Goal: Transaction & Acquisition: Purchase product/service

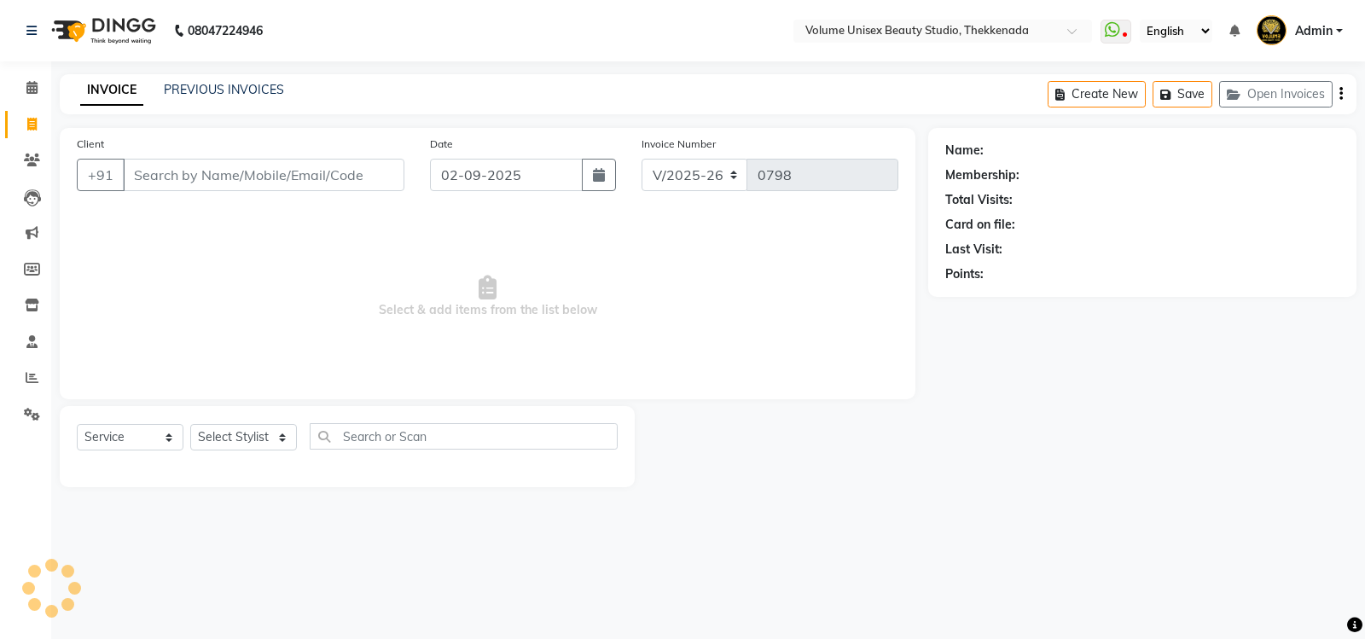
select select "7432"
select select "service"
click at [198, 177] on input "Client" at bounding box center [264, 175] width 282 height 32
click at [210, 181] on input "Client" at bounding box center [264, 175] width 282 height 32
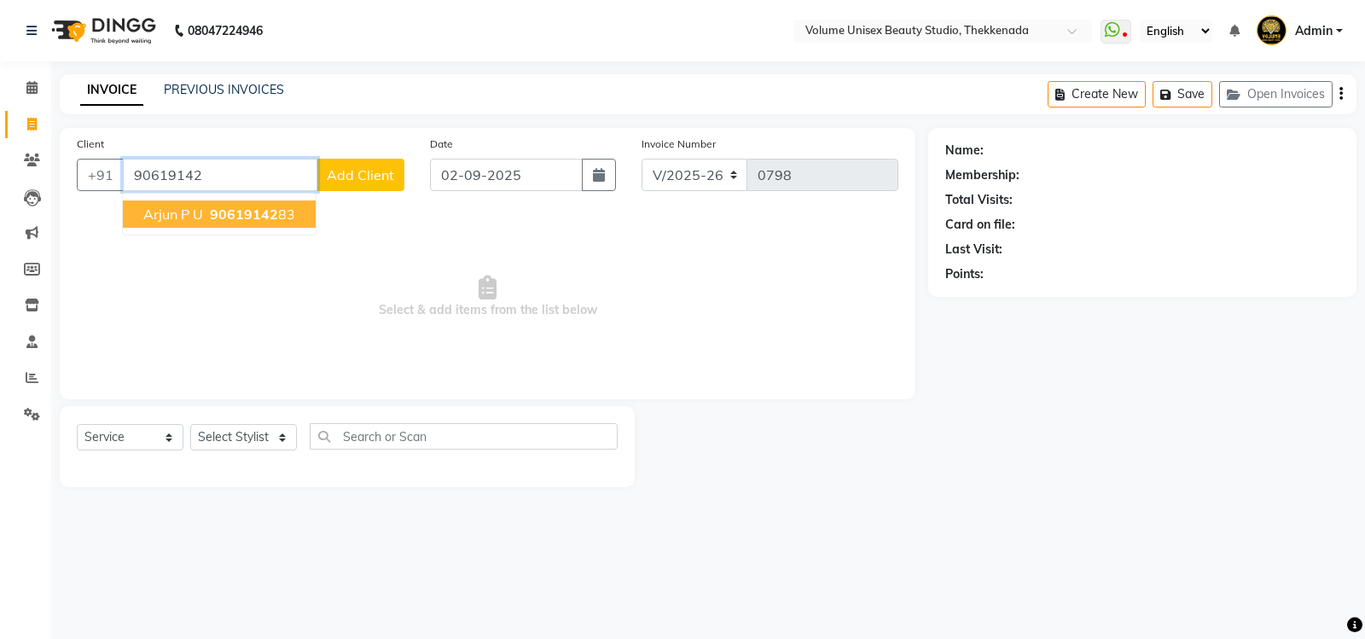
click at [213, 223] on button "Arjun P U 90619142 83" at bounding box center [219, 214] width 193 height 27
type input "9061914283"
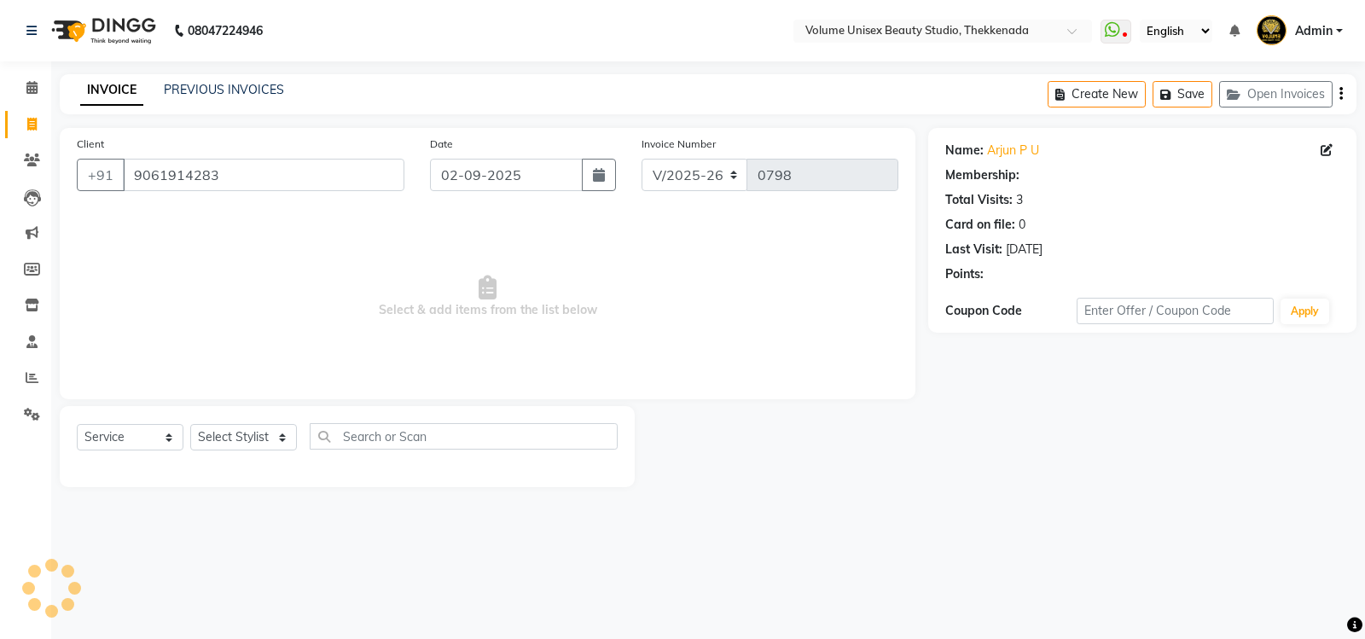
select select "1: Object"
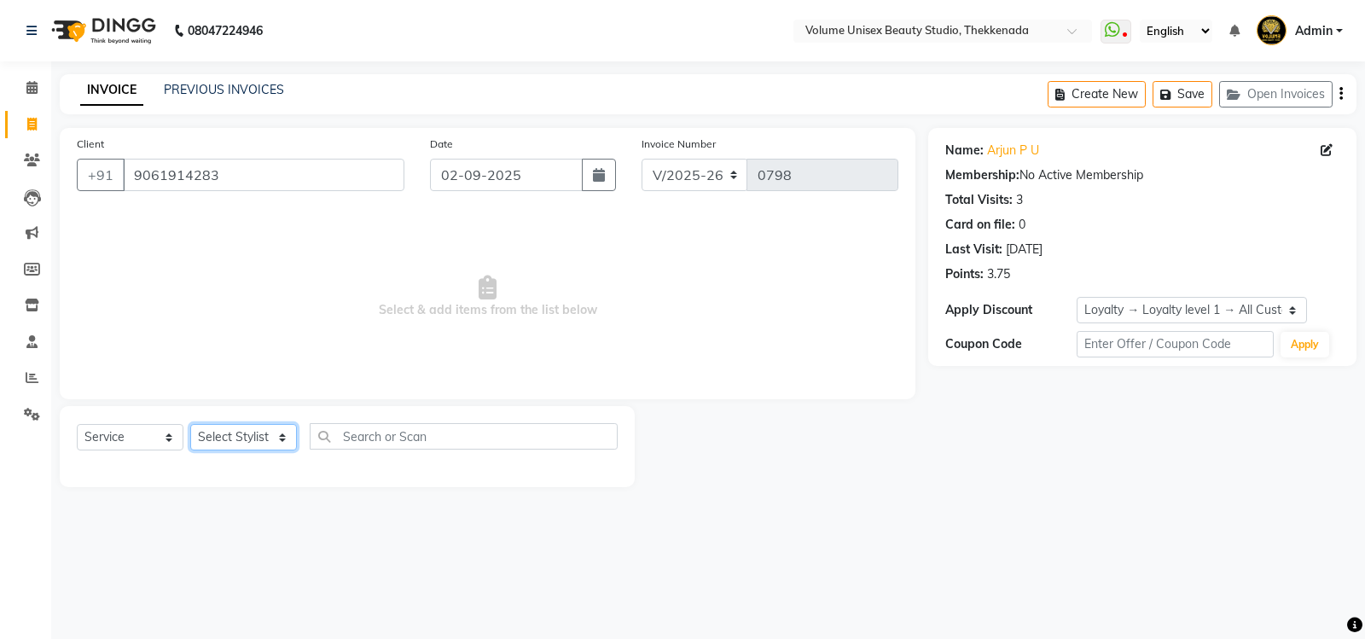
click at [283, 440] on select "Select Stylist [PERSON_NAME] [PERSON_NAME] [PERSON_NAME] [PERSON_NAME] [PERSON_…" at bounding box center [243, 437] width 107 height 26
select select "65214"
click at [190, 424] on select "Select Stylist [PERSON_NAME] [PERSON_NAME] [PERSON_NAME] [PERSON_NAME] [PERSON_…" at bounding box center [243, 437] width 107 height 26
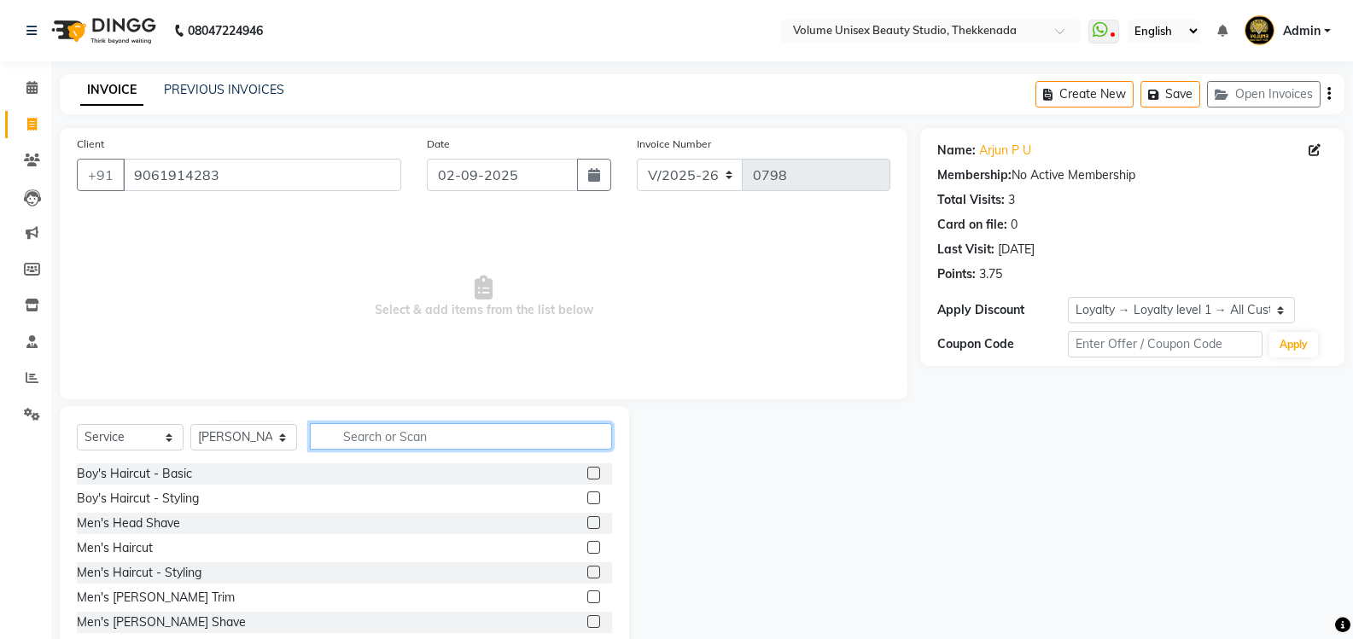
click at [385, 431] on input "text" at bounding box center [461, 436] width 302 height 26
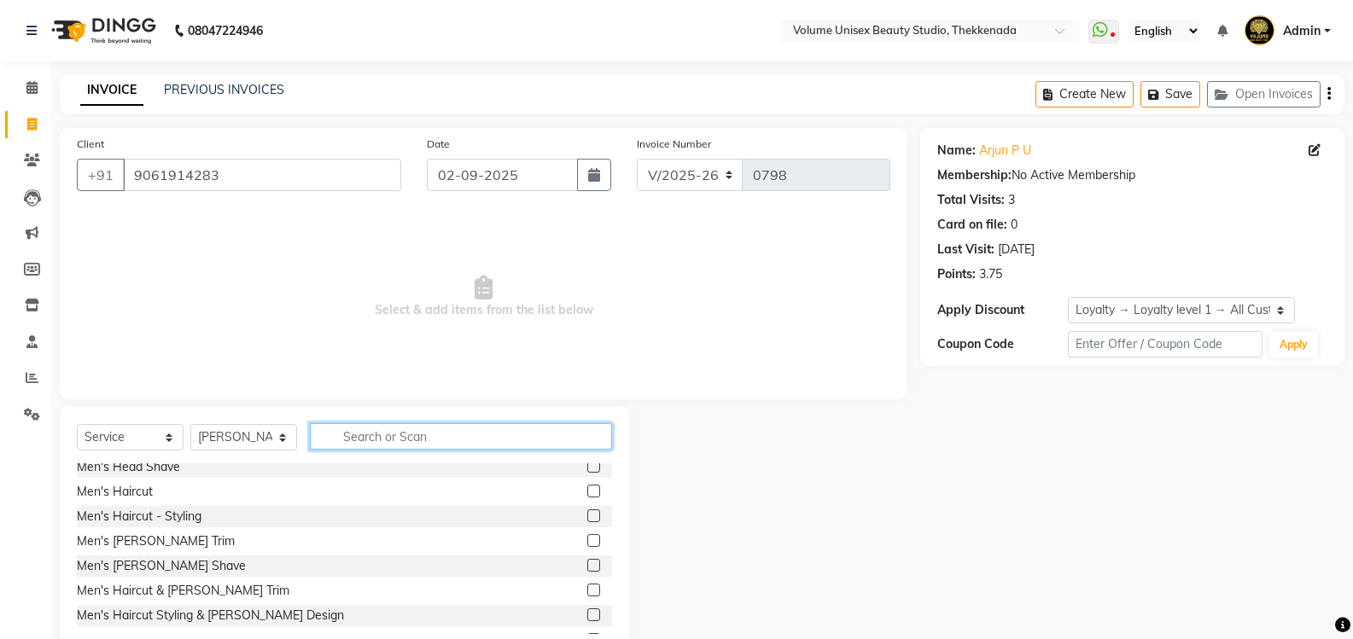
scroll to position [85, 0]
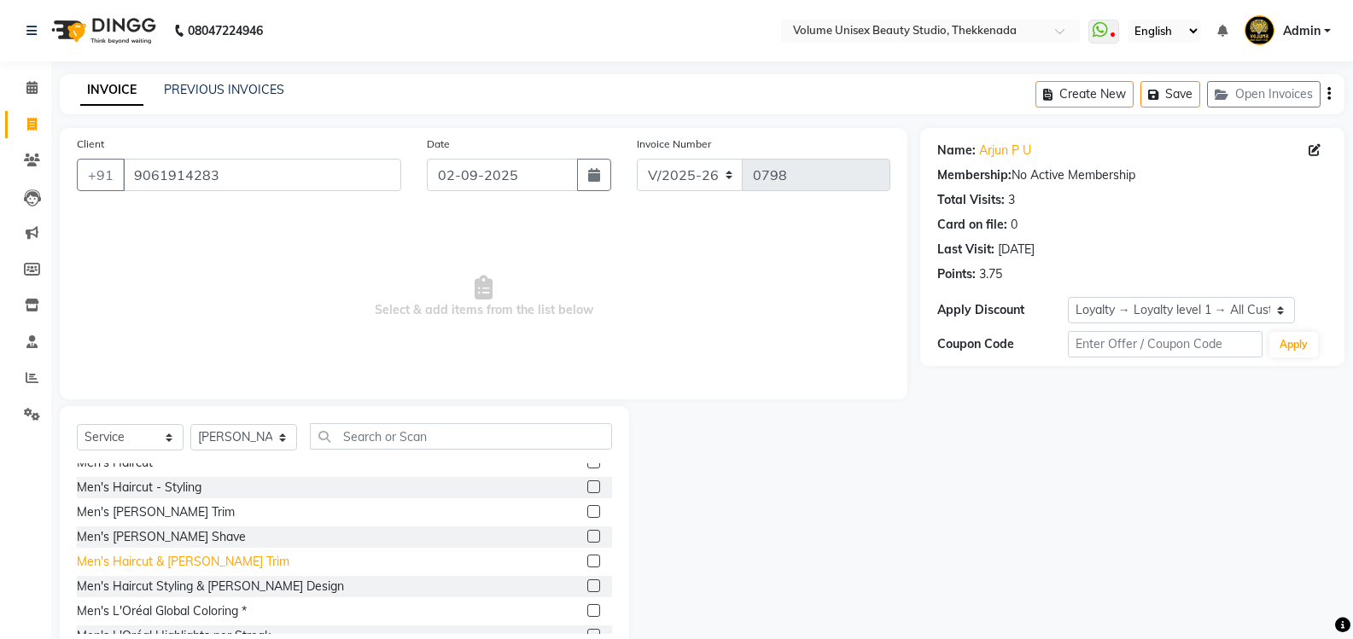
click at [193, 566] on div "Men's Haircut & [PERSON_NAME] Trim" at bounding box center [183, 562] width 213 height 18
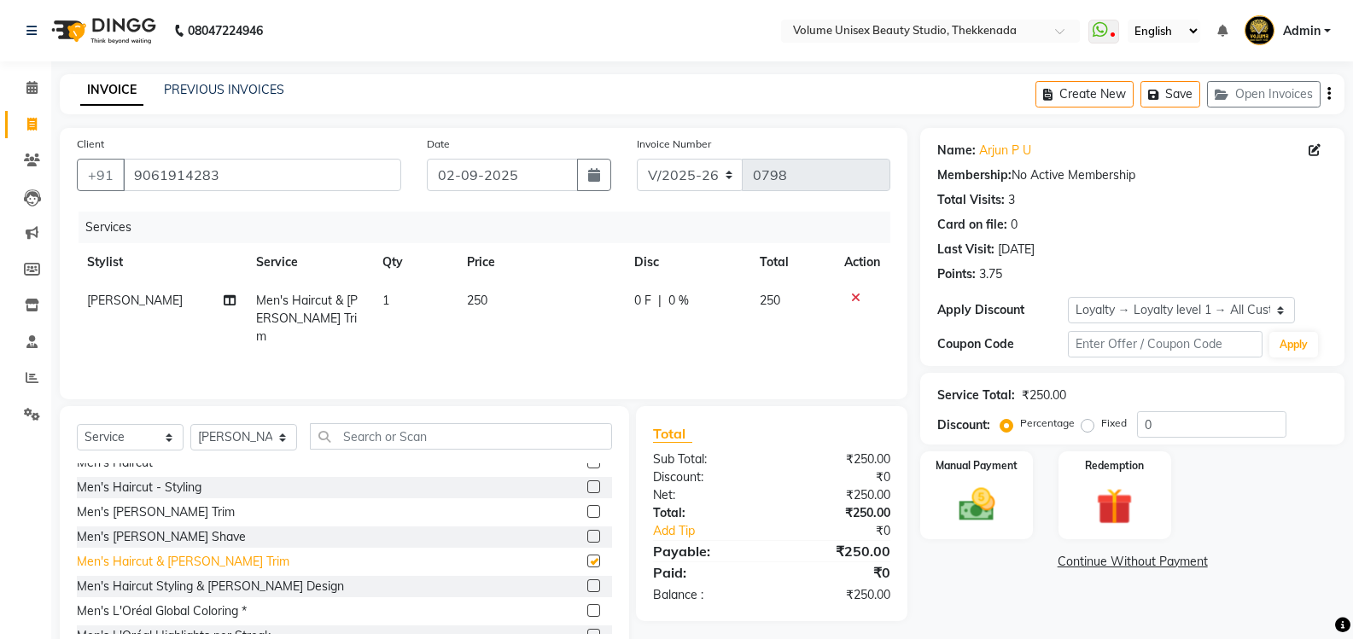
checkbox input "false"
click at [958, 505] on img at bounding box center [976, 505] width 61 height 44
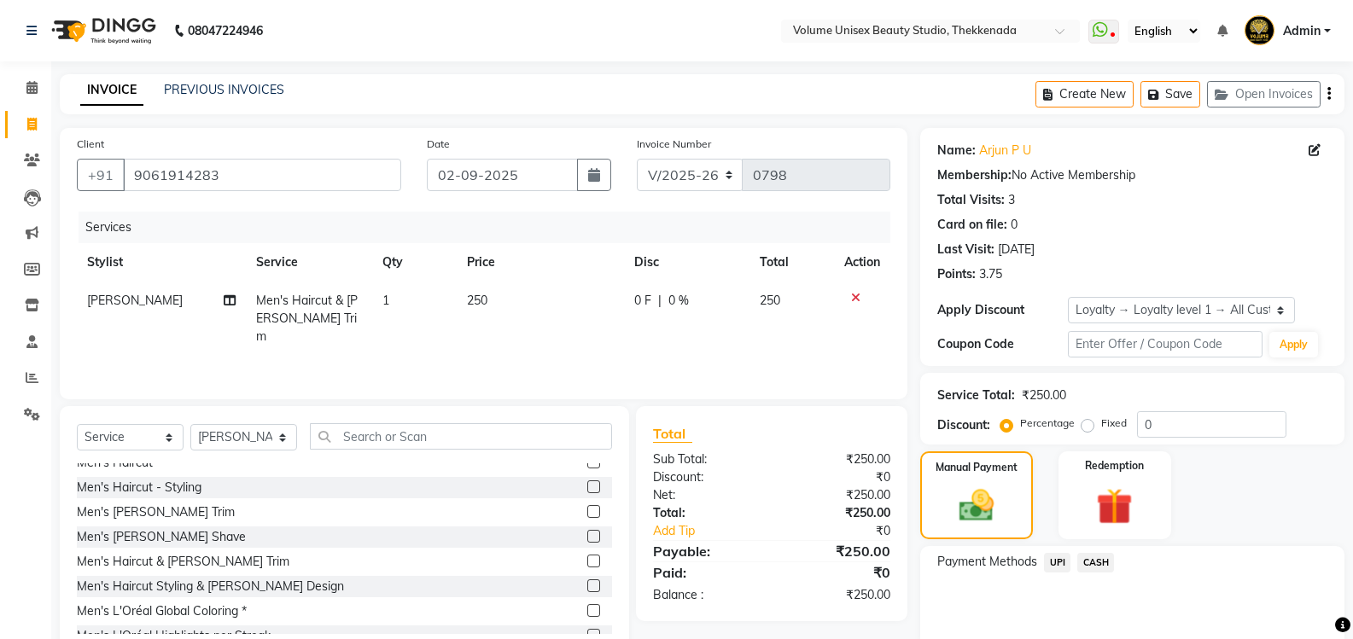
click at [1061, 564] on span "UPI" at bounding box center [1057, 563] width 26 height 20
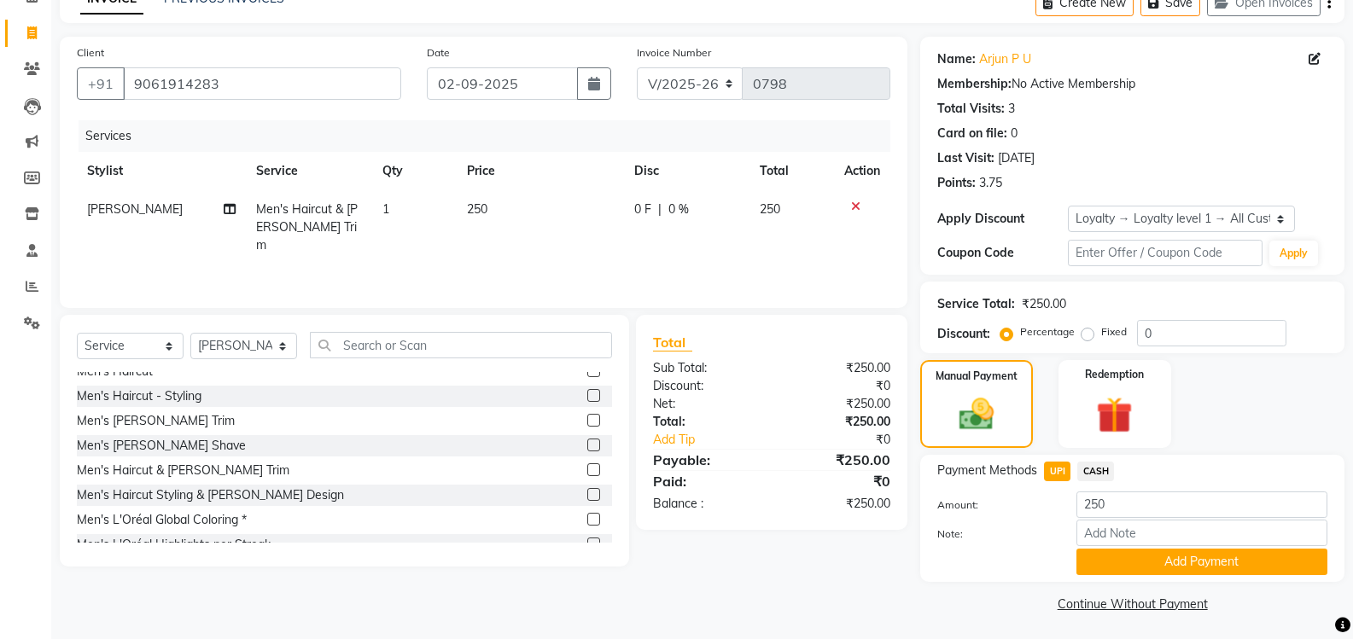
scroll to position [95, 0]
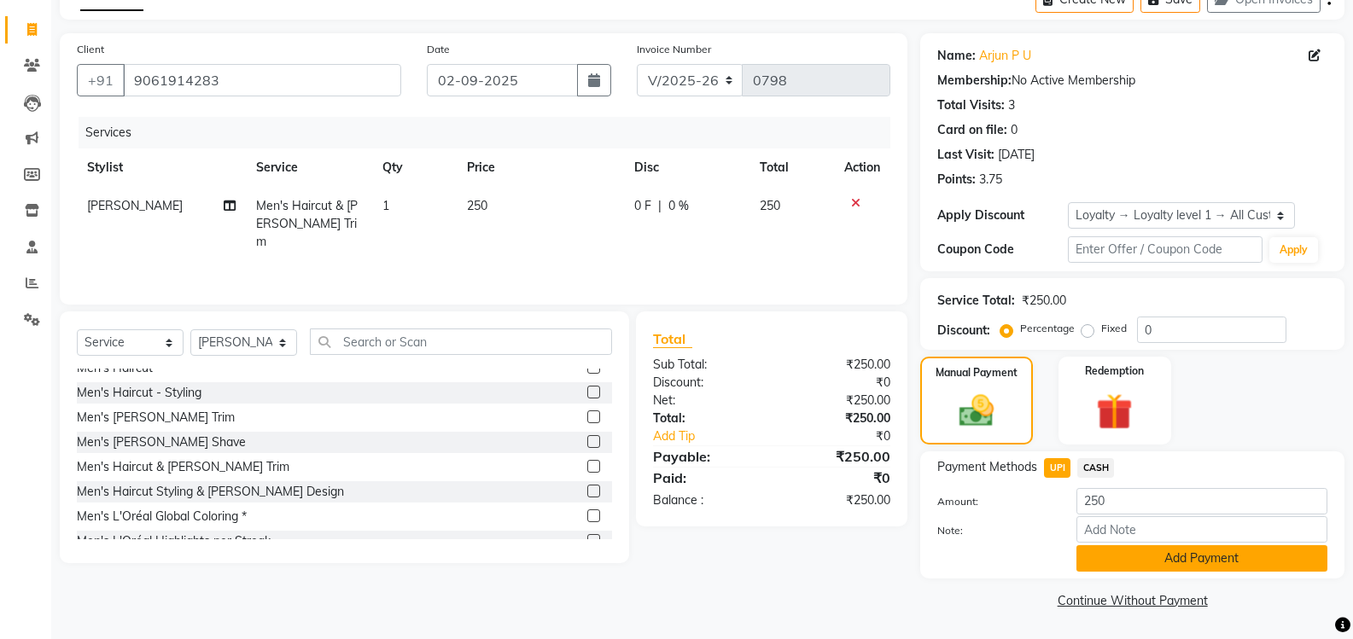
click at [1150, 560] on button "Add Payment" at bounding box center [1201, 558] width 251 height 26
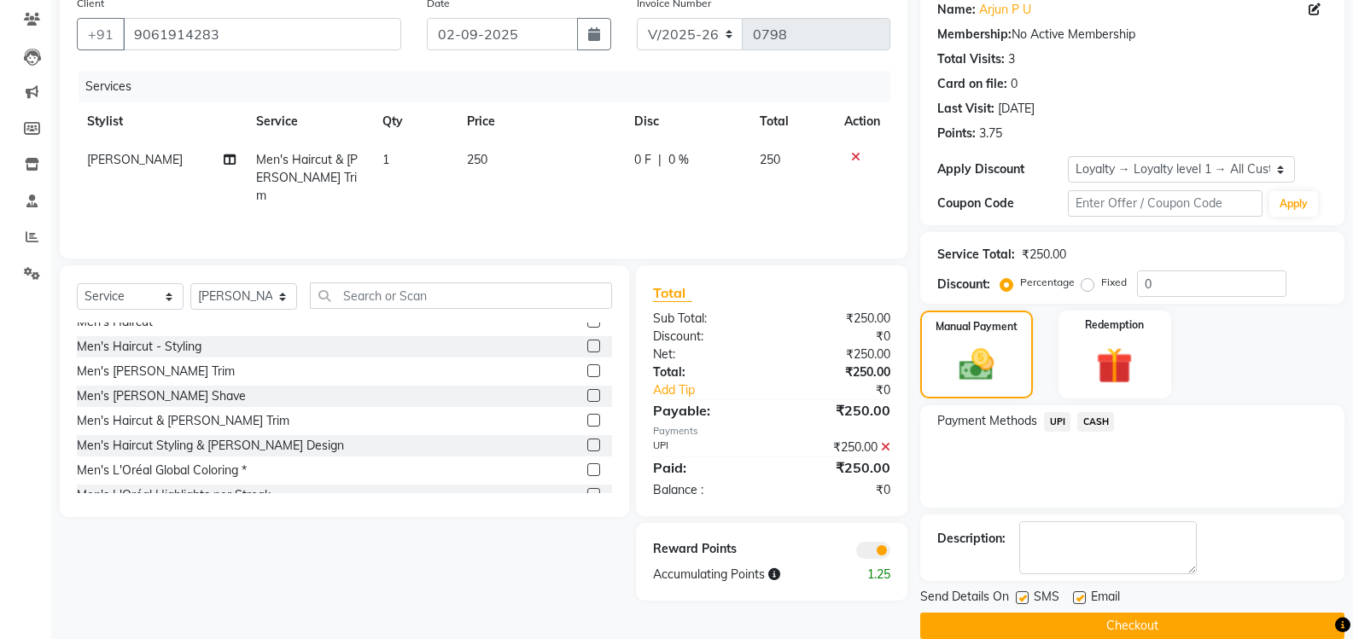
scroll to position [166, 0]
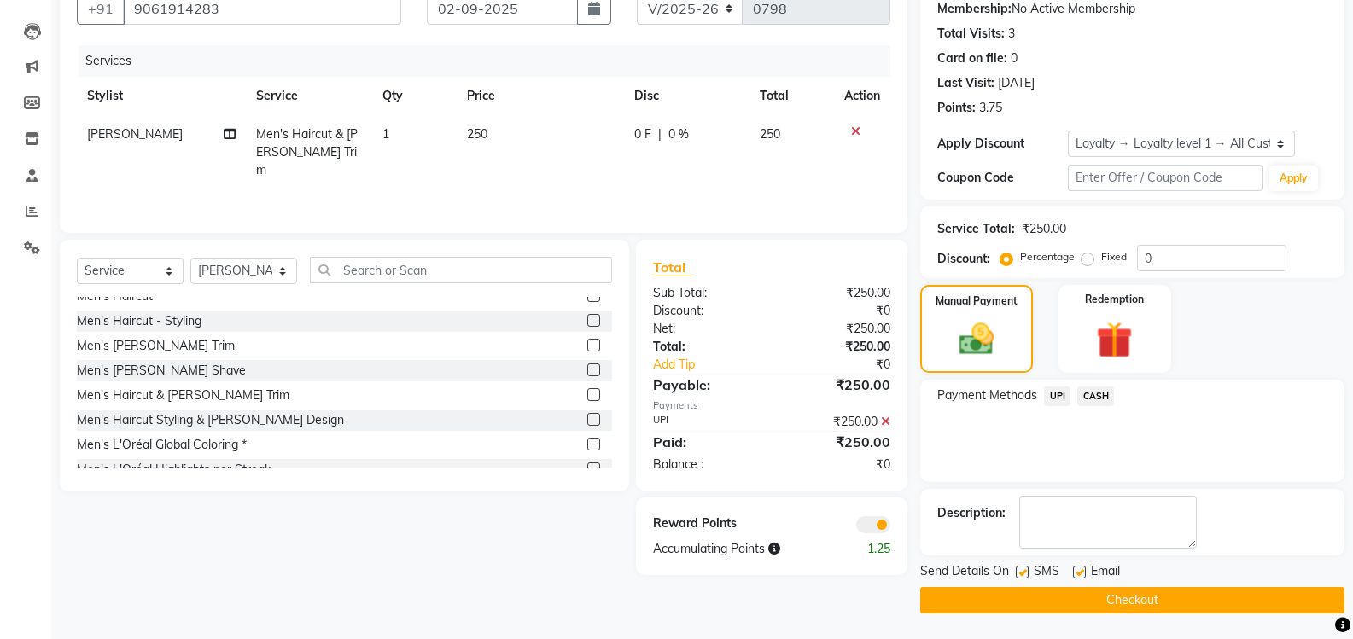
click at [995, 598] on button "Checkout" at bounding box center [1132, 600] width 424 height 26
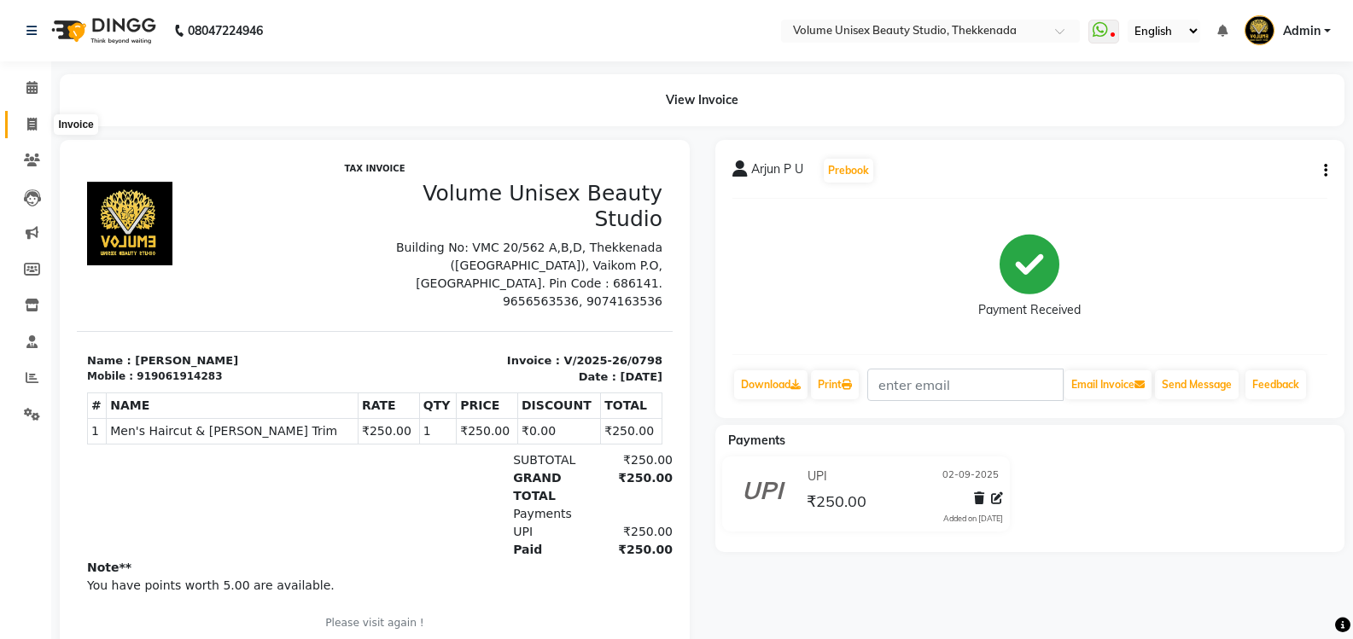
click at [38, 125] on span at bounding box center [32, 125] width 30 height 20
select select "service"
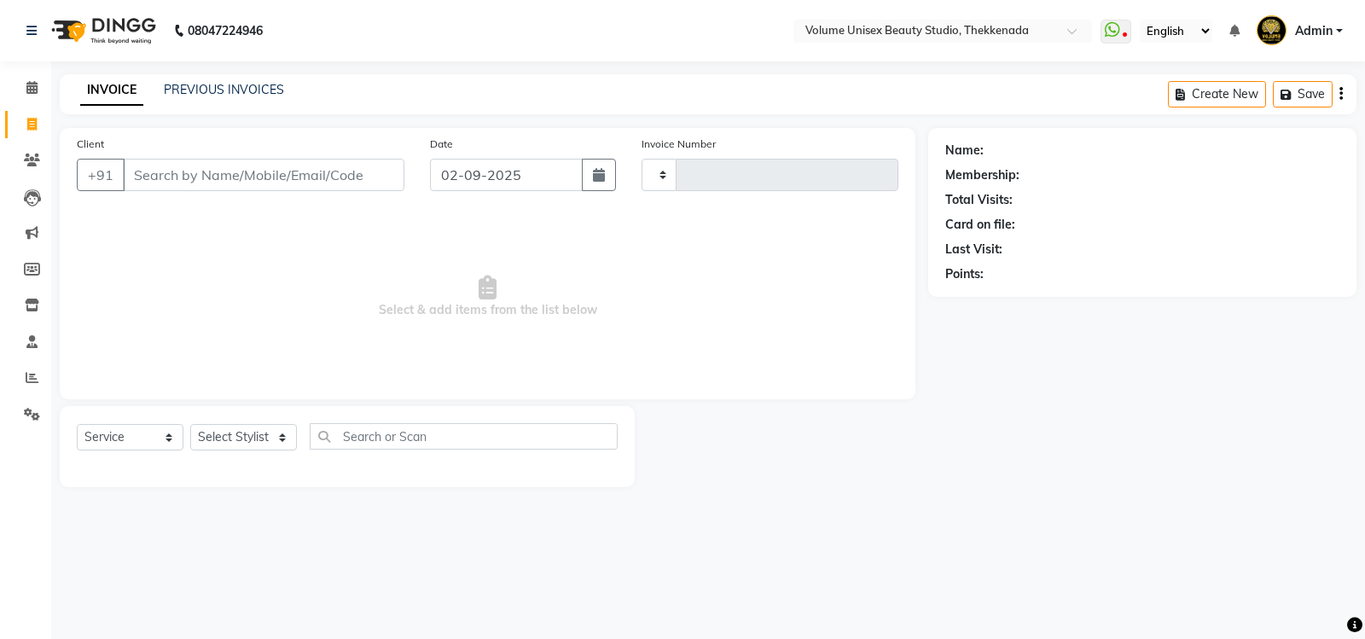
type input "0799"
select select "7432"
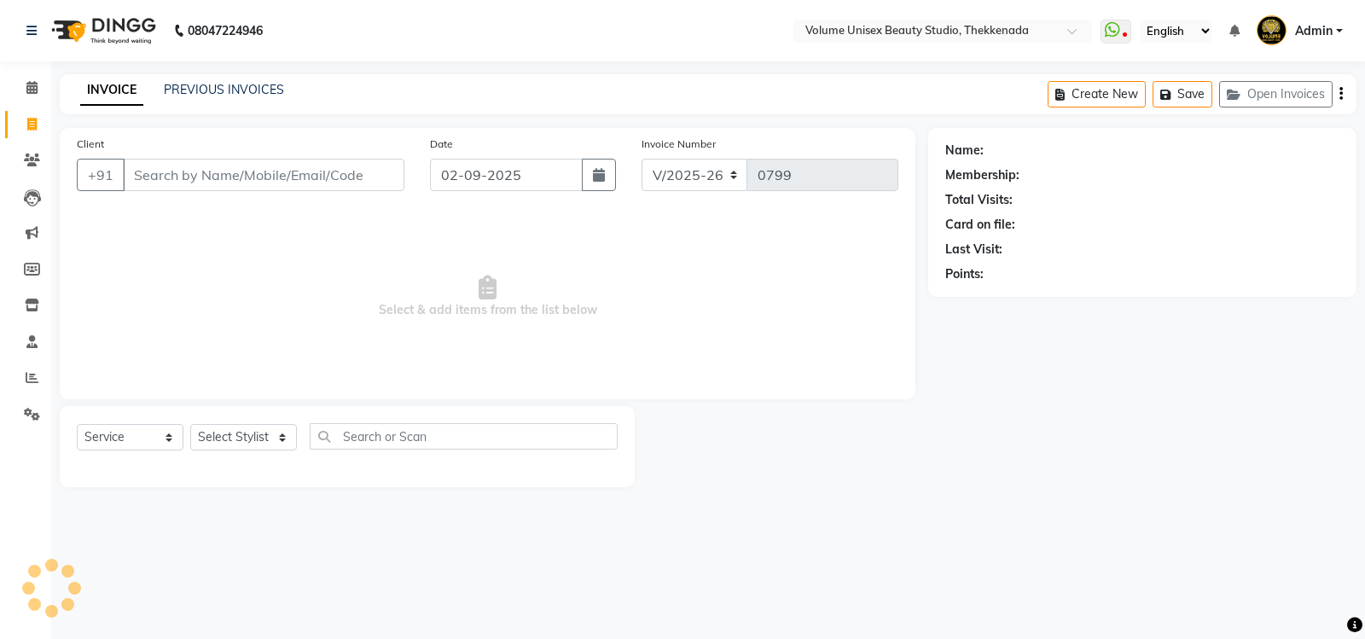
click at [213, 179] on input "Client" at bounding box center [264, 175] width 282 height 32
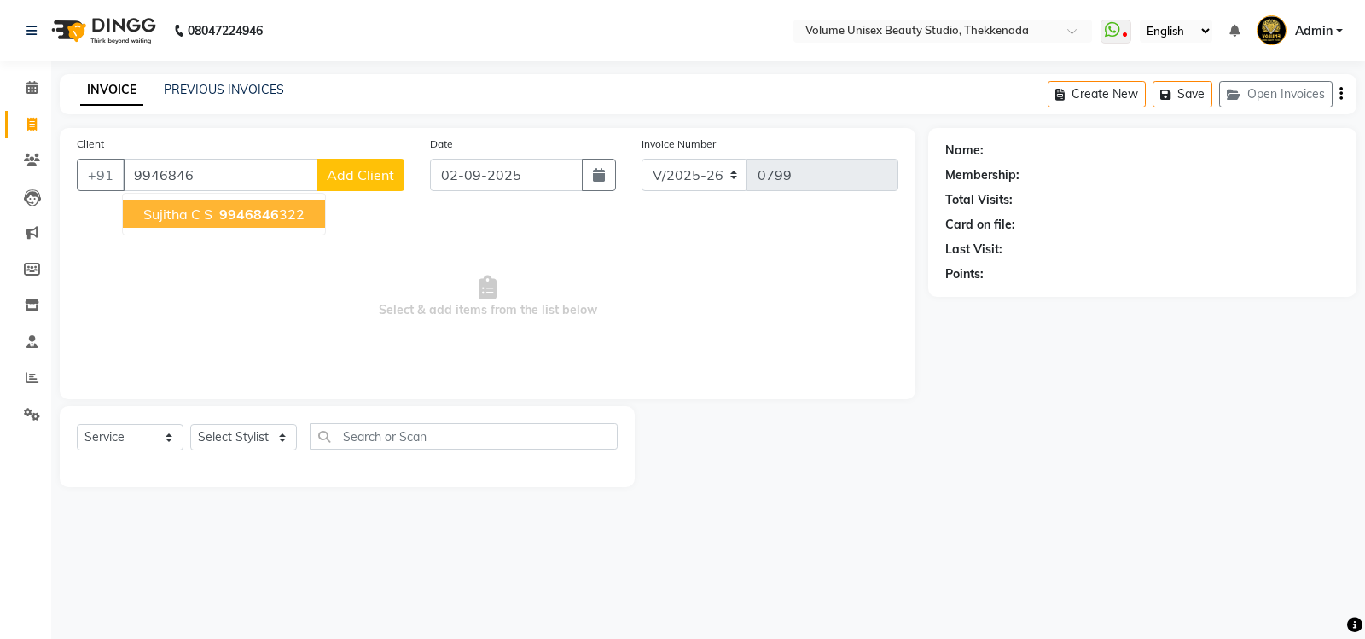
click at [230, 208] on span "9946846" at bounding box center [249, 214] width 60 height 17
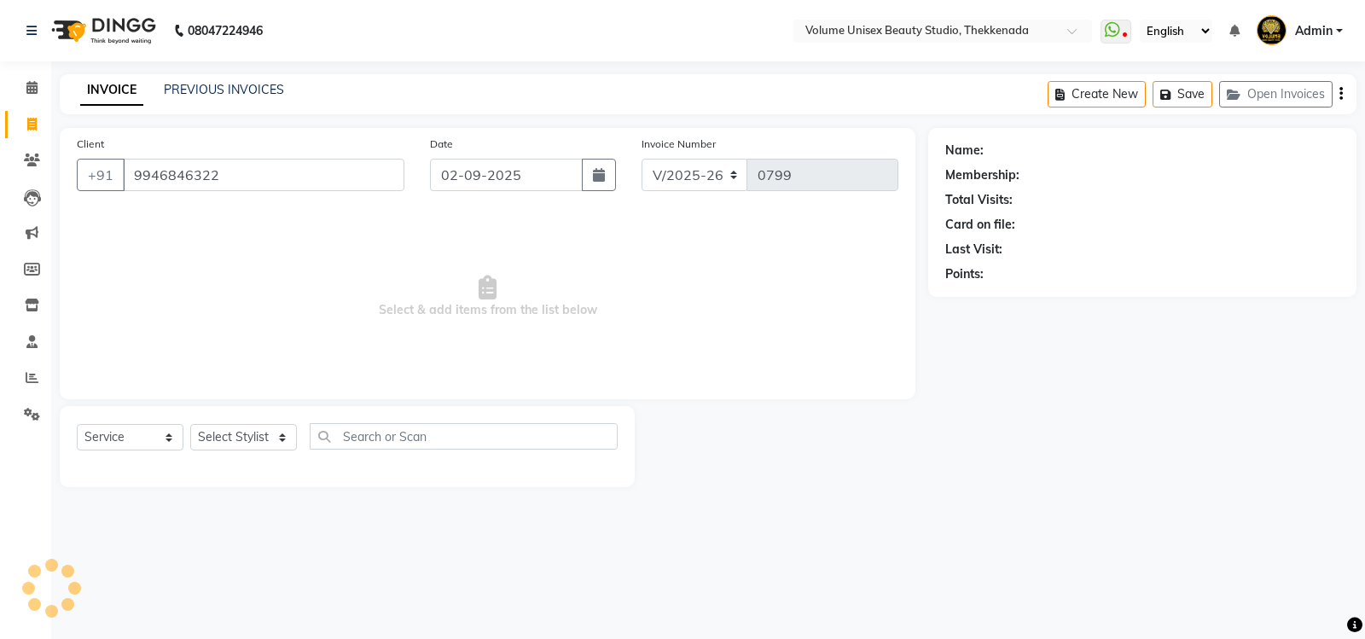
type input "9946846322"
select select "1: Object"
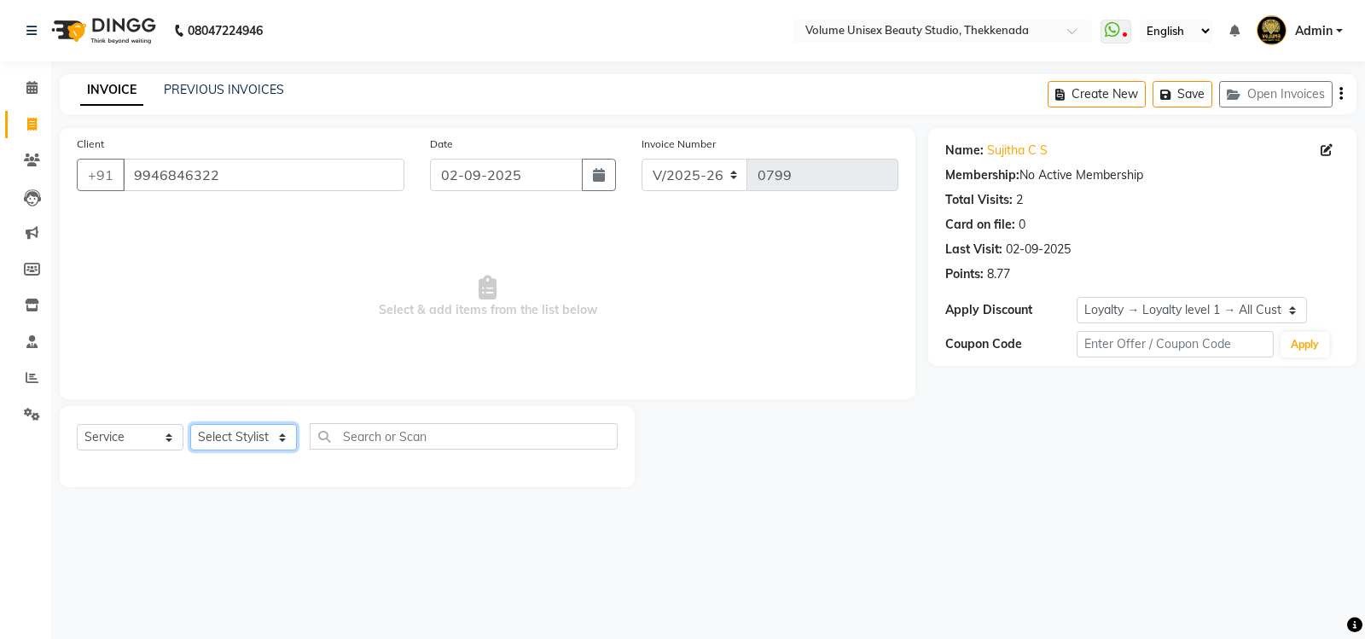
click at [281, 440] on select "Select Stylist [PERSON_NAME] [PERSON_NAME] [PERSON_NAME] [PERSON_NAME] [PERSON_…" at bounding box center [243, 437] width 107 height 26
click at [1333, 148] on span at bounding box center [1330, 151] width 19 height 18
click at [1325, 148] on icon at bounding box center [1327, 150] width 12 height 12
select select "[DEMOGRAPHIC_DATA]"
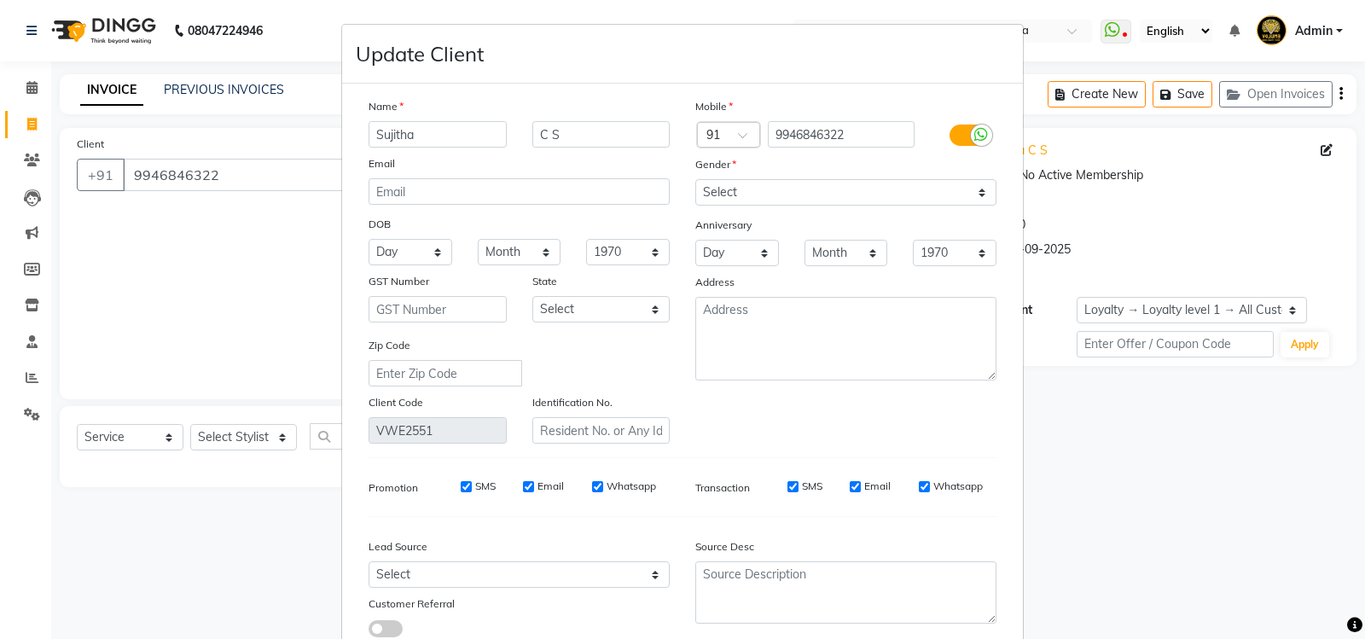
drag, startPoint x: 413, startPoint y: 131, endPoint x: 336, endPoint y: 140, distance: 77.3
click at [342, 140] on div "Name Sujitha C S Email DOB Day 01 02 03 04 05 06 07 08 09 10 11 12 13 14 15 16 …" at bounding box center [682, 374] width 681 height 581
type input "Anukrishna"
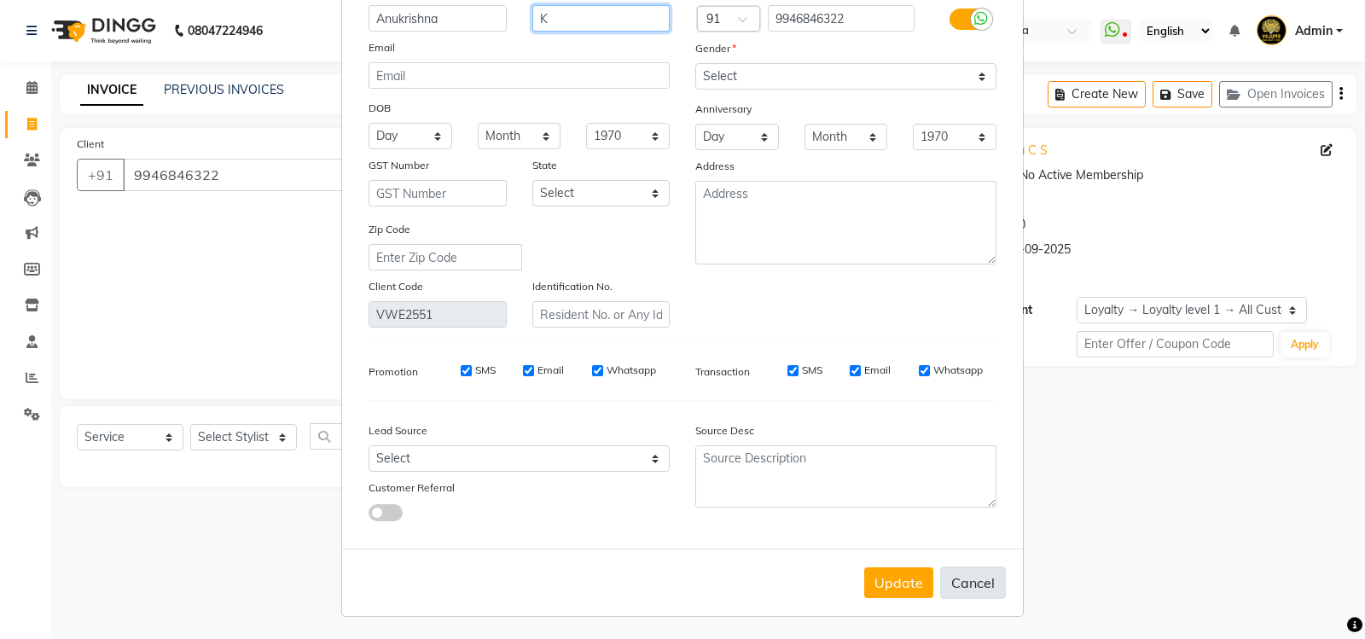
scroll to position [118, 0]
type input "K"
click at [906, 578] on button "Update" at bounding box center [899, 581] width 69 height 31
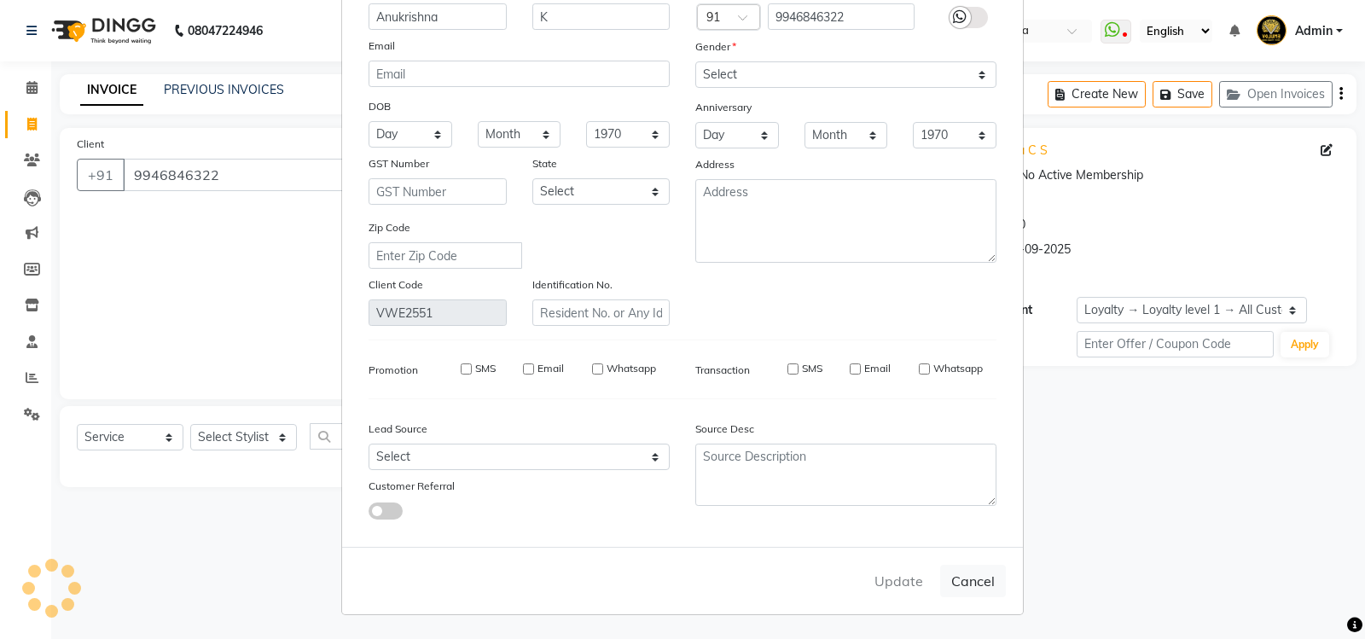
select select
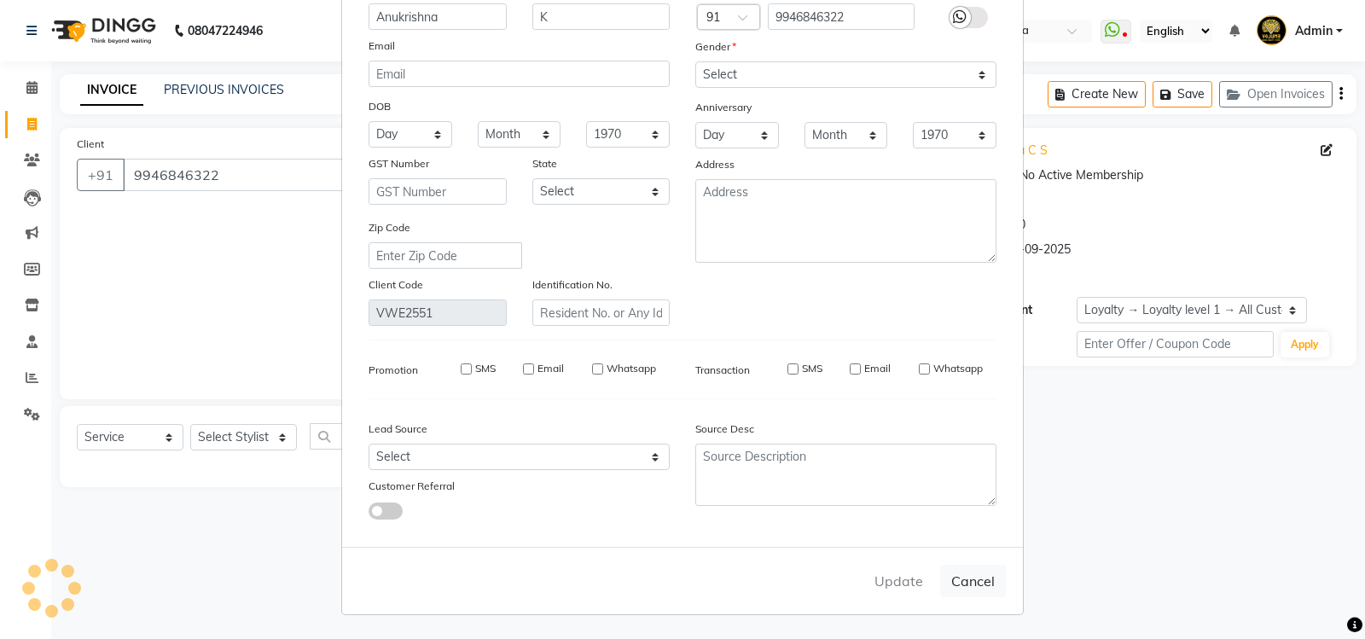
select select
checkbox input "false"
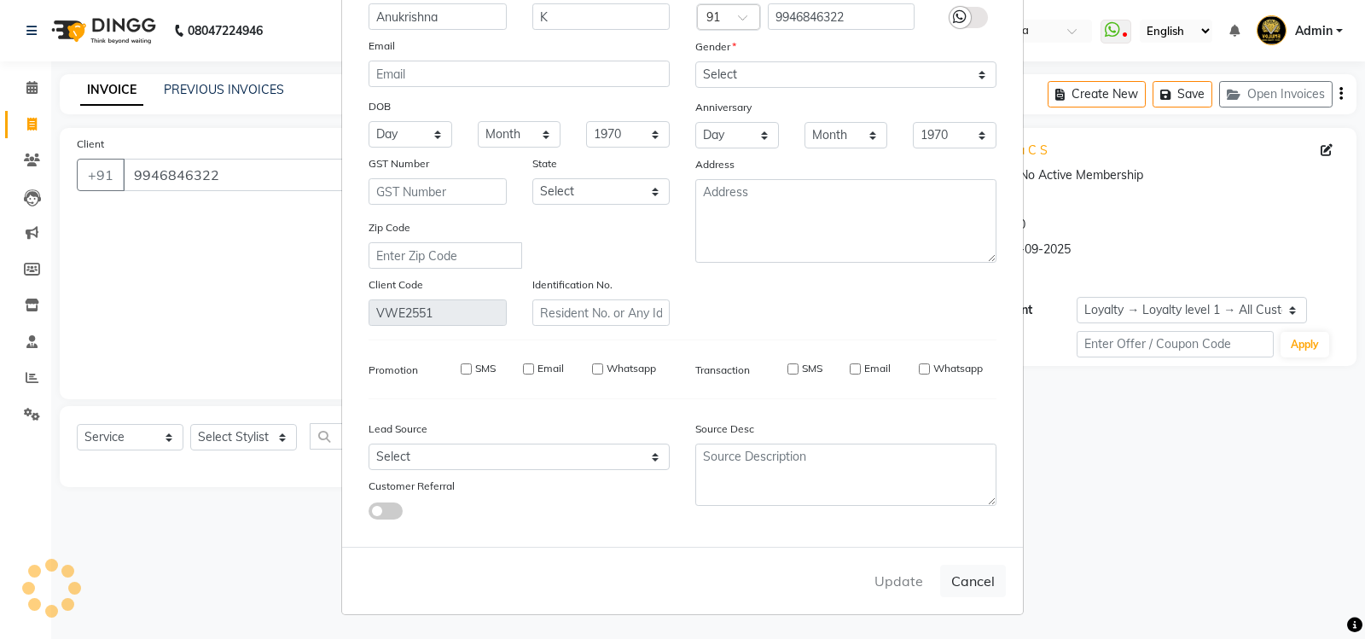
checkbox input "false"
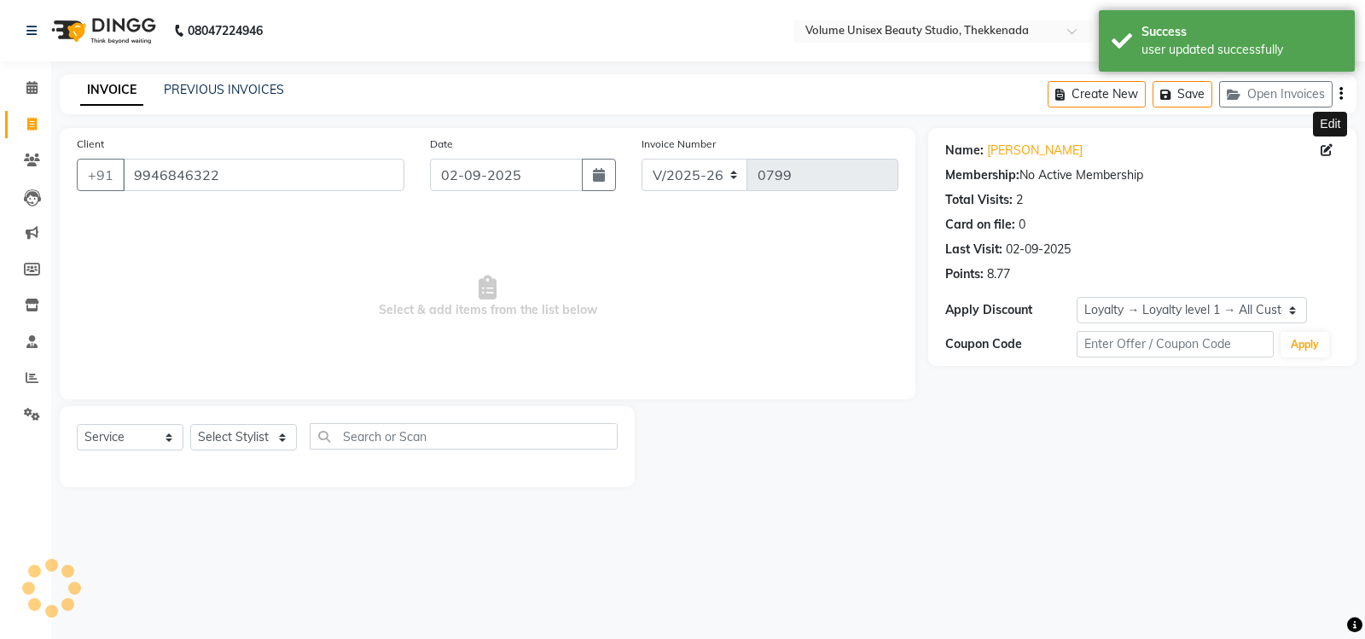
select select "1: Object"
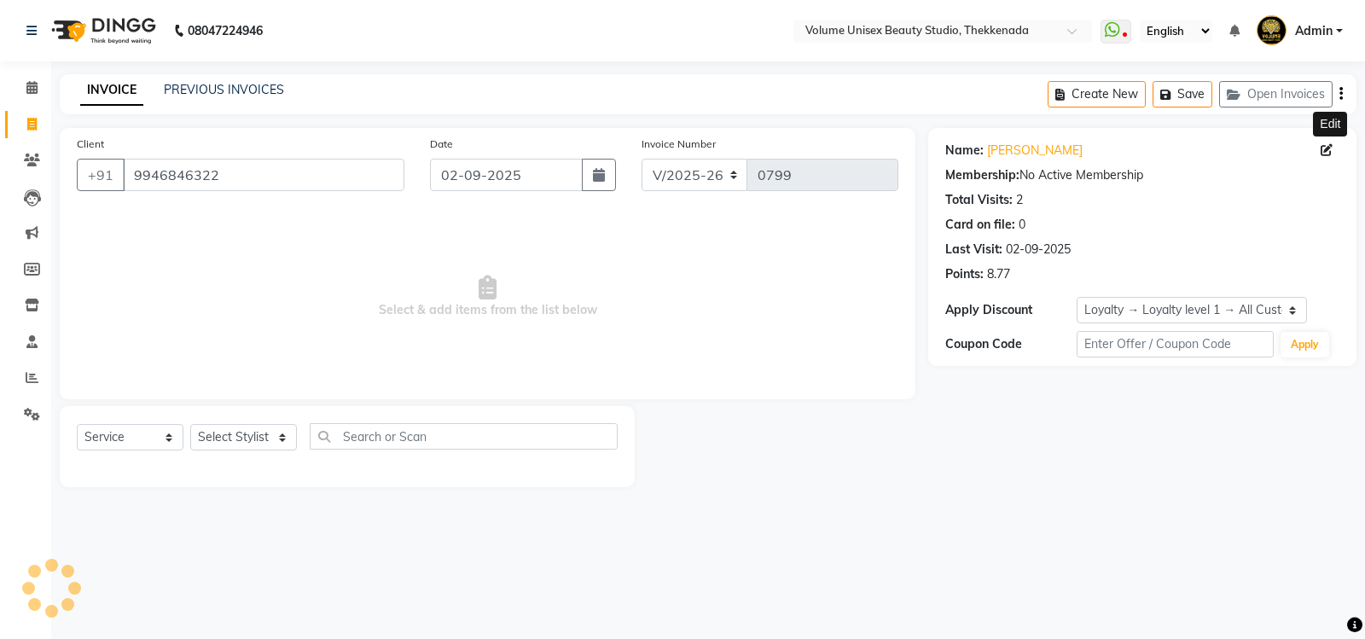
click at [1330, 151] on icon at bounding box center [1327, 150] width 12 height 12
select select "[DEMOGRAPHIC_DATA]"
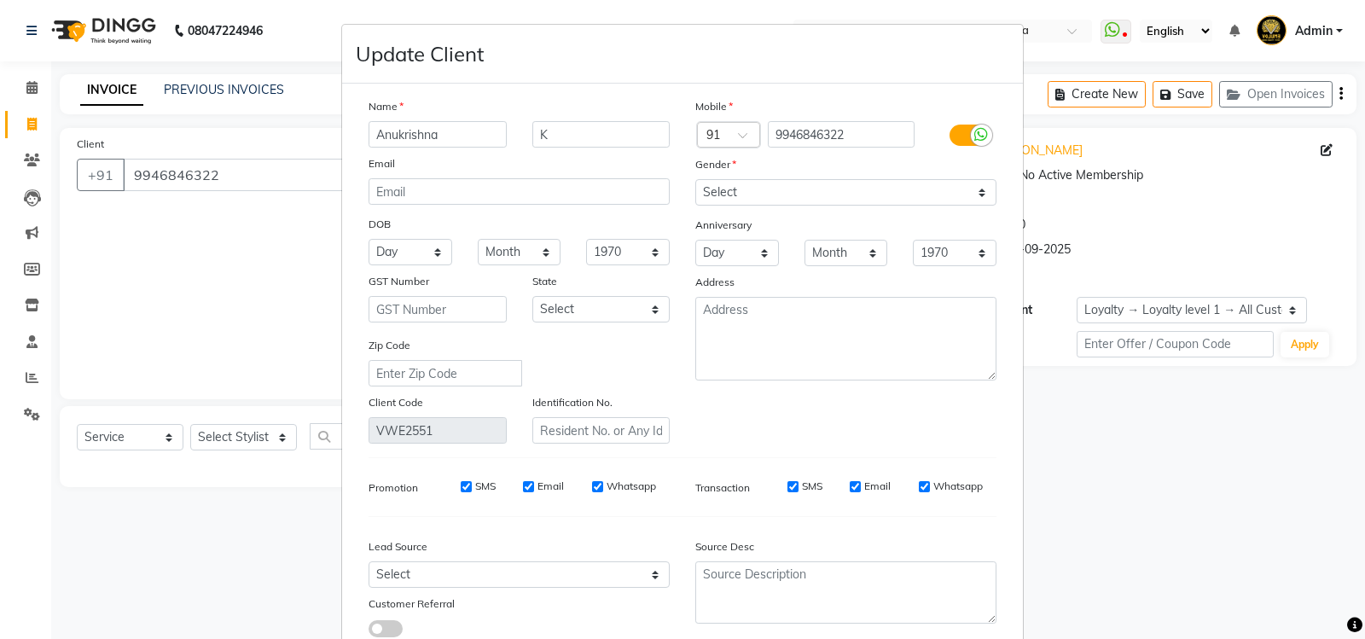
drag, startPoint x: 456, startPoint y: 127, endPoint x: 352, endPoint y: 141, distance: 104.2
click at [356, 141] on div "Anukrishna" at bounding box center [438, 134] width 164 height 26
type input "s"
type input "Sujitha"
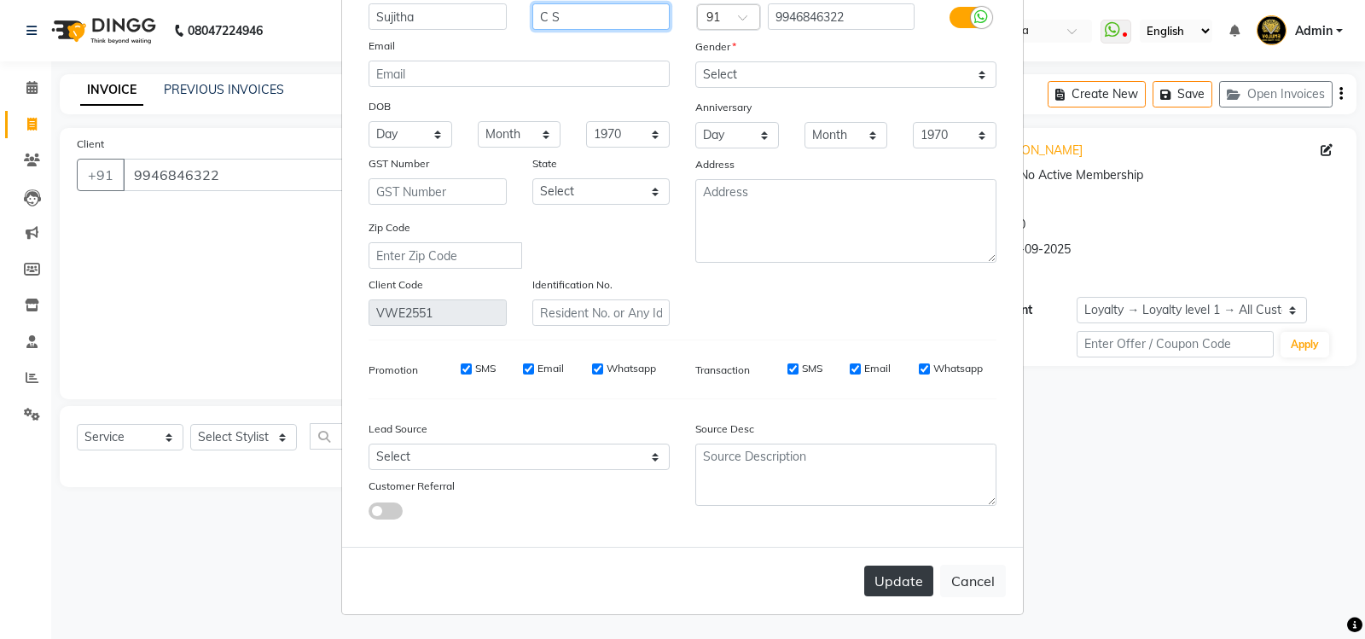
type input "C S"
click at [897, 586] on button "Update" at bounding box center [899, 581] width 69 height 31
select select
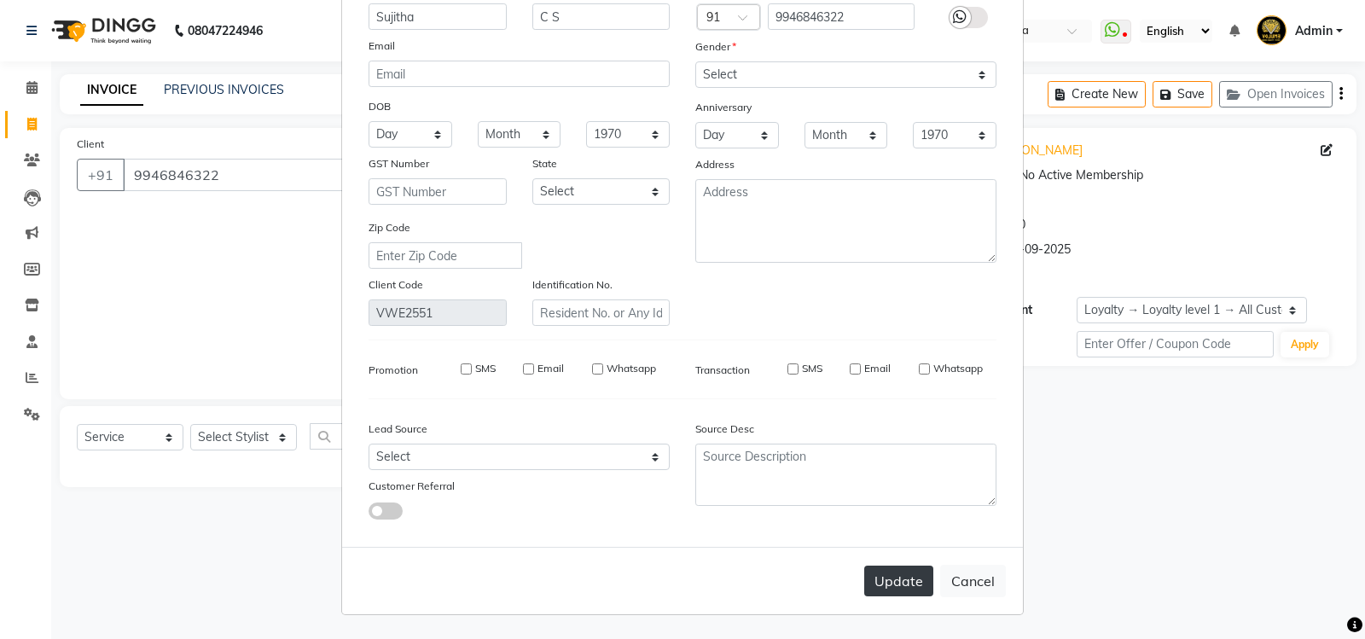
select select
checkbox input "false"
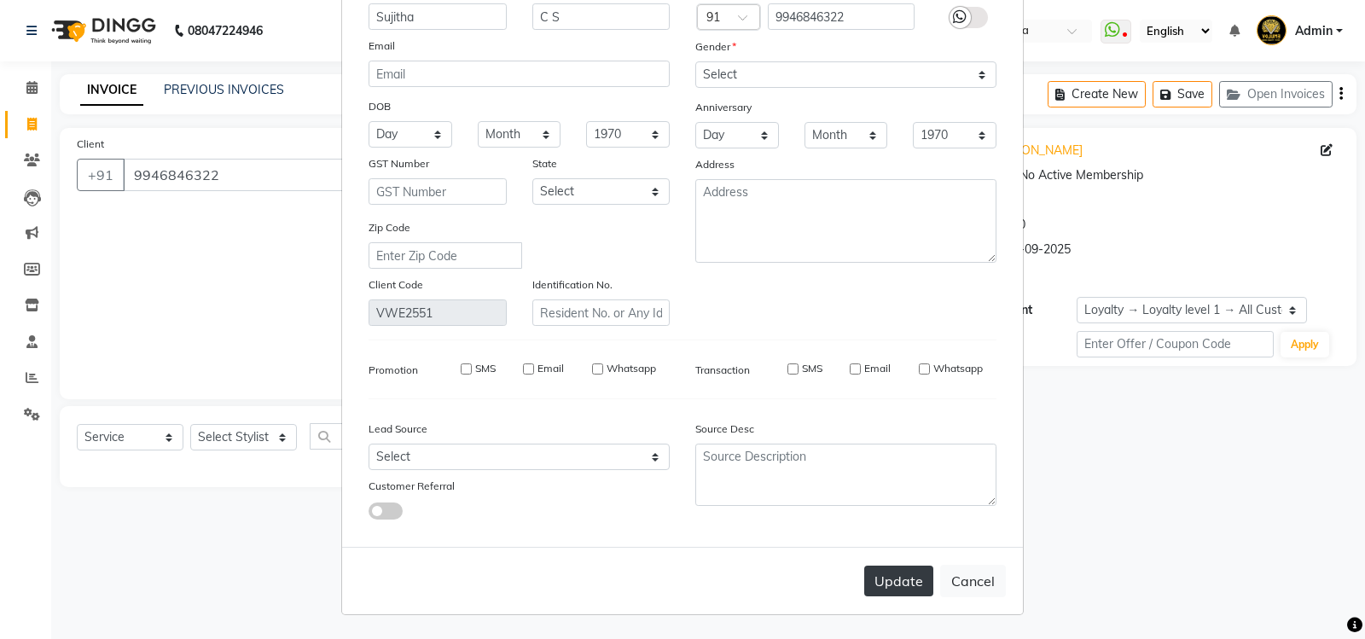
checkbox input "false"
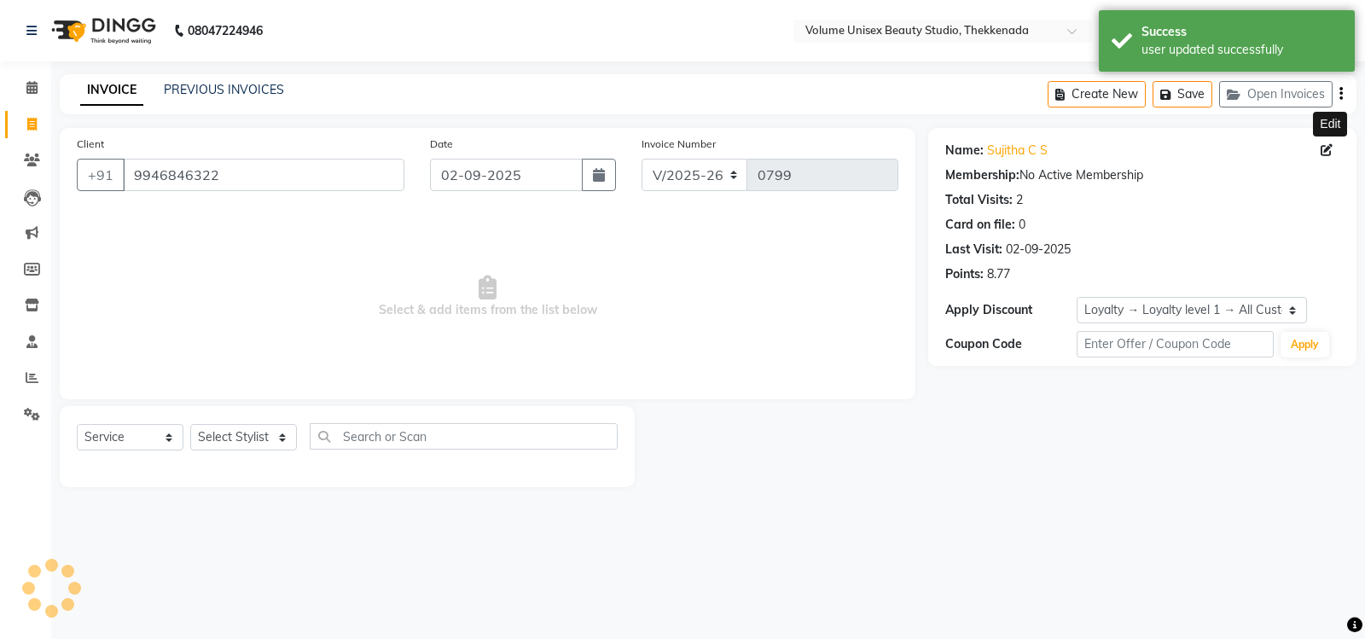
select select "1: Object"
click at [226, 169] on input "9946846322" at bounding box center [264, 175] width 282 height 32
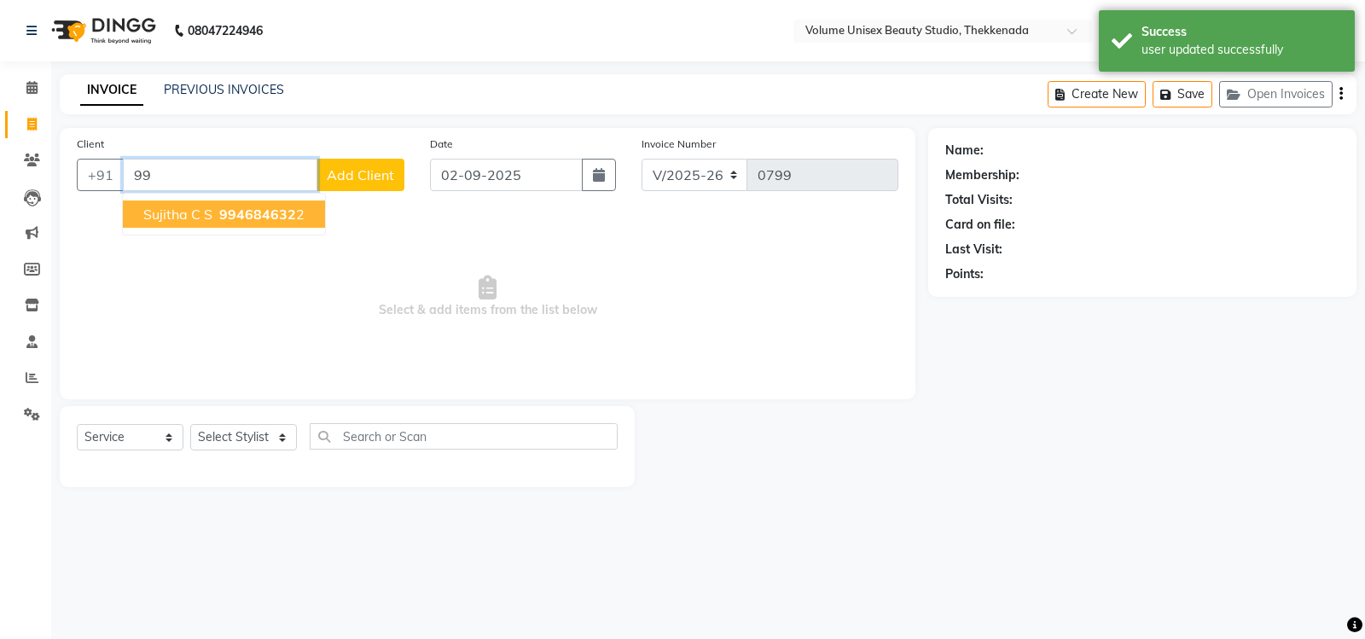
type input "9"
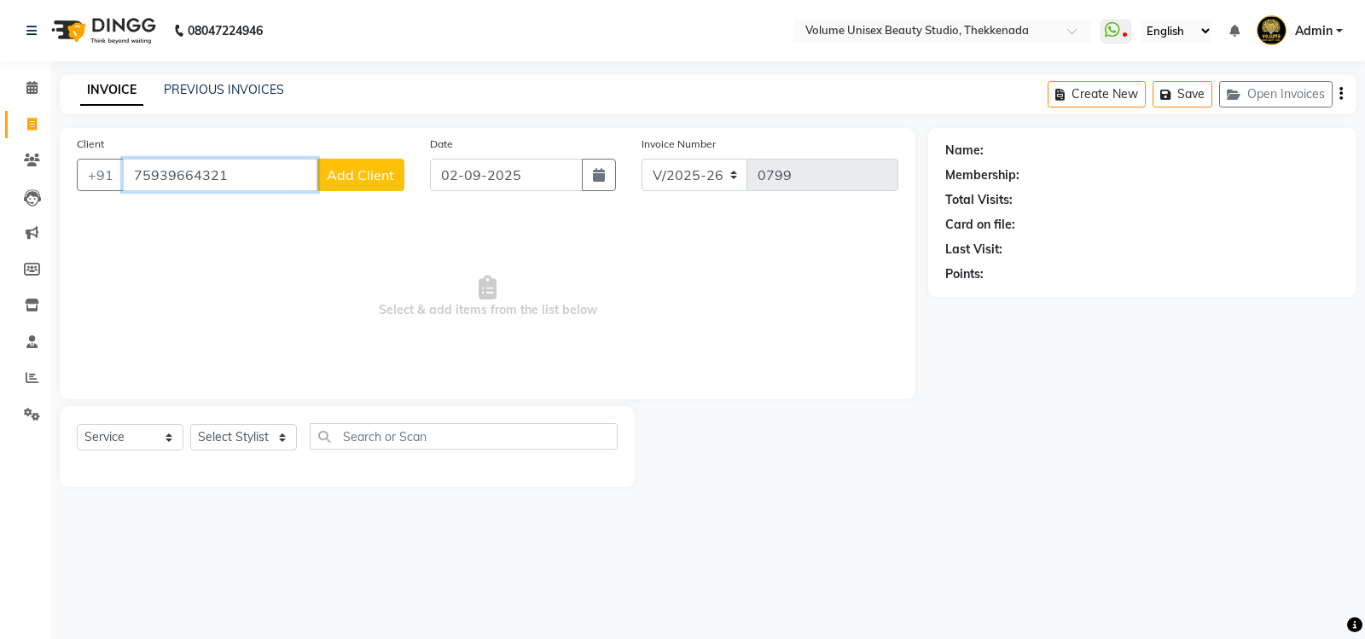
type input "75939664321"
click at [390, 180] on span "Add Client" at bounding box center [360, 174] width 67 height 17
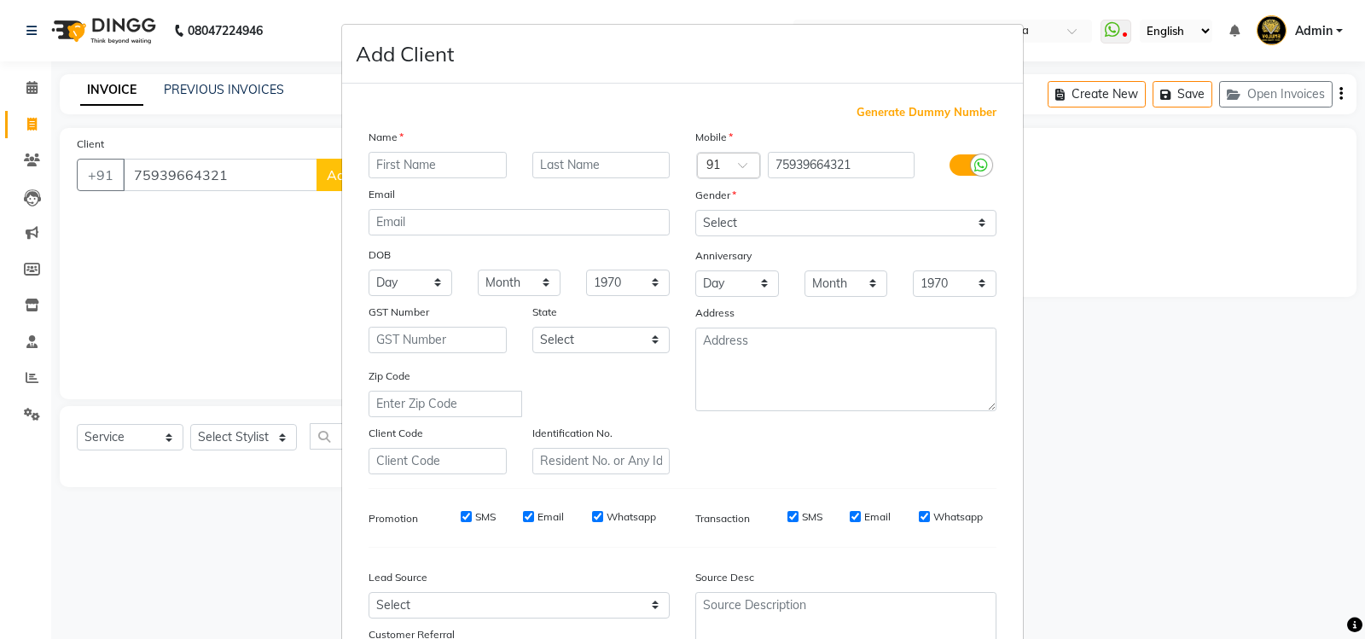
click at [402, 164] on input "text" at bounding box center [438, 165] width 138 height 26
drag, startPoint x: 467, startPoint y: 165, endPoint x: 277, endPoint y: 184, distance: 191.3
click at [277, 184] on ngb-modal-window "Add Client Generate Dummy Number Name aNUKRISHNA Email DOB Day 01 02 03 04 05 0…" at bounding box center [682, 319] width 1365 height 639
drag, startPoint x: 396, startPoint y: 167, endPoint x: 405, endPoint y: 158, distance: 12.7
click at [396, 166] on input "Anbukrishna" at bounding box center [438, 165] width 138 height 26
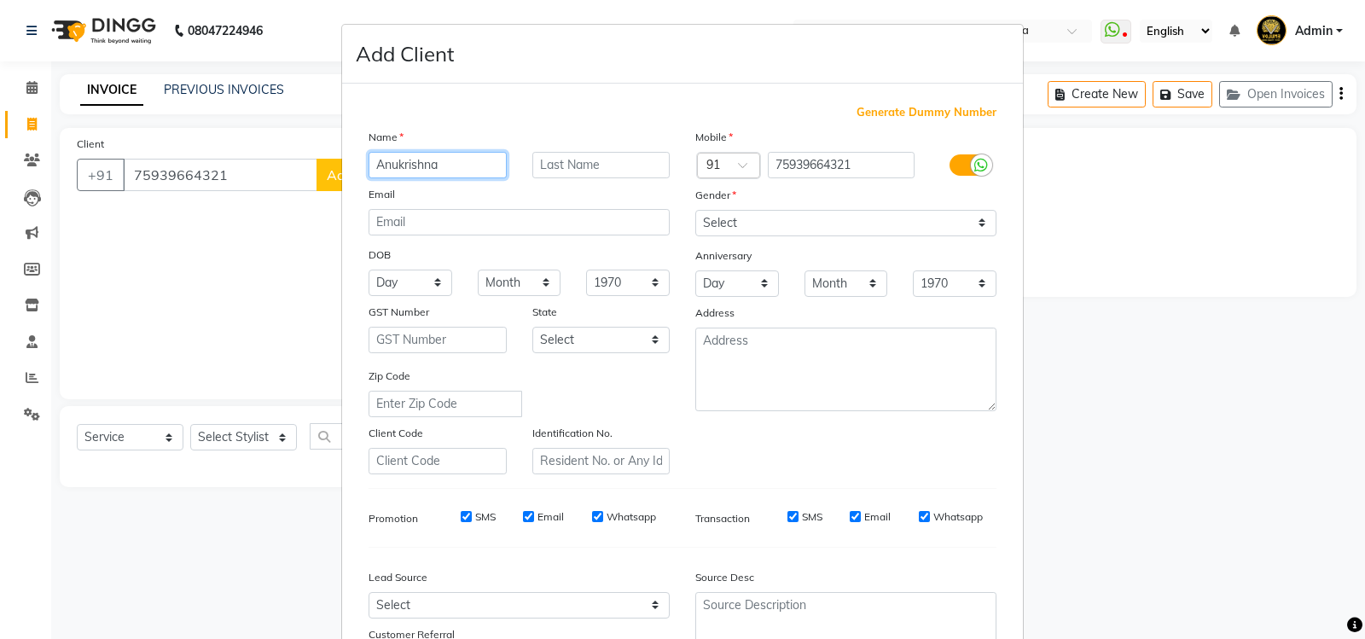
type input "Anukrishna"
type input "K"
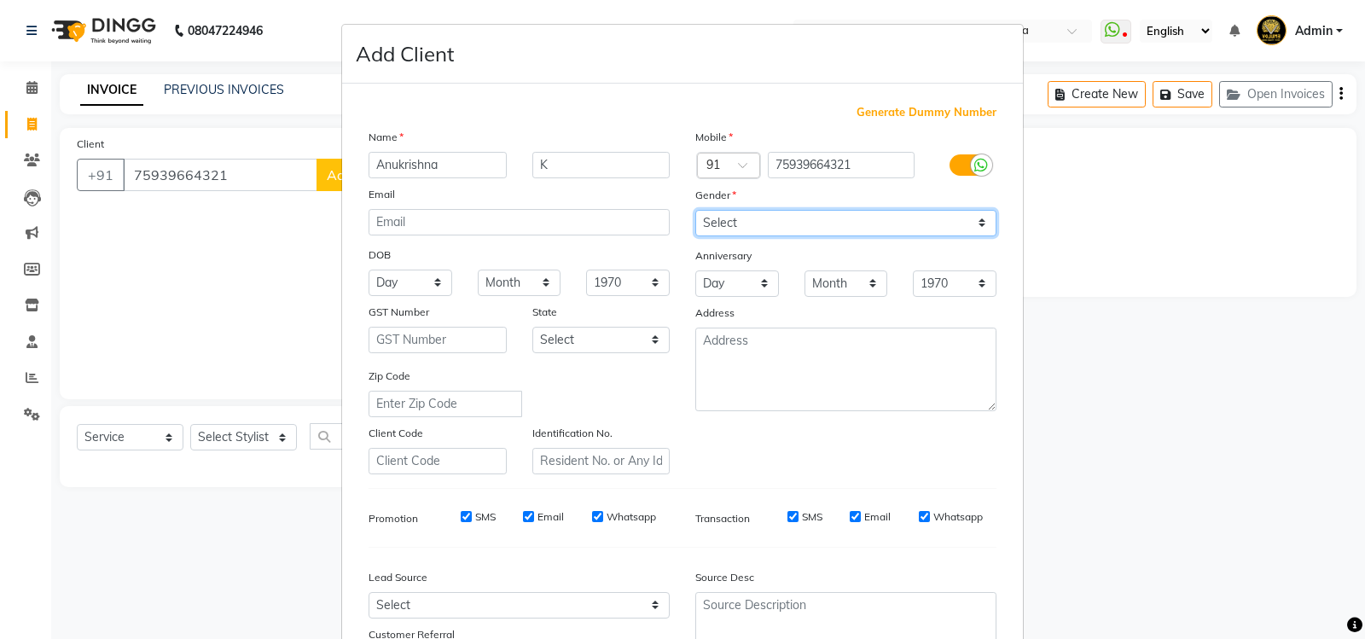
click at [982, 226] on select "Select [DEMOGRAPHIC_DATA] [DEMOGRAPHIC_DATA] Other Prefer Not To Say" at bounding box center [846, 223] width 301 height 26
select select "[DEMOGRAPHIC_DATA]"
click at [696, 210] on select "Select [DEMOGRAPHIC_DATA] [DEMOGRAPHIC_DATA] Other Prefer Not To Say" at bounding box center [846, 223] width 301 height 26
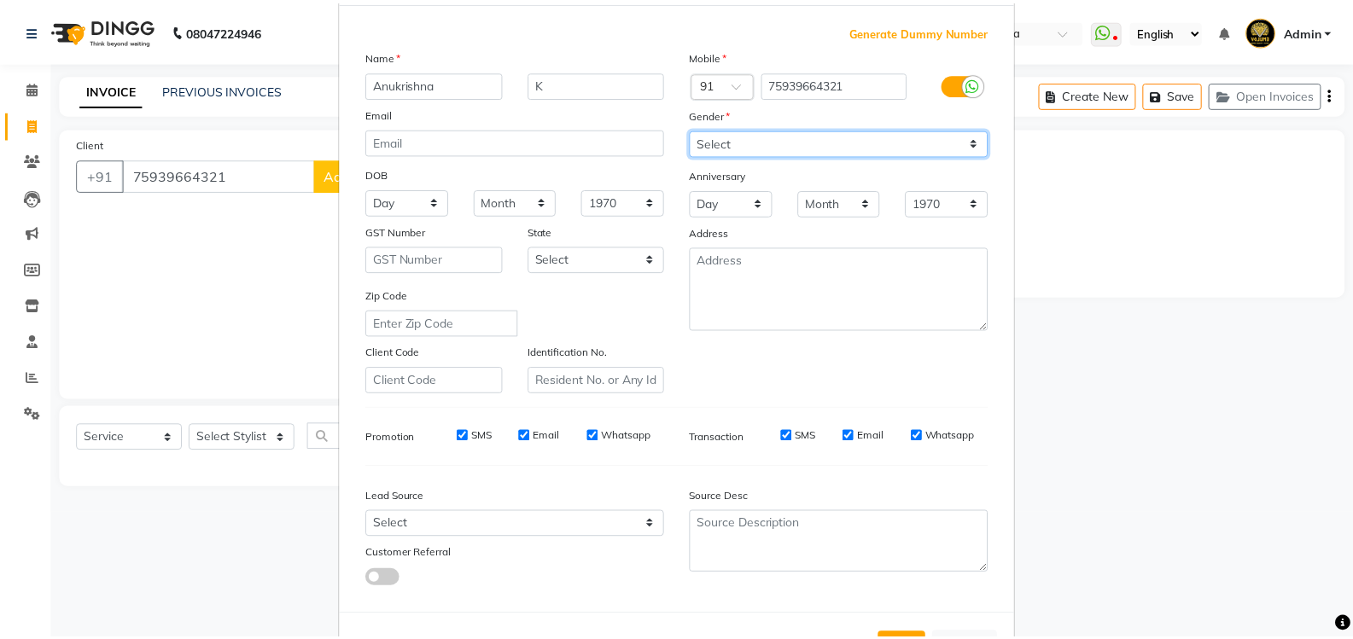
scroll to position [148, 0]
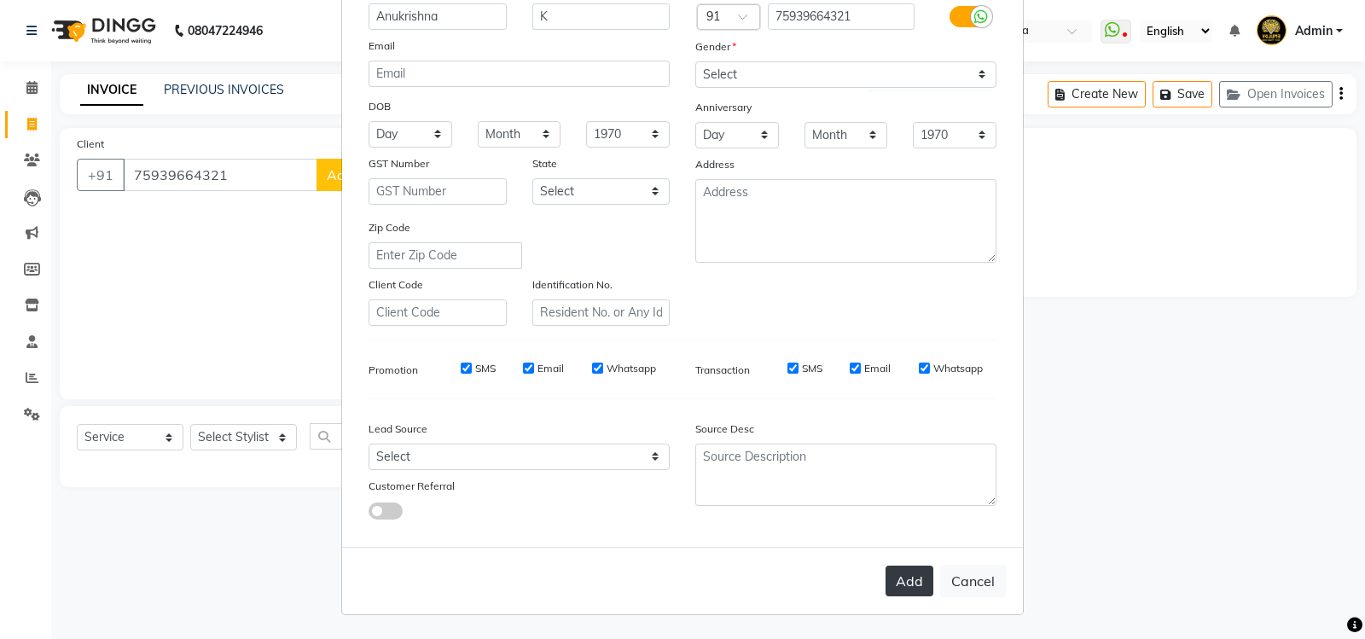
click at [897, 573] on button "Add" at bounding box center [910, 581] width 48 height 31
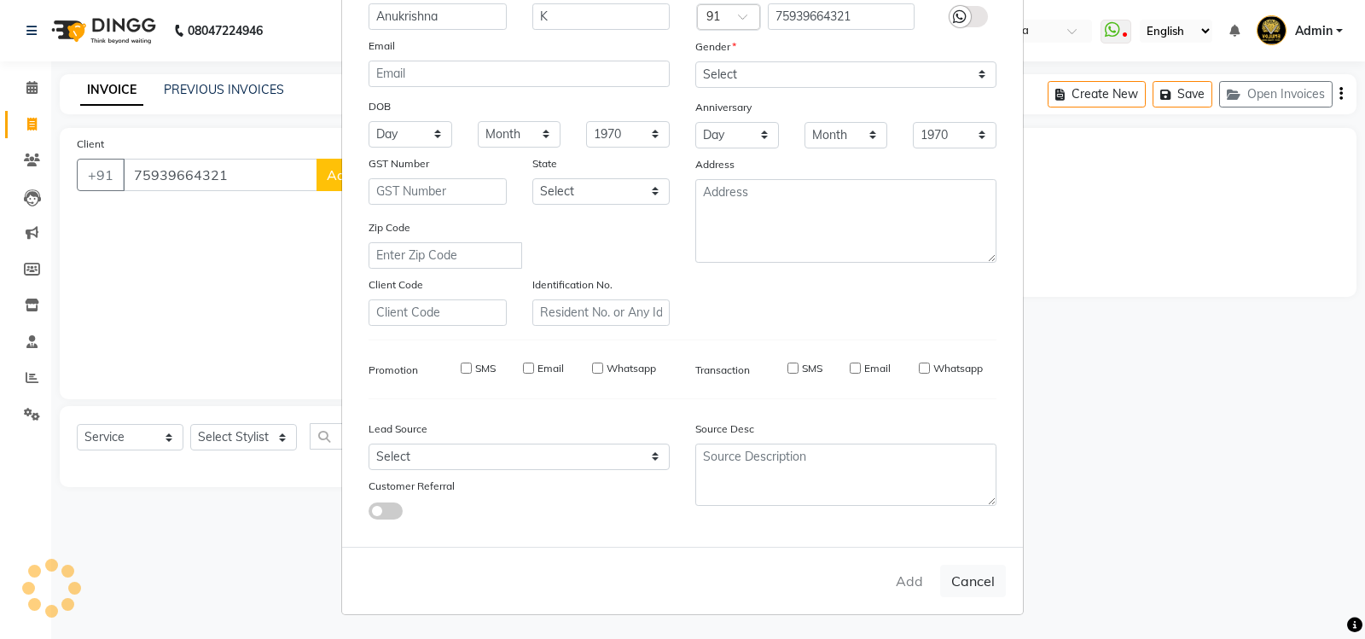
select select
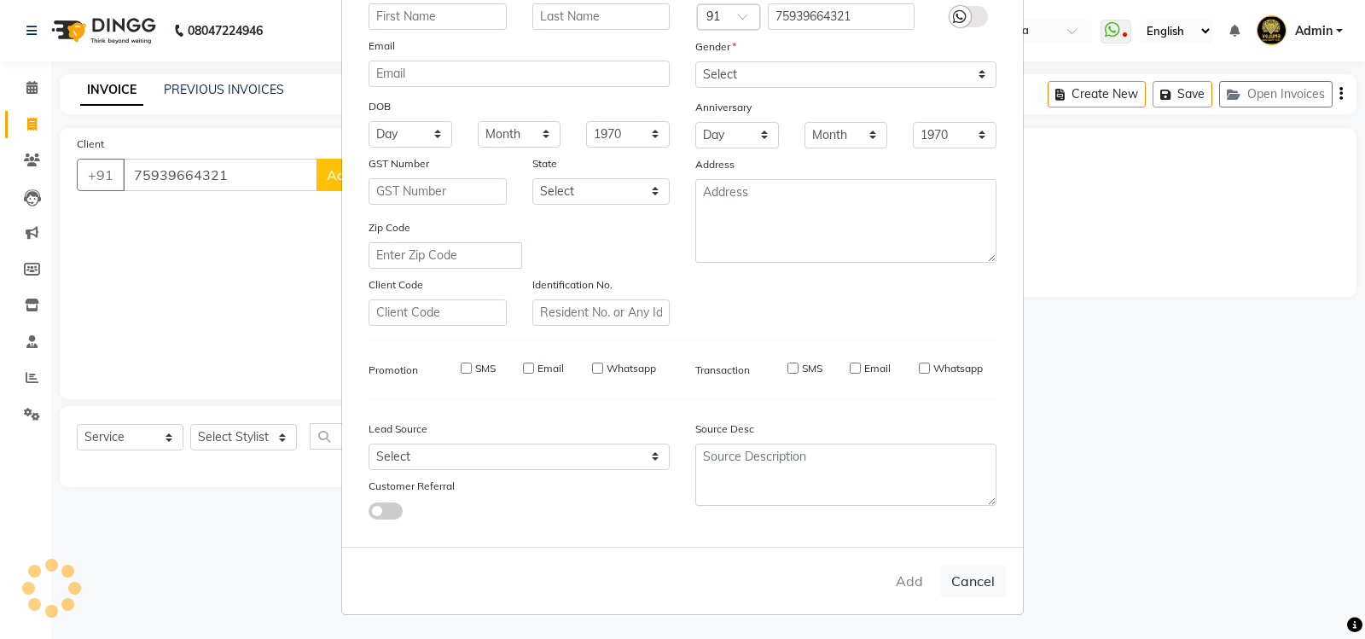
select select
checkbox input "false"
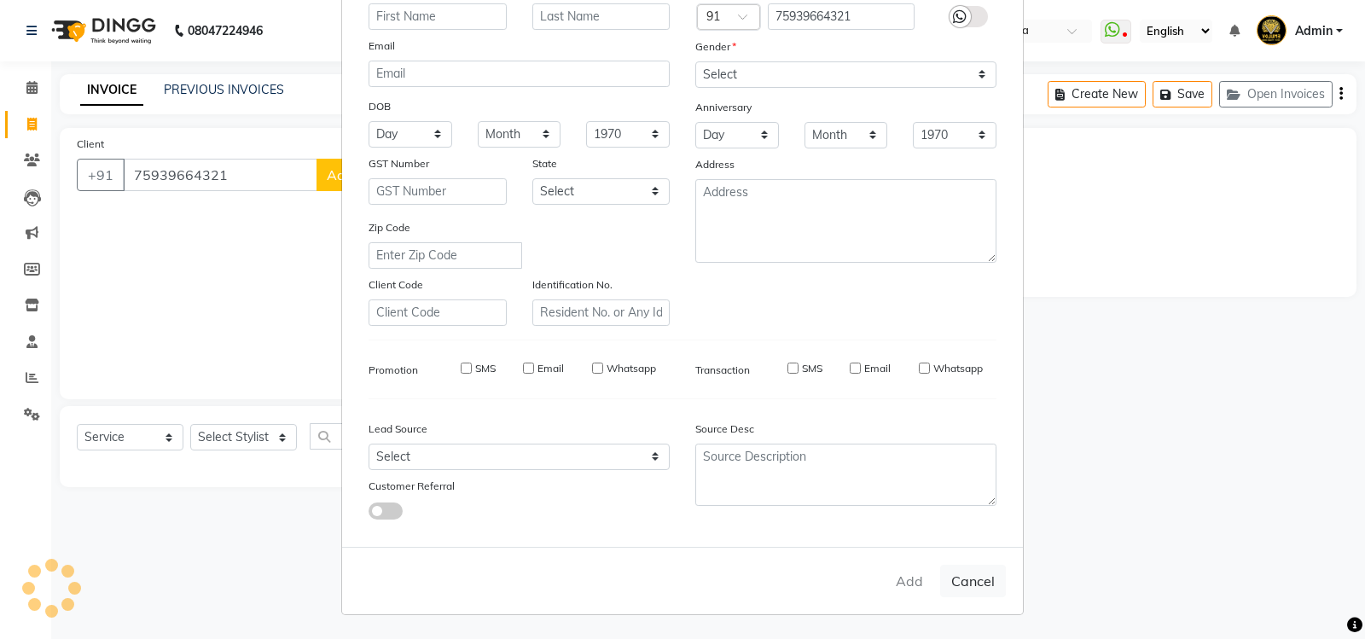
checkbox input "false"
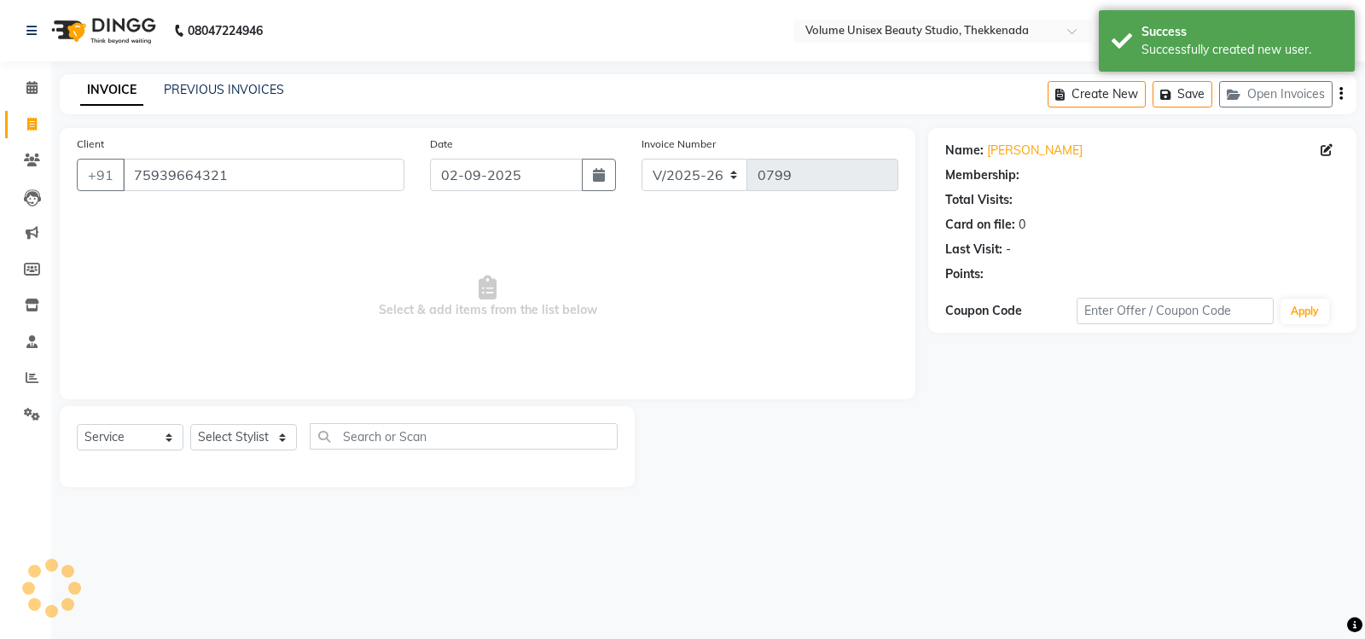
select select "1: Object"
click at [280, 440] on select "Select Stylist [PERSON_NAME] [PERSON_NAME] [PERSON_NAME] [PERSON_NAME] [PERSON_…" at bounding box center [243, 437] width 107 height 26
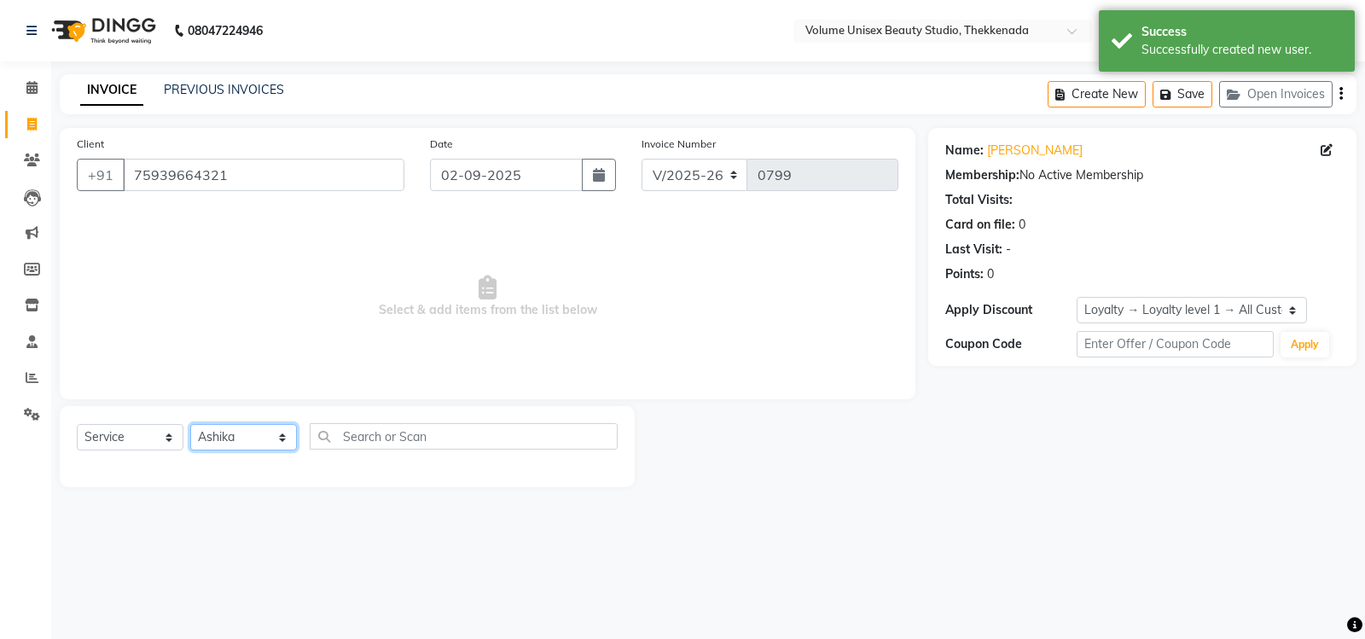
click at [190, 424] on select "Select Stylist [PERSON_NAME] [PERSON_NAME] [PERSON_NAME] [PERSON_NAME] [PERSON_…" at bounding box center [243, 437] width 107 height 26
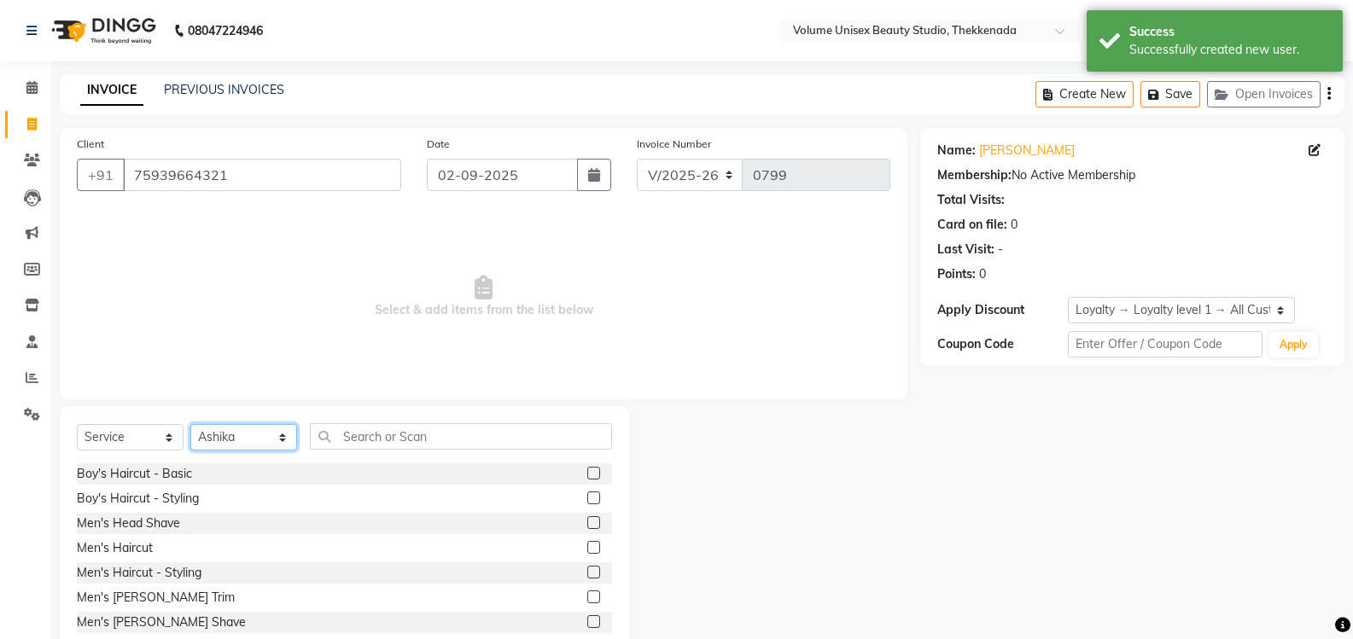
click at [281, 443] on select "Select Stylist [PERSON_NAME] [PERSON_NAME] [PERSON_NAME] [PERSON_NAME] [PERSON_…" at bounding box center [243, 437] width 107 height 26
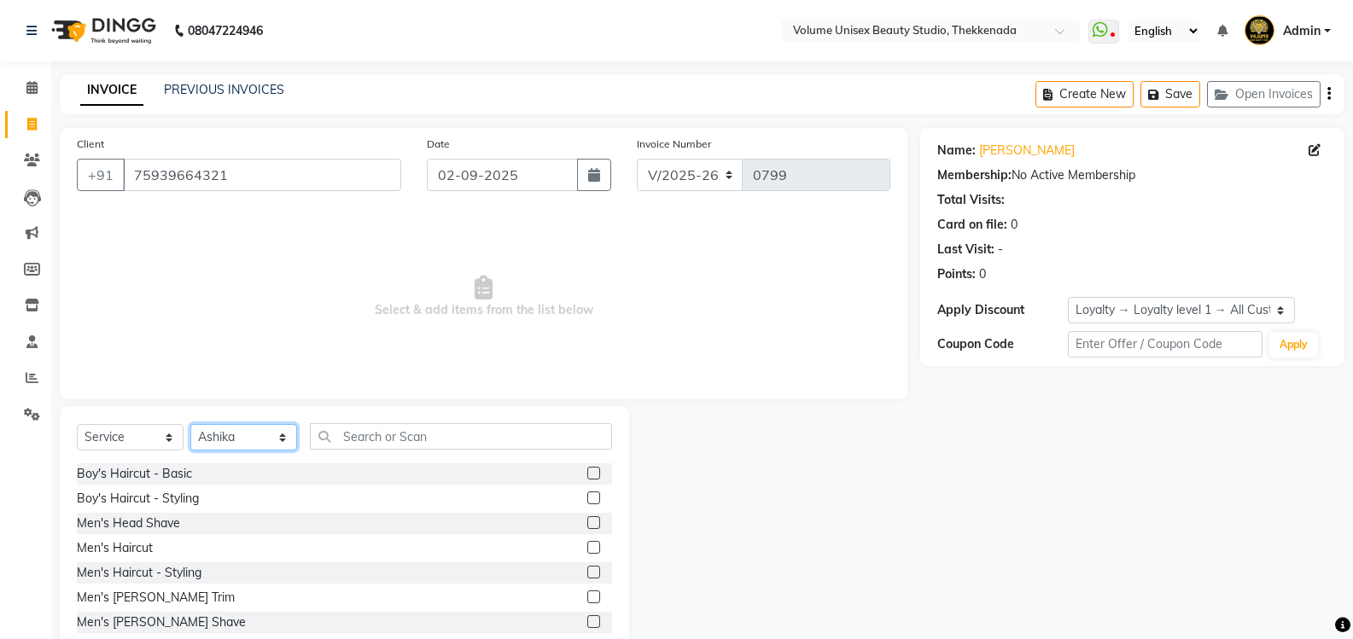
select select "89554"
click at [190, 424] on select "Select Stylist [PERSON_NAME] [PERSON_NAME] [PERSON_NAME] [PERSON_NAME] [PERSON_…" at bounding box center [243, 437] width 107 height 26
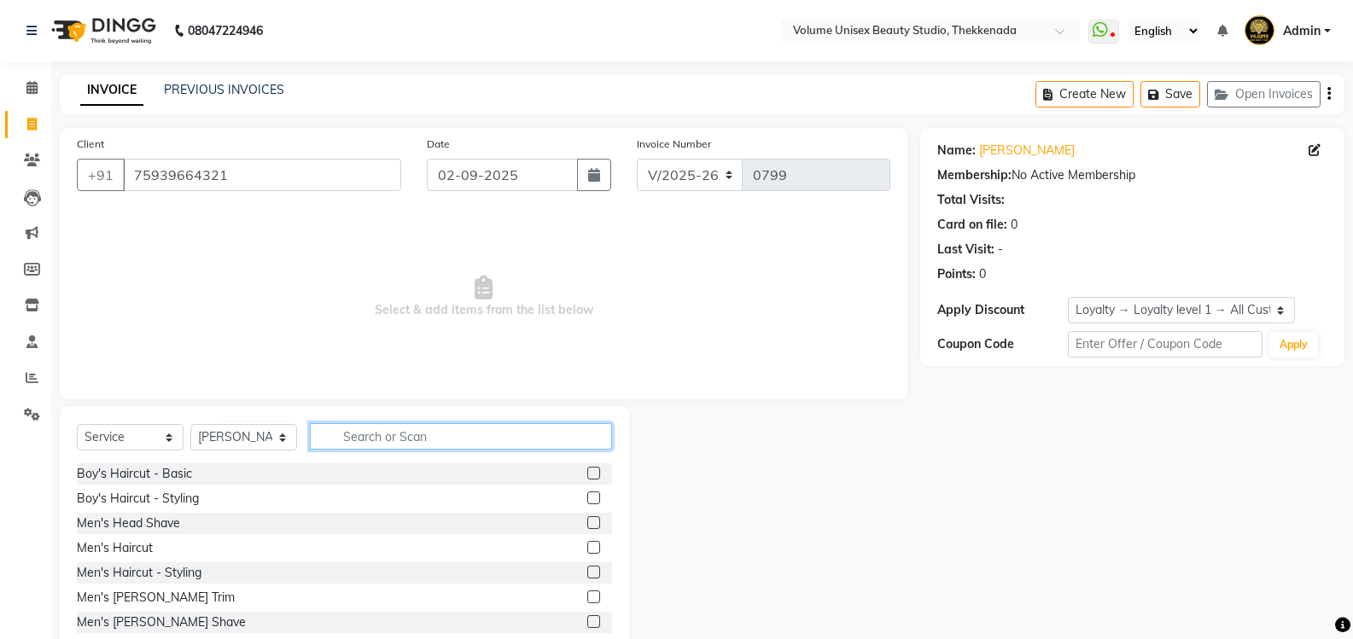
click at [368, 430] on input "text" at bounding box center [461, 436] width 302 height 26
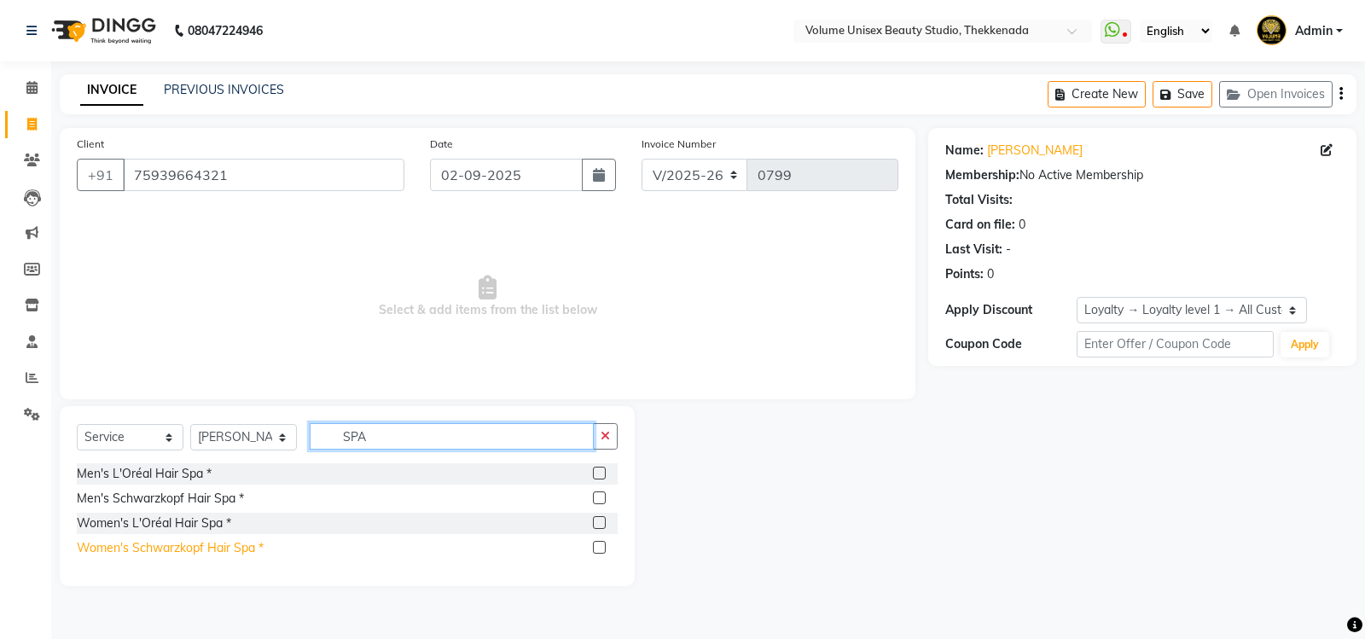
type input "SPA"
click at [196, 546] on div "Women's Schwarzkopf Hair Spa *" at bounding box center [170, 548] width 187 height 18
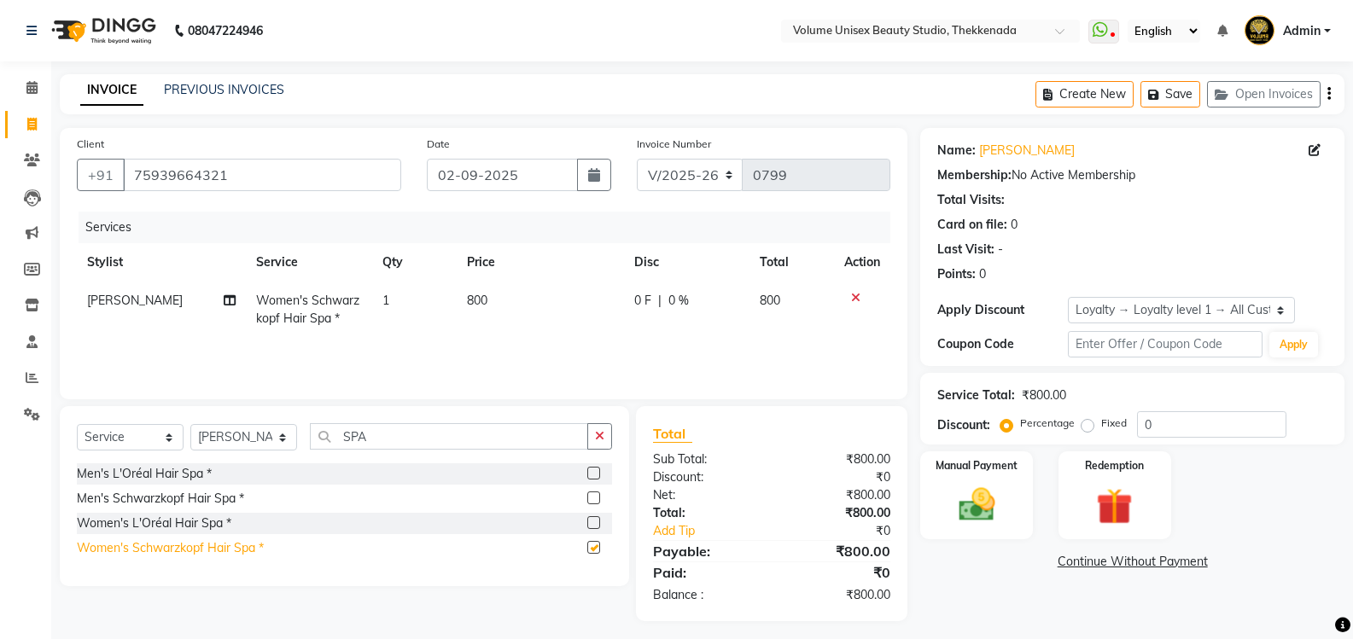
checkbox input "false"
click at [387, 439] on input "SPA" at bounding box center [449, 436] width 278 height 26
type input "S"
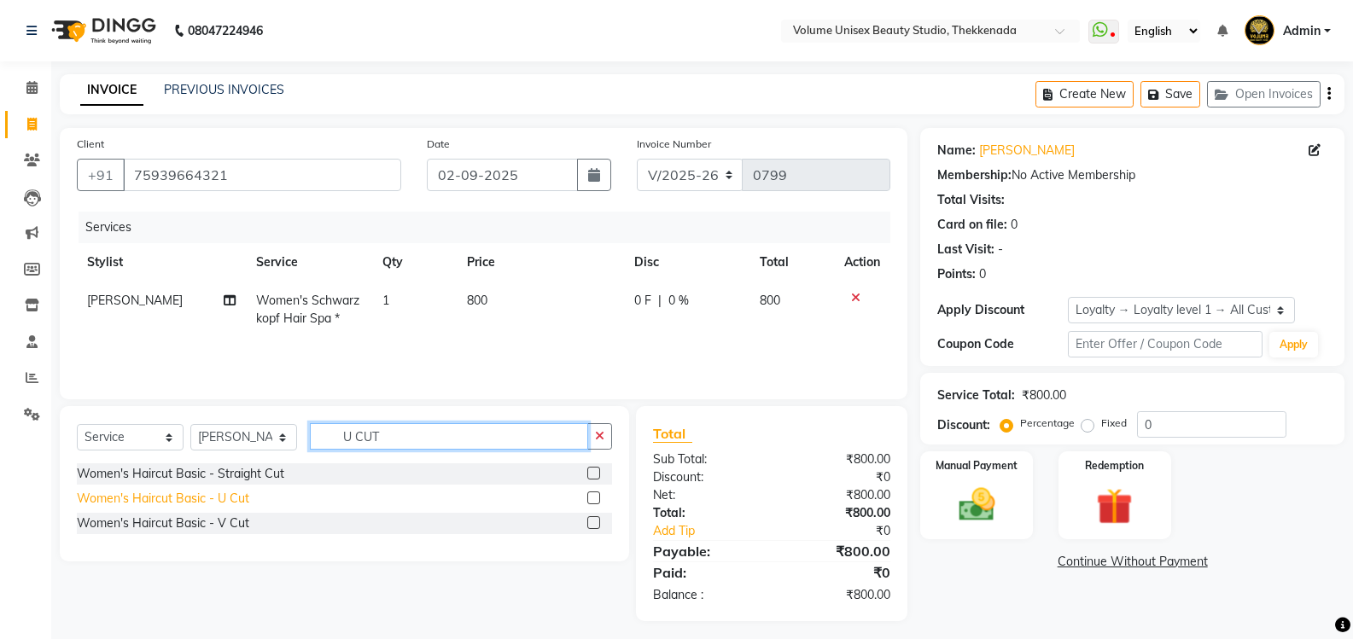
type input "U CUT"
click at [154, 500] on div "Women's Haircut Basic - U Cut" at bounding box center [163, 499] width 172 height 18
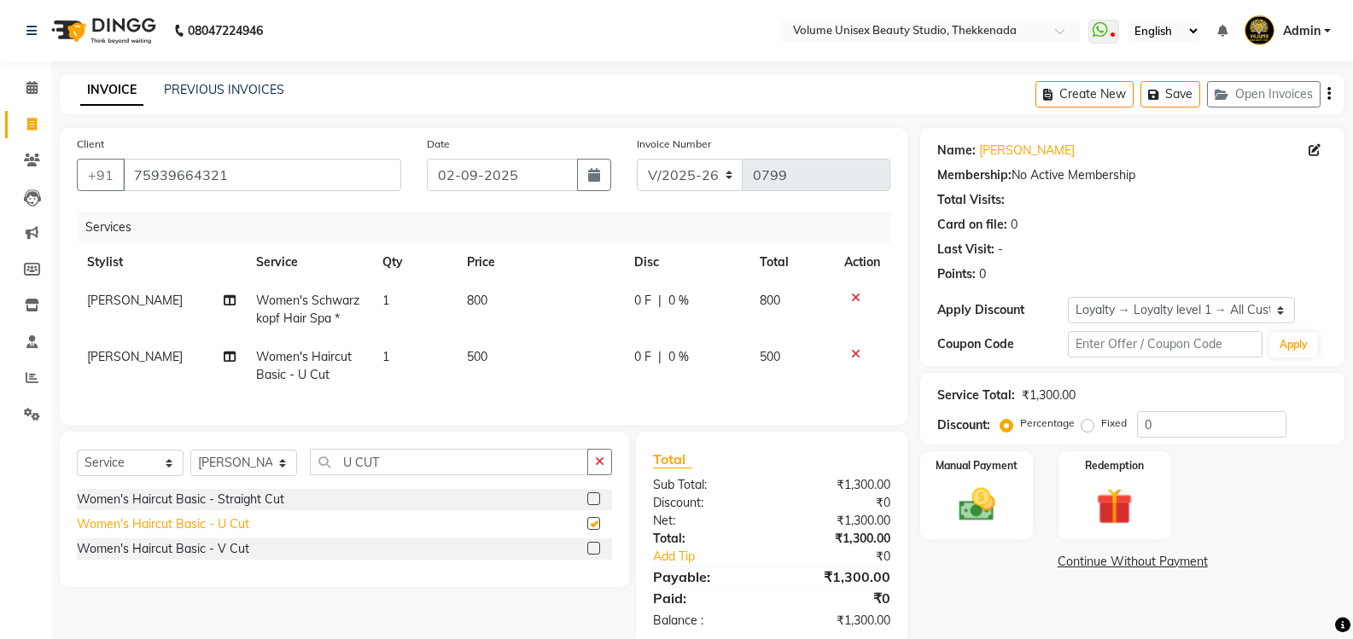
checkbox input "false"
click at [285, 476] on select "Select Stylist [PERSON_NAME] [PERSON_NAME] [PERSON_NAME] [PERSON_NAME] [PERSON_…" at bounding box center [243, 463] width 107 height 26
select select "89558"
click at [190, 463] on select "Select Stylist [PERSON_NAME] [PERSON_NAME] [PERSON_NAME] [PERSON_NAME] [PERSON_…" at bounding box center [243, 463] width 107 height 26
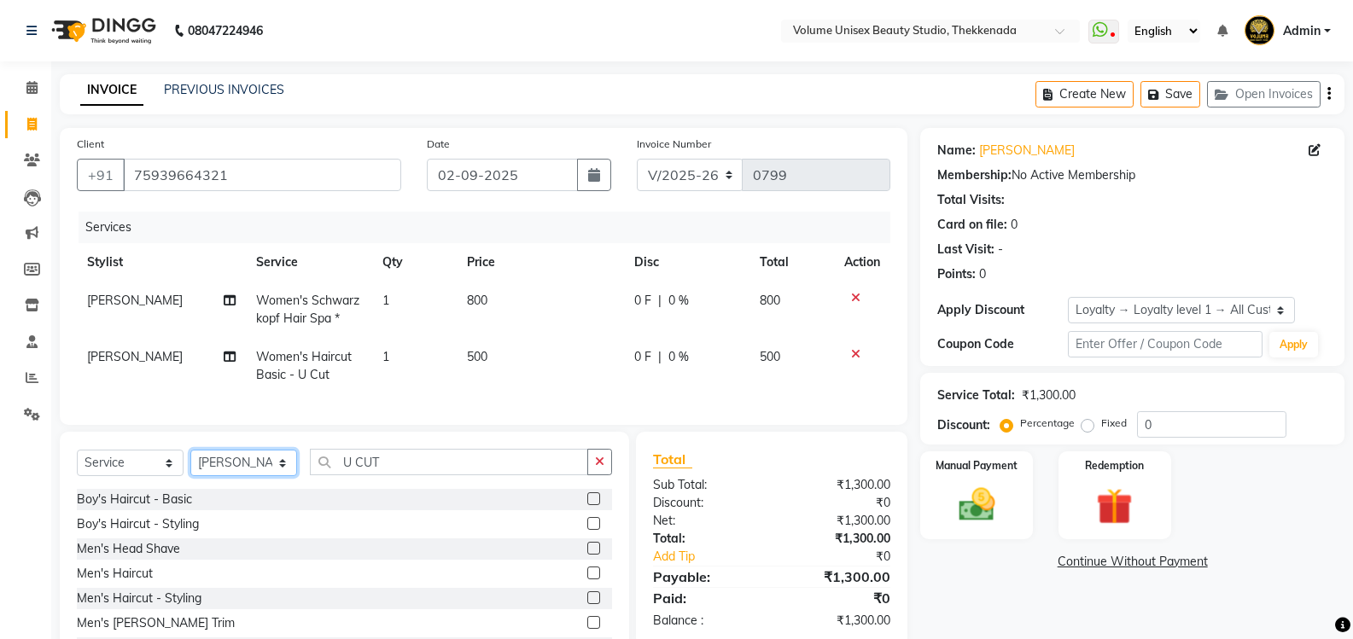
scroll to position [83, 0]
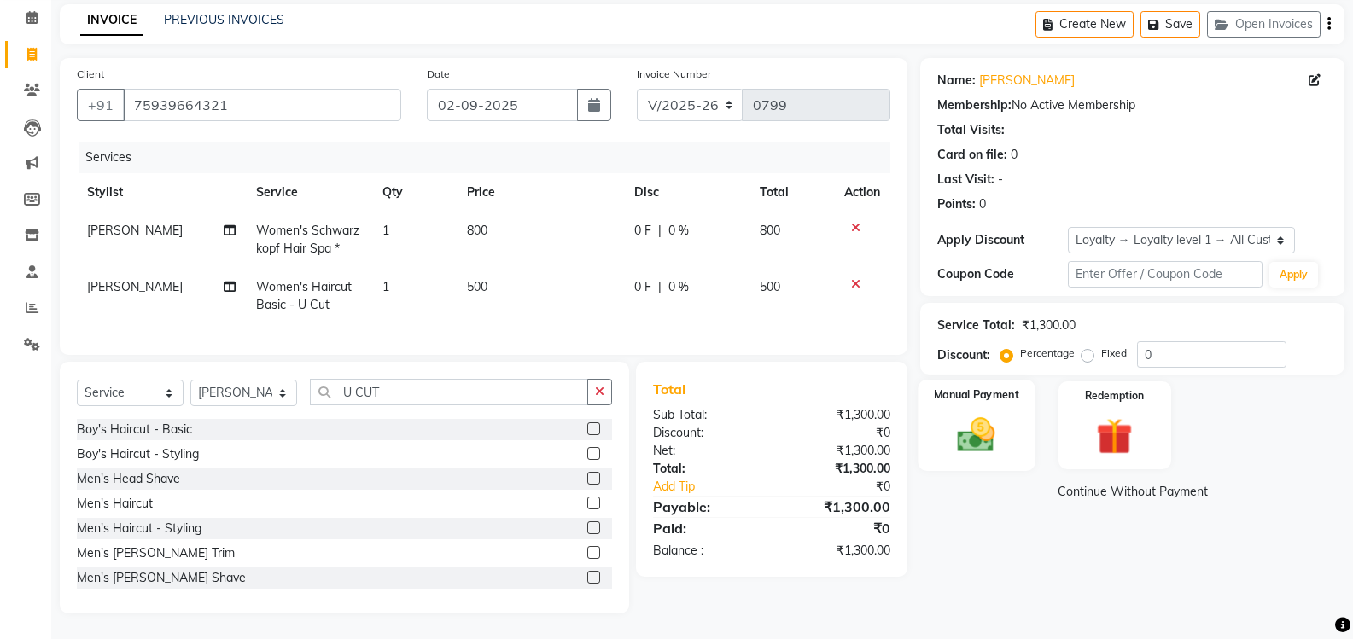
click at [971, 422] on img at bounding box center [976, 435] width 61 height 44
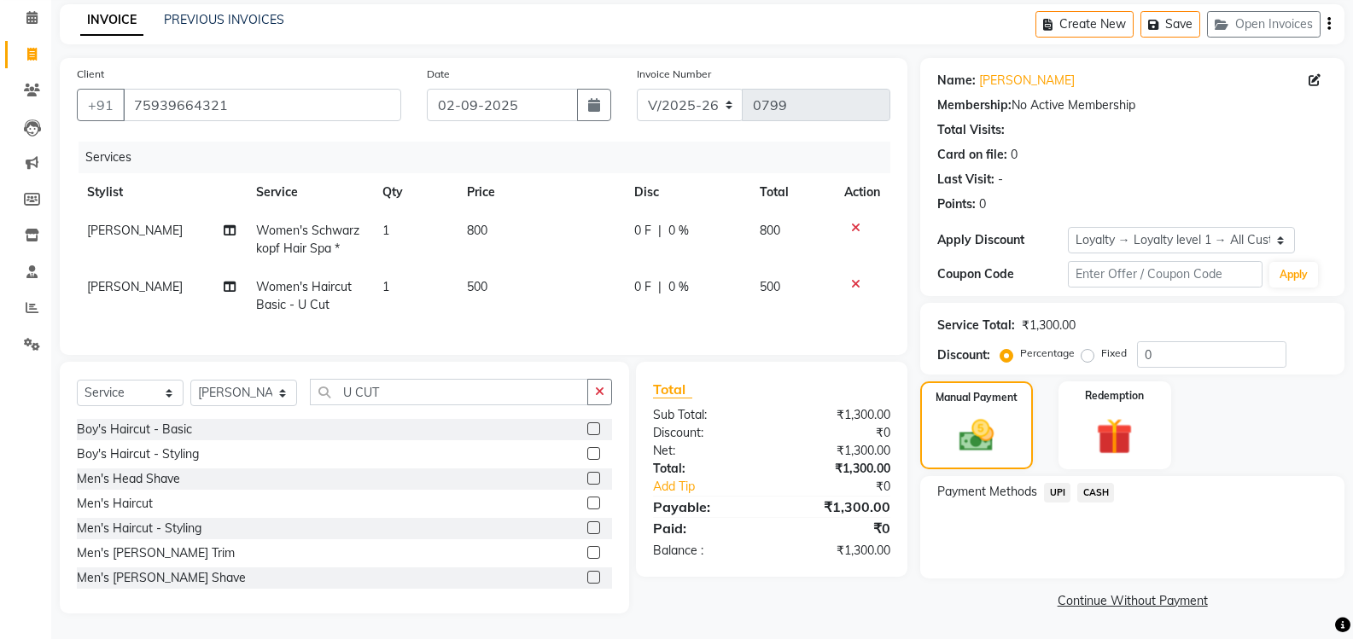
click at [1050, 483] on span "UPI" at bounding box center [1057, 493] width 26 height 20
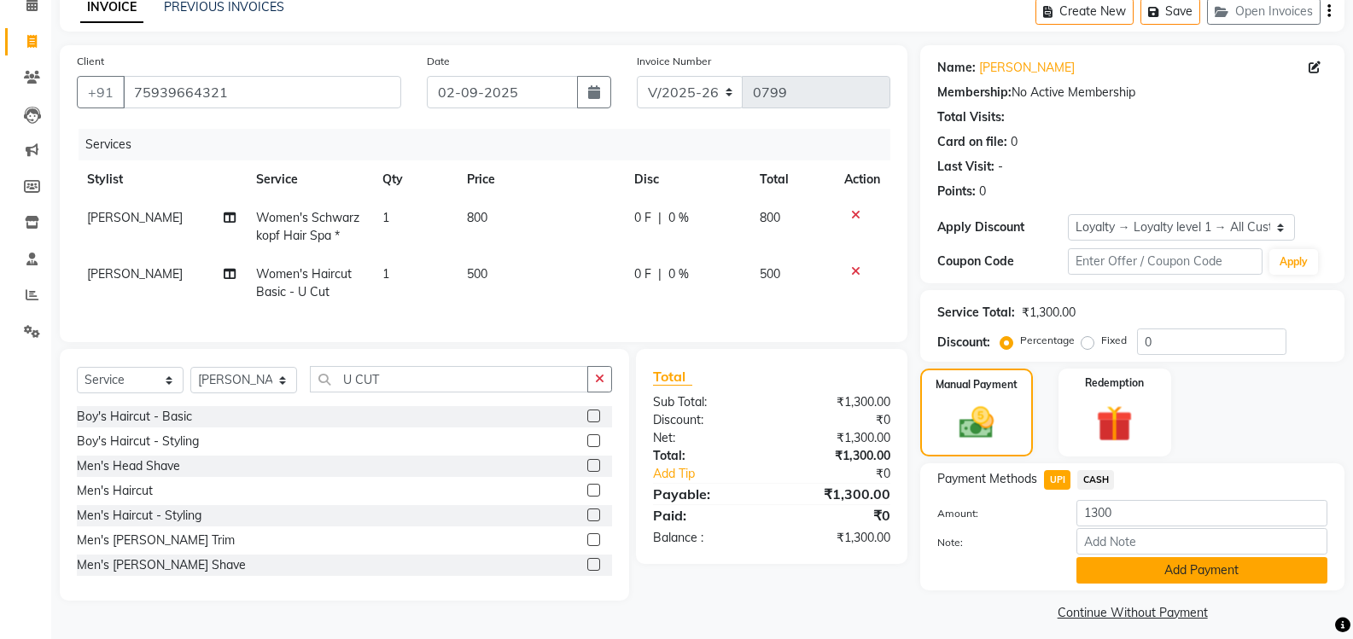
click at [1143, 579] on button "Add Payment" at bounding box center [1201, 570] width 251 height 26
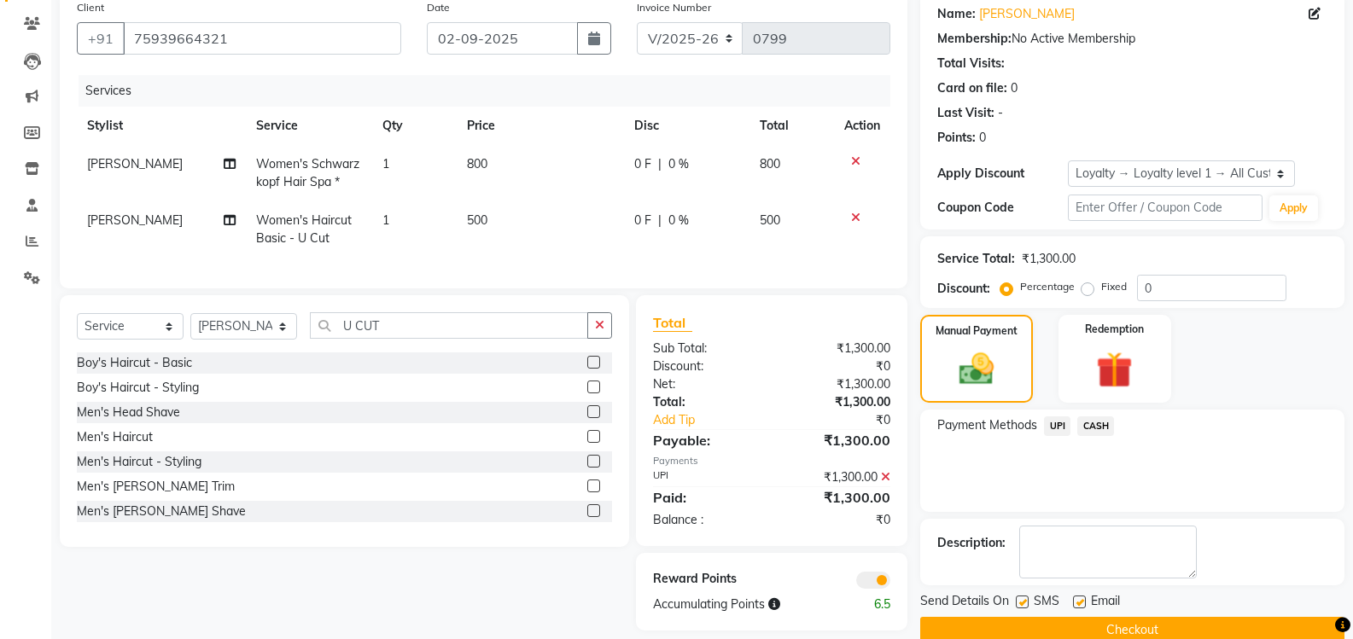
scroll to position [166, 0]
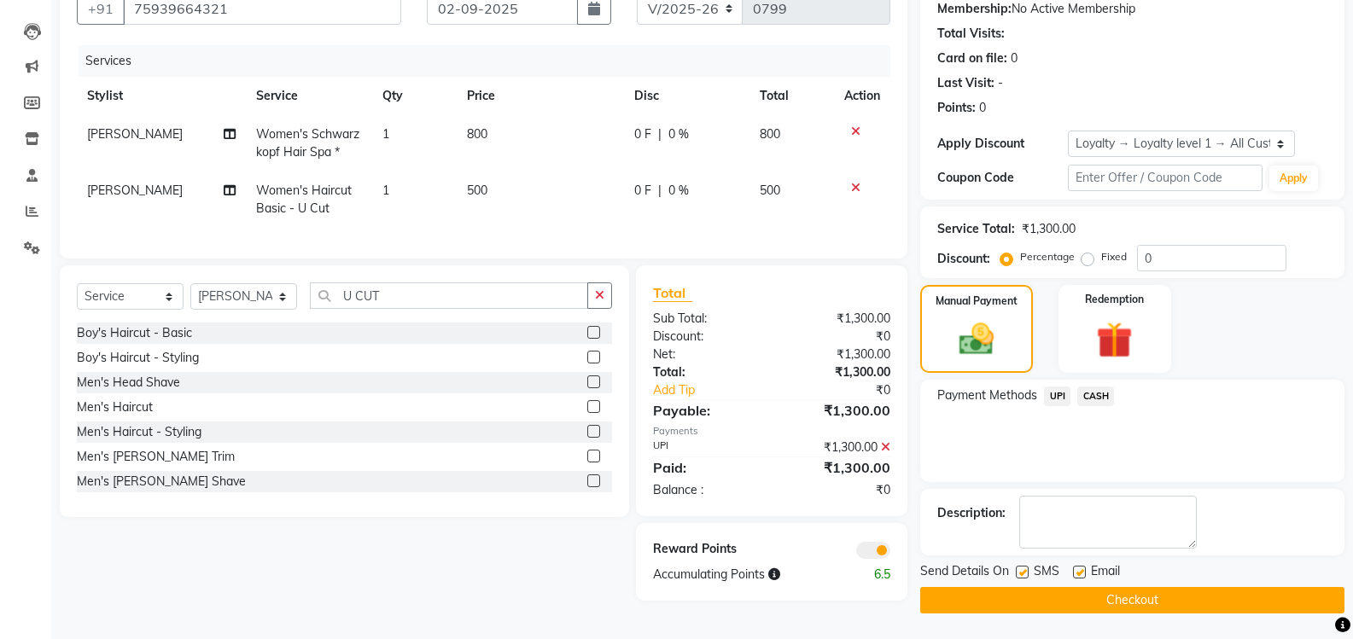
click at [1107, 602] on button "Checkout" at bounding box center [1132, 600] width 424 height 26
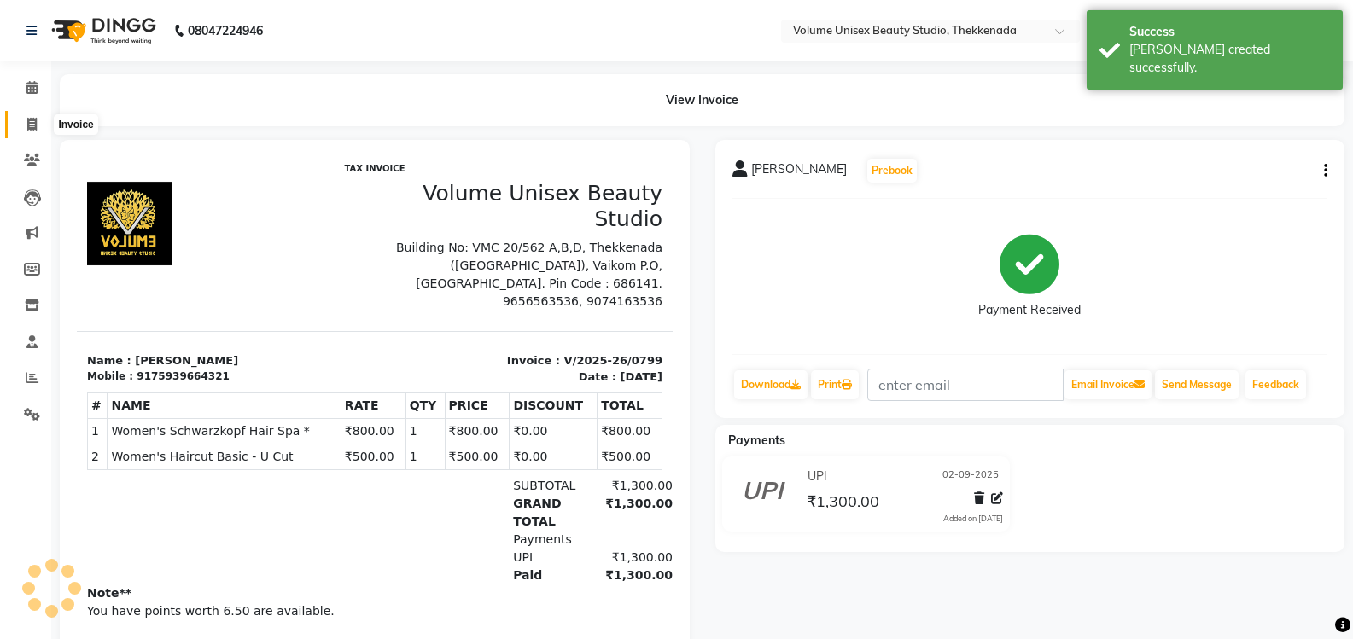
click at [34, 118] on icon at bounding box center [31, 124] width 9 height 13
select select "7432"
select select "service"
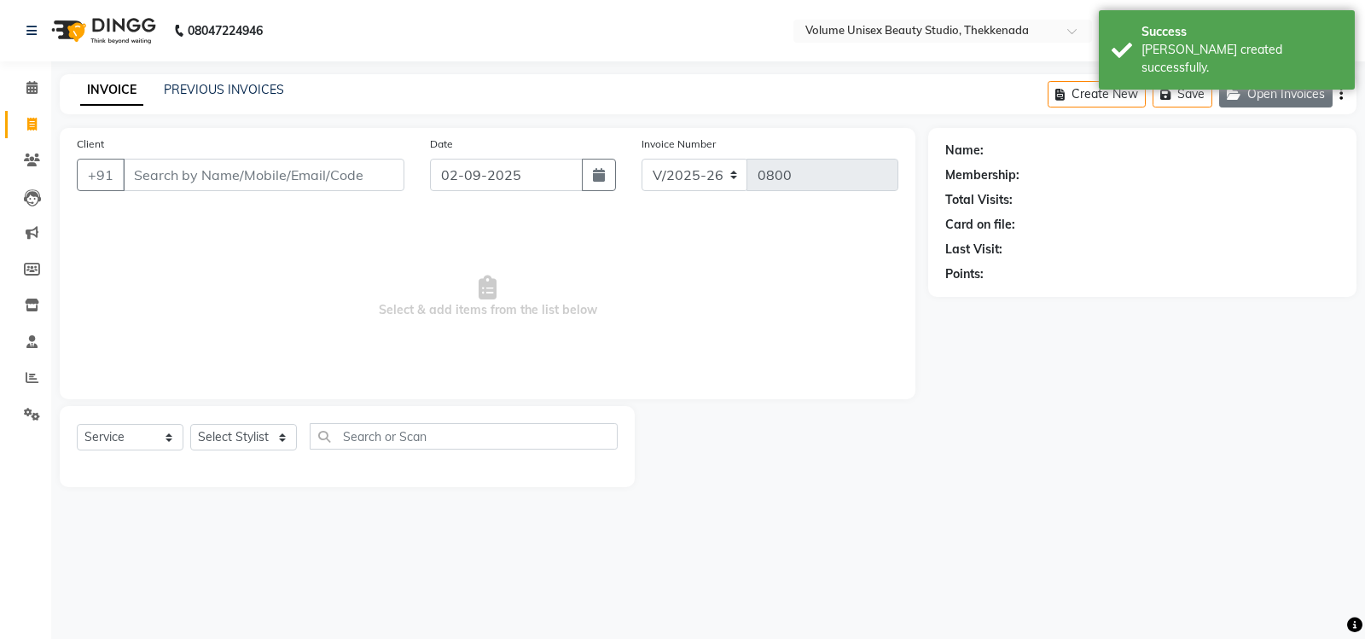
click at [1292, 90] on button "Open Invoices" at bounding box center [1277, 94] width 114 height 26
click at [126, 88] on link "INVOICE" at bounding box center [111, 90] width 63 height 31
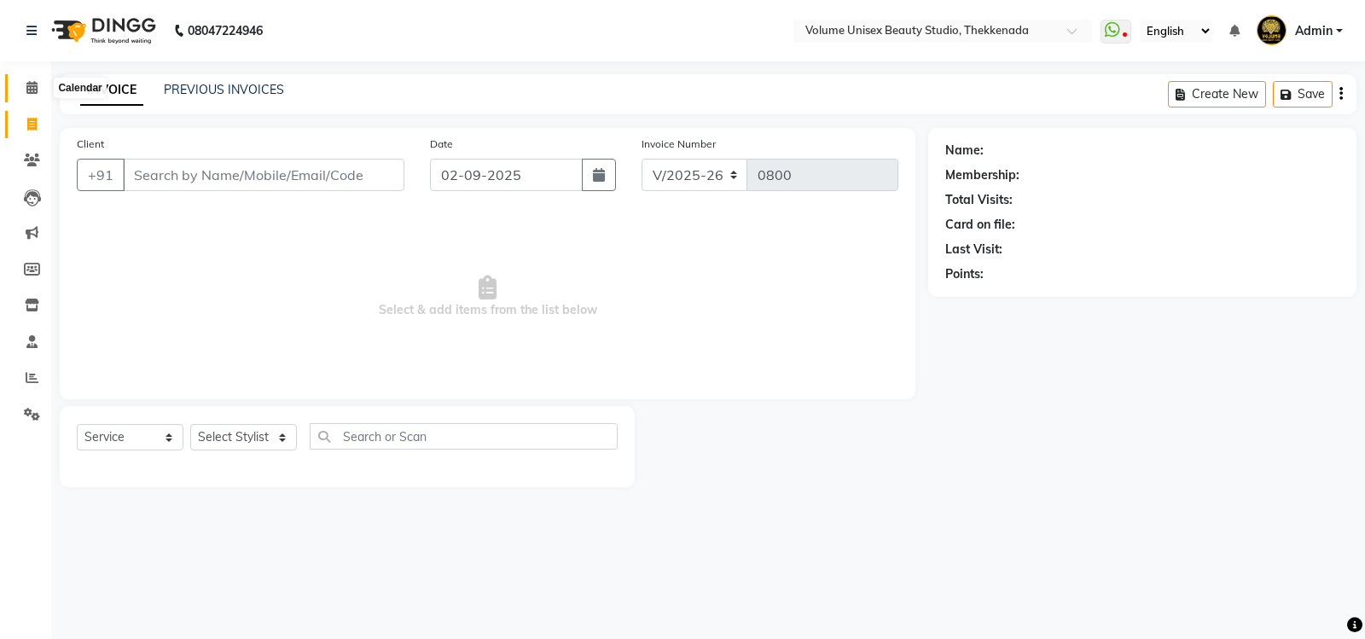
click at [33, 89] on icon at bounding box center [31, 87] width 11 height 13
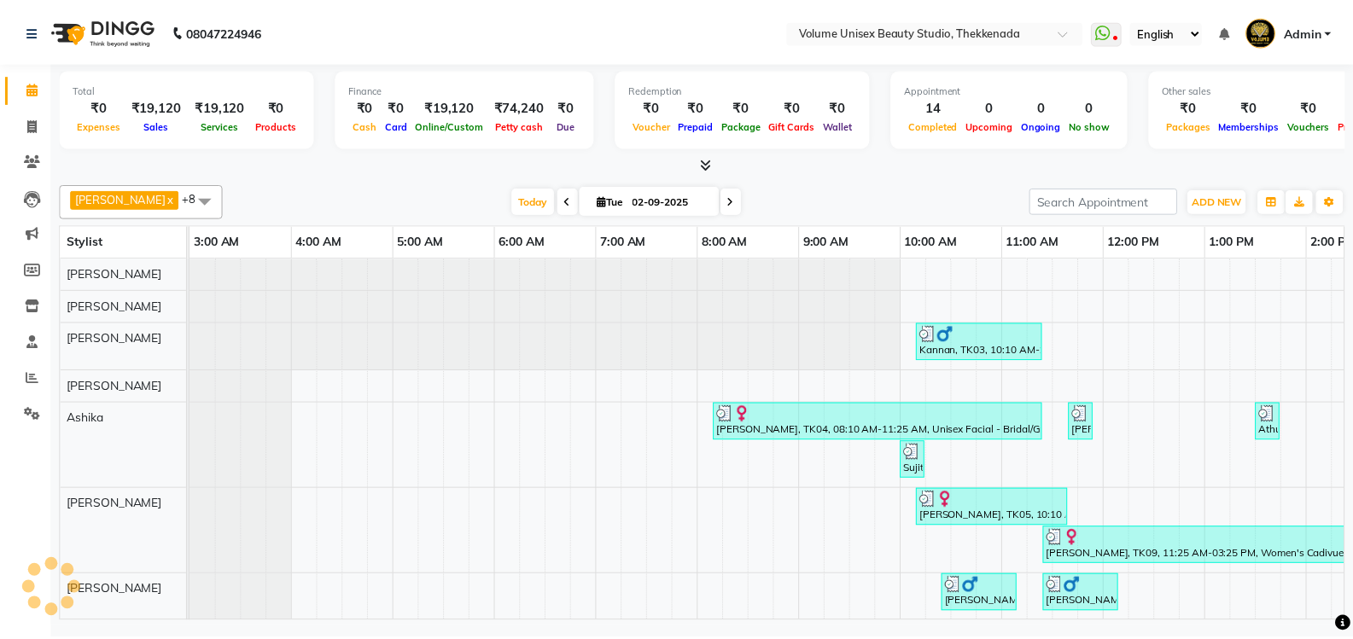
scroll to position [0, 308]
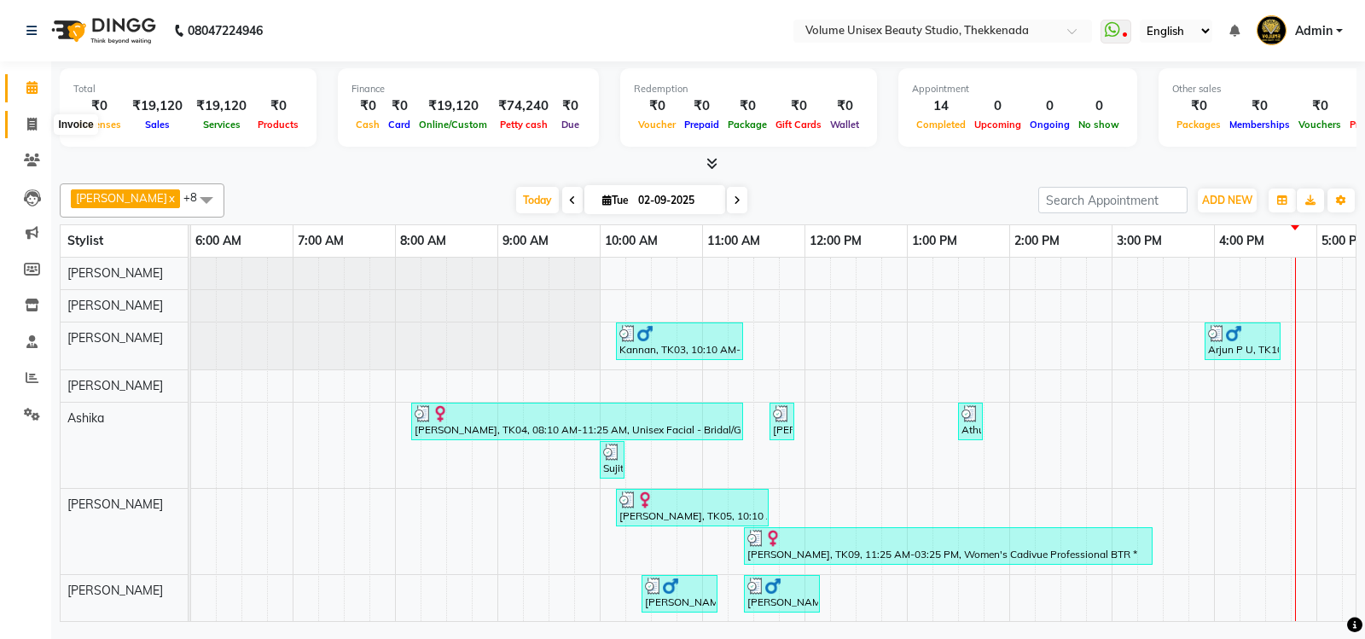
click at [32, 115] on span at bounding box center [32, 125] width 30 height 20
select select "service"
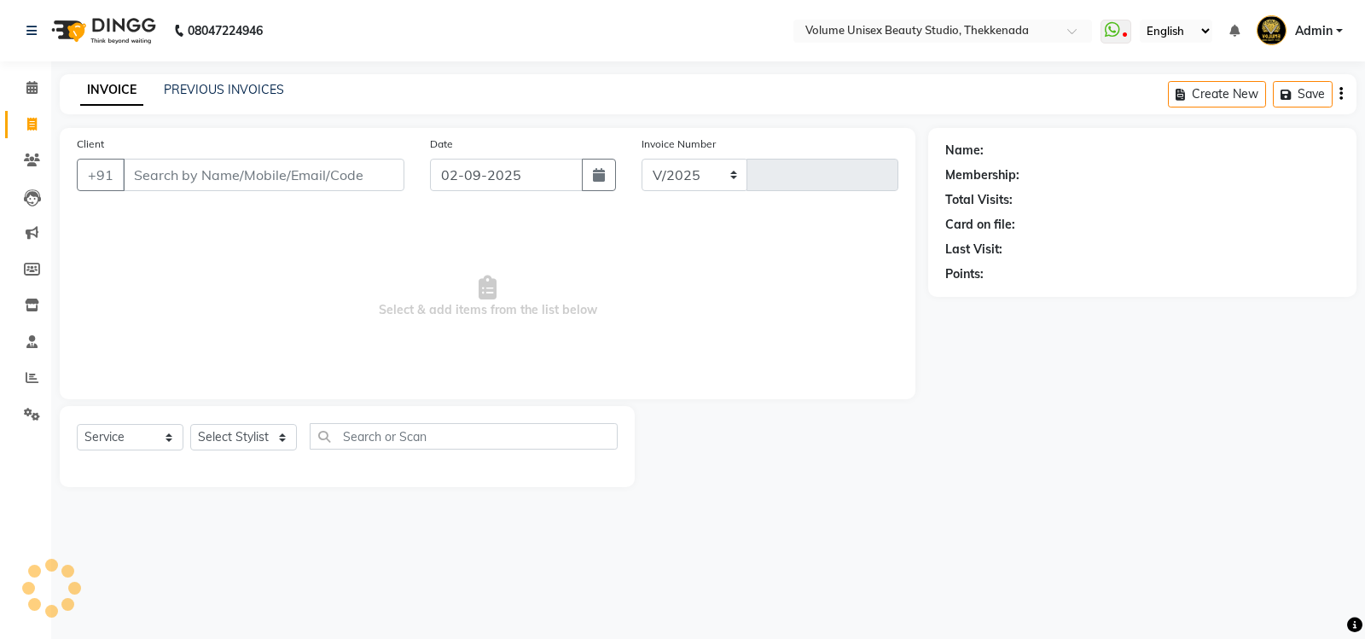
select select "7432"
type input "0800"
click at [201, 174] on input "Client" at bounding box center [264, 175] width 282 height 32
click at [201, 172] on input "Client" at bounding box center [264, 175] width 282 height 32
click at [208, 175] on input "Client" at bounding box center [264, 175] width 282 height 32
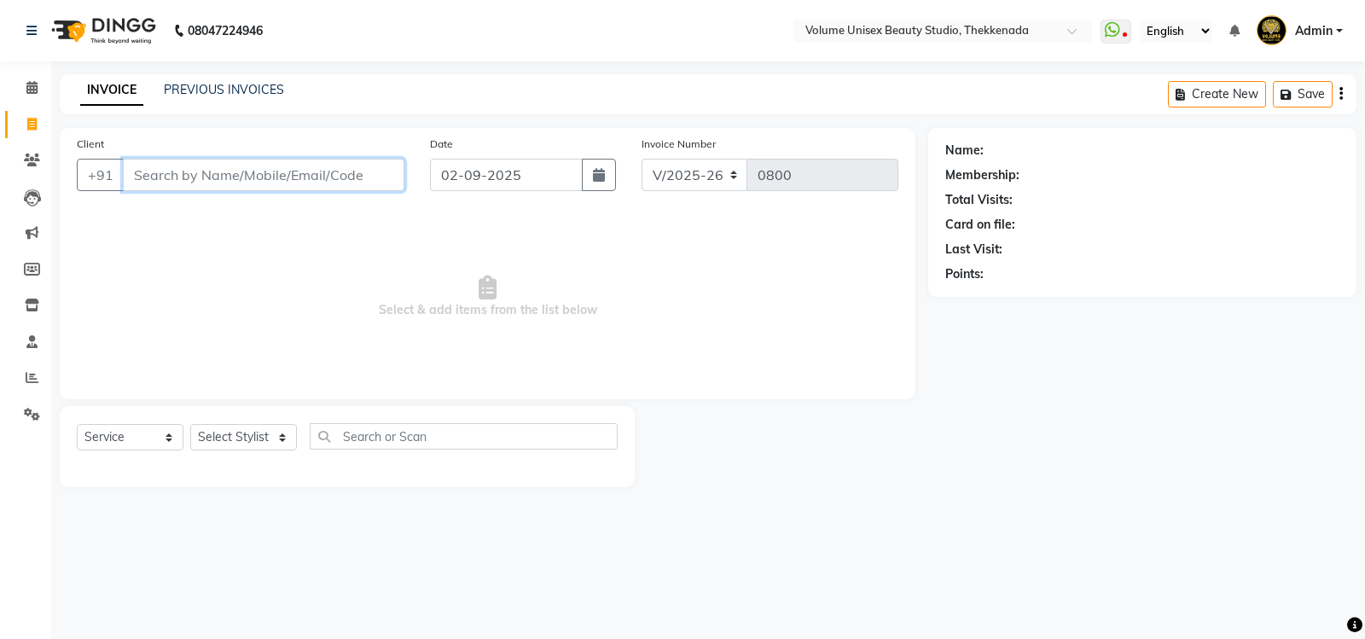
click at [160, 169] on input "Client" at bounding box center [264, 175] width 282 height 32
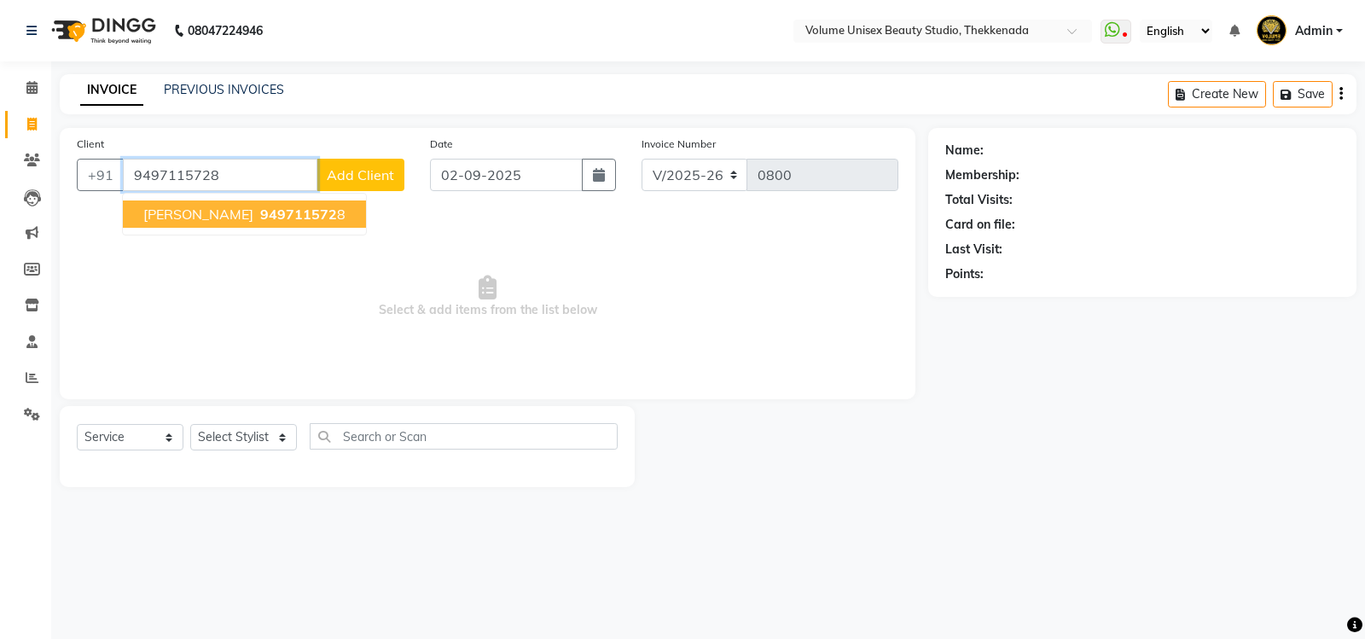
type input "9497115728"
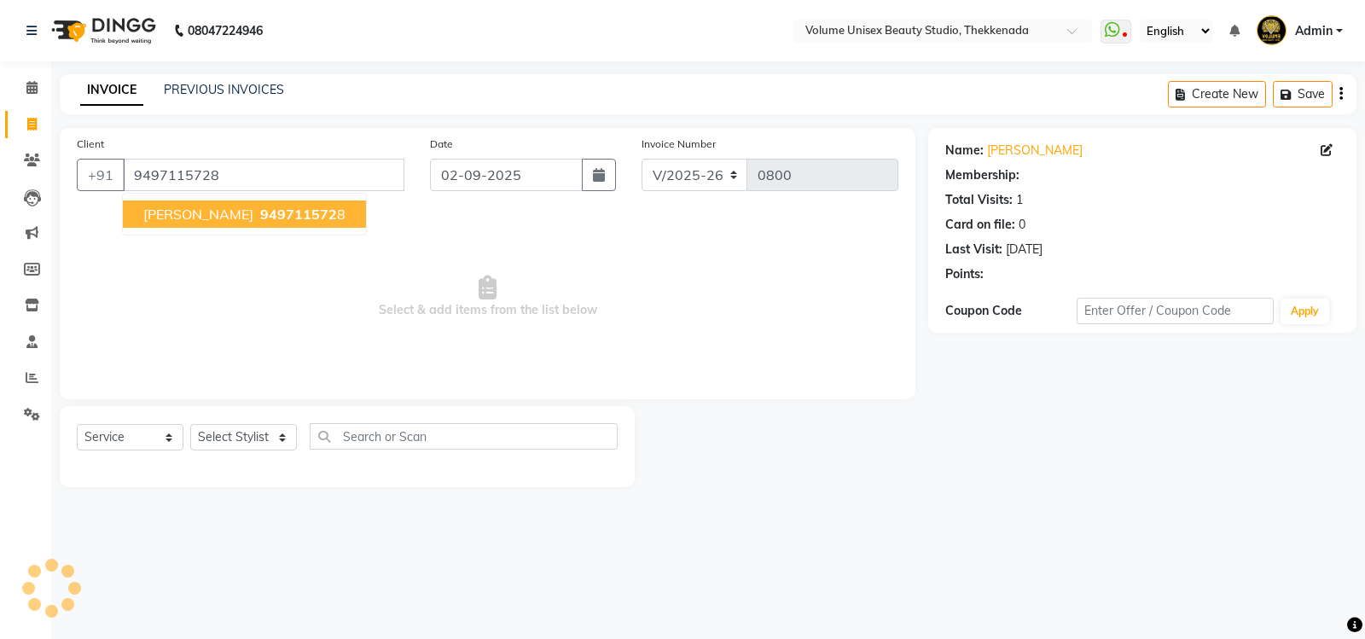
select select "1: Object"
click at [232, 215] on span "[PERSON_NAME]" at bounding box center [198, 214] width 110 height 17
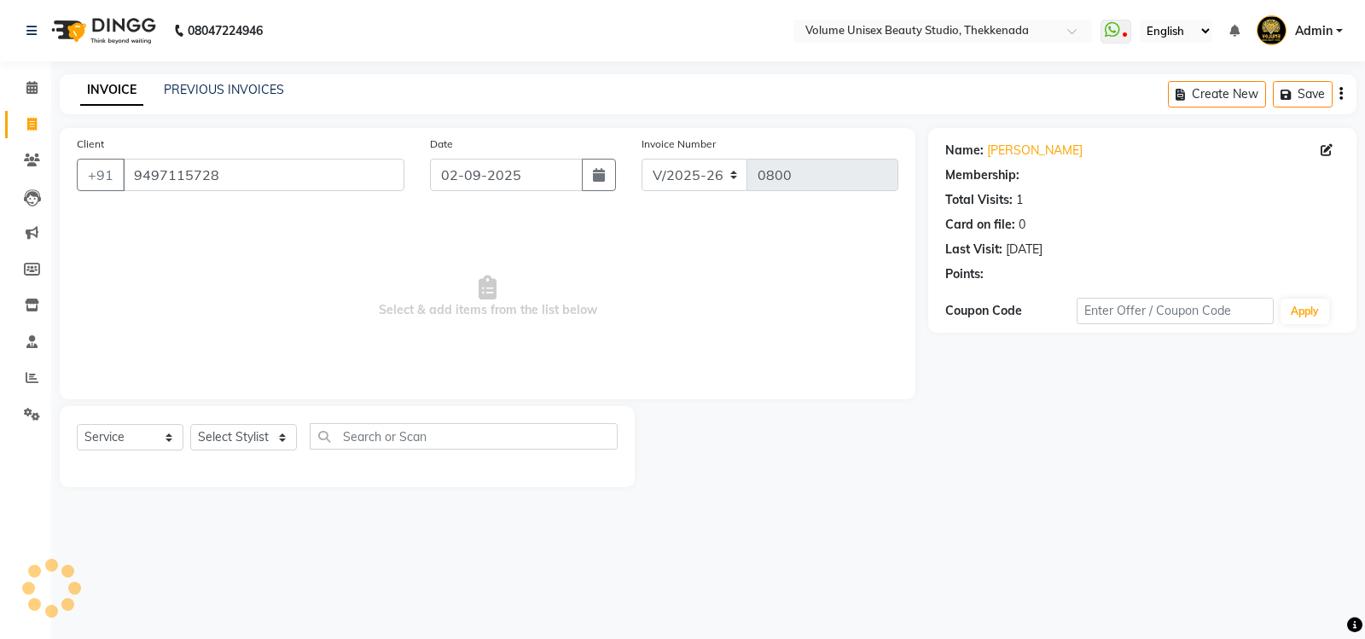
select select "1: Object"
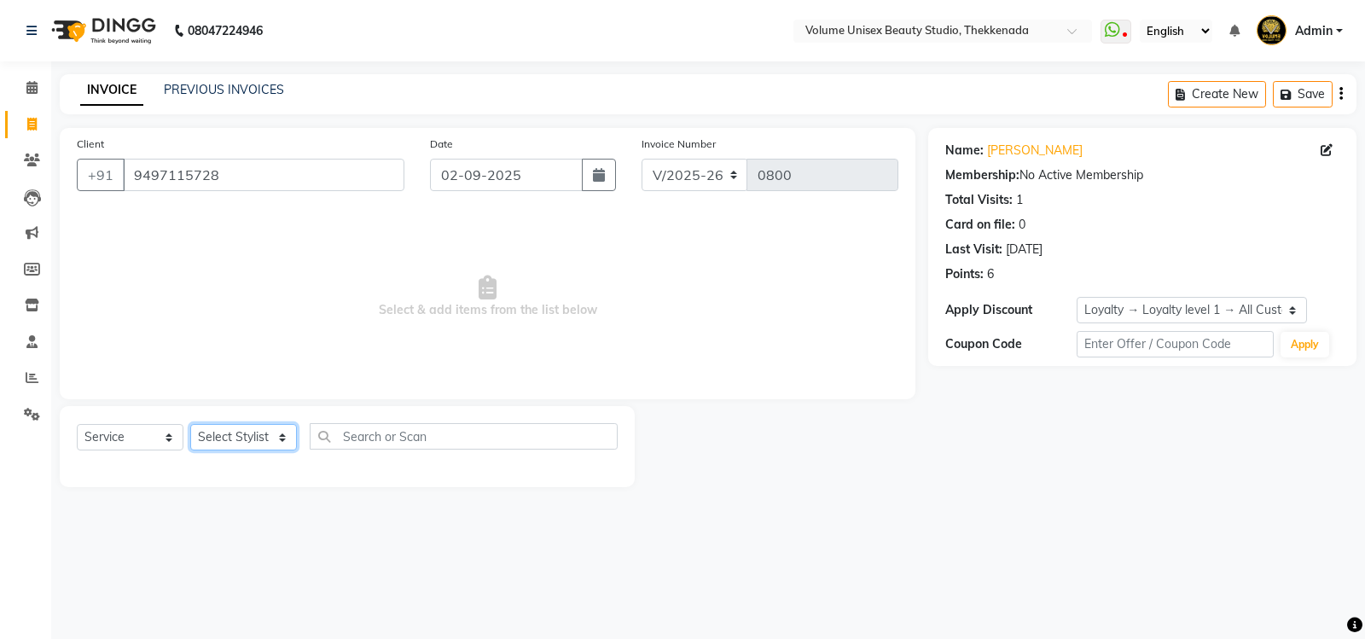
click at [278, 438] on select "Select Stylist [PERSON_NAME] [PERSON_NAME] [PERSON_NAME] [PERSON_NAME] [PERSON_…" at bounding box center [243, 437] width 107 height 26
select select "89558"
click at [190, 424] on select "Select Stylist [PERSON_NAME] [PERSON_NAME] [PERSON_NAME] [PERSON_NAME] [PERSON_…" at bounding box center [243, 437] width 107 height 26
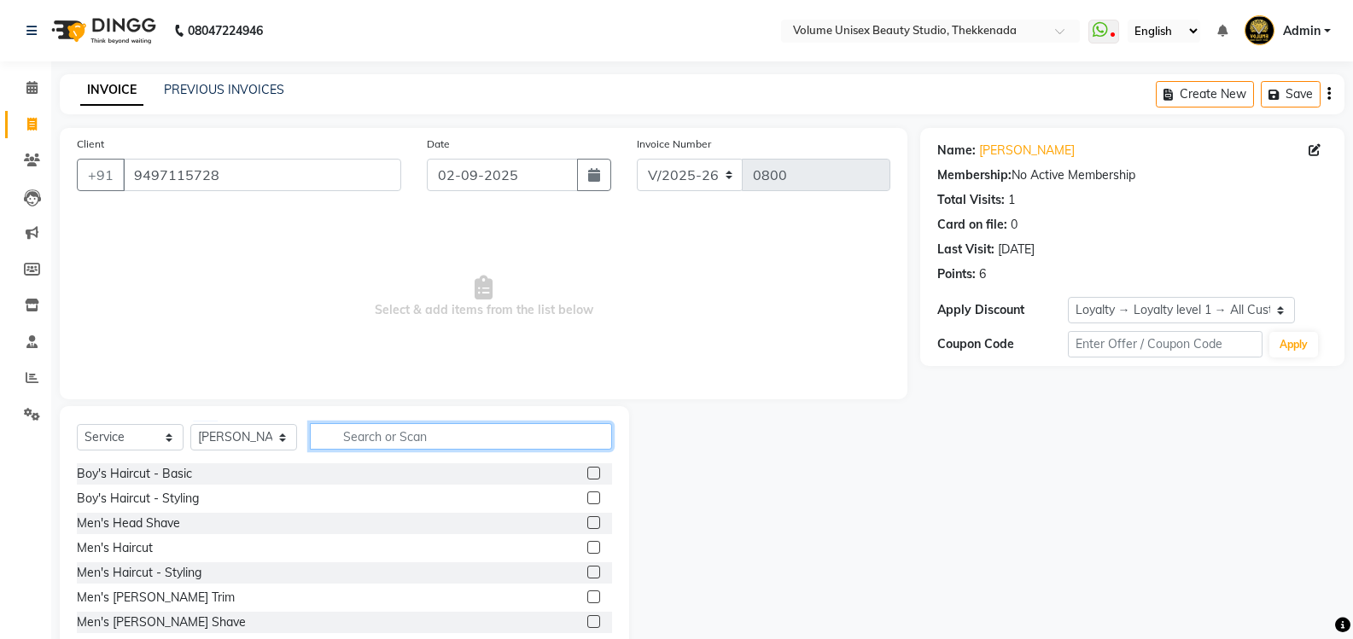
click at [409, 438] on input "text" at bounding box center [461, 436] width 302 height 26
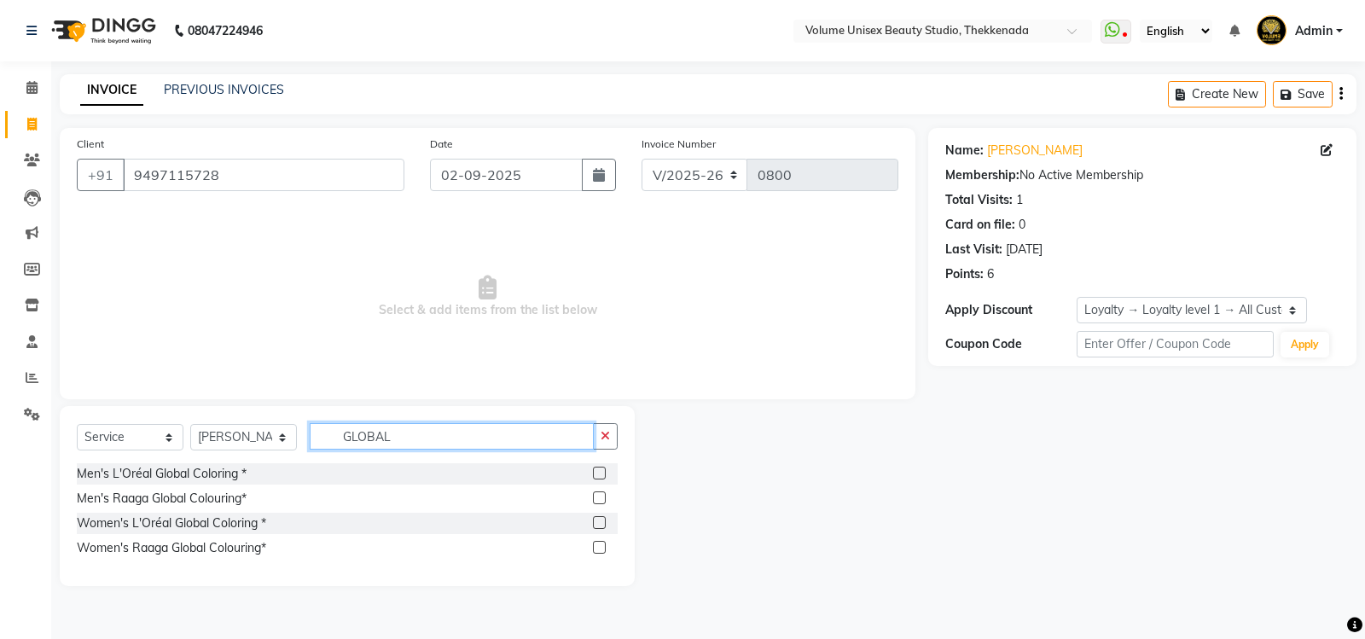
click at [411, 431] on input "GLOBAL" at bounding box center [452, 436] width 284 height 26
click at [405, 433] on input "GLOBAL" at bounding box center [452, 436] width 284 height 26
type input "G"
type input "HIGHLIGHTS"
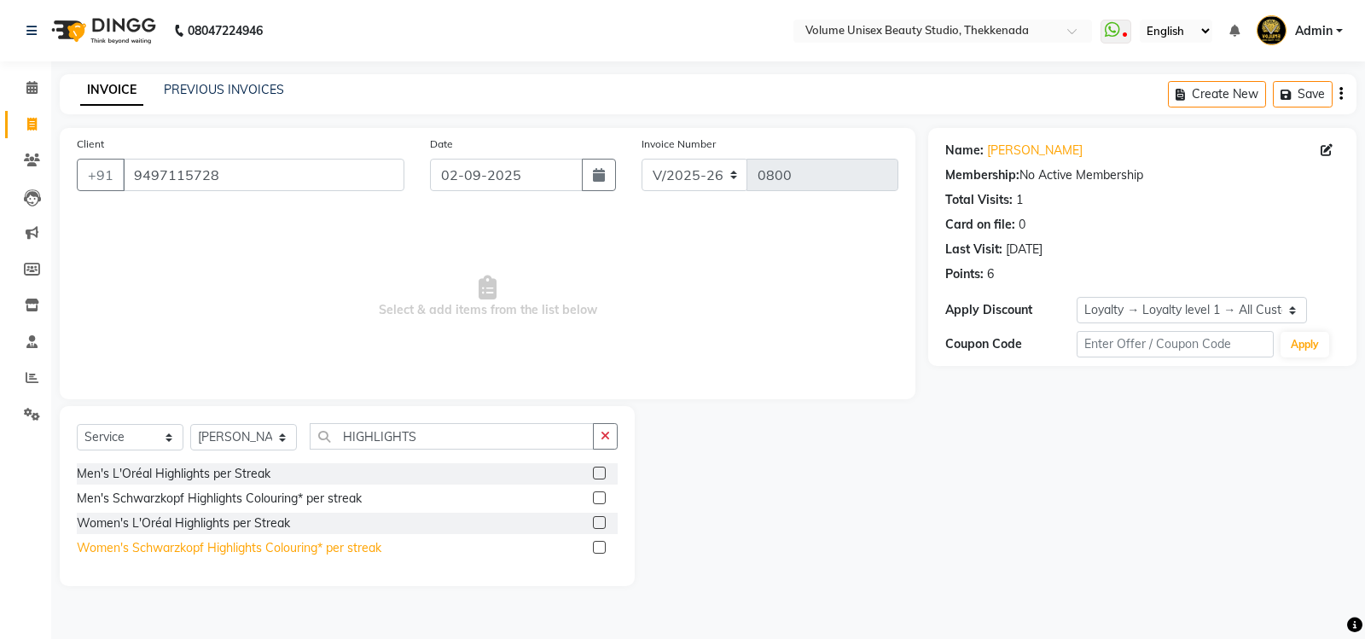
click at [155, 543] on div "Women's Schwarzkopf Highlights Colouring* per streak" at bounding box center [229, 548] width 305 height 18
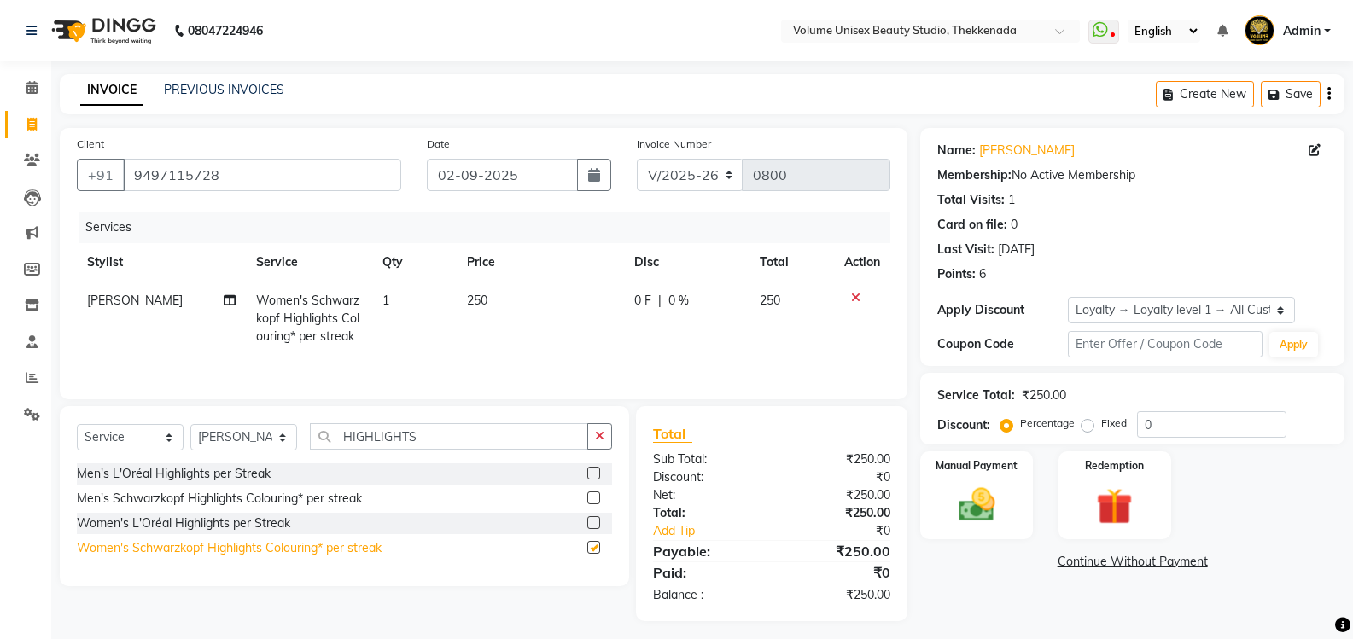
checkbox input "false"
click at [645, 301] on span "0 F" at bounding box center [642, 301] width 17 height 18
select select "89558"
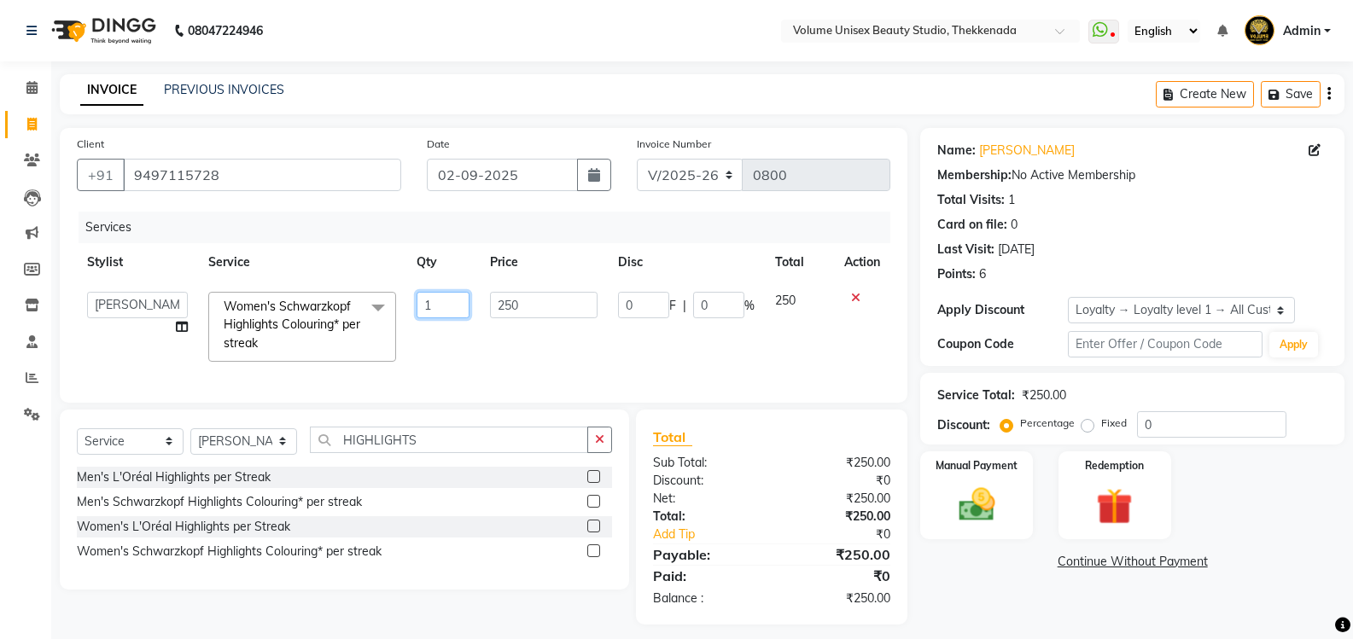
click at [440, 305] on input "1" at bounding box center [442, 305] width 53 height 26
type input "12"
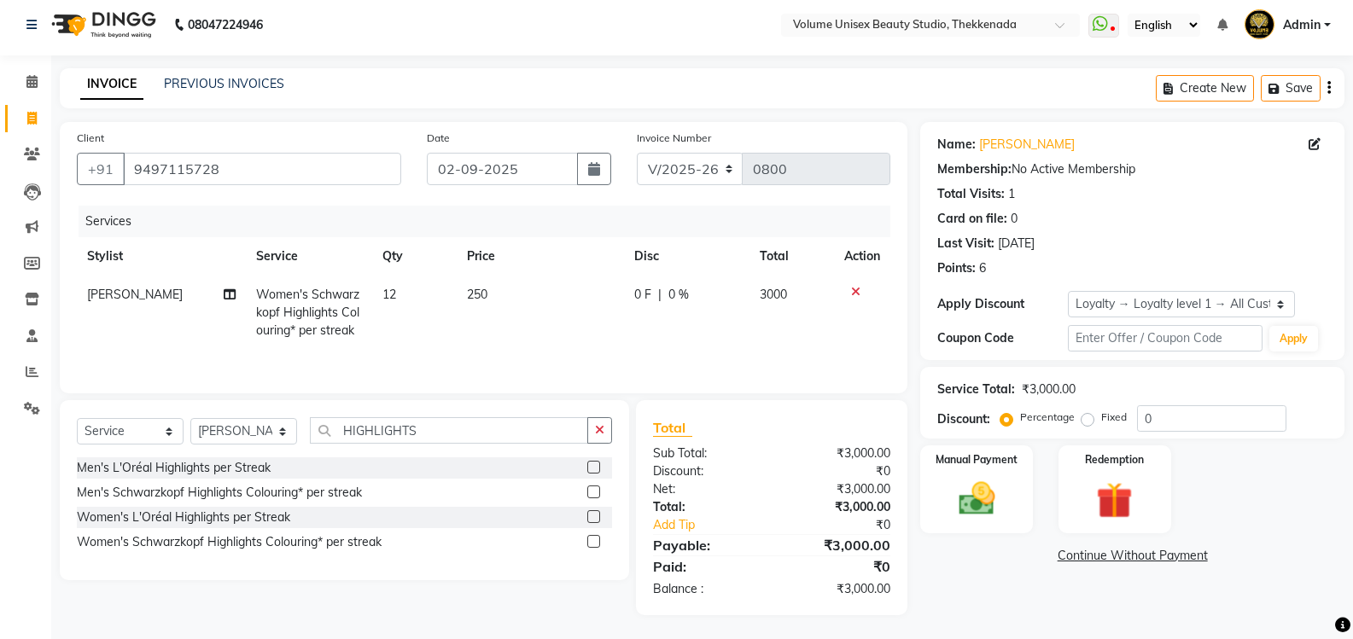
scroll to position [8, 0]
click at [285, 435] on select "Select Stylist [PERSON_NAME] [PERSON_NAME] [PERSON_NAME] [PERSON_NAME] [PERSON_…" at bounding box center [243, 429] width 107 height 26
select select "89555"
click at [190, 416] on select "Select Stylist [PERSON_NAME] [PERSON_NAME] [PERSON_NAME] [PERSON_NAME] [PERSON_…" at bounding box center [243, 429] width 107 height 26
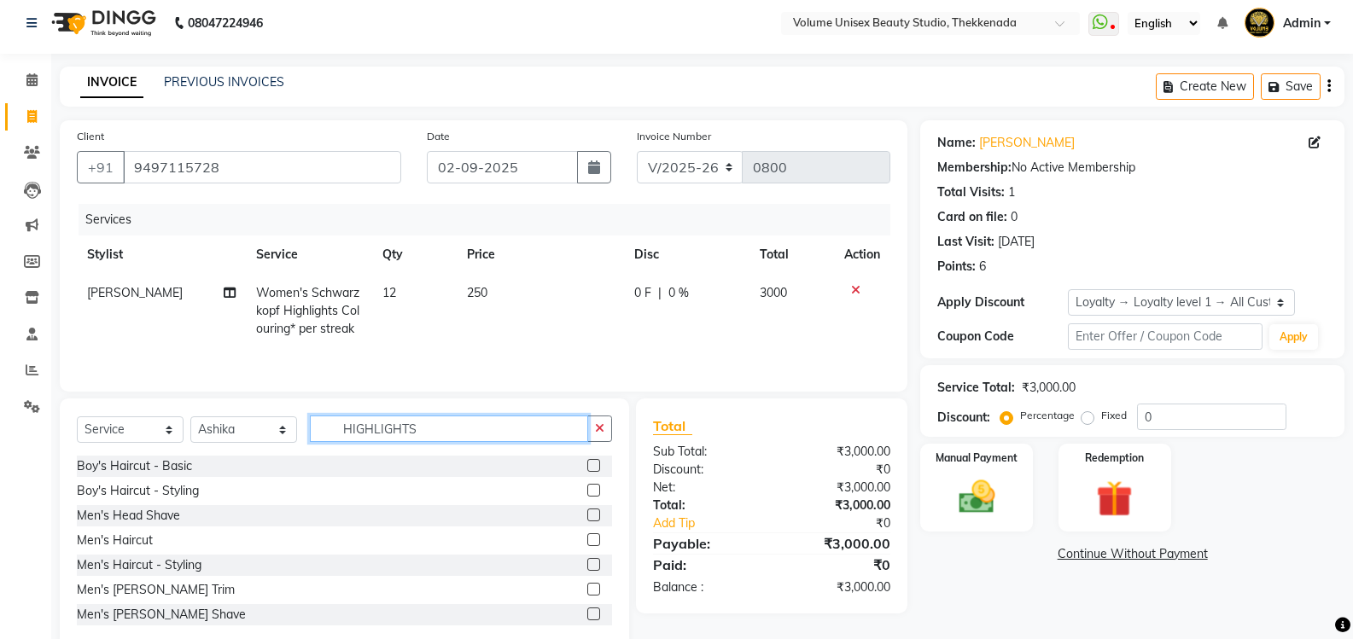
click at [432, 434] on input "HIGHLIGHTS" at bounding box center [449, 429] width 278 height 26
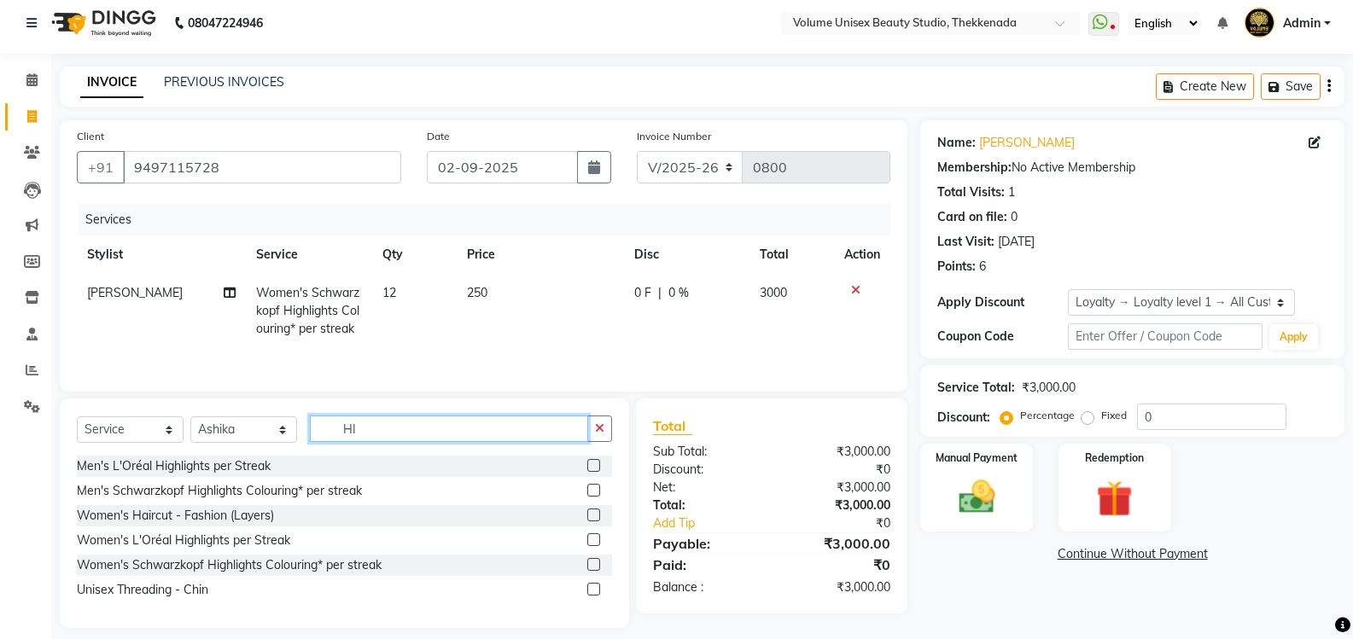
type input "H"
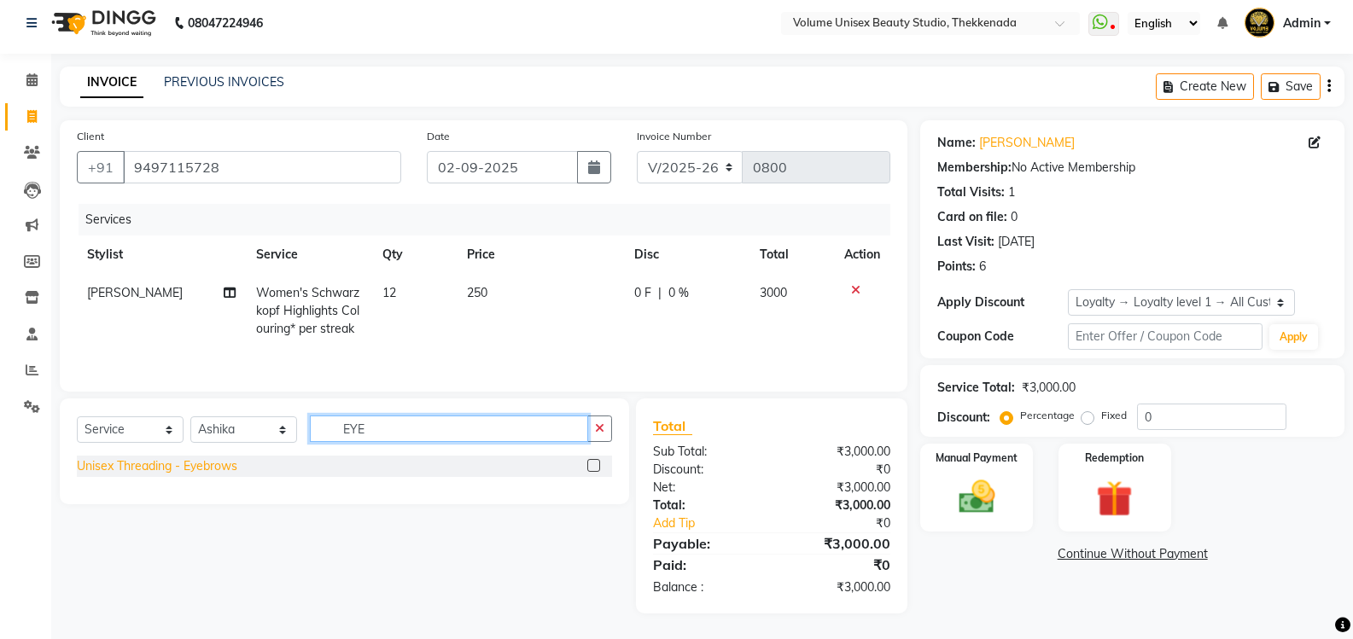
type input "EYE"
click at [178, 473] on div "Unisex Threading - Eyebrows" at bounding box center [157, 466] width 160 height 18
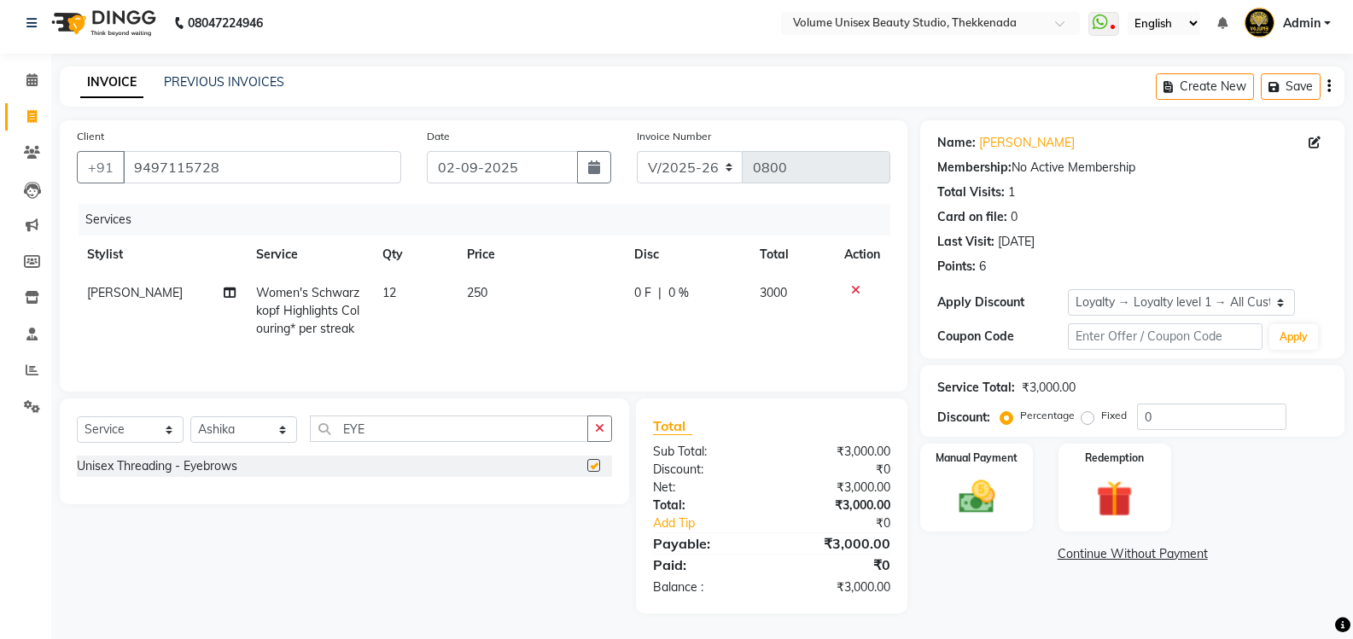
checkbox input "false"
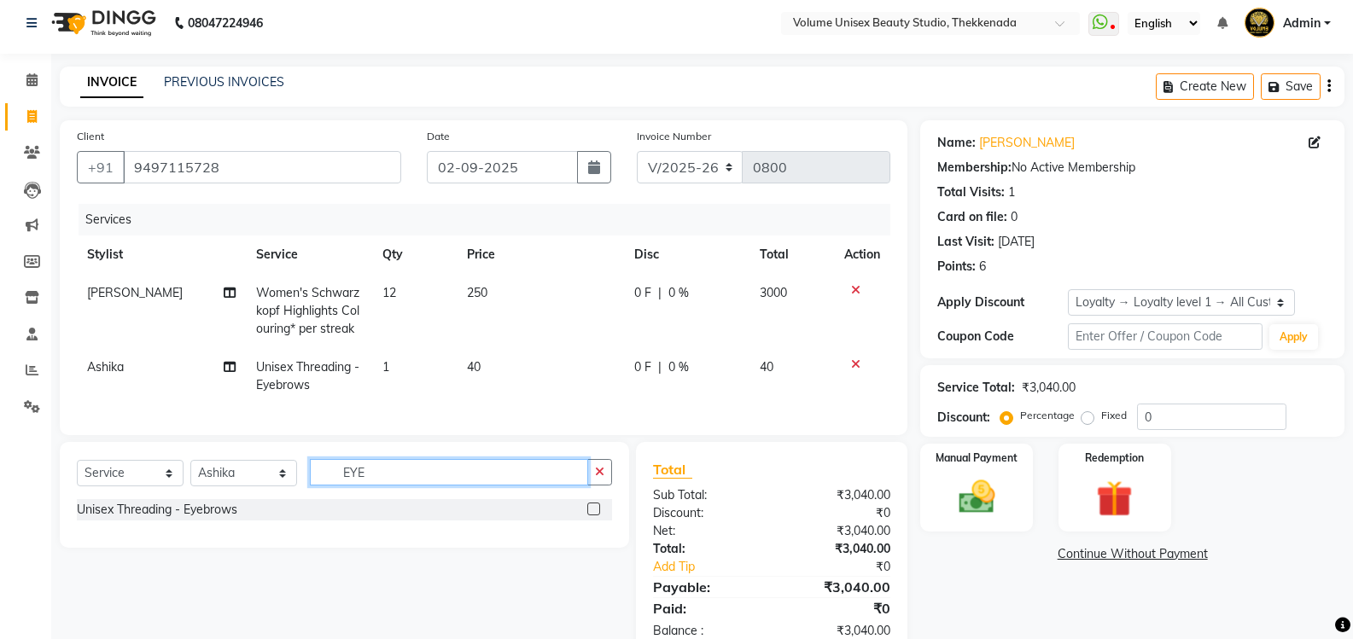
click at [374, 480] on input "EYE" at bounding box center [449, 472] width 278 height 26
type input "E"
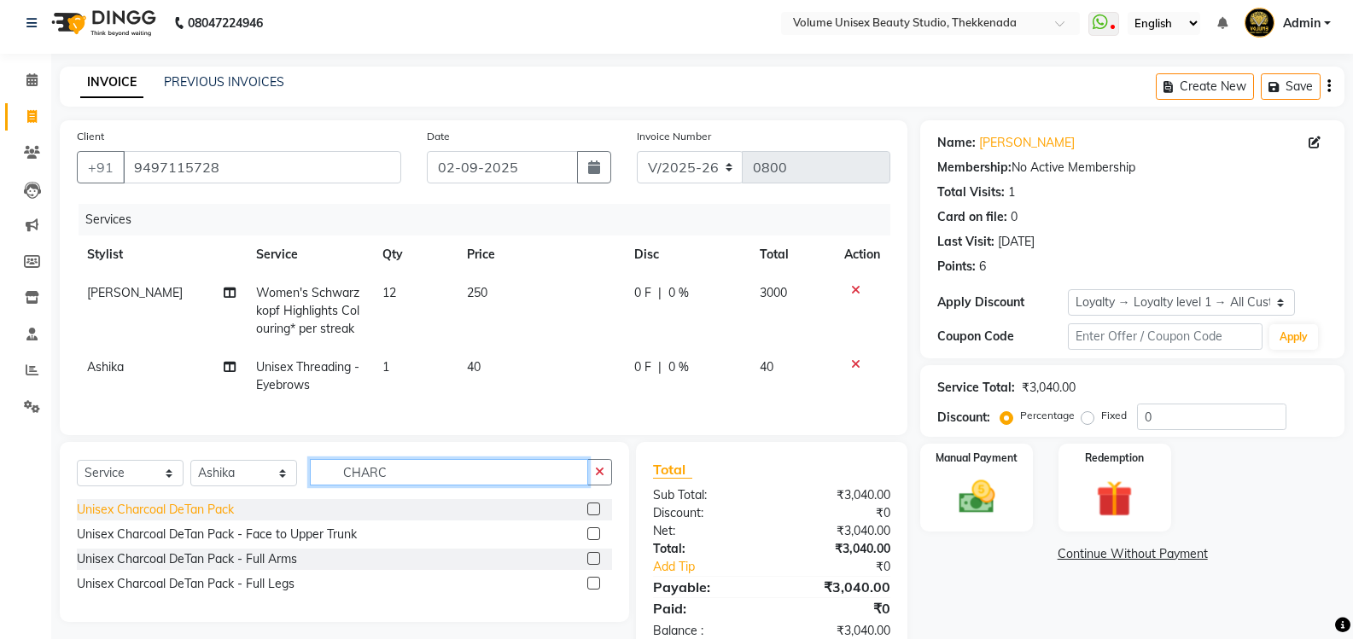
type input "CHARC"
click at [205, 515] on div "Unisex Charcoal DeTan Pack" at bounding box center [155, 510] width 157 height 18
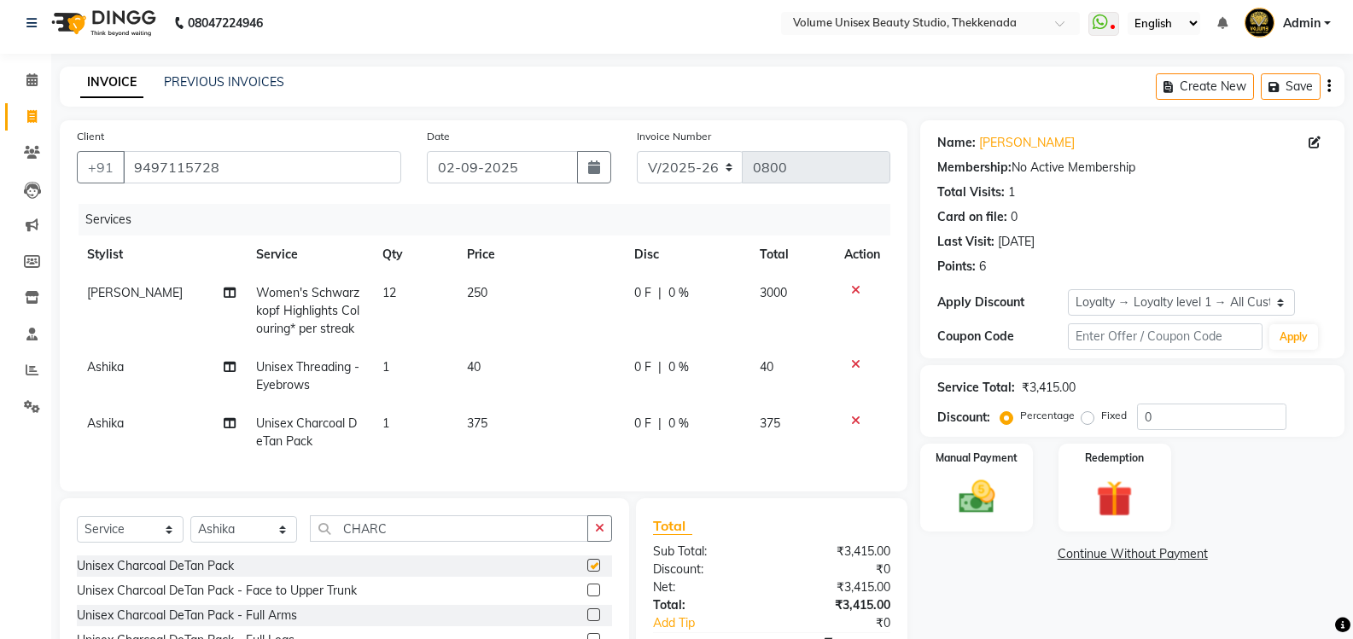
checkbox input "false"
click at [409, 537] on input "CHARC" at bounding box center [449, 528] width 278 height 26
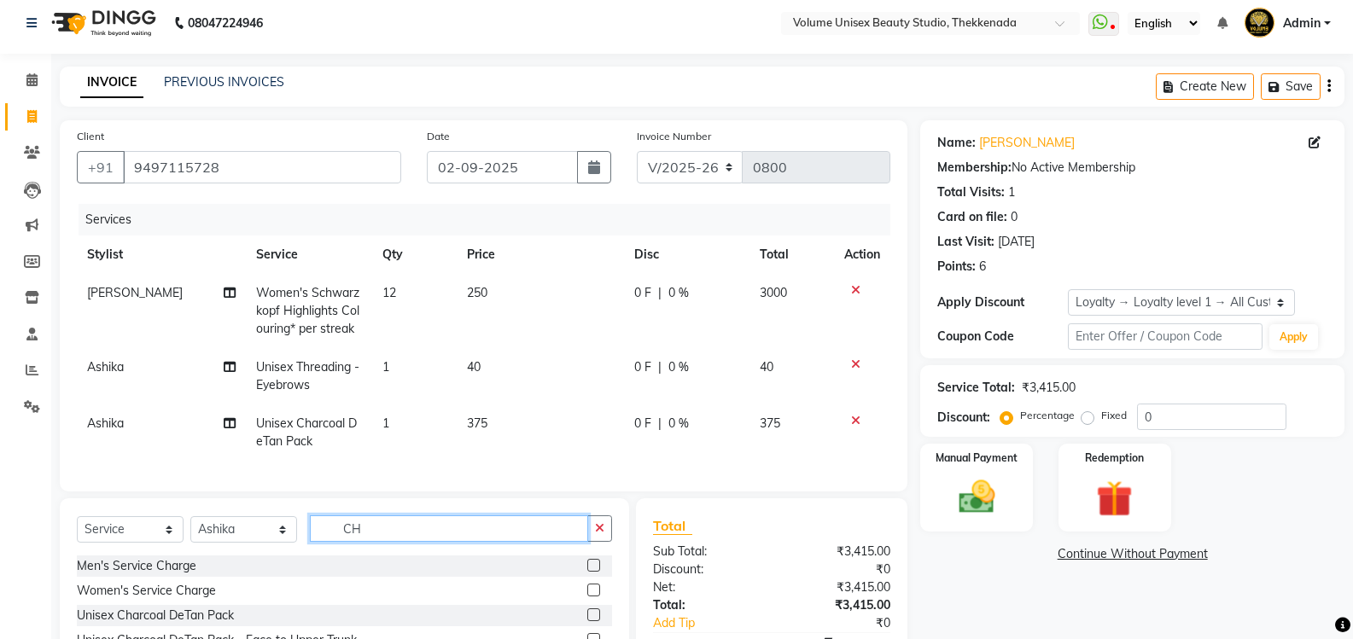
type input "C"
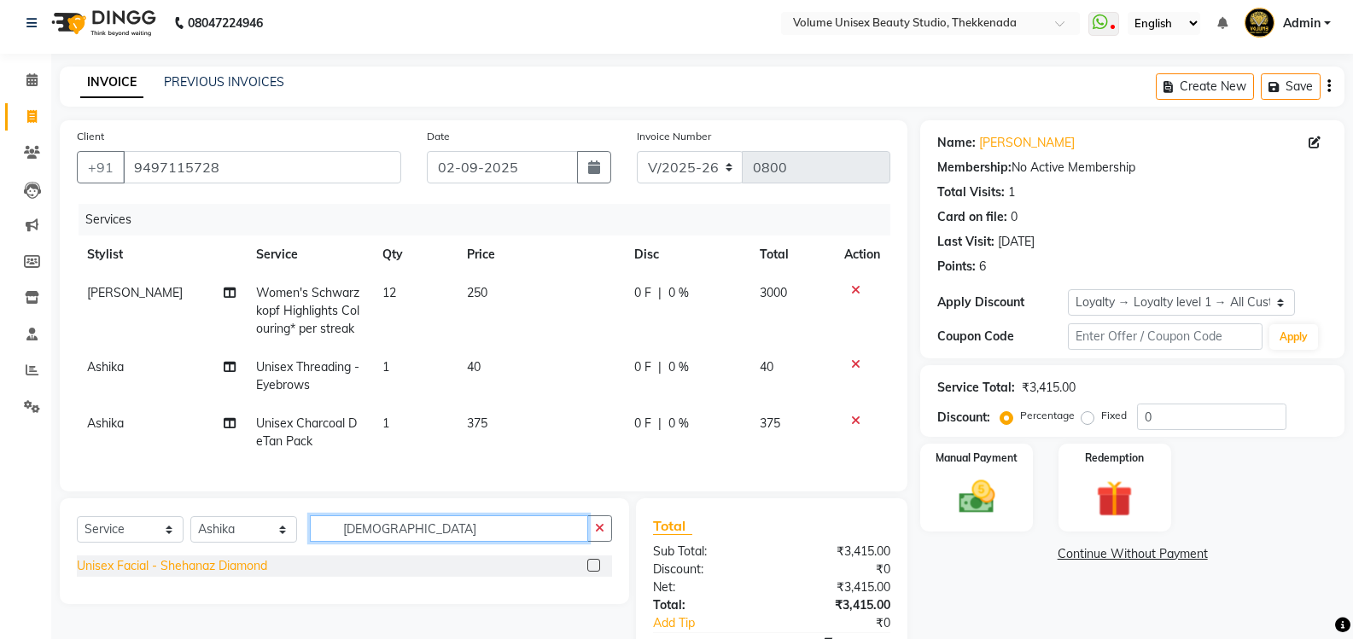
type input "[DEMOGRAPHIC_DATA]"
click at [214, 575] on div "Unisex Facial - Shehanaz Diamond" at bounding box center [172, 566] width 190 height 18
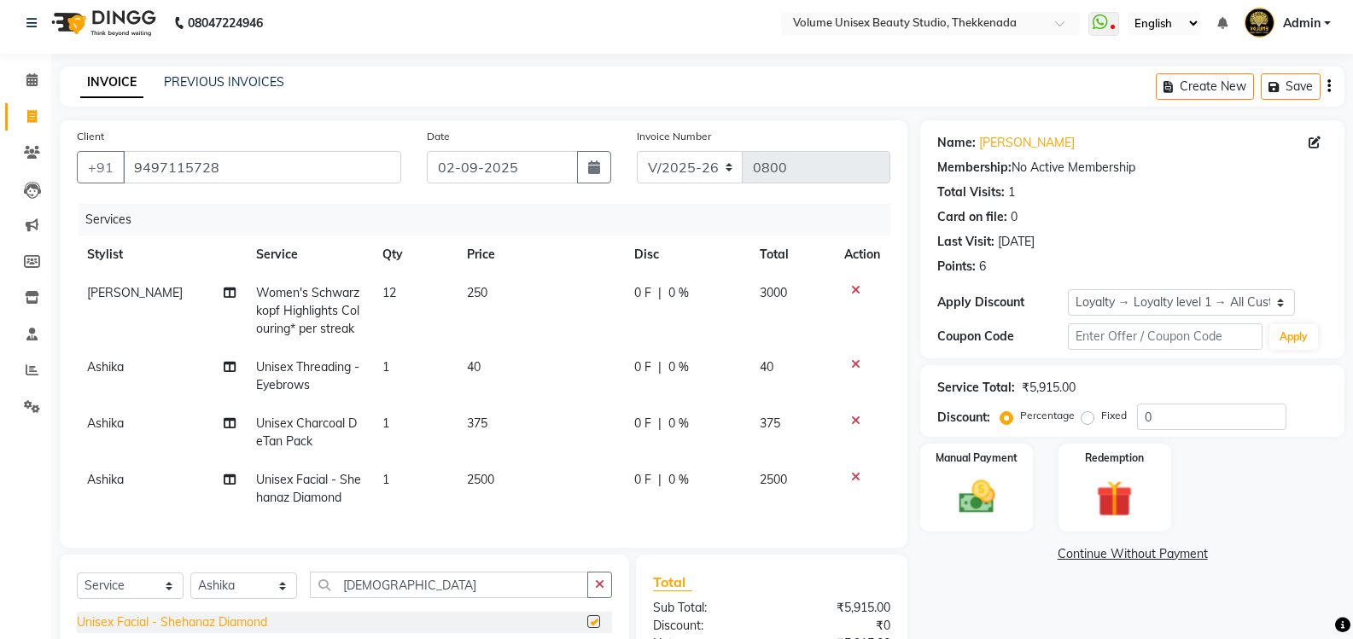
checkbox input "false"
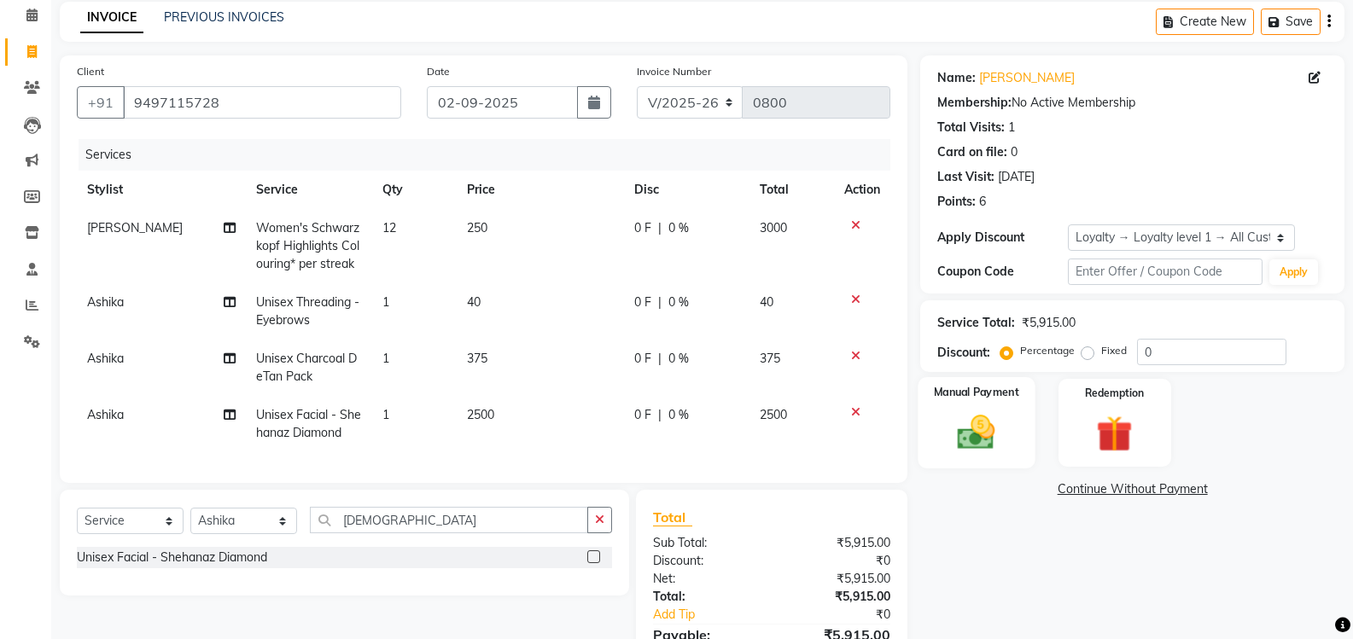
scroll to position [177, 0]
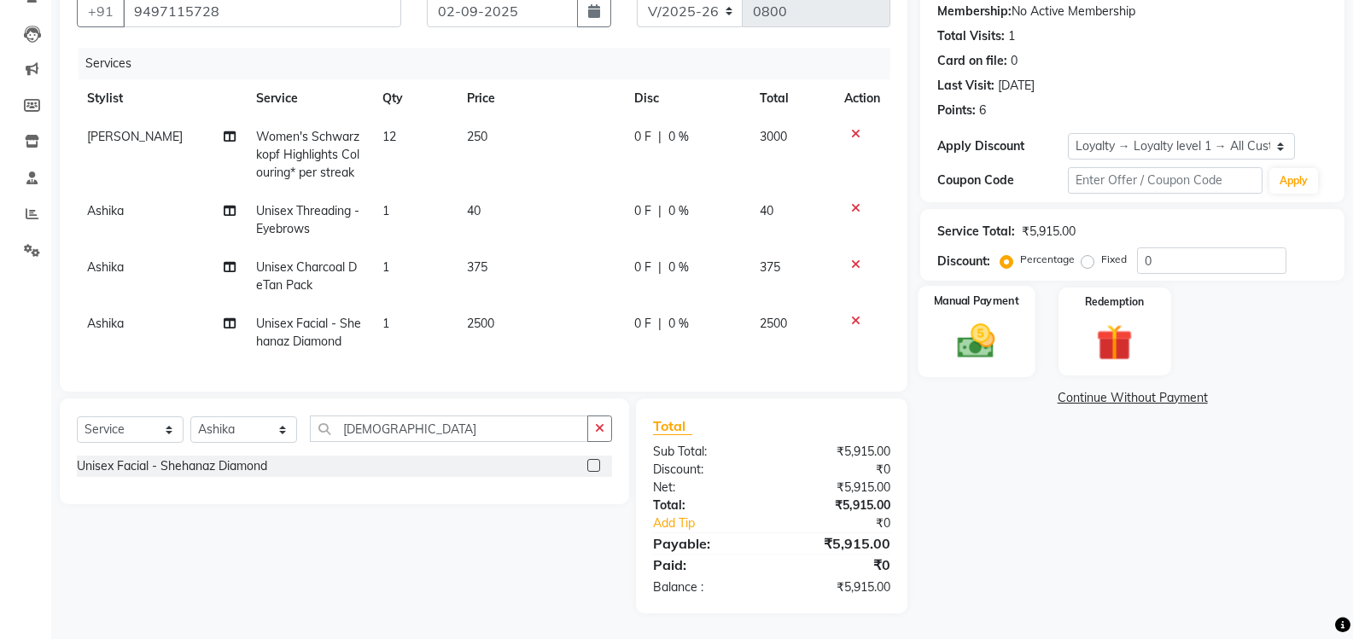
click at [975, 319] on img at bounding box center [976, 341] width 61 height 44
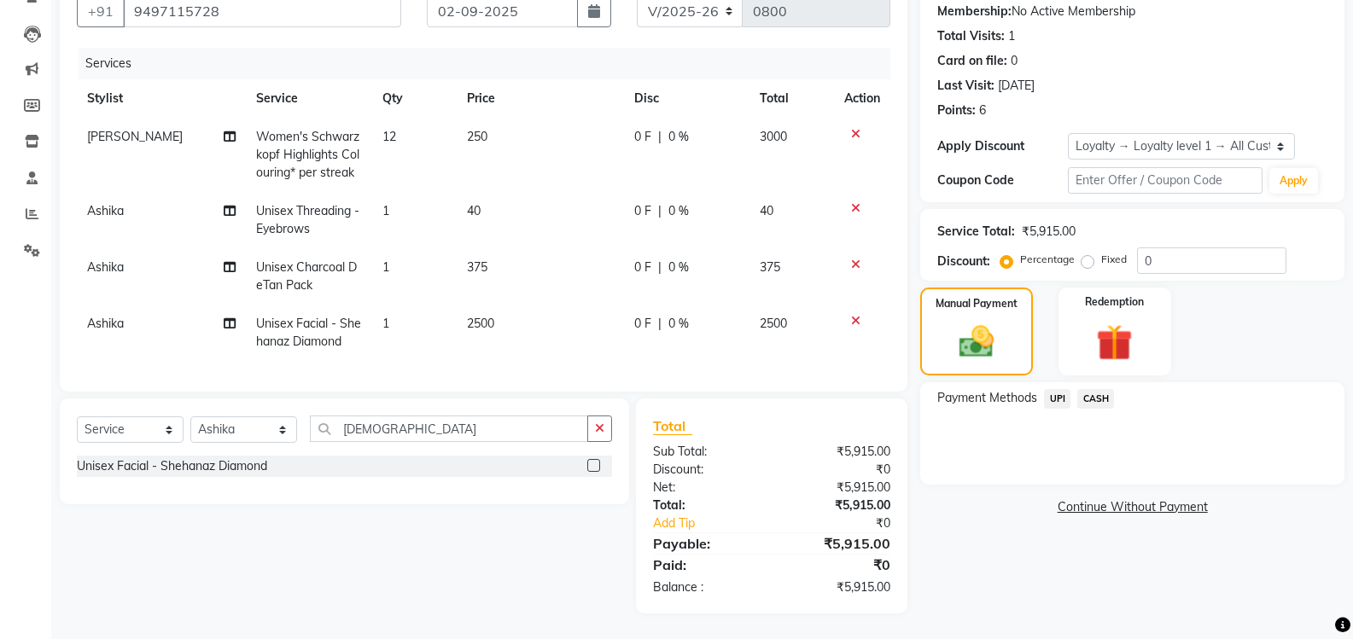
click at [1056, 389] on span "UPI" at bounding box center [1057, 399] width 26 height 20
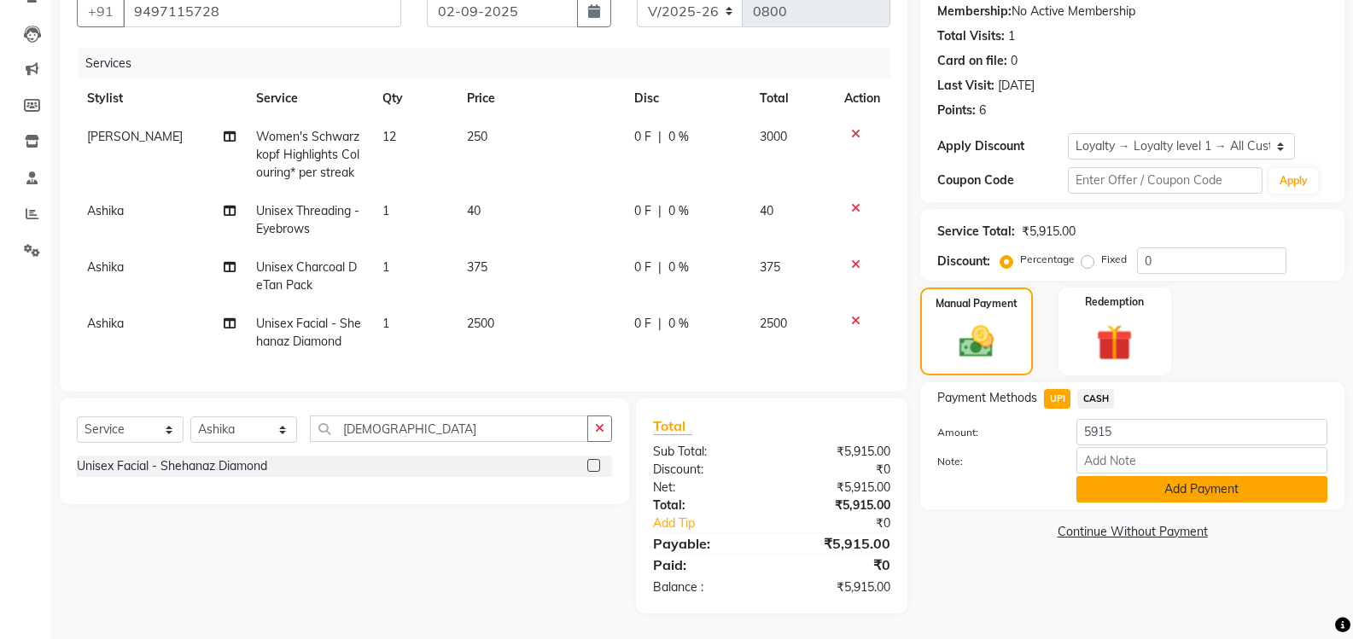
click at [1167, 476] on button "Add Payment" at bounding box center [1201, 489] width 251 height 26
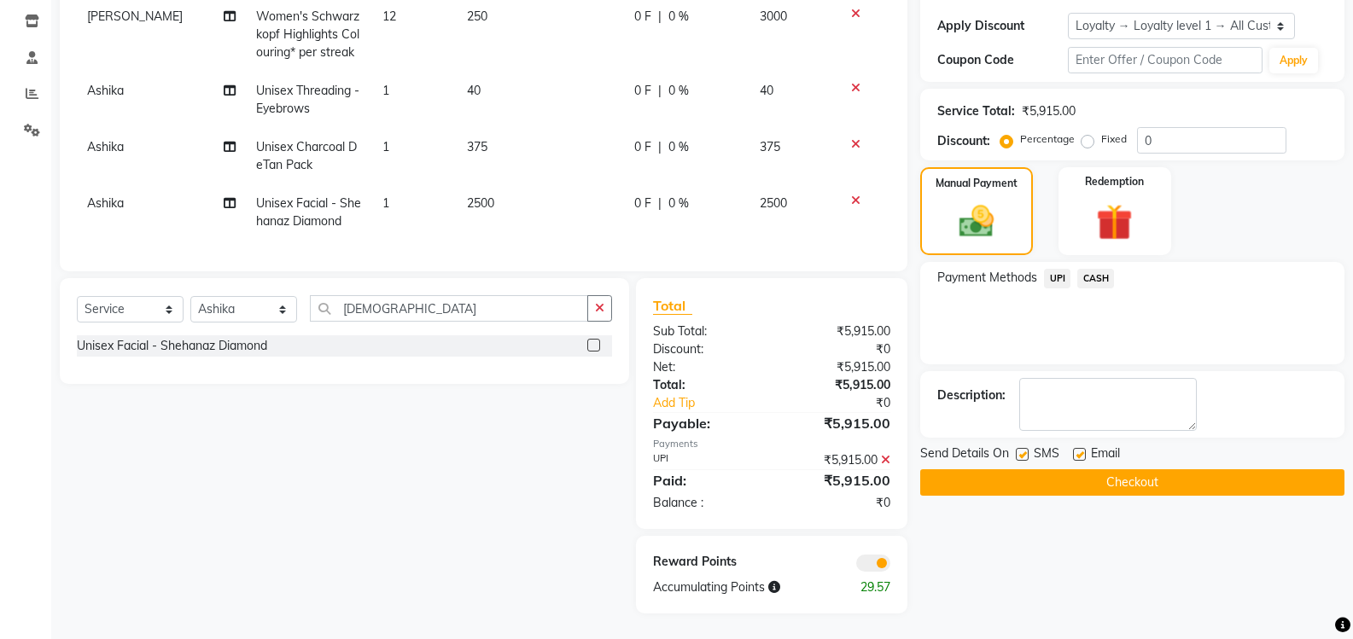
scroll to position [297, 0]
click at [1172, 469] on button "Checkout" at bounding box center [1132, 482] width 424 height 26
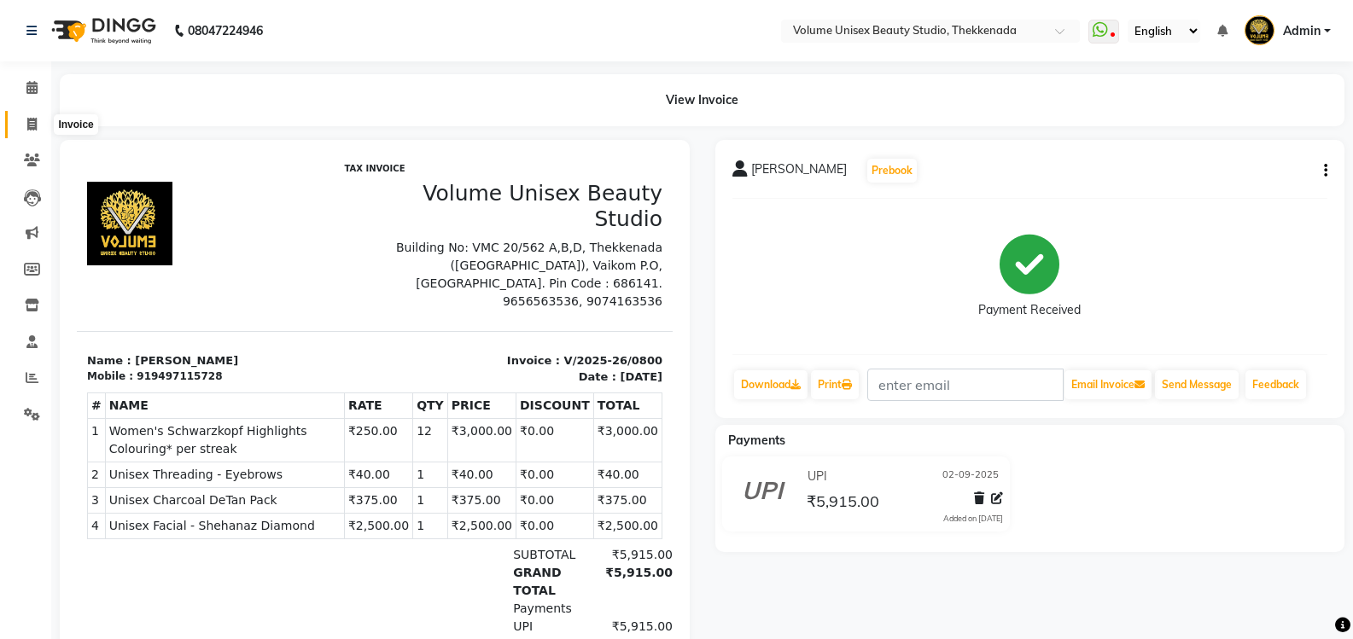
click at [30, 123] on icon at bounding box center [31, 124] width 9 height 13
select select "7432"
select select "service"
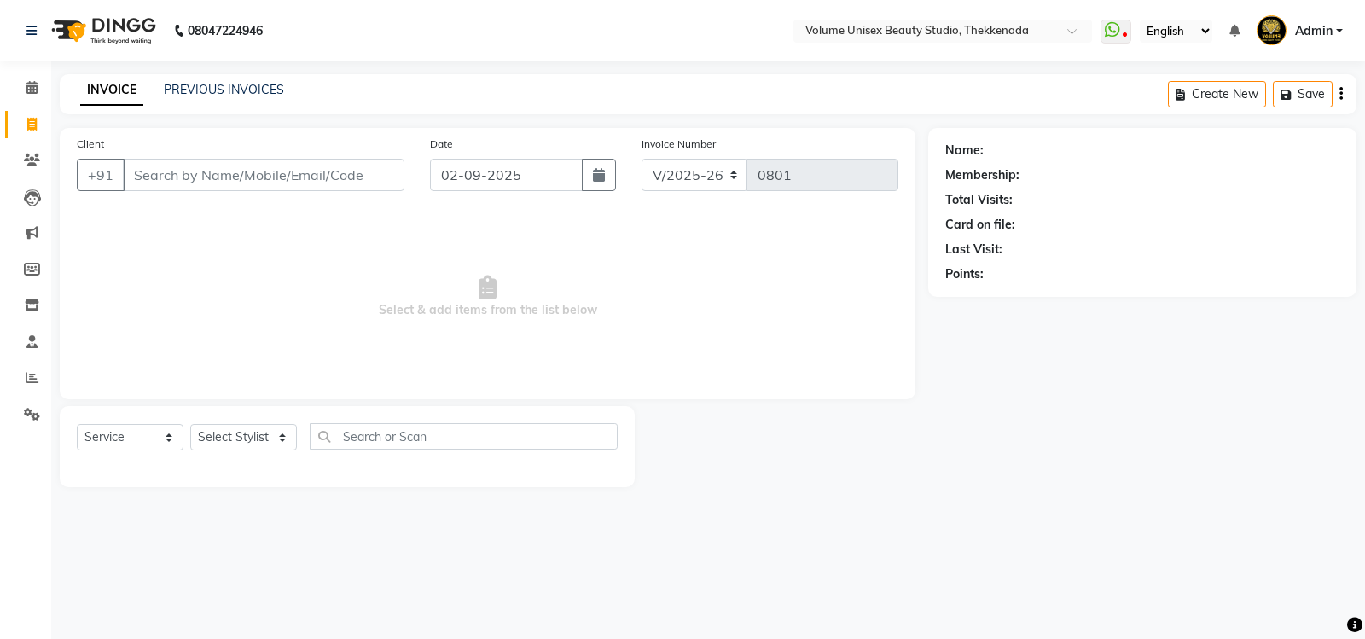
click at [228, 81] on div "PREVIOUS INVOICES" at bounding box center [224, 90] width 120 height 18
click at [228, 87] on link "PREVIOUS INVOICES" at bounding box center [224, 89] width 120 height 15
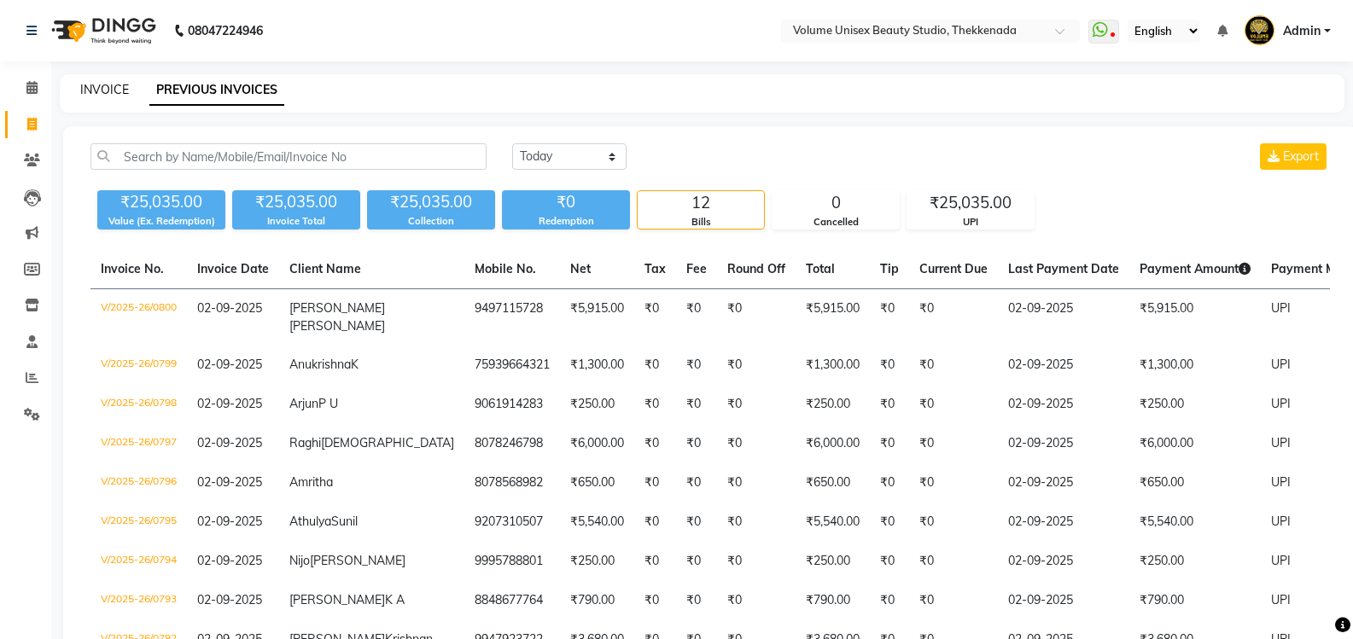
click at [111, 95] on link "INVOICE" at bounding box center [104, 89] width 49 height 15
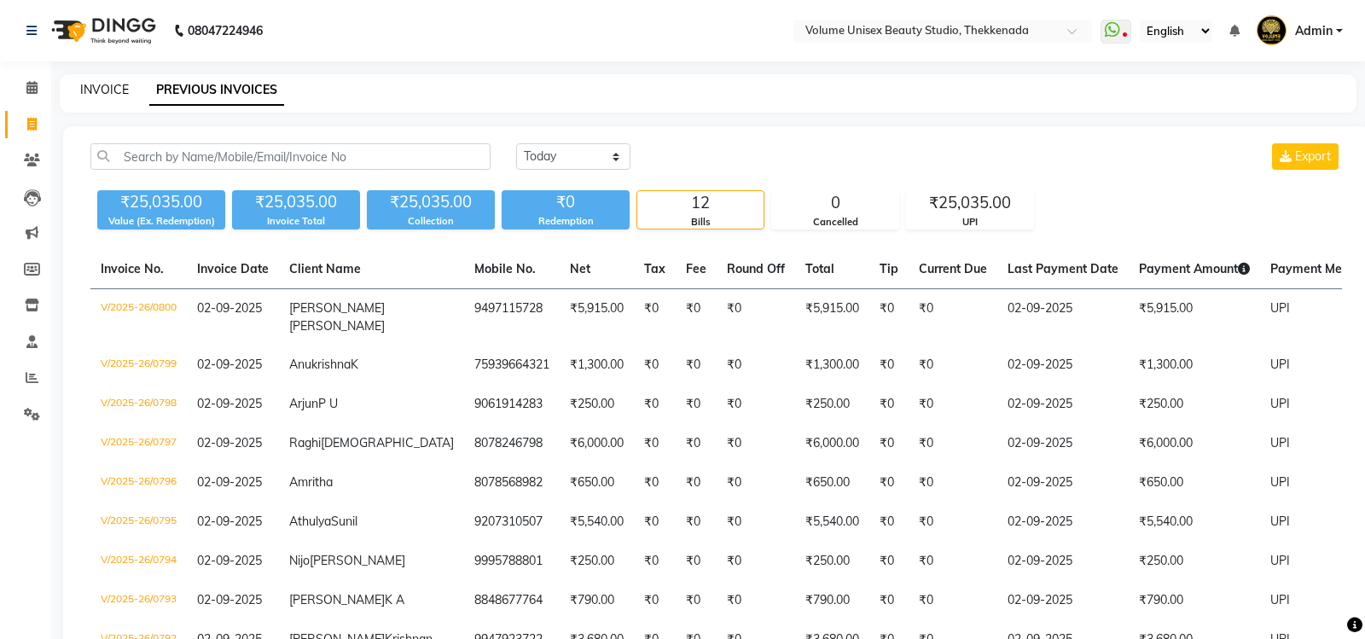
select select "service"
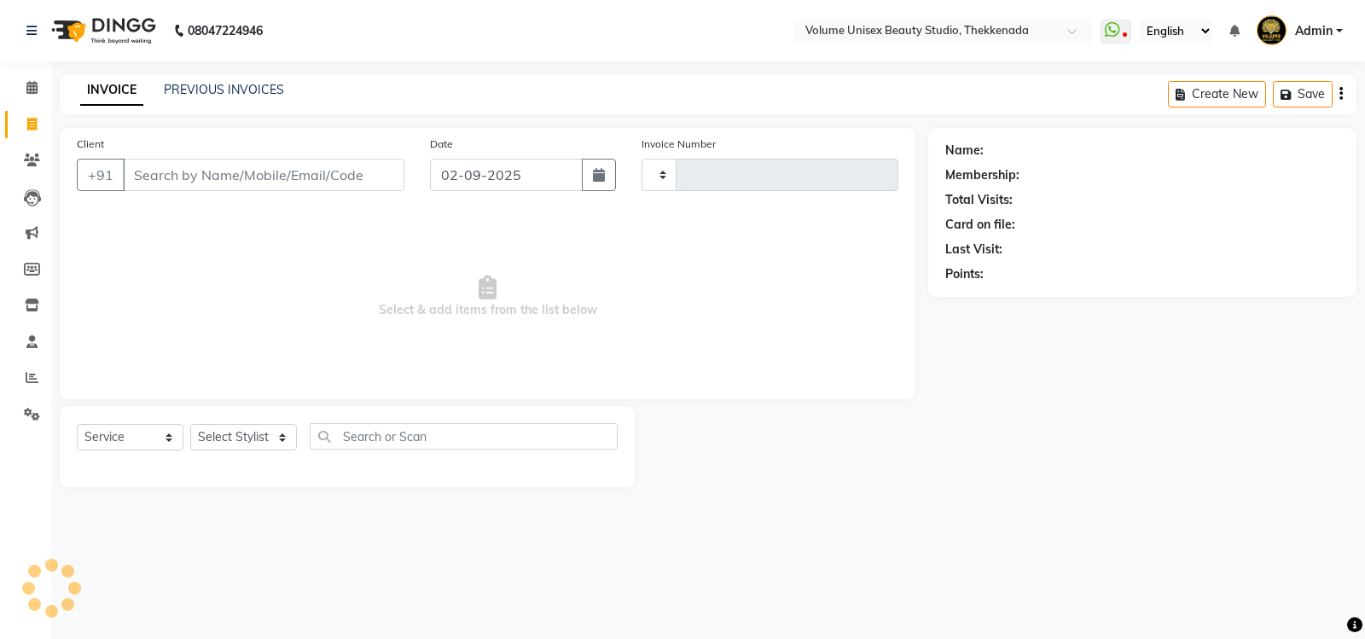
type input "0801"
select select "7432"
click at [231, 171] on input "Client" at bounding box center [264, 175] width 282 height 32
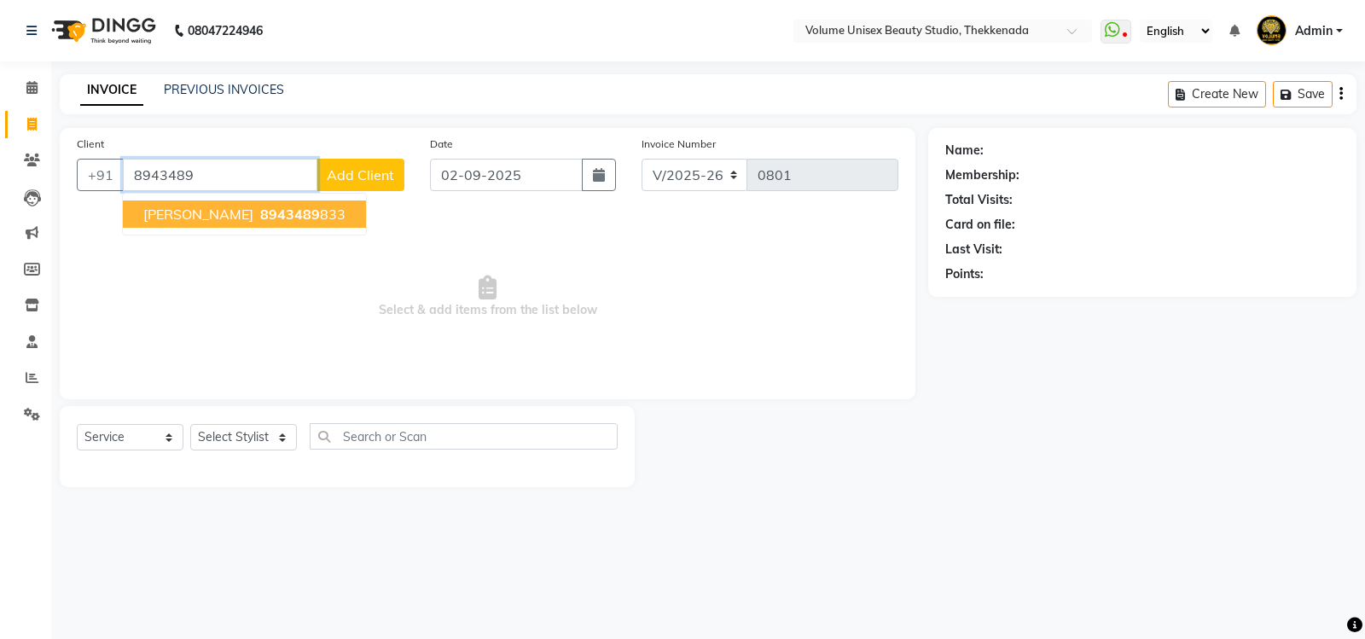
click at [263, 206] on span "8943489" at bounding box center [290, 214] width 60 height 17
type input "8943489833"
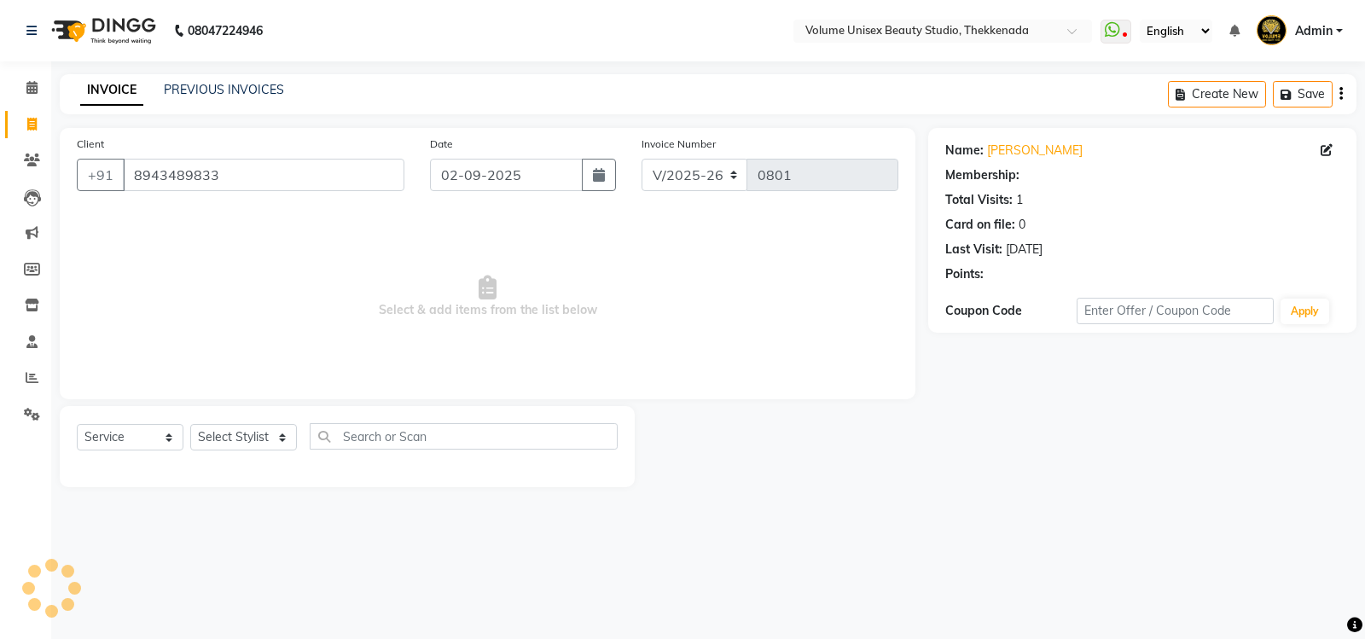
select select "1: Object"
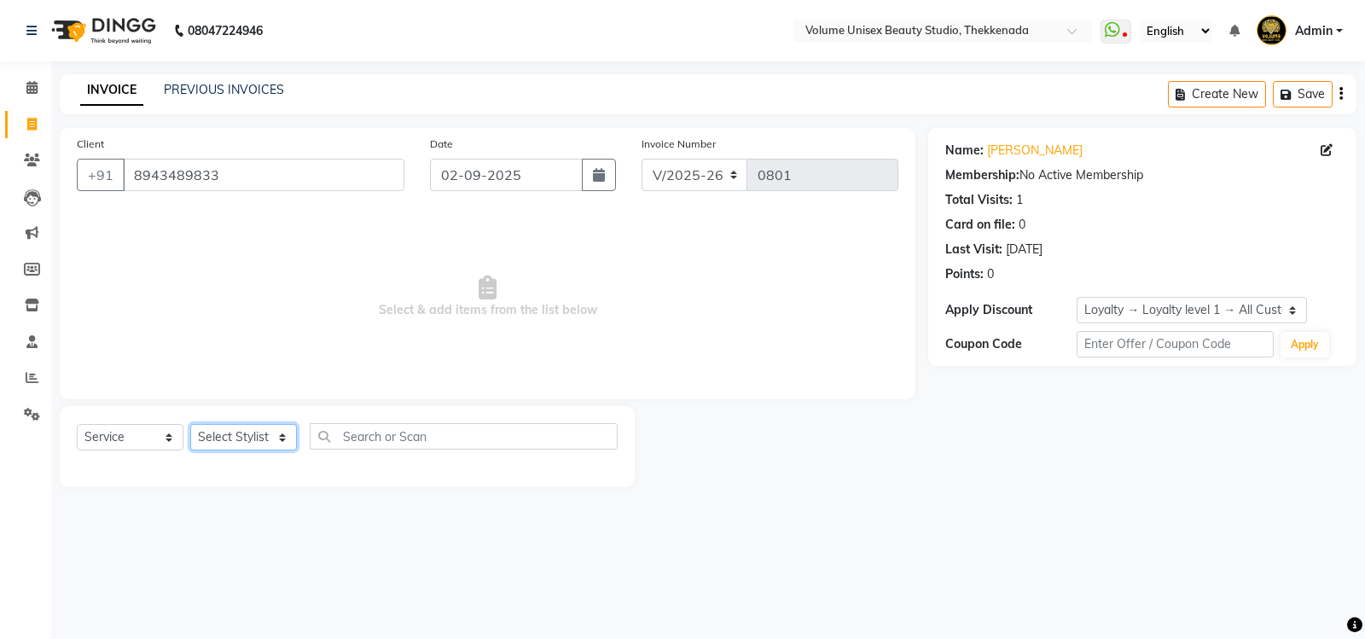
click at [282, 443] on select "Select Stylist [PERSON_NAME] [PERSON_NAME] [PERSON_NAME] [PERSON_NAME] [PERSON_…" at bounding box center [243, 437] width 107 height 26
select select "89554"
click at [190, 424] on select "Select Stylist [PERSON_NAME] [PERSON_NAME] [PERSON_NAME] [PERSON_NAME] [PERSON_…" at bounding box center [243, 437] width 107 height 26
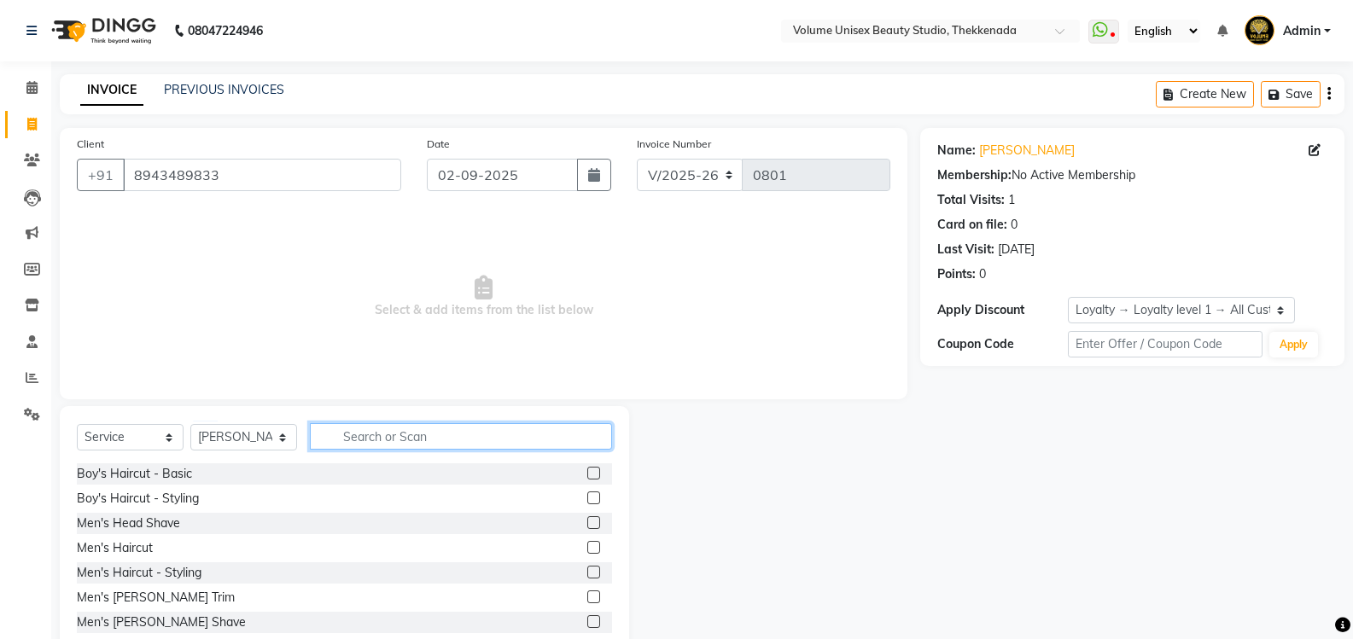
click at [394, 426] on input "text" at bounding box center [461, 436] width 302 height 26
click at [392, 439] on input "text" at bounding box center [461, 436] width 302 height 26
click at [407, 434] on input "text" at bounding box center [461, 436] width 302 height 26
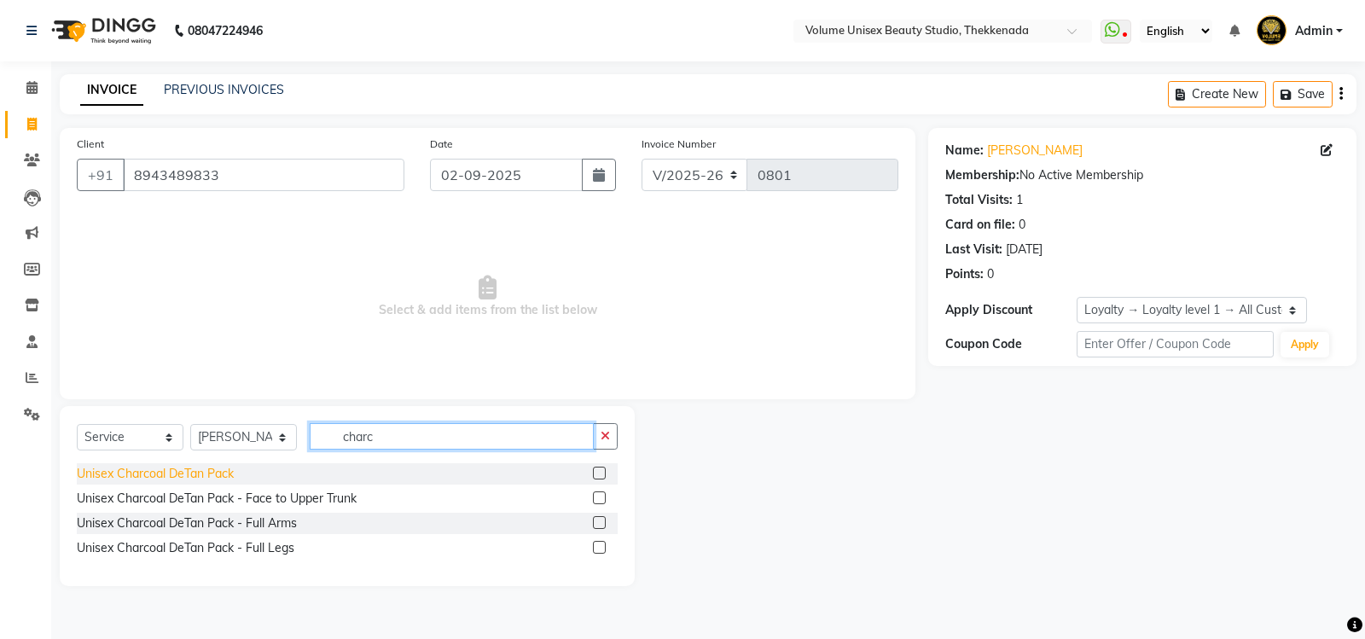
type input "charc"
click at [148, 474] on div "Unisex Charcoal DeTan Pack" at bounding box center [155, 474] width 157 height 18
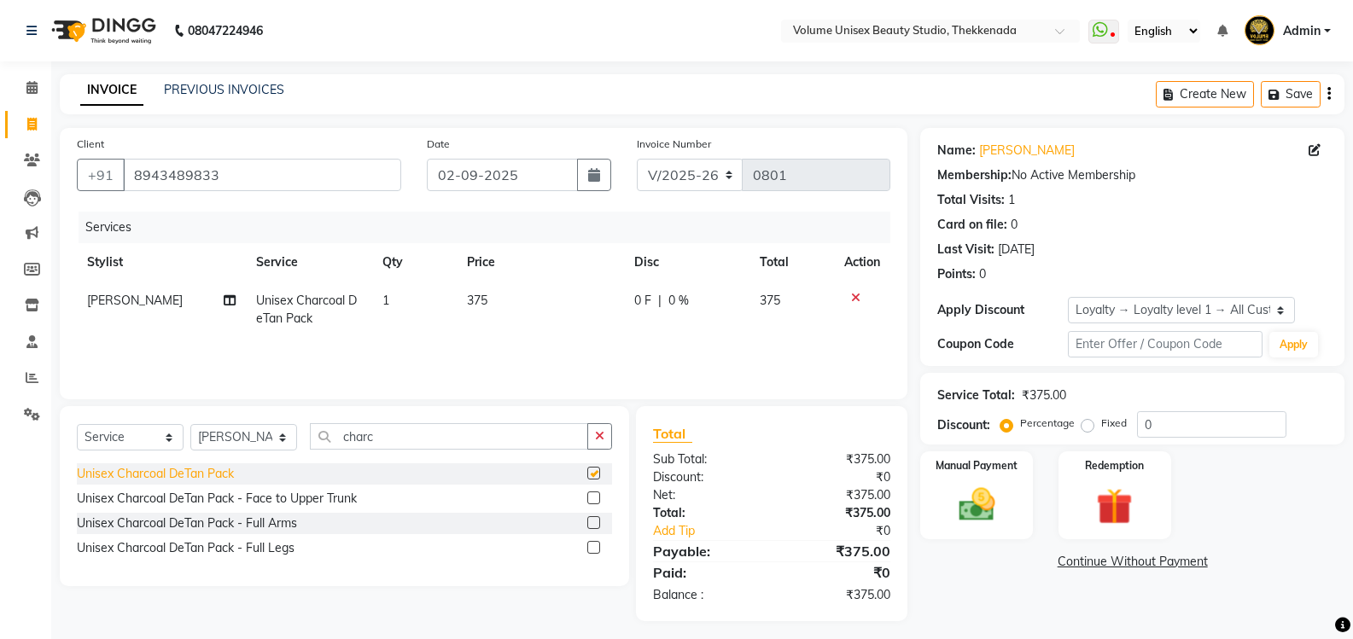
checkbox input "false"
click at [434, 430] on input "charc" at bounding box center [449, 436] width 278 height 26
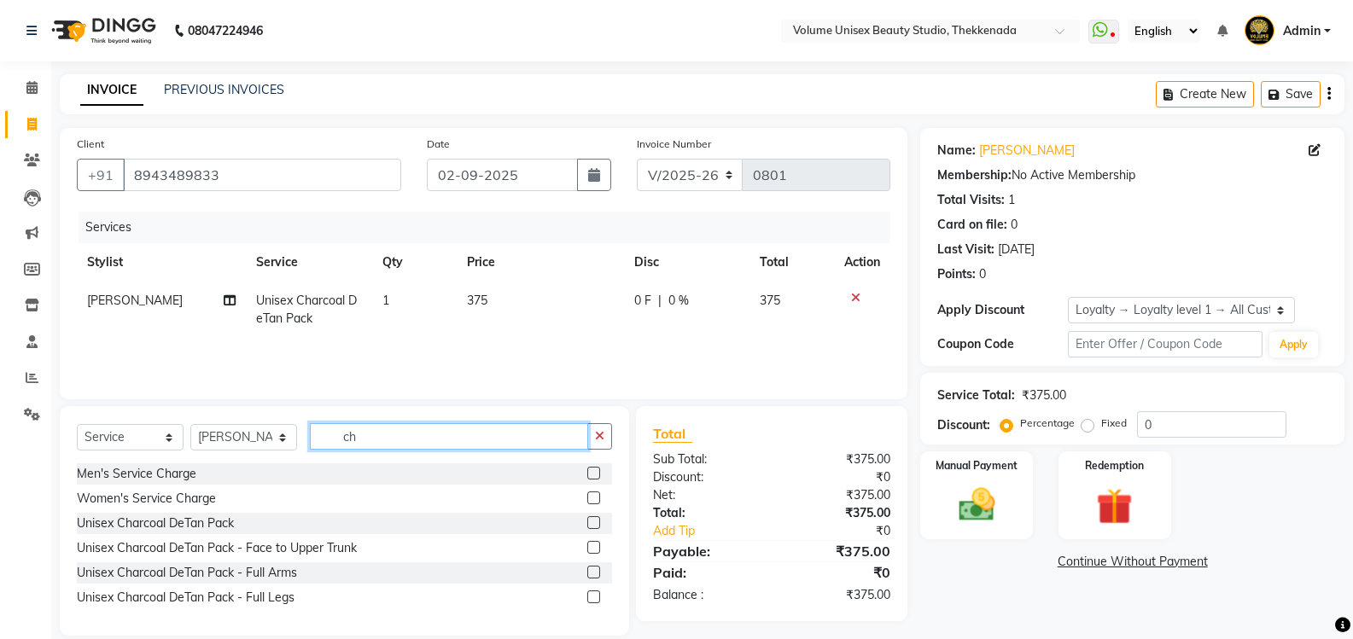
type input "c"
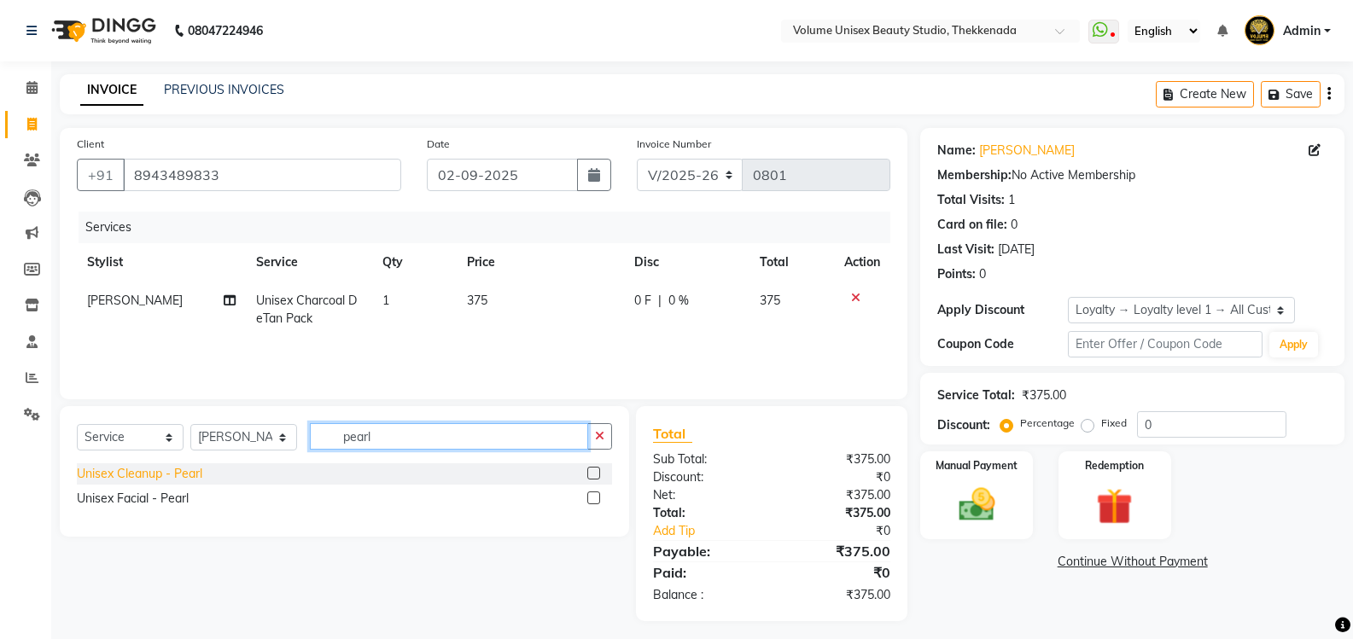
type input "pearl"
click at [169, 467] on div "Unisex Cleanup - Pearl" at bounding box center [139, 474] width 125 height 18
checkbox input "false"
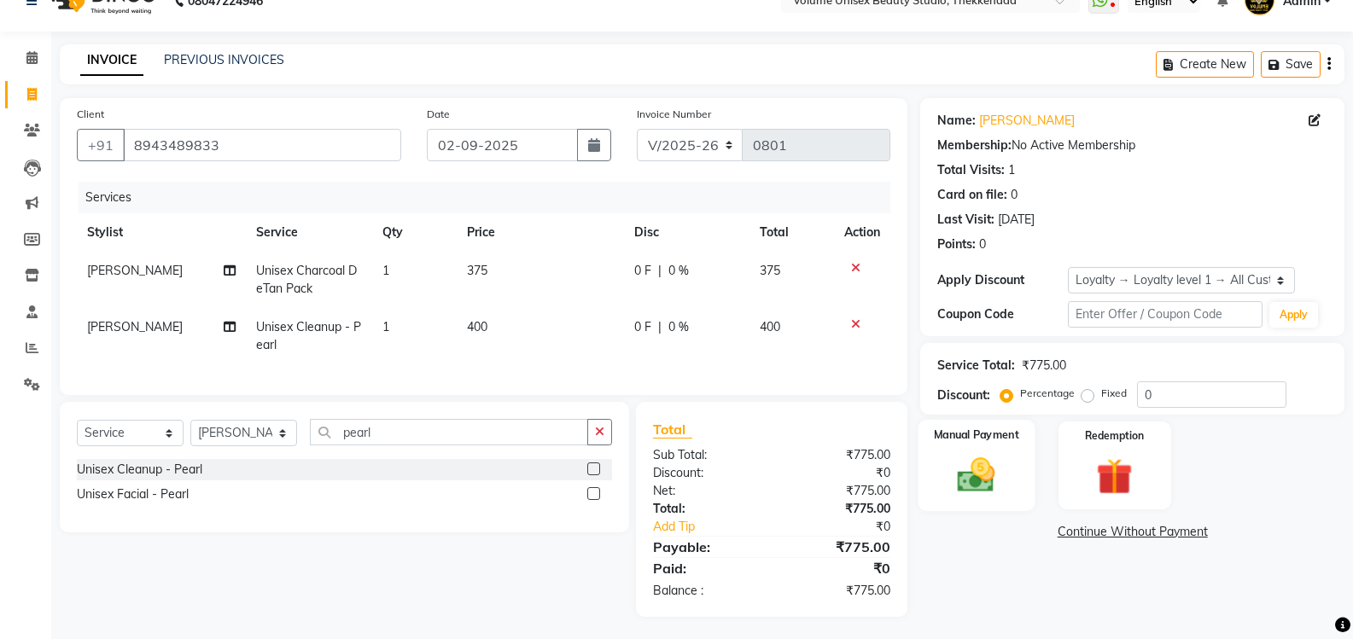
scroll to position [46, 0]
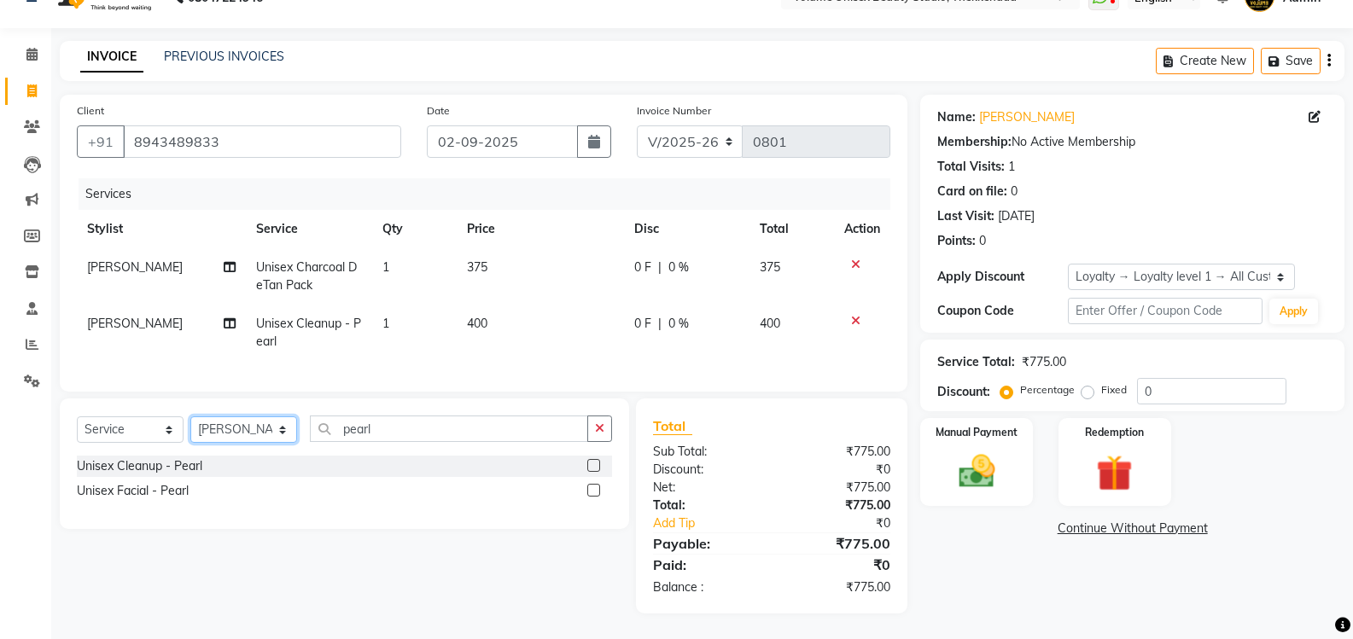
click at [282, 428] on select "Select Stylist [PERSON_NAME] [PERSON_NAME] [PERSON_NAME] [PERSON_NAME] [PERSON_…" at bounding box center [243, 429] width 107 height 26
select select "89481"
click at [190, 416] on select "Select Stylist [PERSON_NAME] [PERSON_NAME] [PERSON_NAME] [PERSON_NAME] [PERSON_…" at bounding box center [243, 429] width 107 height 26
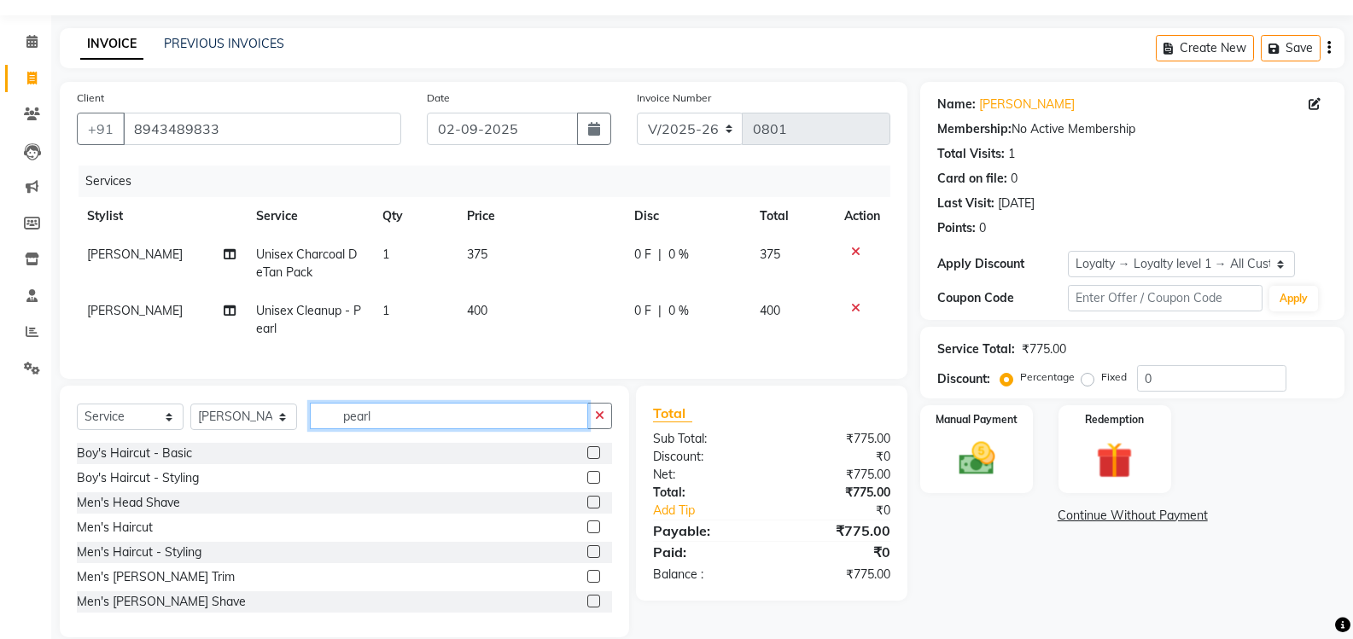
click at [374, 429] on input "pearl" at bounding box center [449, 416] width 278 height 26
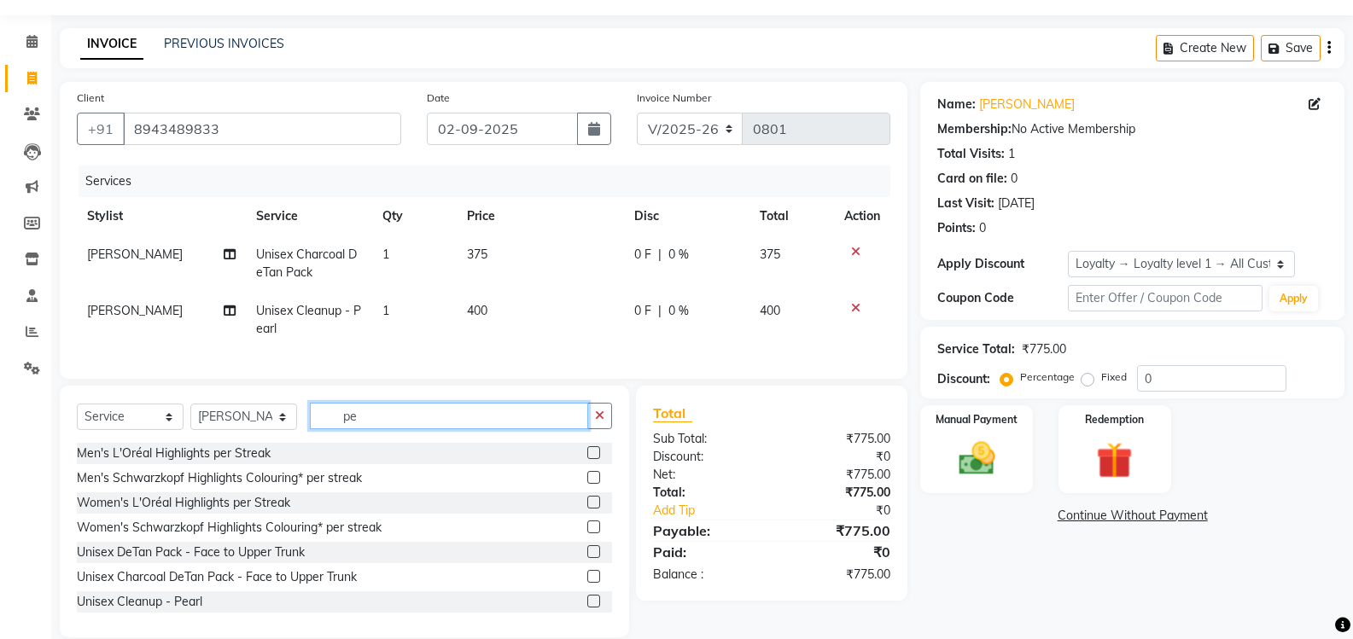
type input "p"
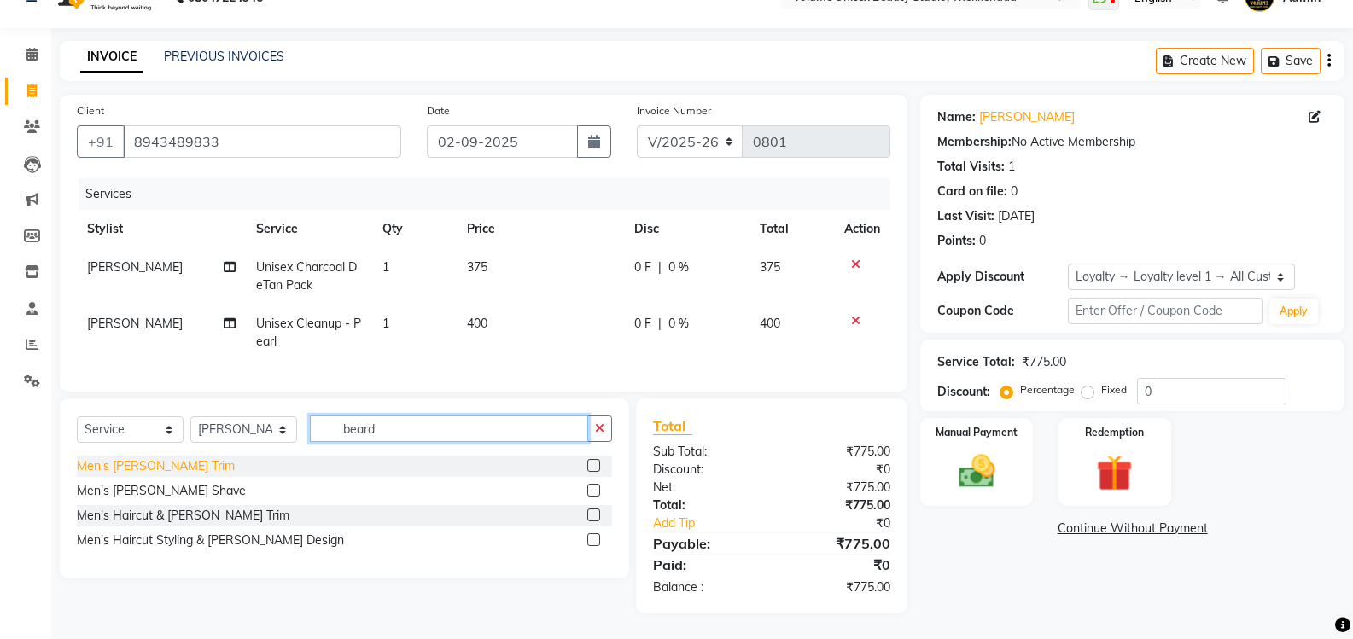
type input "beard"
click at [121, 467] on div "Men's [PERSON_NAME] Trim" at bounding box center [156, 466] width 158 height 18
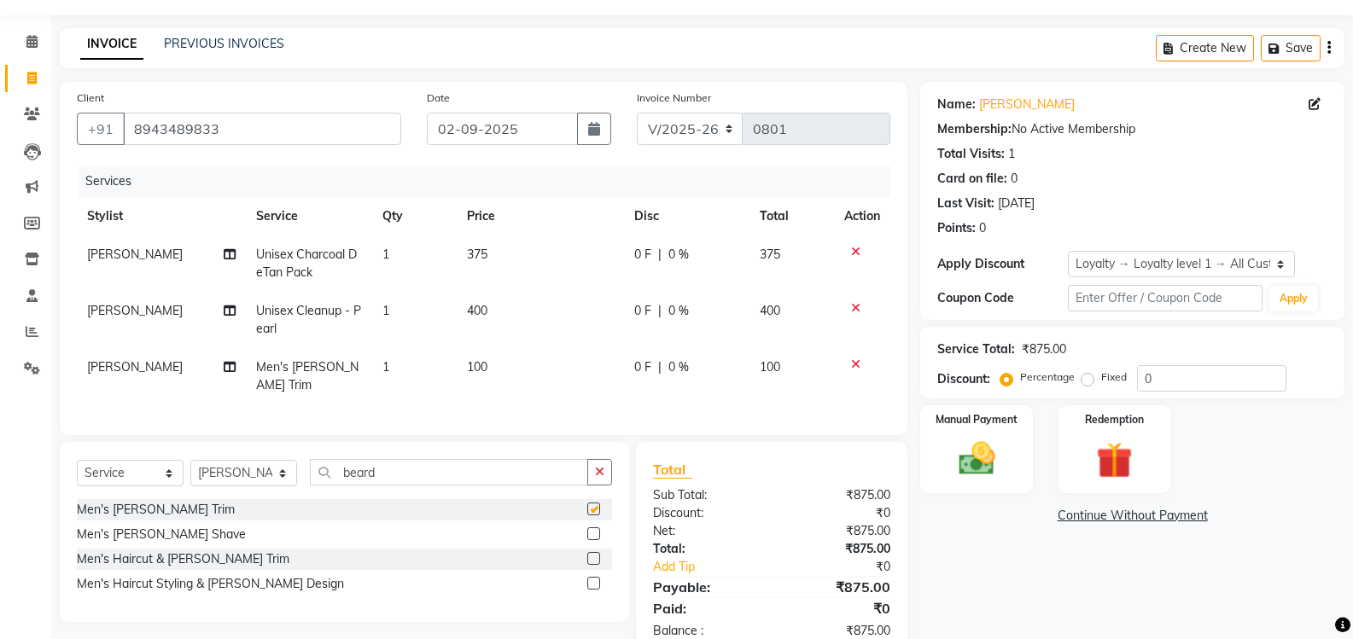
checkbox input "false"
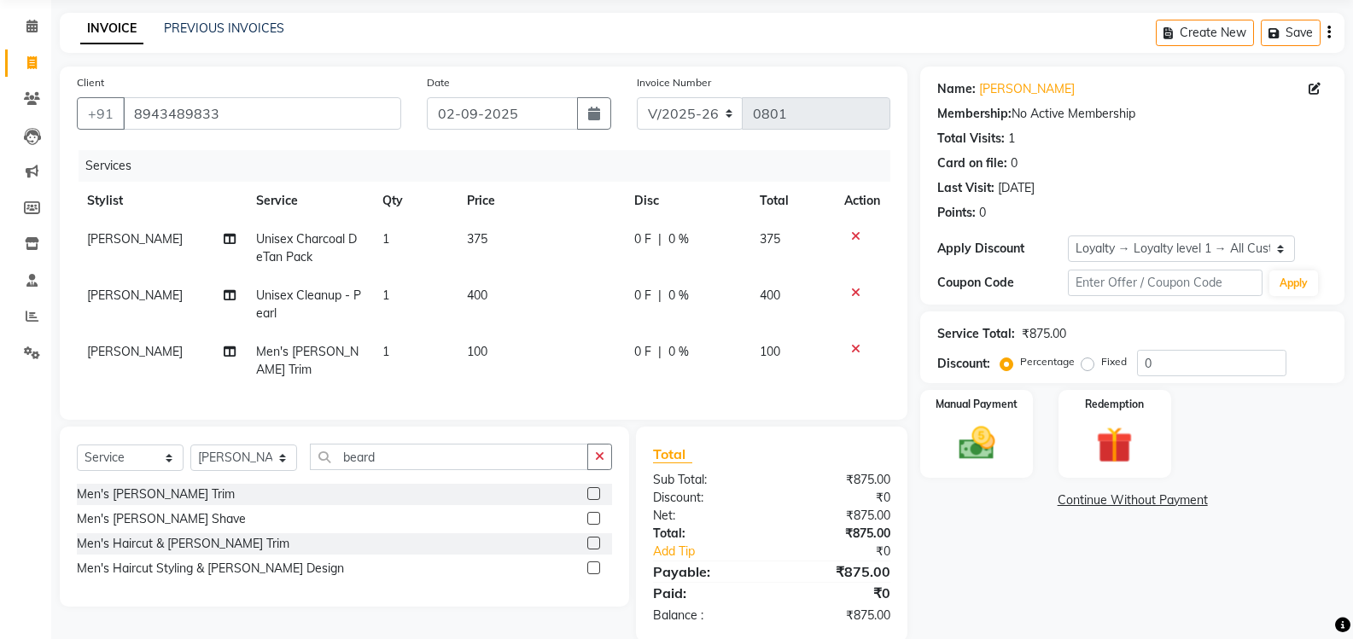
scroll to position [84, 0]
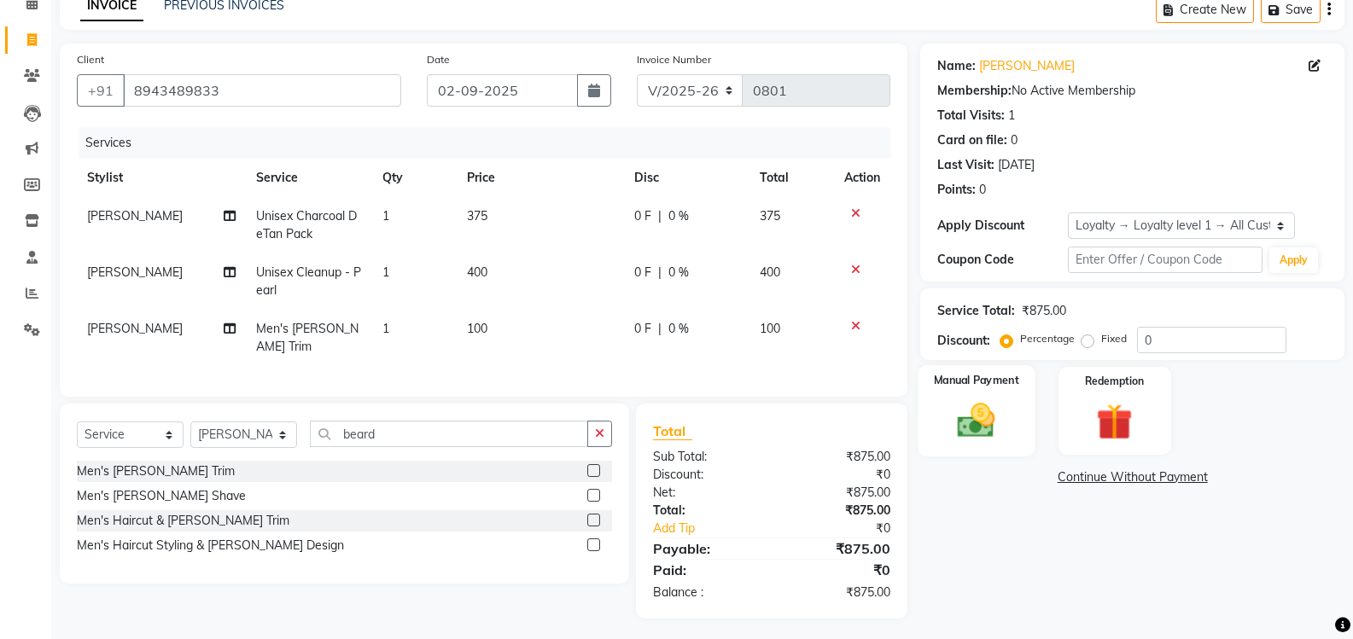
click at [981, 422] on img at bounding box center [976, 421] width 61 height 44
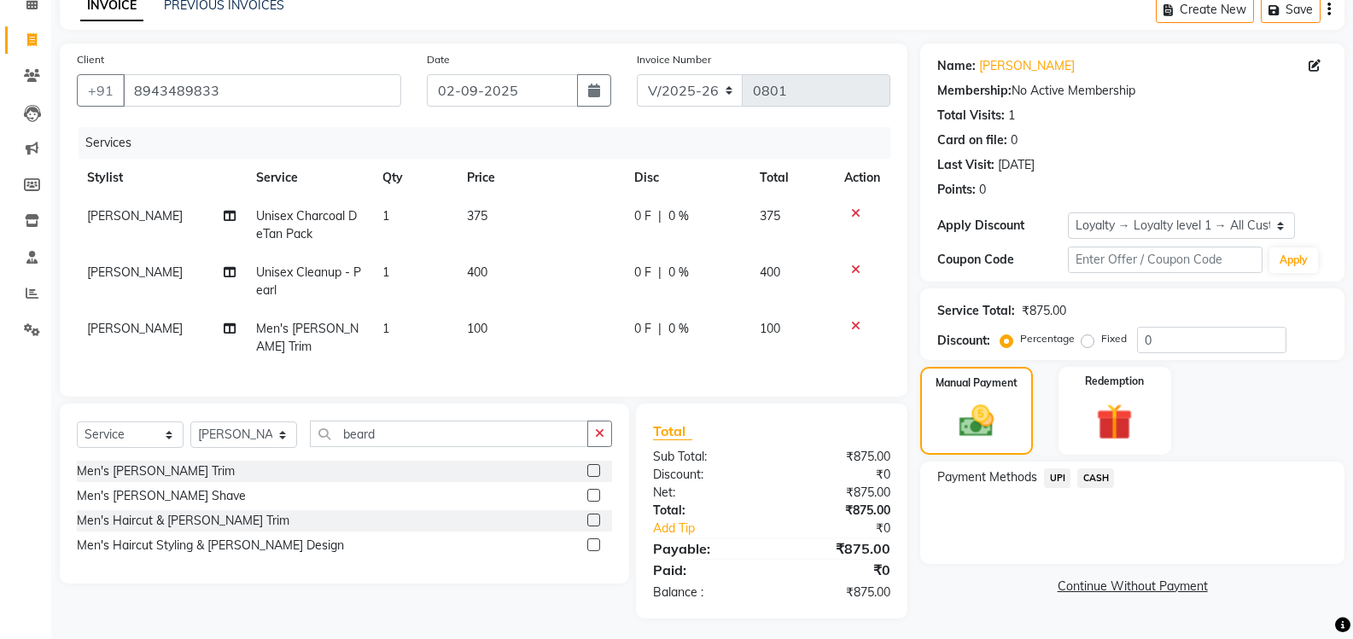
click at [1054, 480] on span "UPI" at bounding box center [1057, 479] width 26 height 20
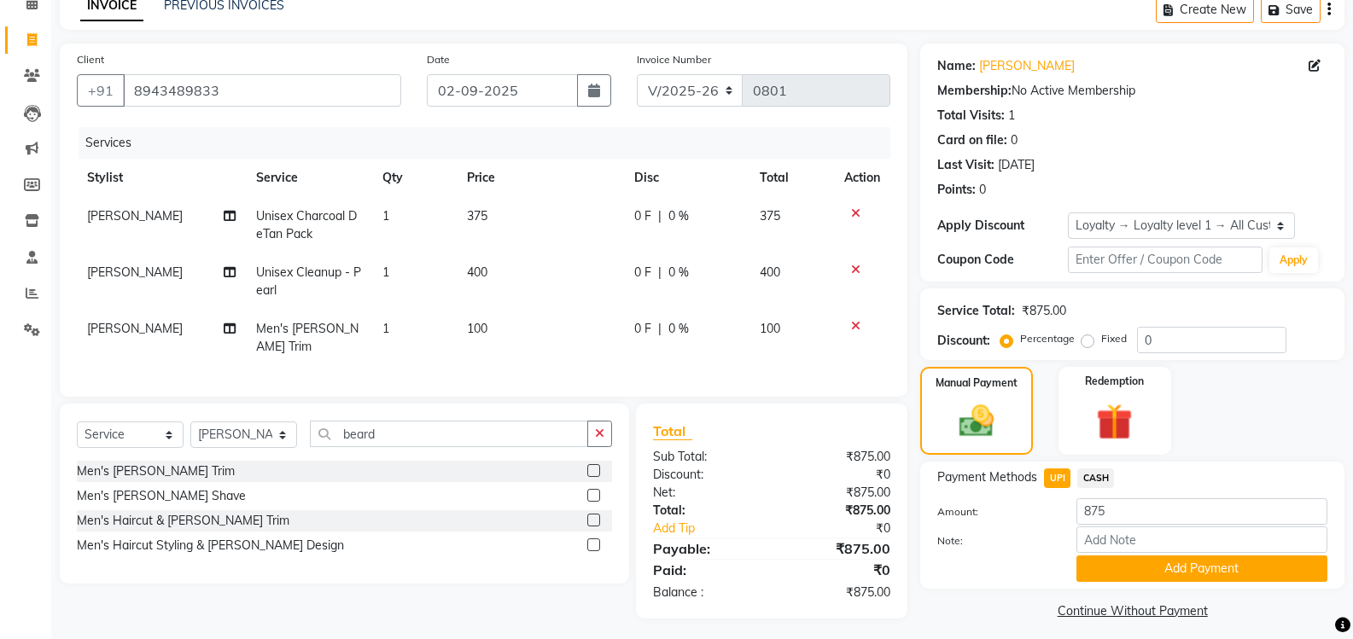
scroll to position [95, 0]
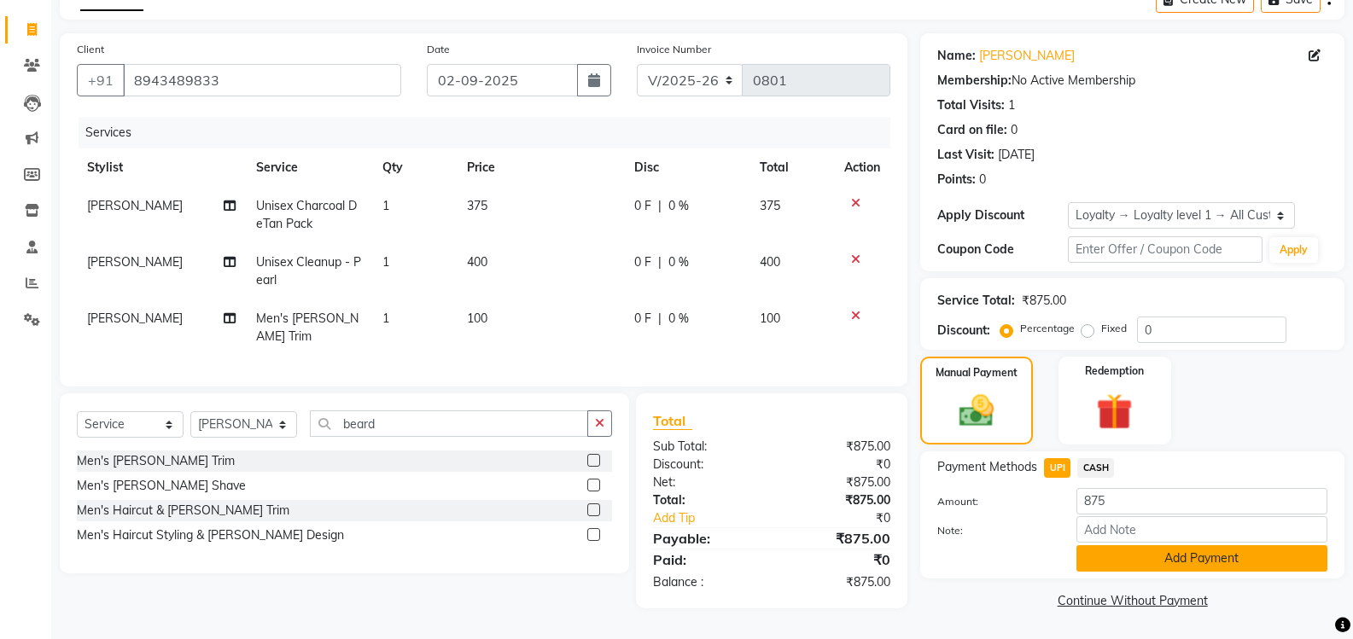
click at [1132, 561] on button "Add Payment" at bounding box center [1201, 558] width 251 height 26
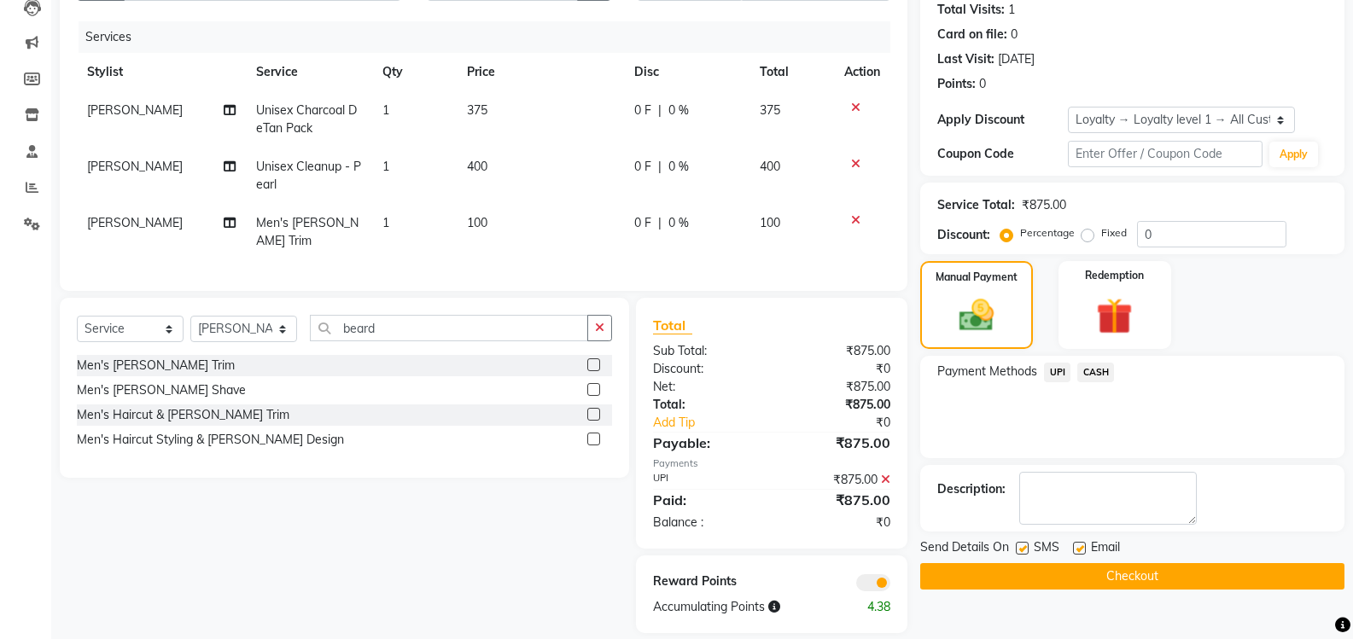
scroll to position [205, 0]
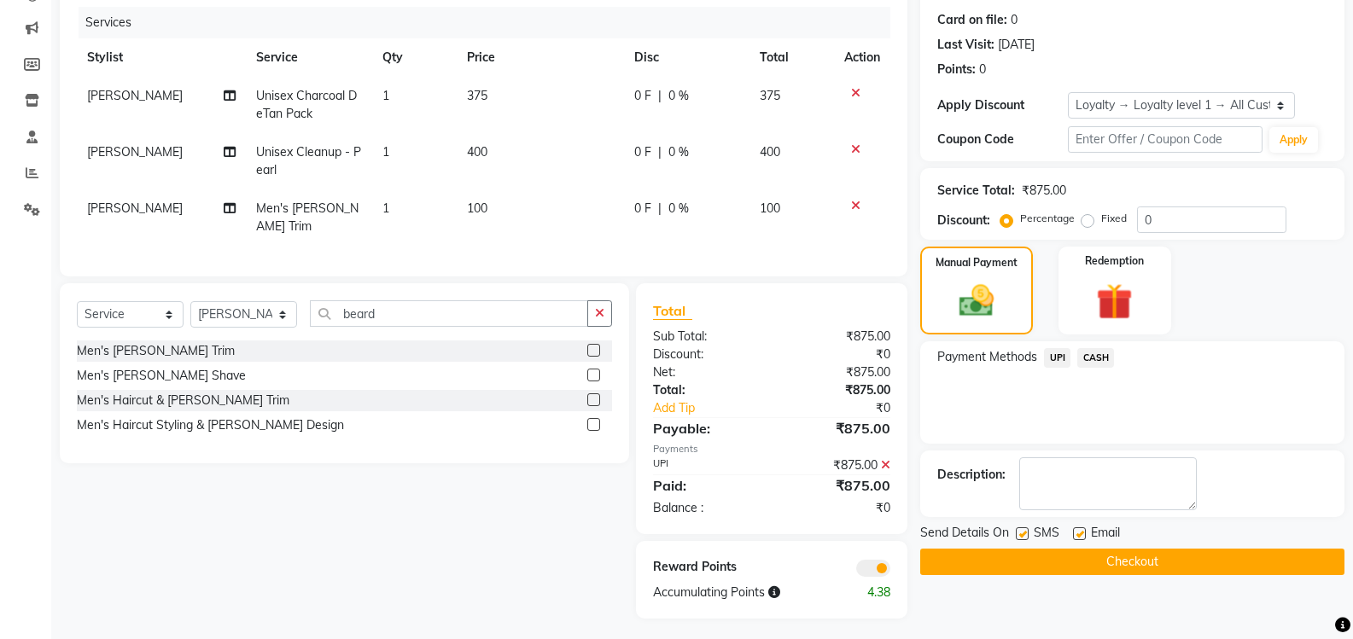
click at [1117, 564] on button "Checkout" at bounding box center [1132, 562] width 424 height 26
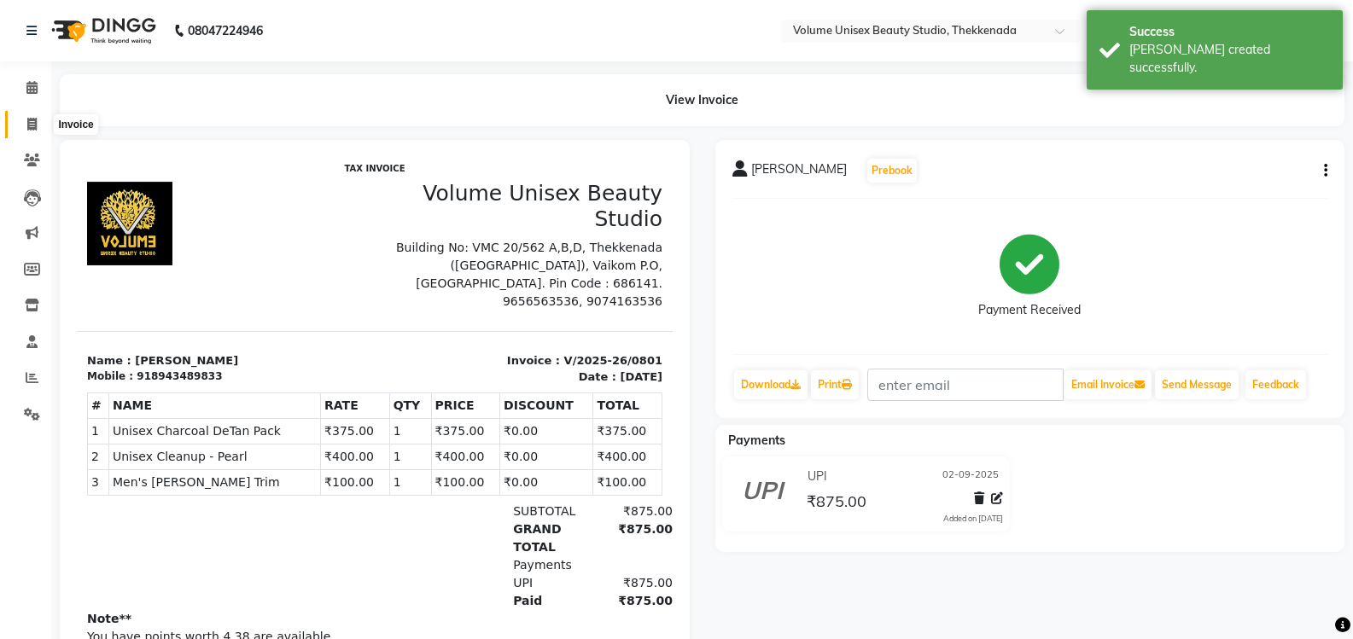
click at [31, 125] on icon at bounding box center [31, 124] width 9 height 13
select select "service"
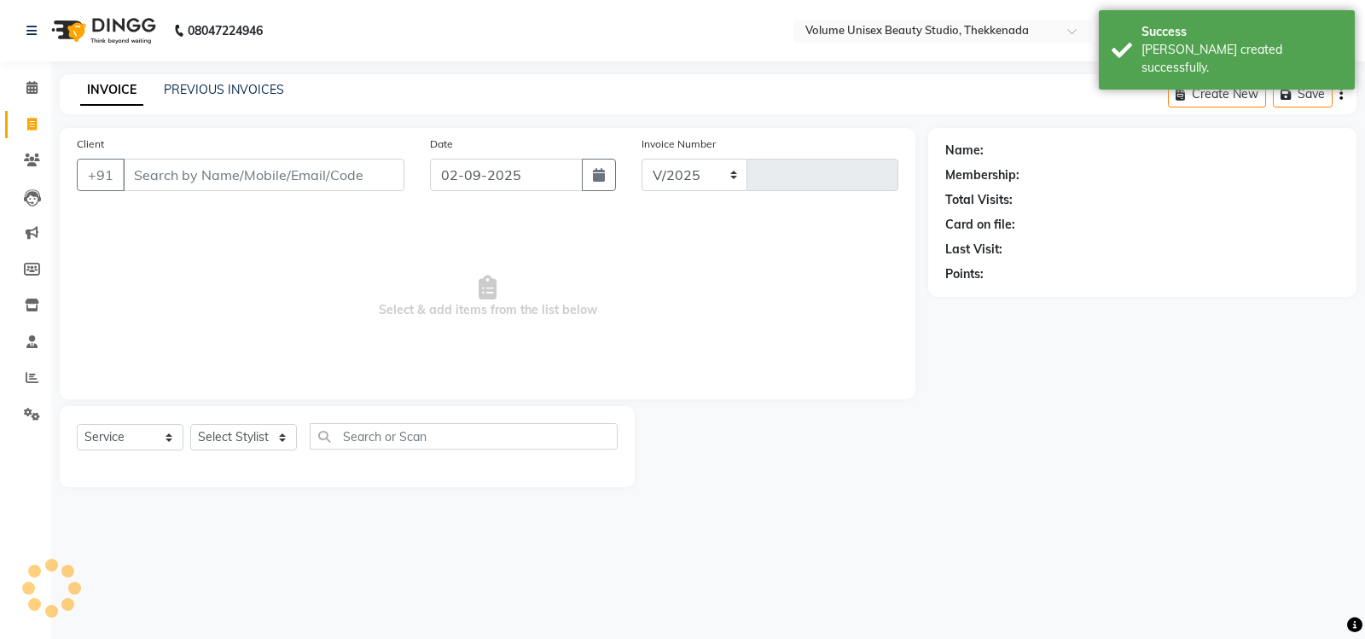
select select "7432"
type input "0802"
click at [422, 38] on nav "08047224946 Select Location × Volume Unisex Beauty Studio, Thekkenada WhatsApp …" at bounding box center [682, 30] width 1365 height 61
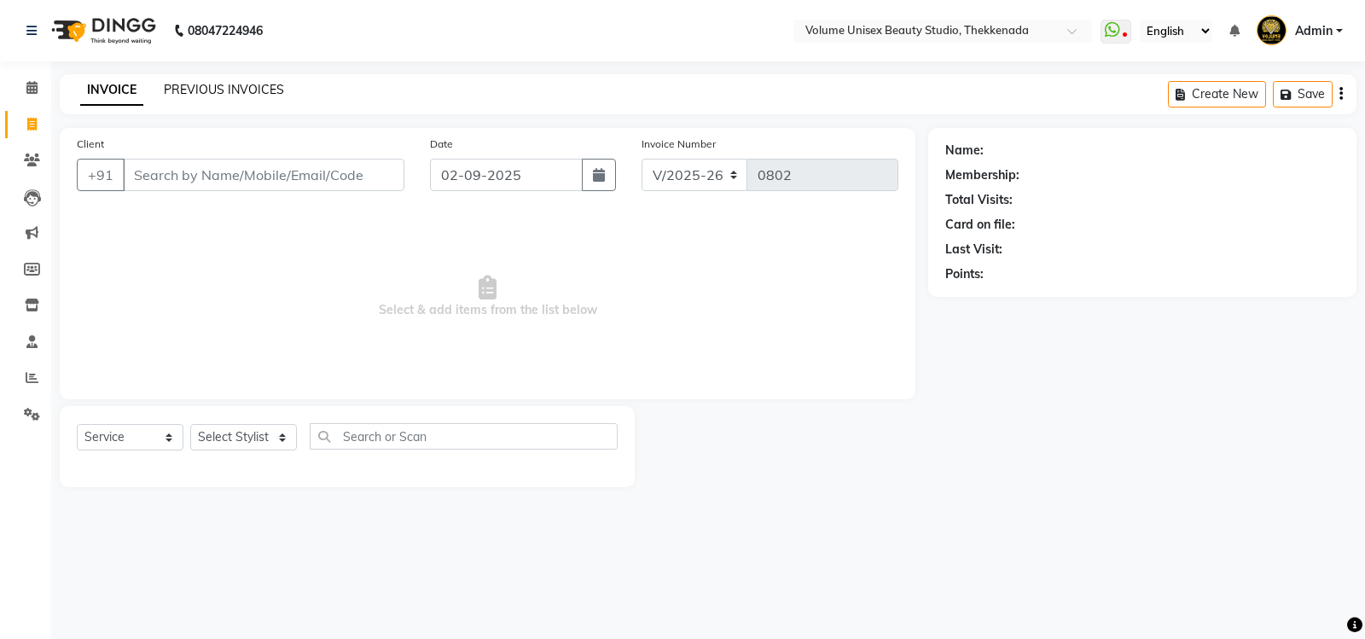
click at [259, 86] on link "PREVIOUS INVOICES" at bounding box center [224, 89] width 120 height 15
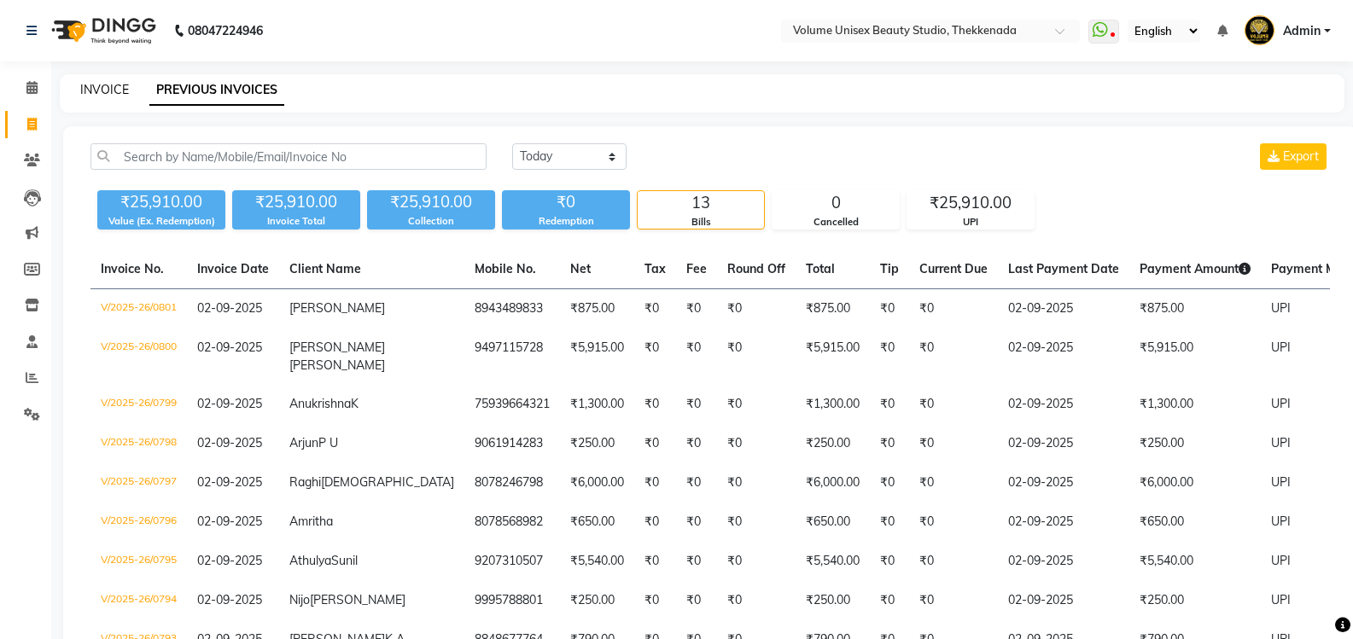
click at [98, 86] on link "INVOICE" at bounding box center [104, 89] width 49 height 15
select select "service"
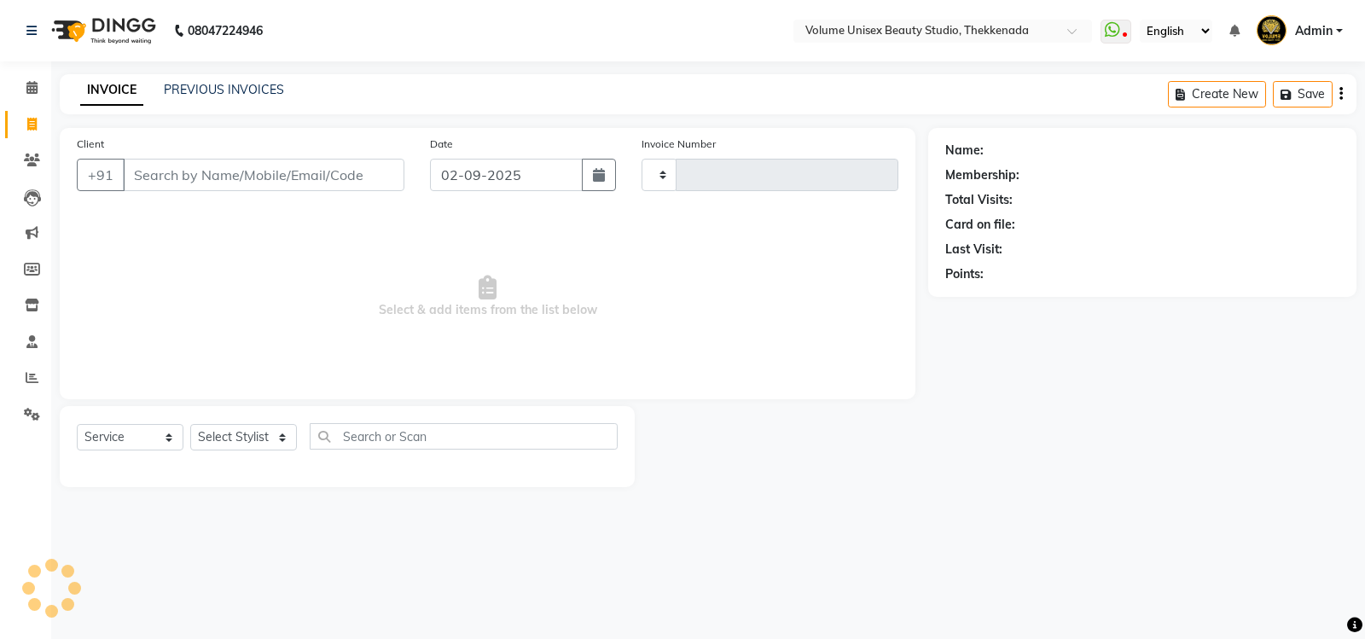
type input "0802"
select select "7432"
drag, startPoint x: 282, startPoint y: 439, endPoint x: 282, endPoint y: 428, distance: 10.3
click at [282, 439] on select "Select Stylist [PERSON_NAME] [PERSON_NAME] [PERSON_NAME] [PERSON_NAME] [PERSON_…" at bounding box center [243, 437] width 107 height 26
select select "89554"
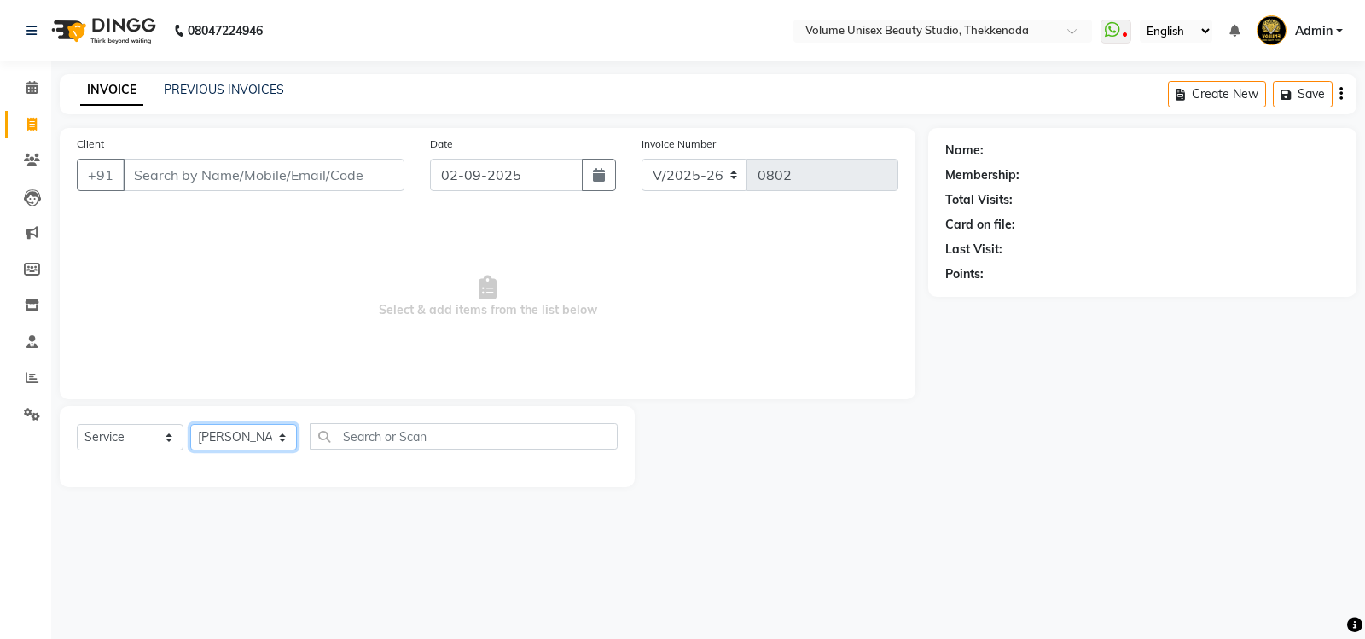
click at [190, 424] on select "Select Stylist [PERSON_NAME] [PERSON_NAME] [PERSON_NAME] [PERSON_NAME] [PERSON_…" at bounding box center [243, 437] width 107 height 26
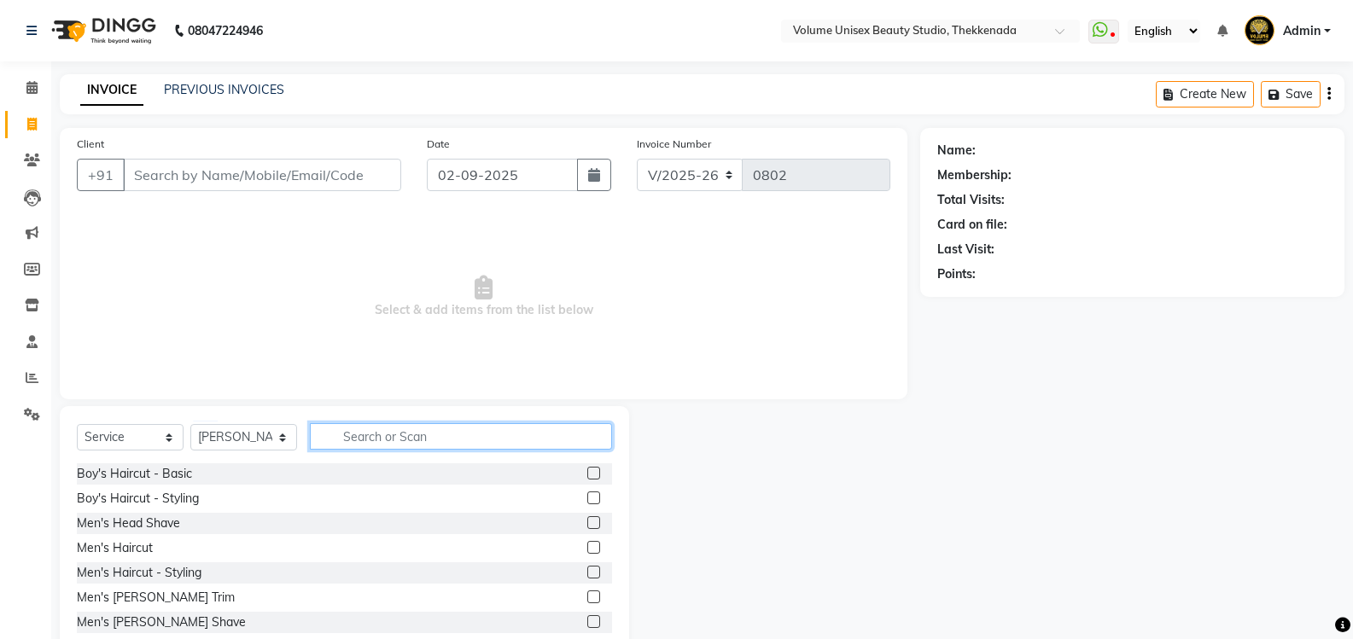
click at [396, 434] on input "text" at bounding box center [461, 436] width 302 height 26
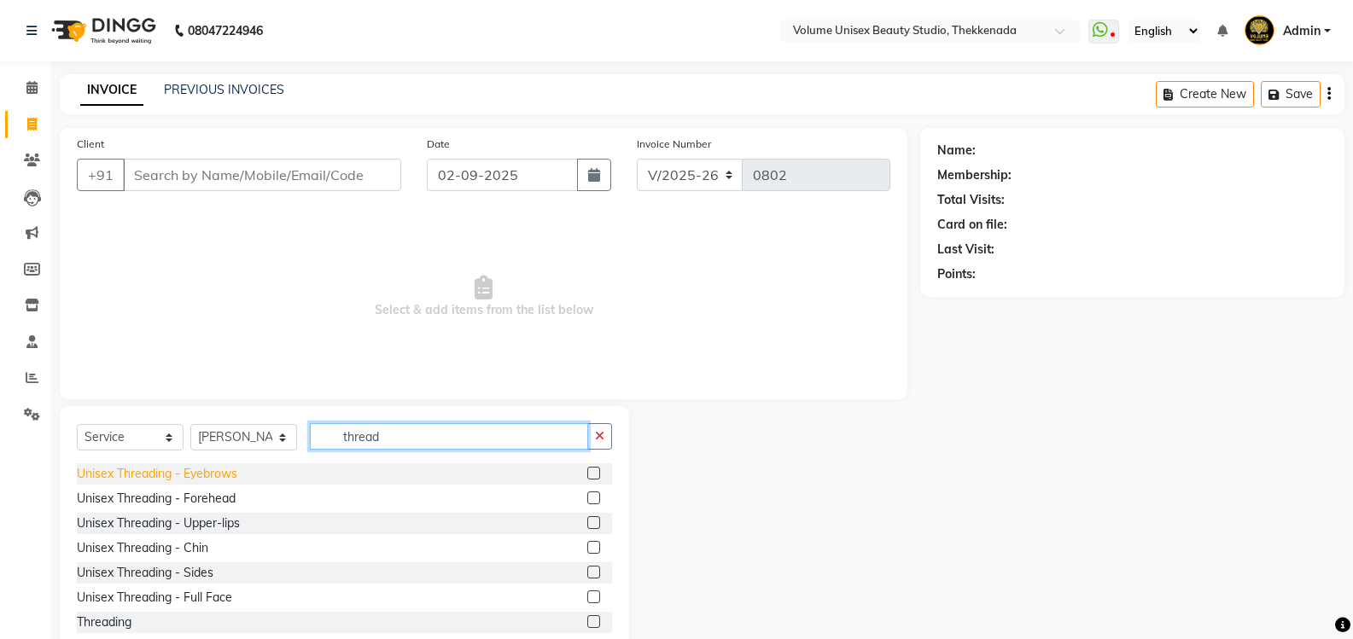
type input "thread"
click at [155, 474] on div "Unisex Threading - Eyebrows" at bounding box center [157, 474] width 160 height 18
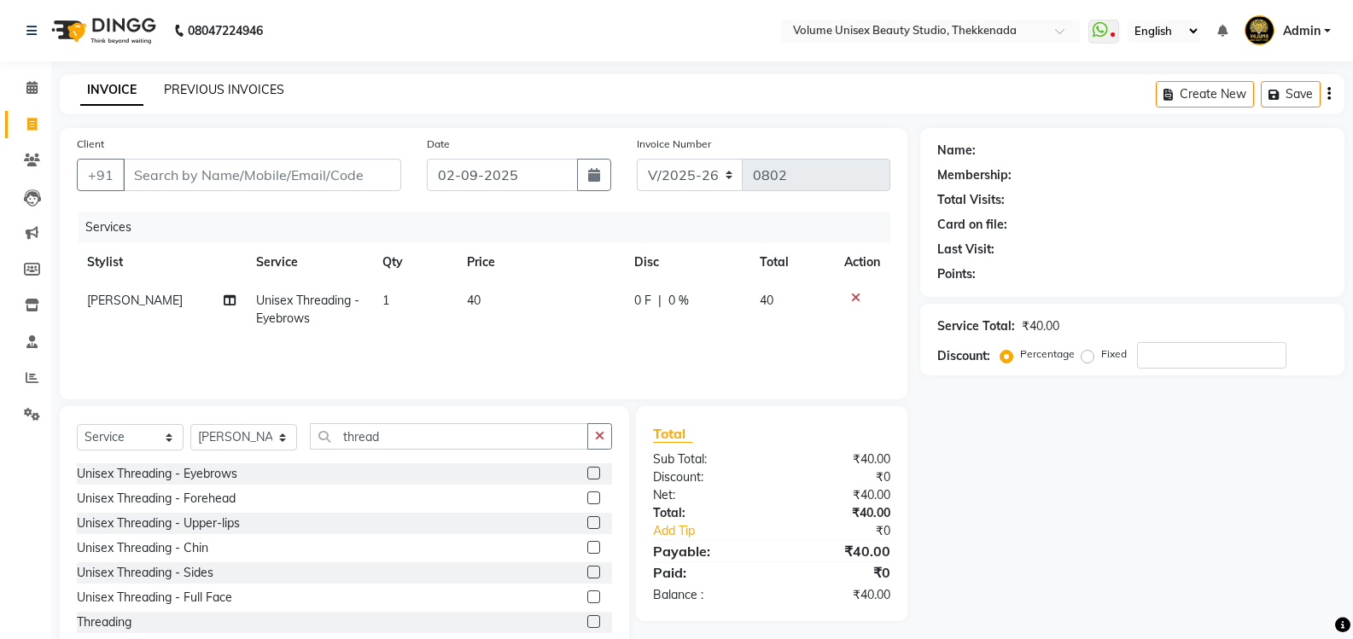
click at [203, 92] on link "PREVIOUS INVOICES" at bounding box center [224, 89] width 120 height 15
click at [392, 437] on input "thread" at bounding box center [449, 436] width 278 height 26
click at [224, 474] on div "Unisex Threading - Eyebrows" at bounding box center [157, 474] width 160 height 18
checkbox input "false"
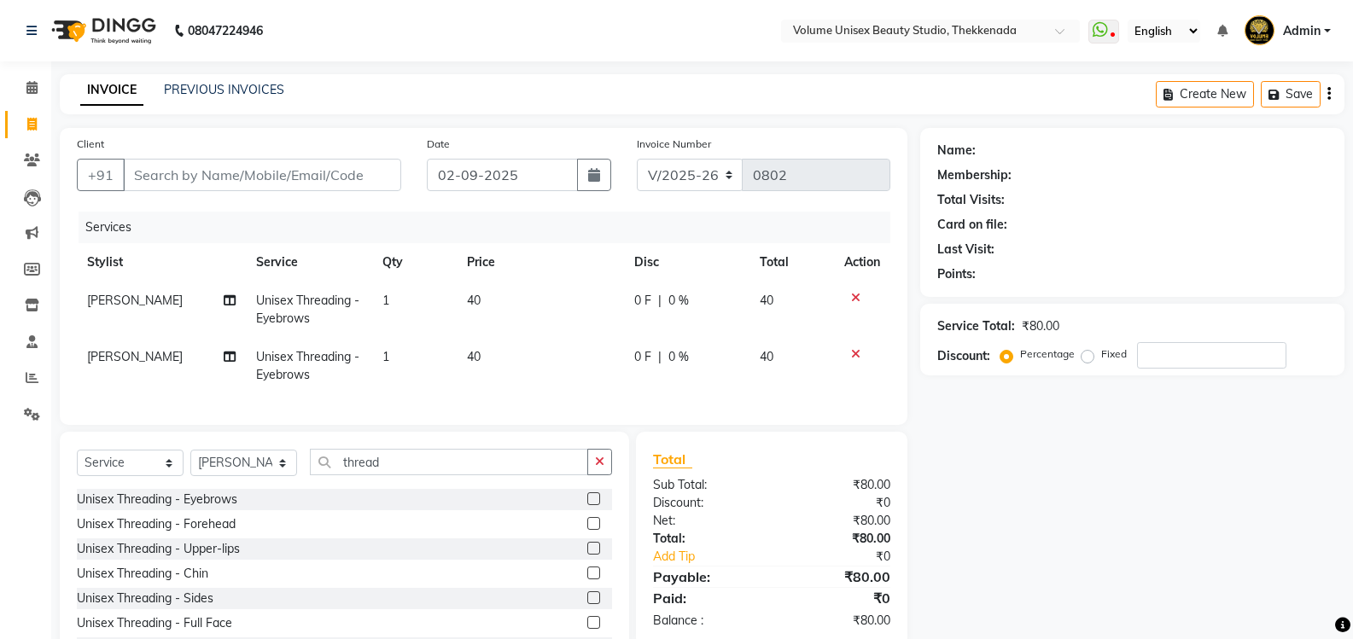
click at [855, 353] on icon at bounding box center [855, 354] width 9 height 12
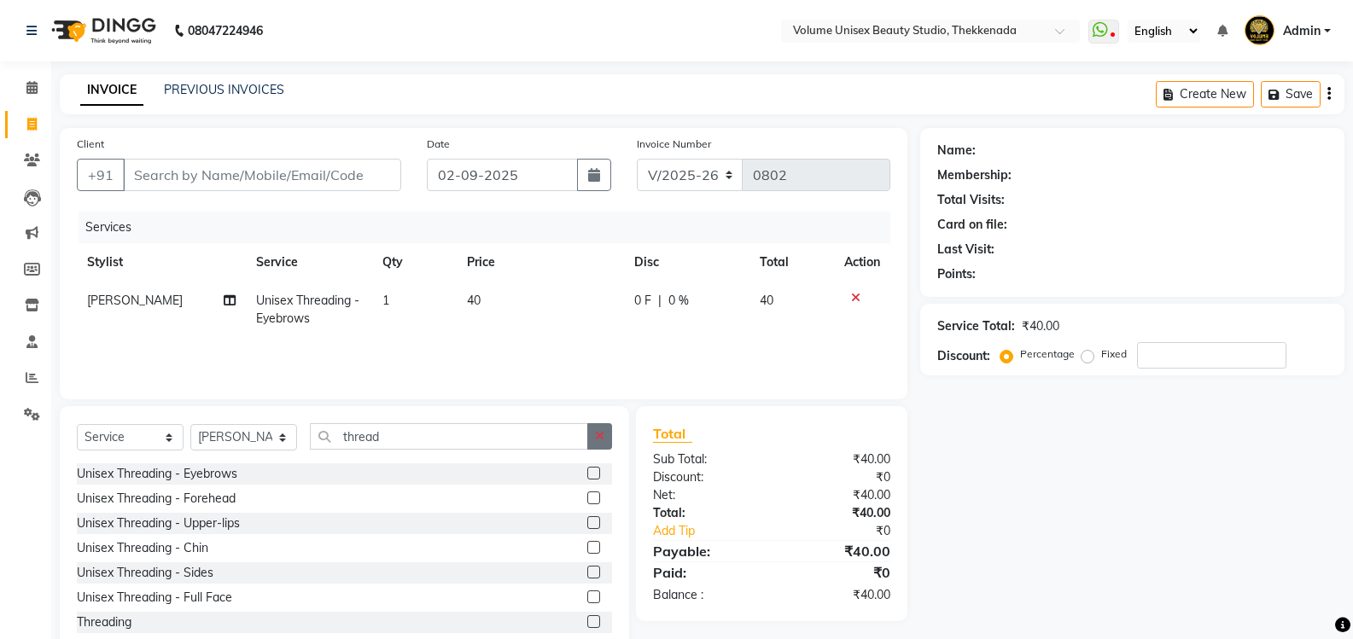
click at [599, 435] on icon "button" at bounding box center [599, 436] width 9 height 12
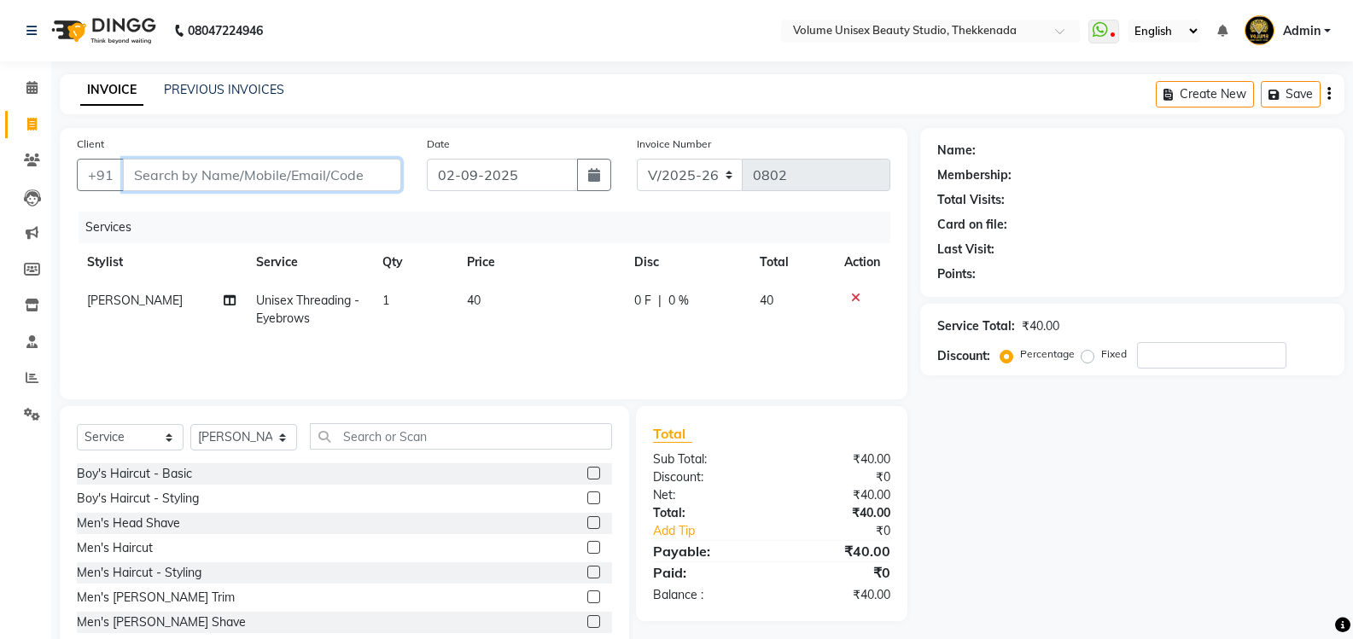
click at [242, 182] on input "Client" at bounding box center [262, 175] width 278 height 32
type input "m"
type input "0"
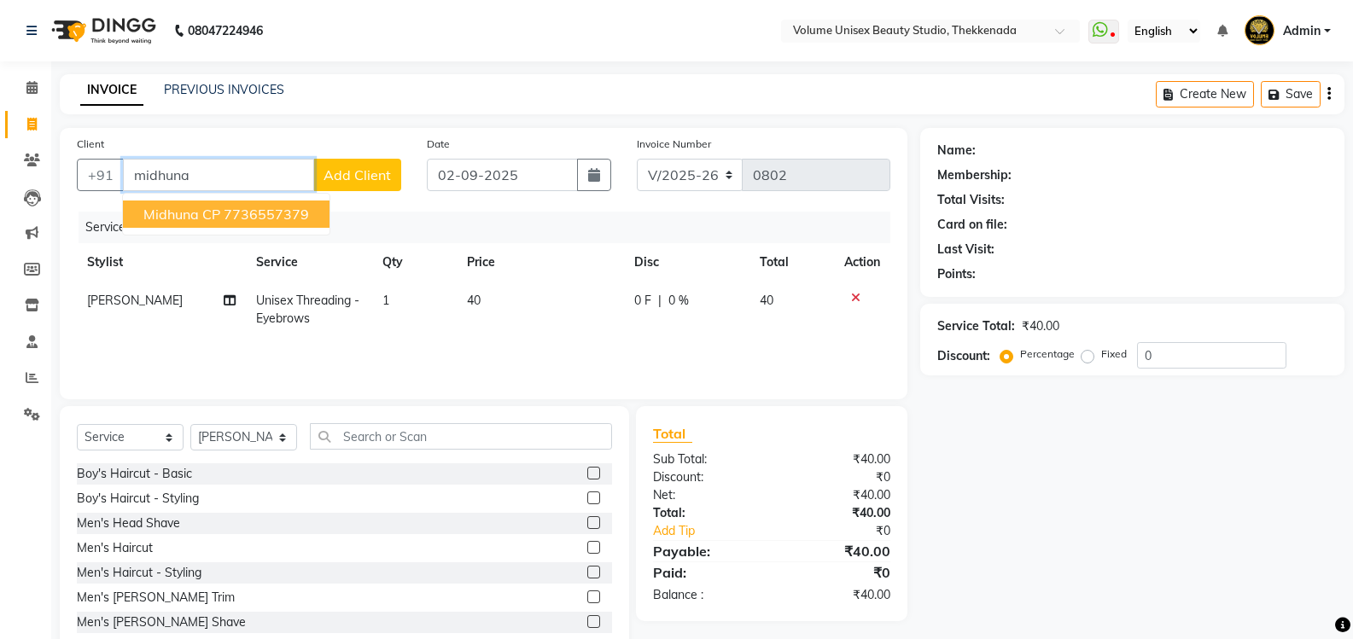
click at [245, 211] on ngb-highlight "7736557379" at bounding box center [266, 214] width 85 height 17
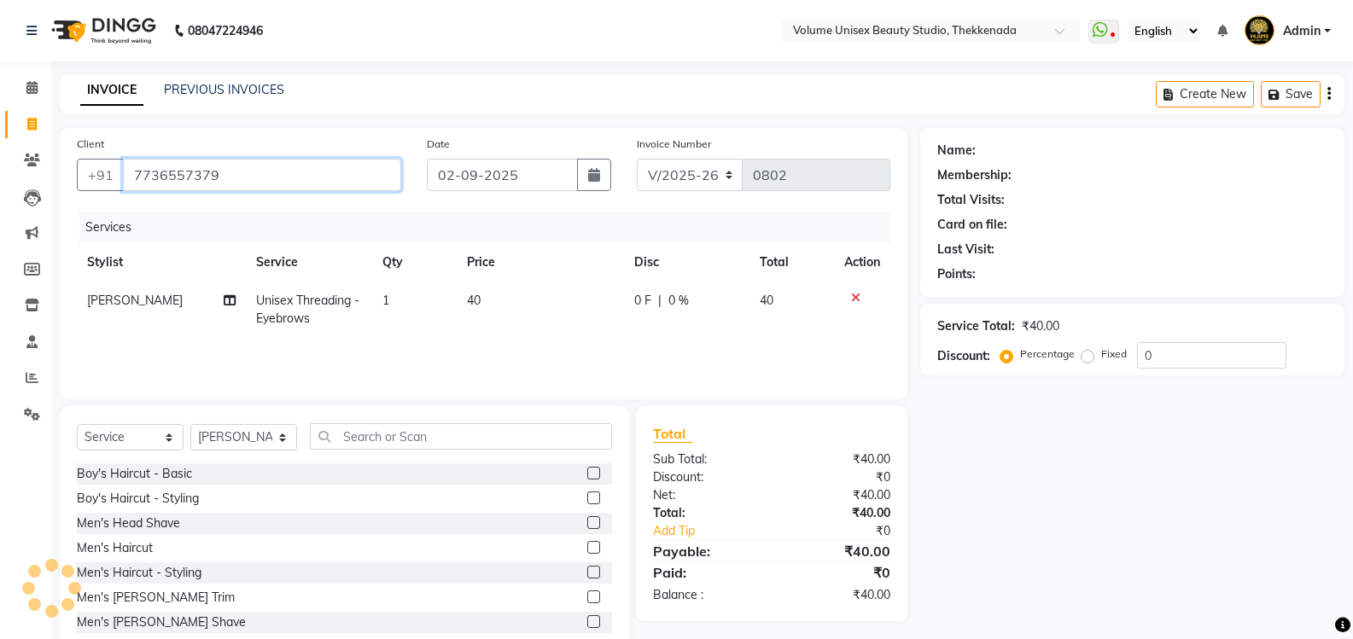
type input "7736557379"
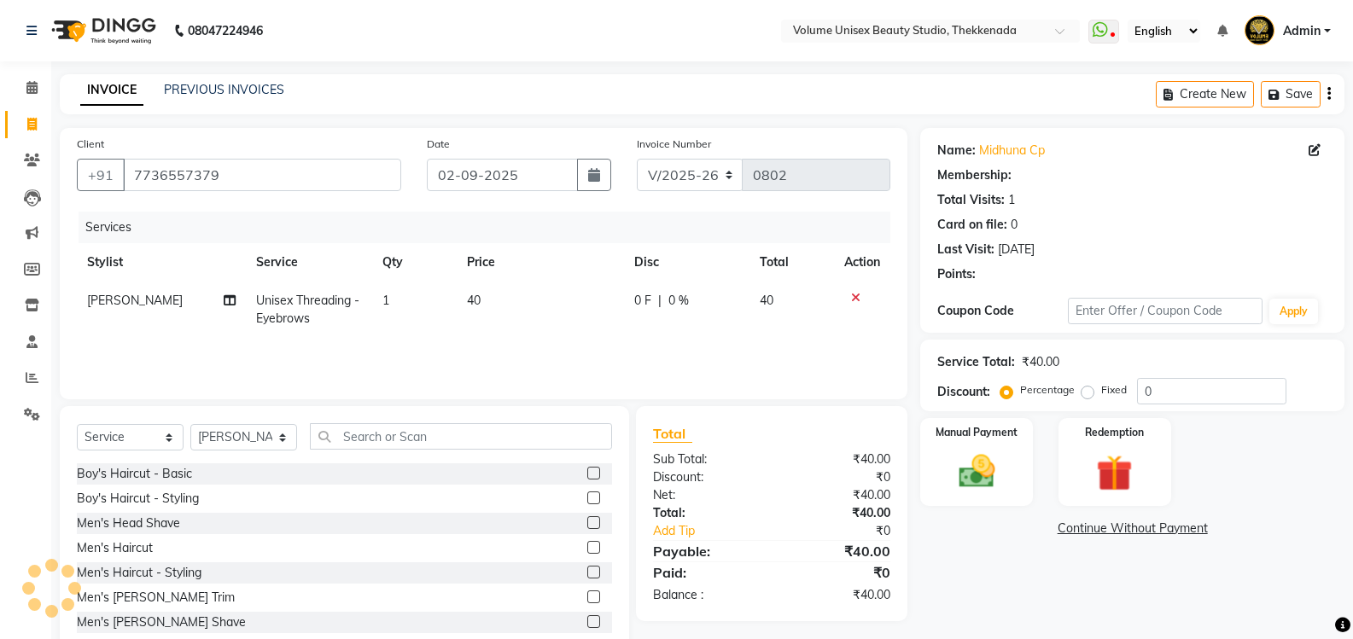
select select "1: Object"
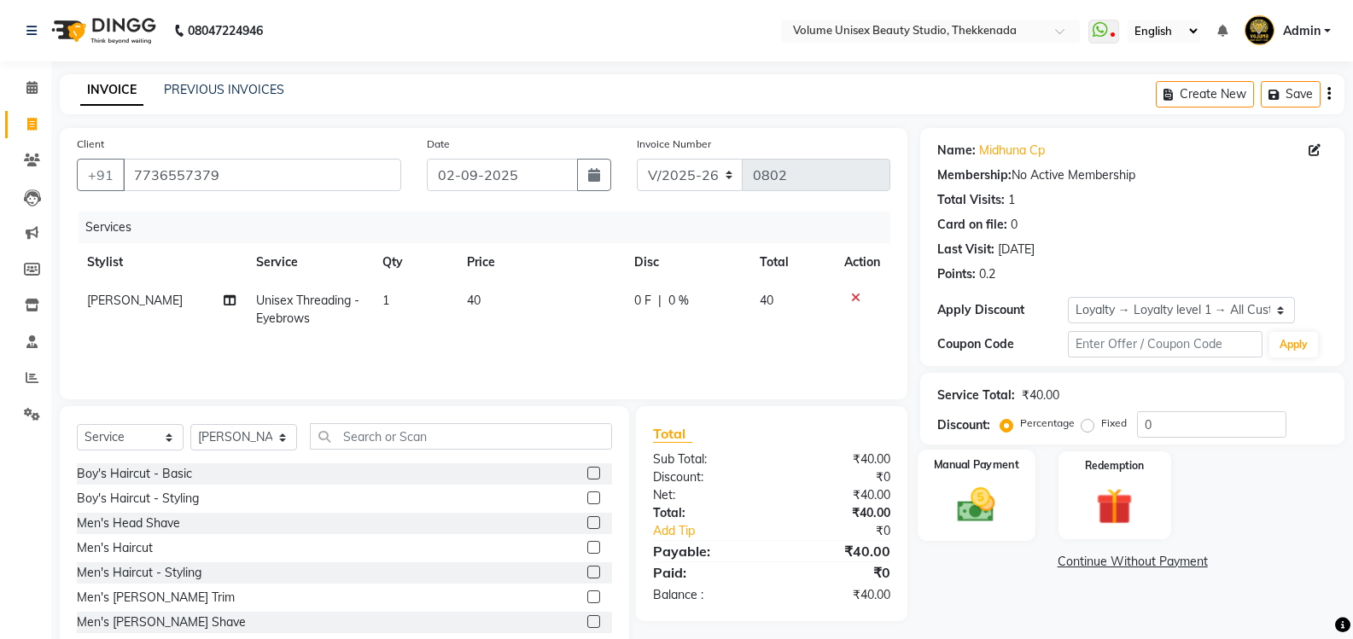
click at [982, 508] on img at bounding box center [976, 505] width 61 height 44
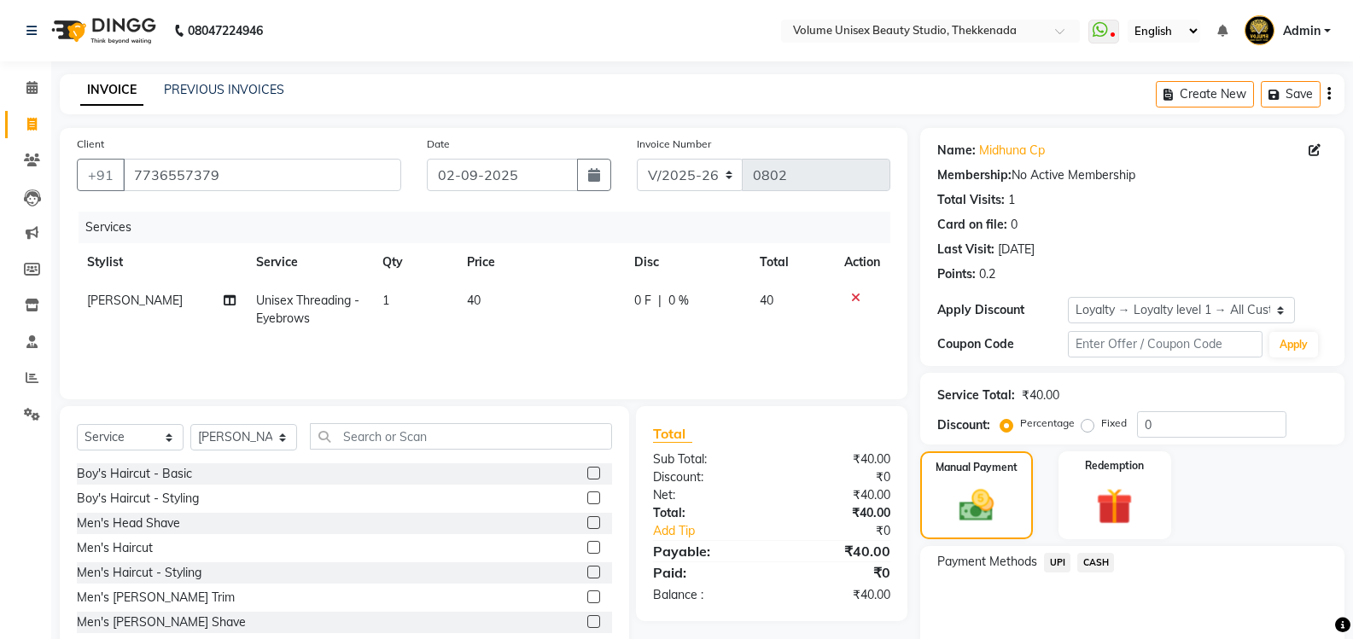
click at [1063, 562] on span "UPI" at bounding box center [1057, 563] width 26 height 20
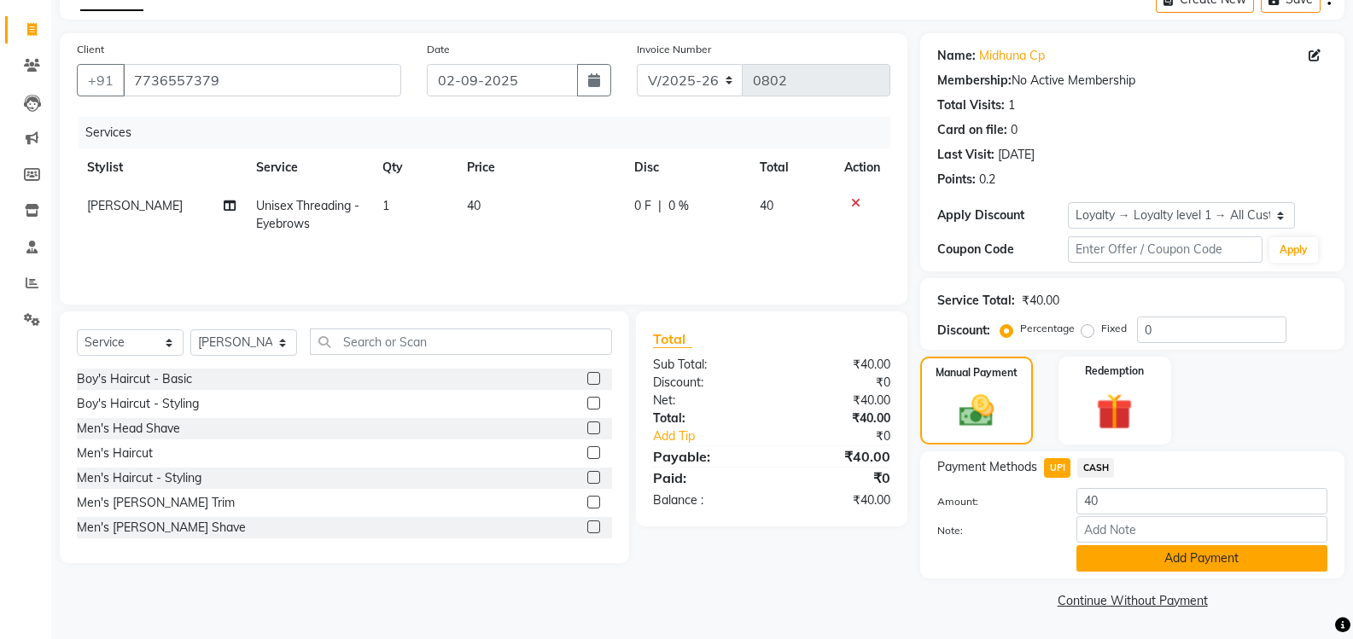
click at [1122, 562] on button "Add Payment" at bounding box center [1201, 558] width 251 height 26
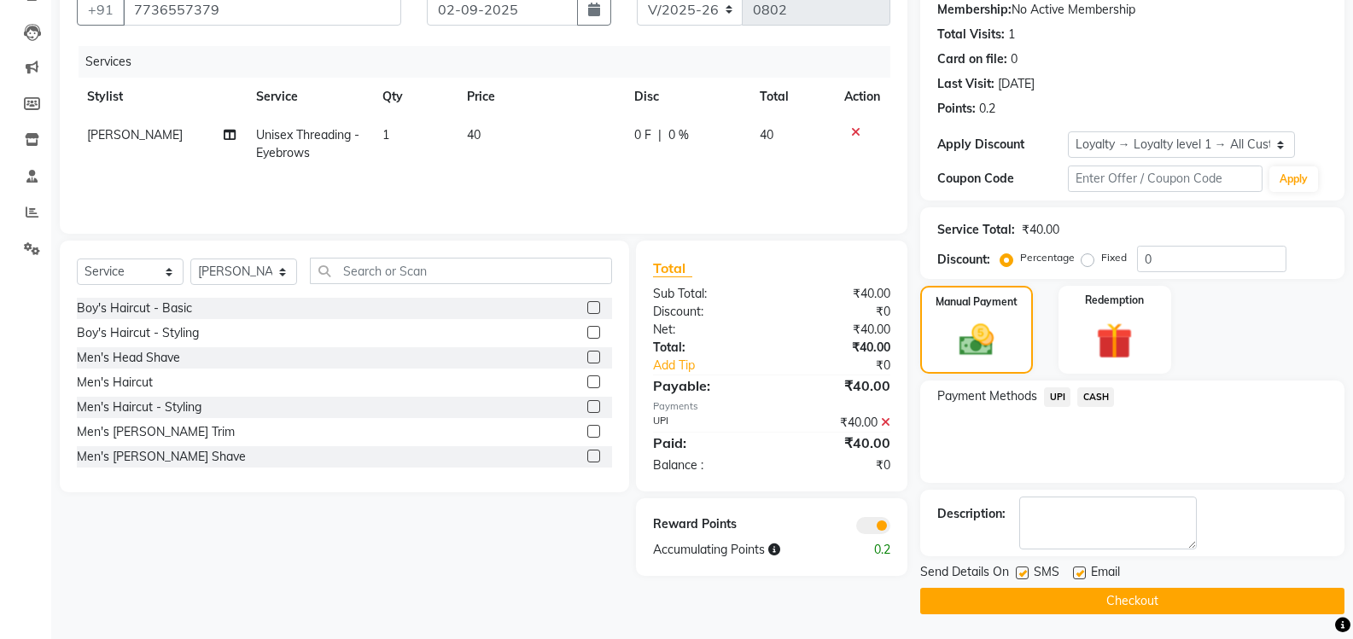
scroll to position [166, 0]
click at [1121, 604] on button "Checkout" at bounding box center [1132, 600] width 424 height 26
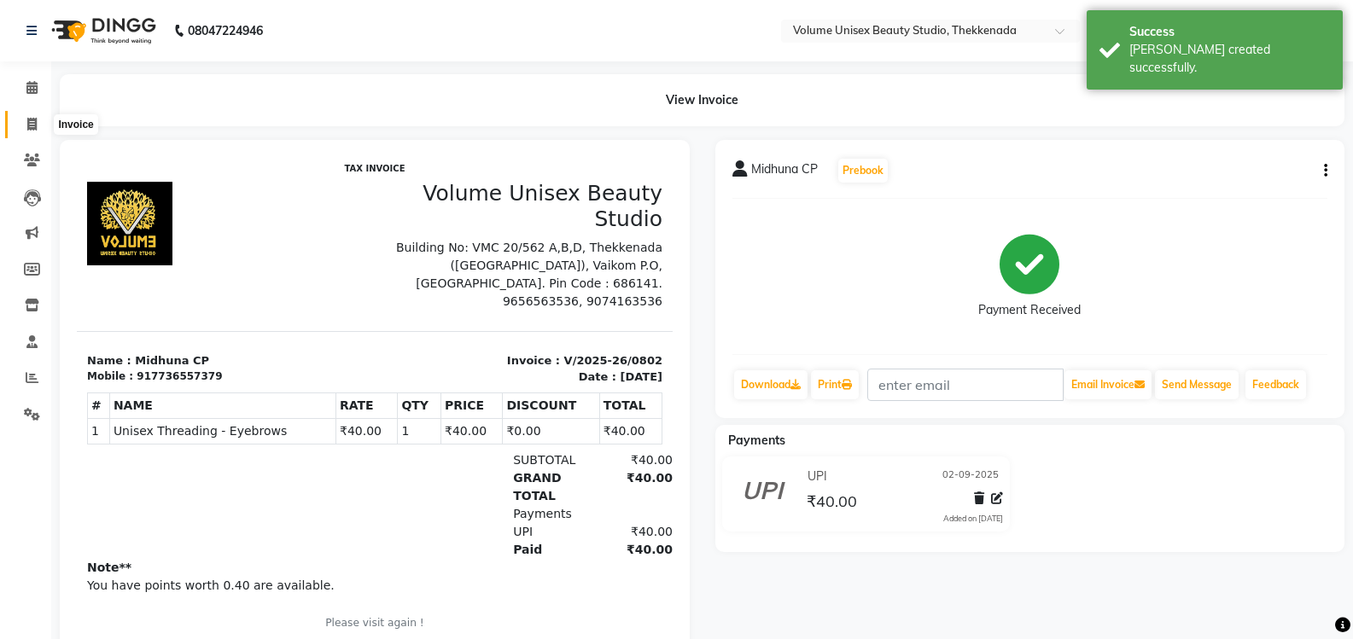
click at [27, 123] on icon at bounding box center [31, 124] width 9 height 13
select select "service"
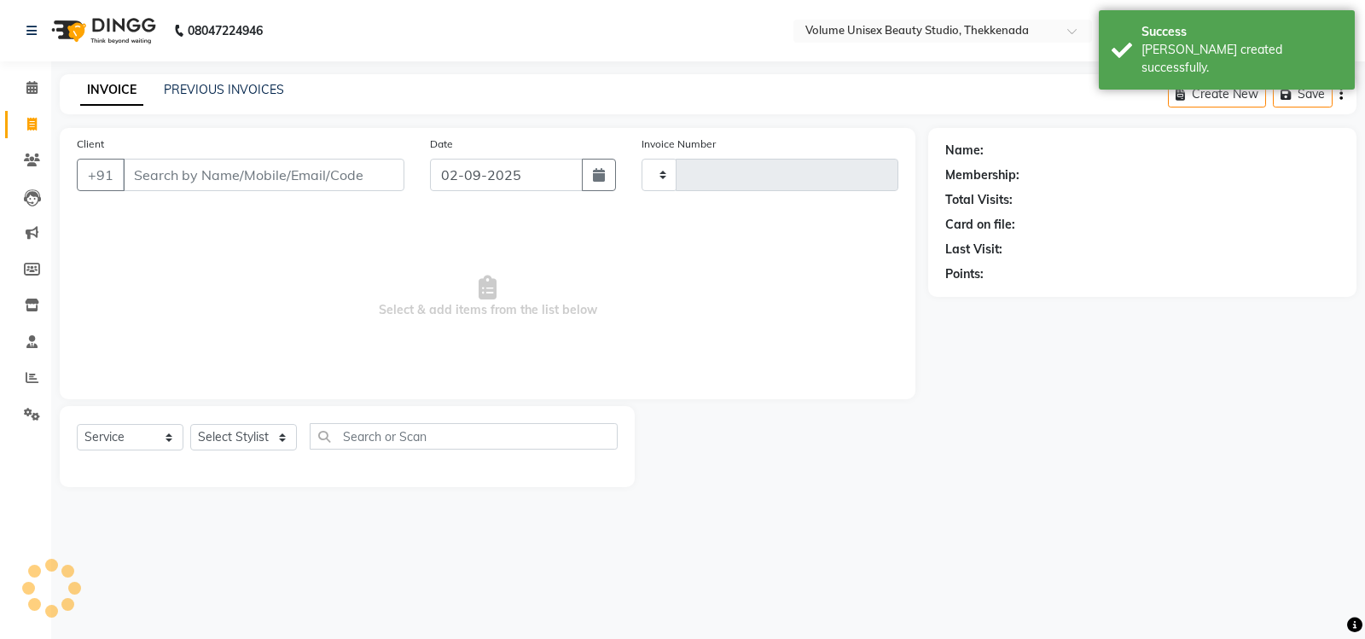
type input "0803"
select select "7432"
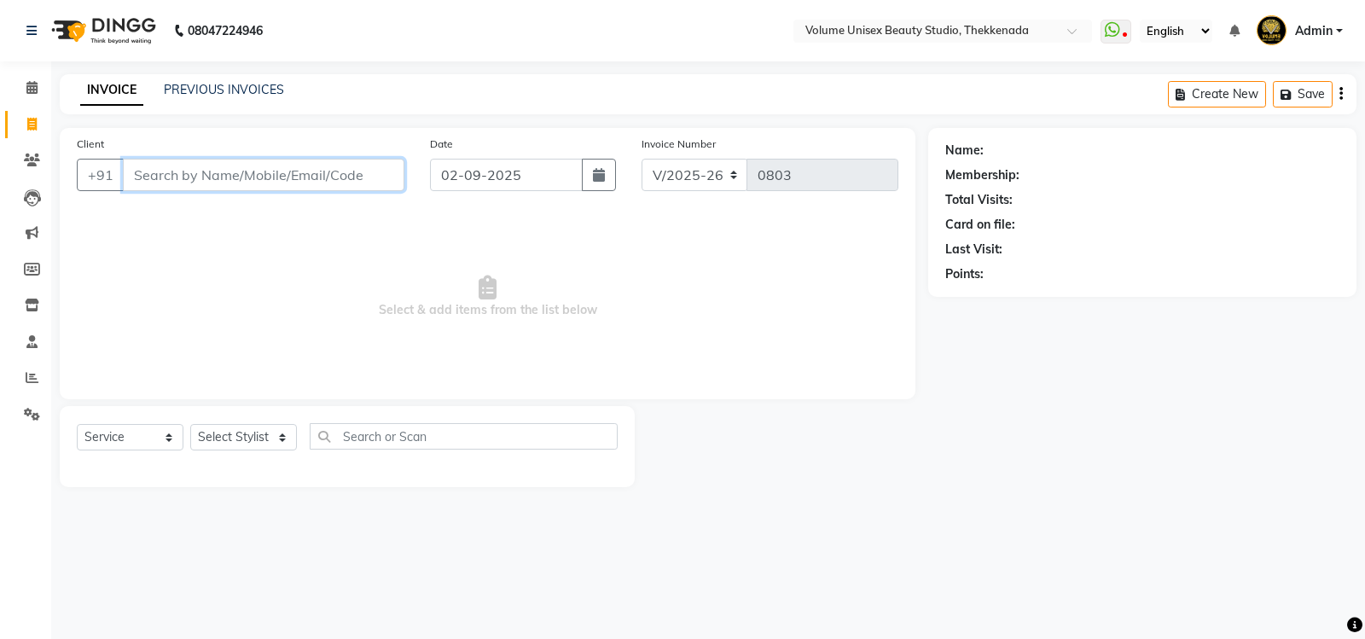
click at [193, 183] on input "Client" at bounding box center [264, 175] width 282 height 32
click at [173, 177] on input "Client" at bounding box center [264, 175] width 282 height 32
click at [282, 436] on select "Select Stylist [PERSON_NAME] [PERSON_NAME] [PERSON_NAME] [PERSON_NAME] [PERSON_…" at bounding box center [243, 437] width 107 height 26
select select "89555"
click at [190, 424] on select "Select Stylist [PERSON_NAME] [PERSON_NAME] [PERSON_NAME] [PERSON_NAME] [PERSON_…" at bounding box center [243, 437] width 107 height 26
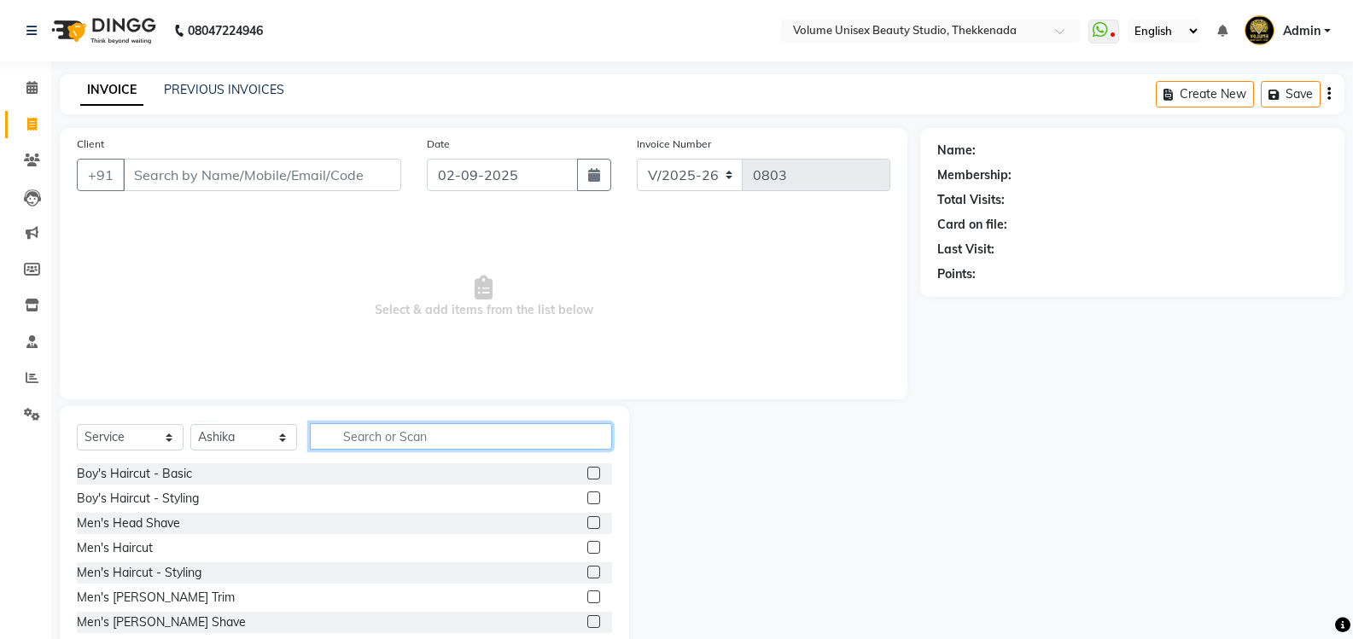
click at [345, 446] on input "text" at bounding box center [461, 436] width 302 height 26
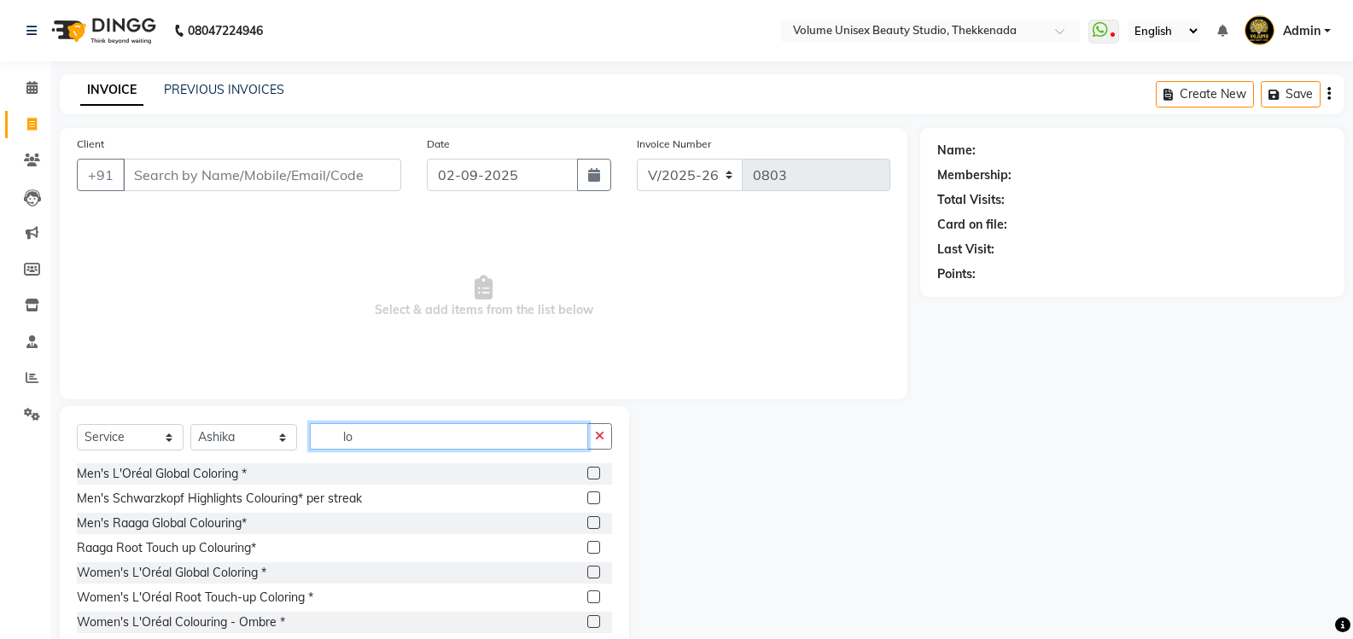
type input "l"
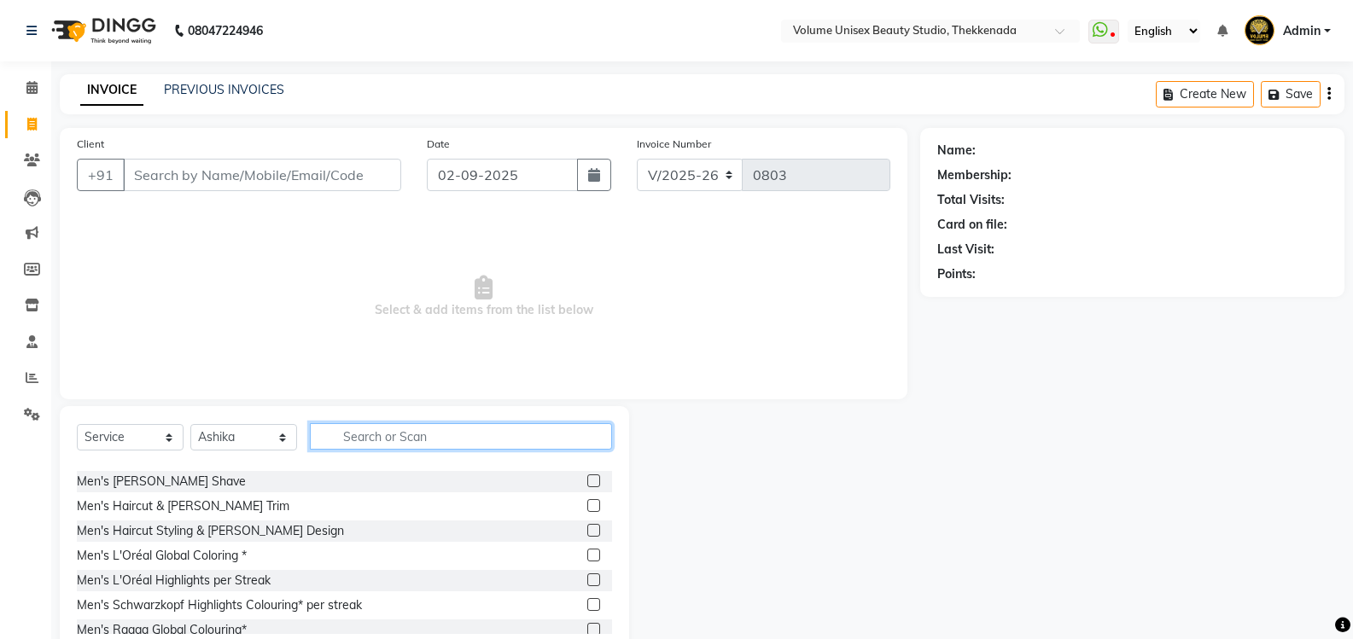
scroll to position [171, 0]
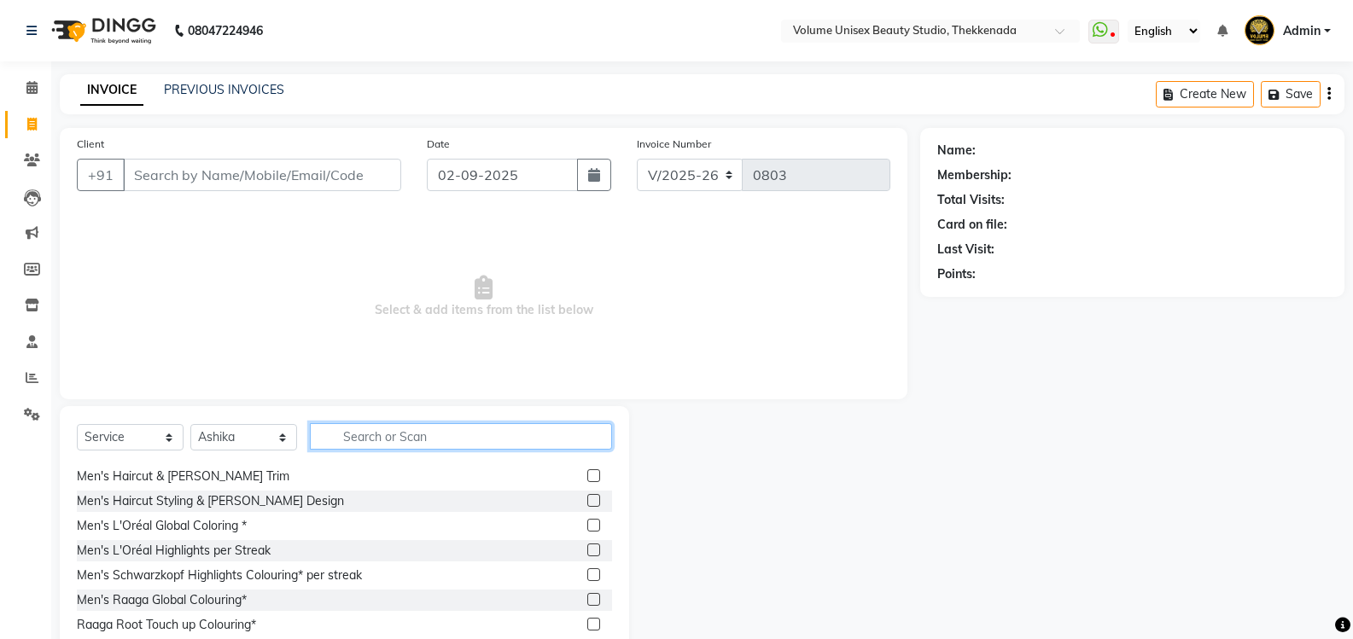
click at [364, 439] on input "text" at bounding box center [461, 436] width 302 height 26
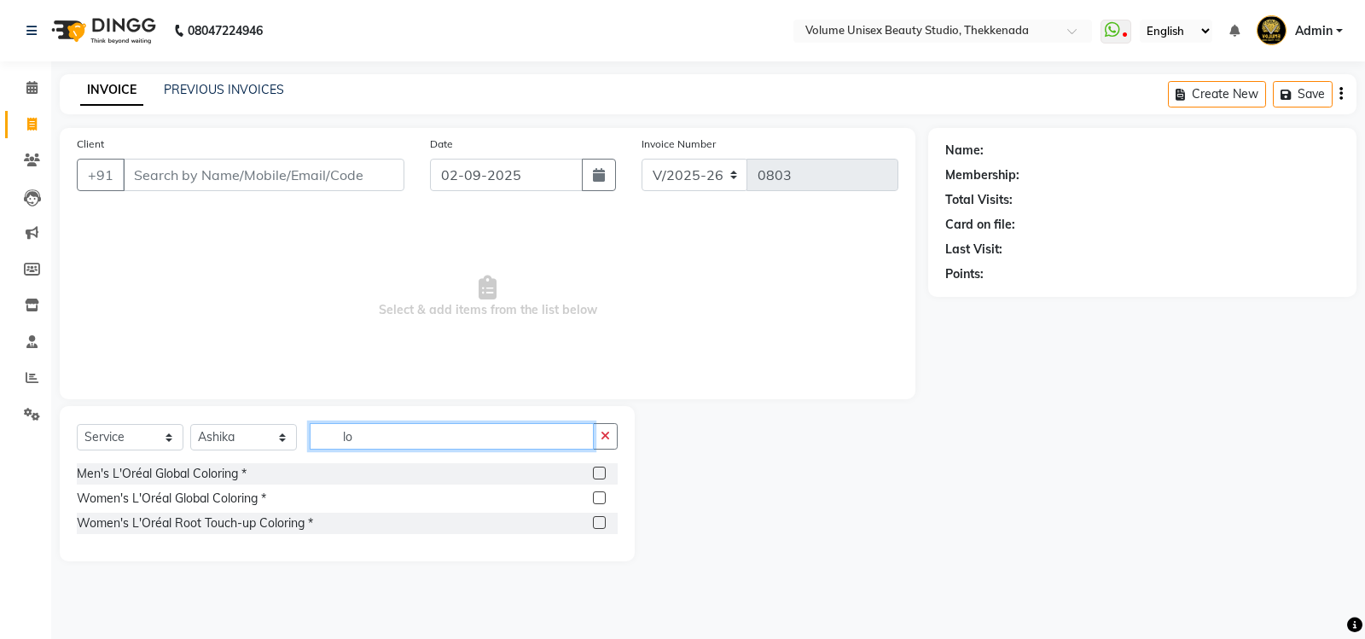
type input "l"
type input "spa"
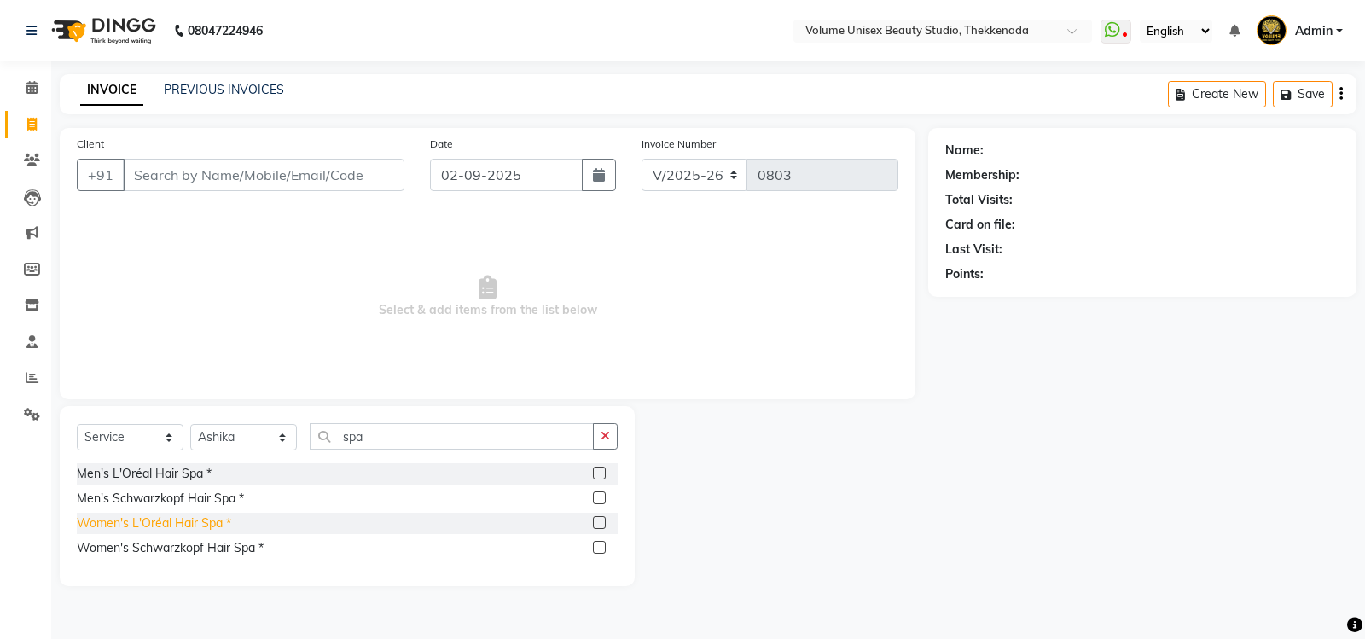
click at [206, 520] on div "Women's L'Oréal Hair Spa *" at bounding box center [154, 524] width 154 height 18
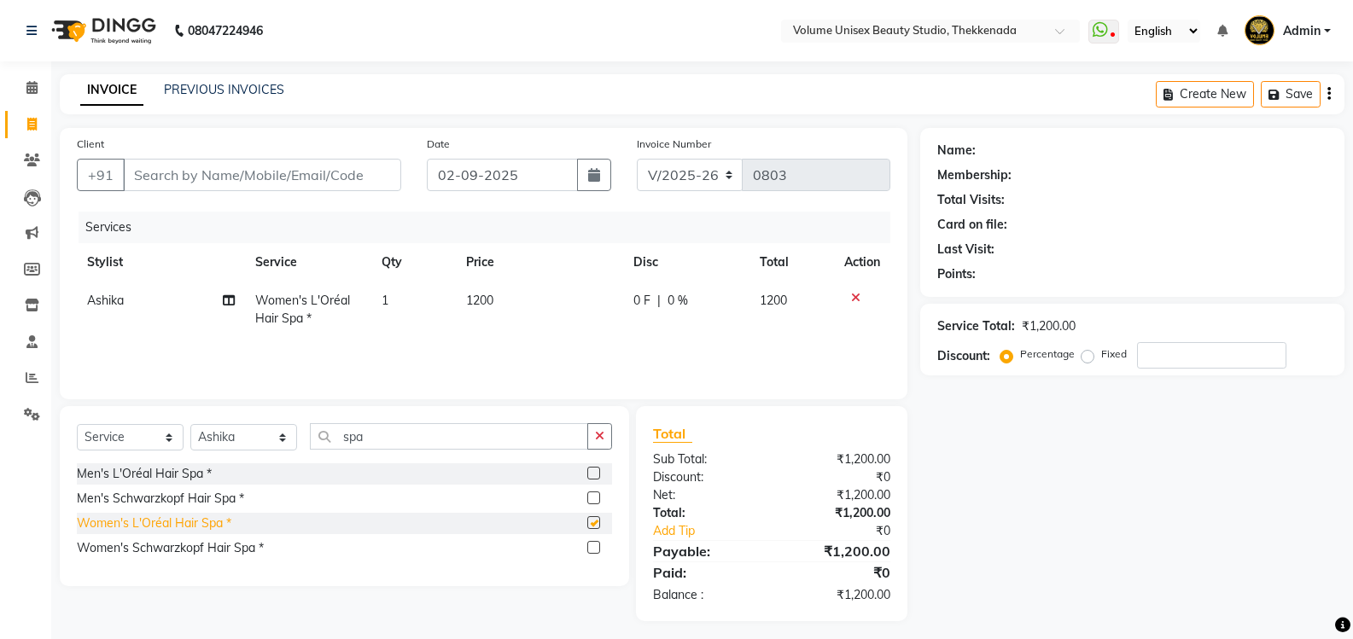
checkbox input "false"
click at [479, 297] on span "1200" at bounding box center [479, 300] width 27 height 15
select select "89555"
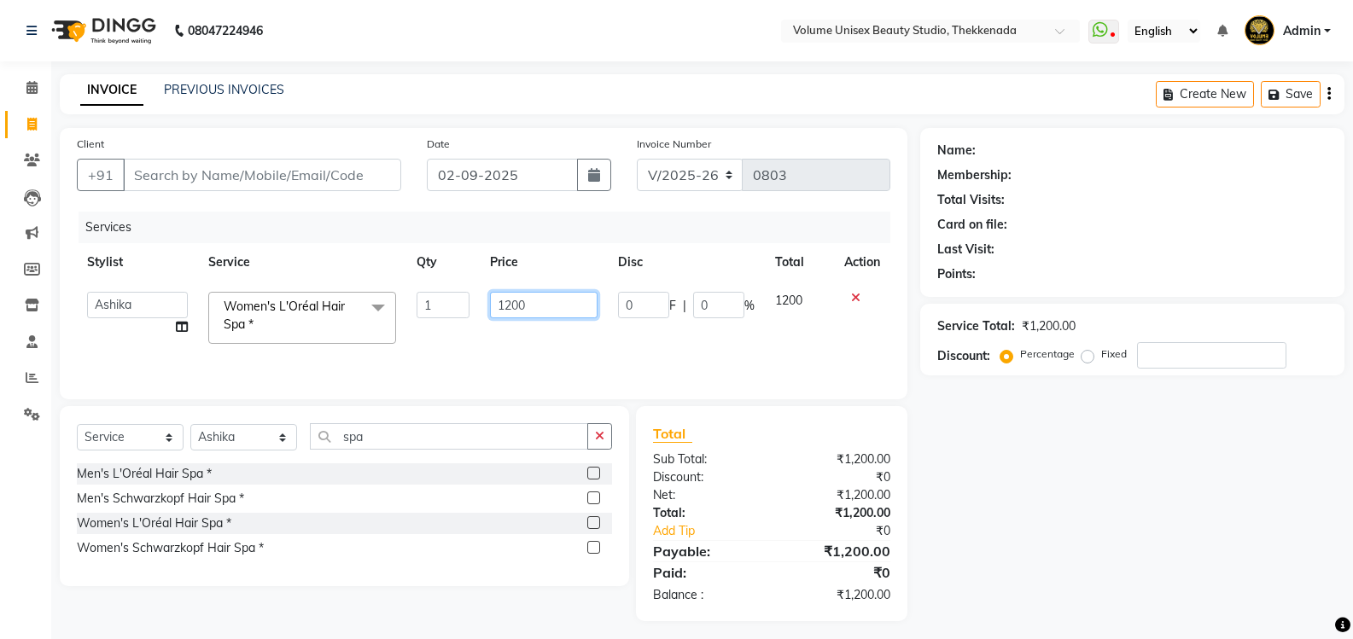
drag, startPoint x: 515, startPoint y: 304, endPoint x: 564, endPoint y: 264, distance: 63.7
click at [514, 304] on input "1200" at bounding box center [543, 305] width 107 height 26
click at [517, 302] on input "1300" at bounding box center [543, 305] width 107 height 26
type input "1350"
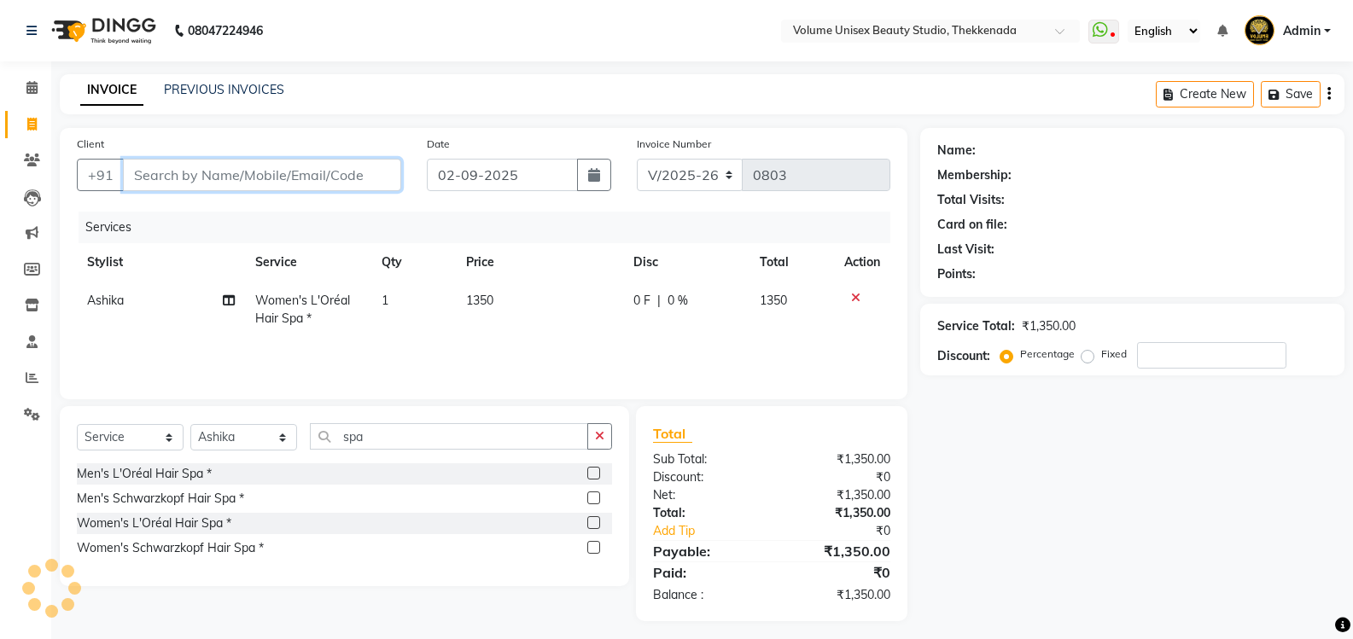
click at [249, 172] on input "Client" at bounding box center [262, 175] width 278 height 32
type input "9"
type input "0"
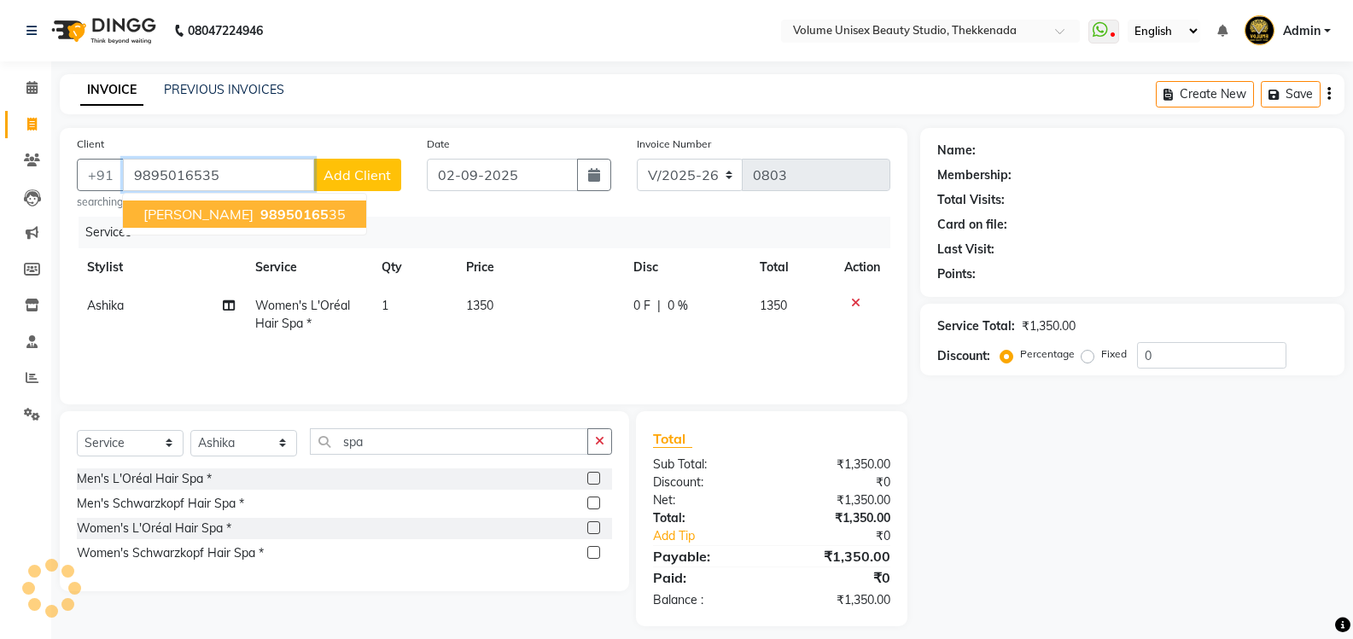
type input "9895016535"
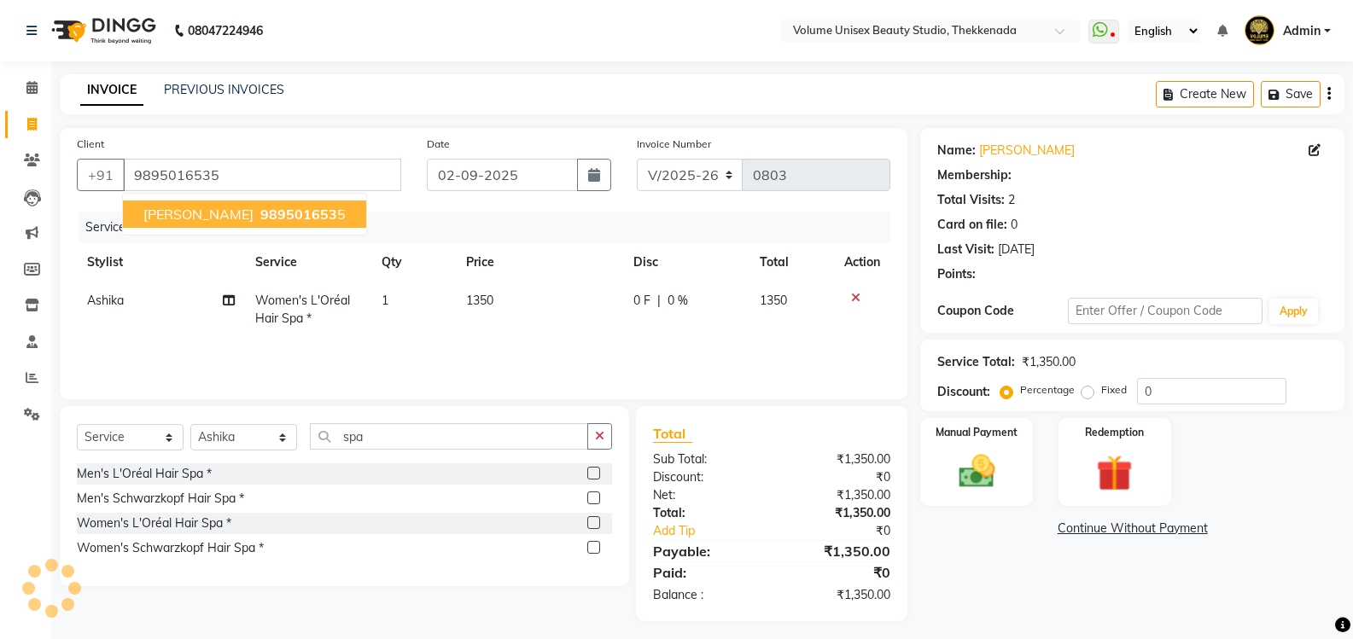
select select "1: Object"
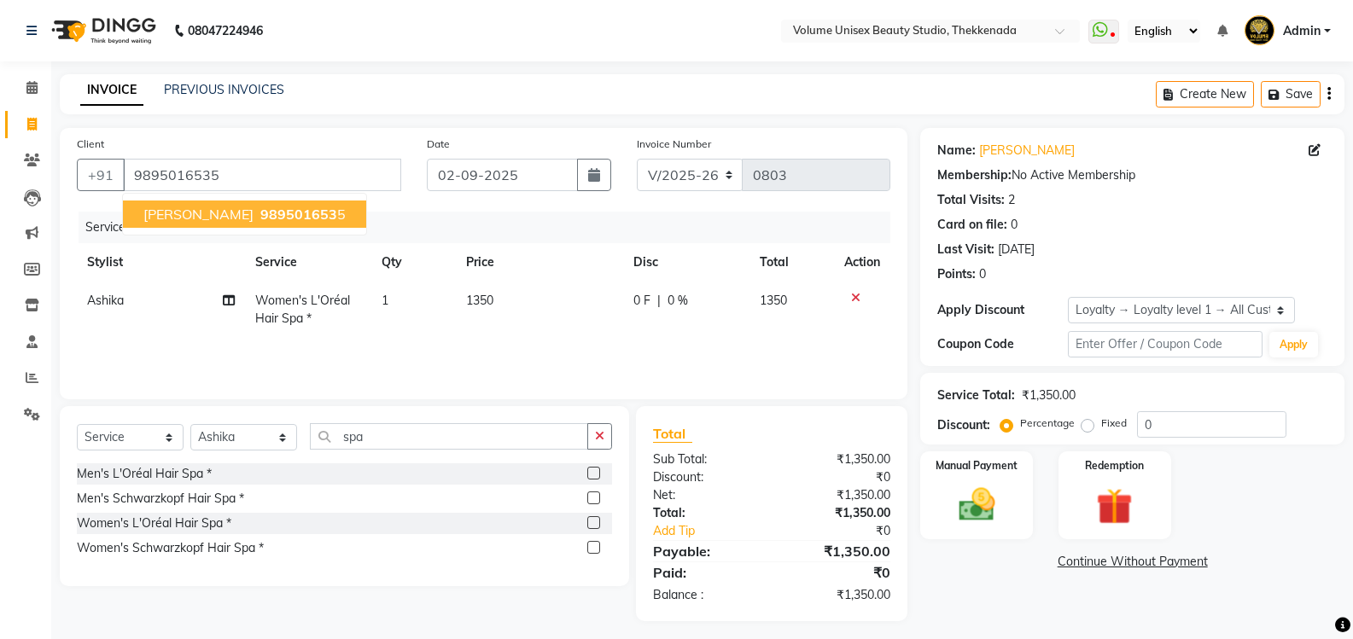
click at [202, 218] on span "[PERSON_NAME]" at bounding box center [198, 214] width 110 height 17
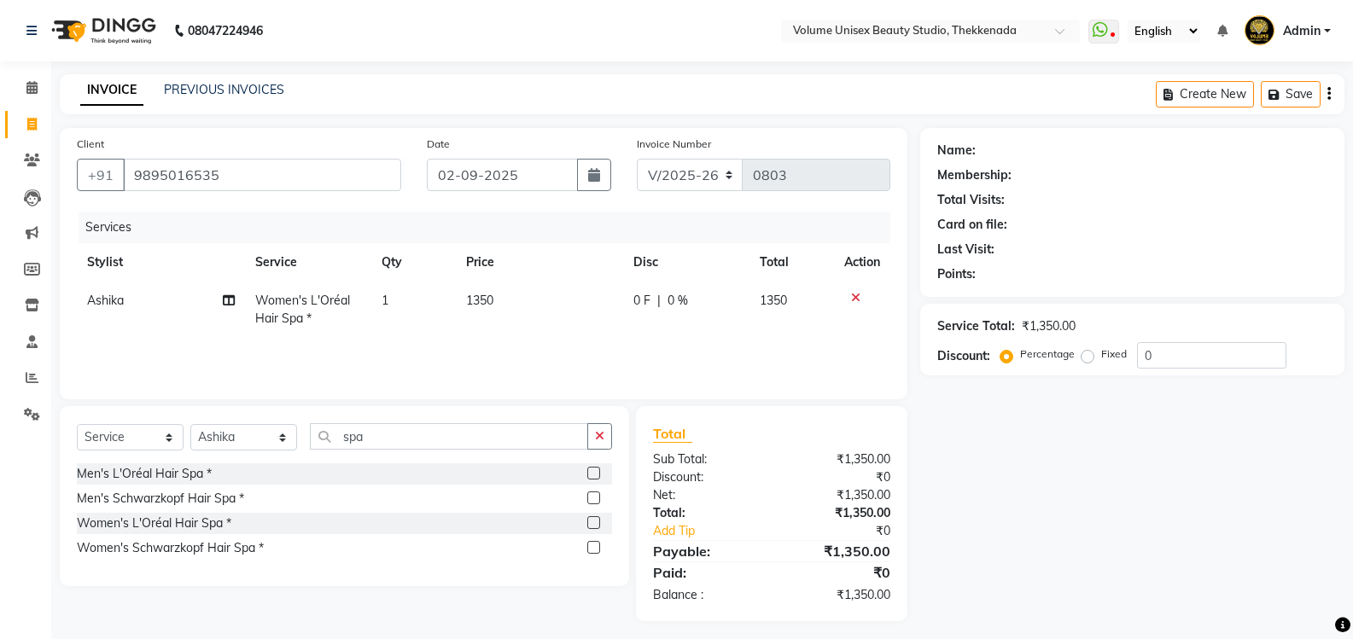
select select "1: Object"
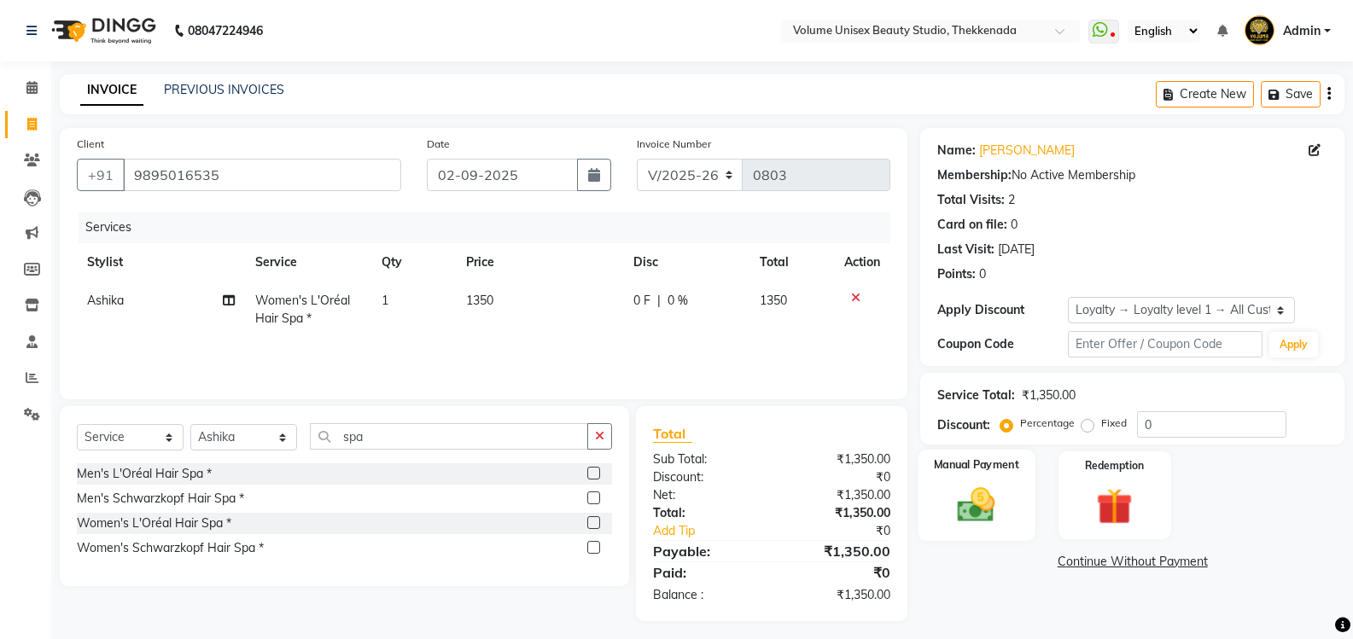
click at [976, 504] on img at bounding box center [976, 505] width 61 height 44
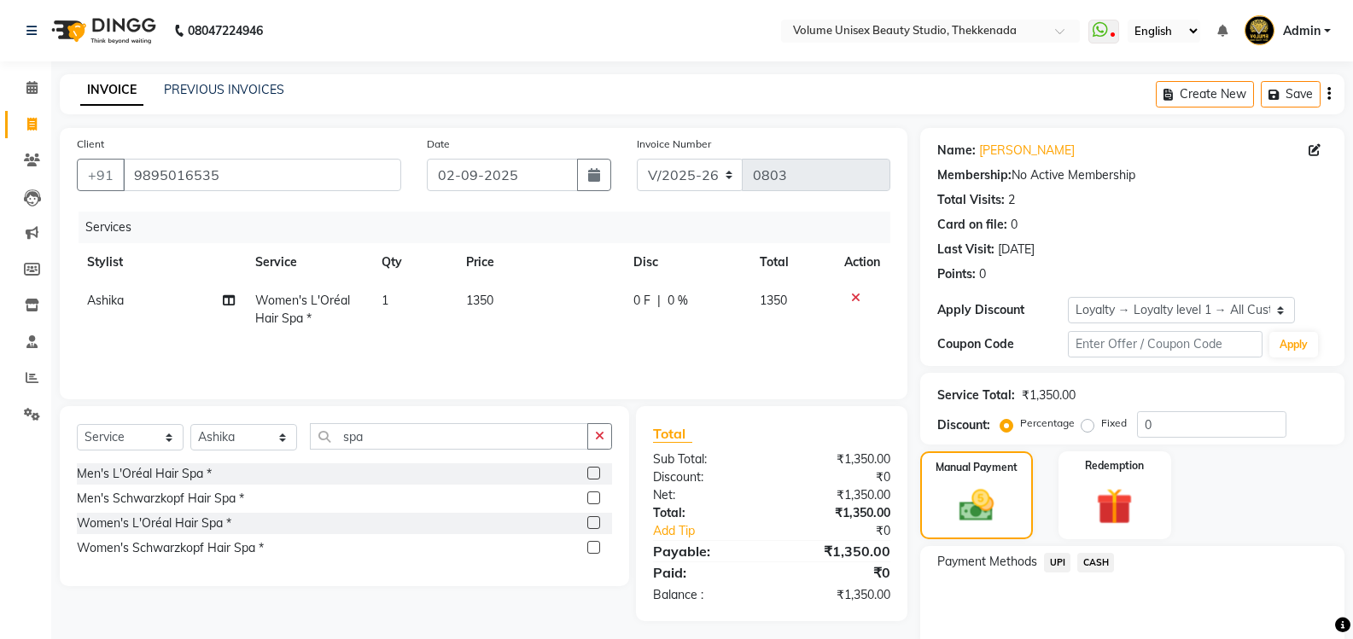
click at [1057, 563] on span "UPI" at bounding box center [1057, 563] width 26 height 20
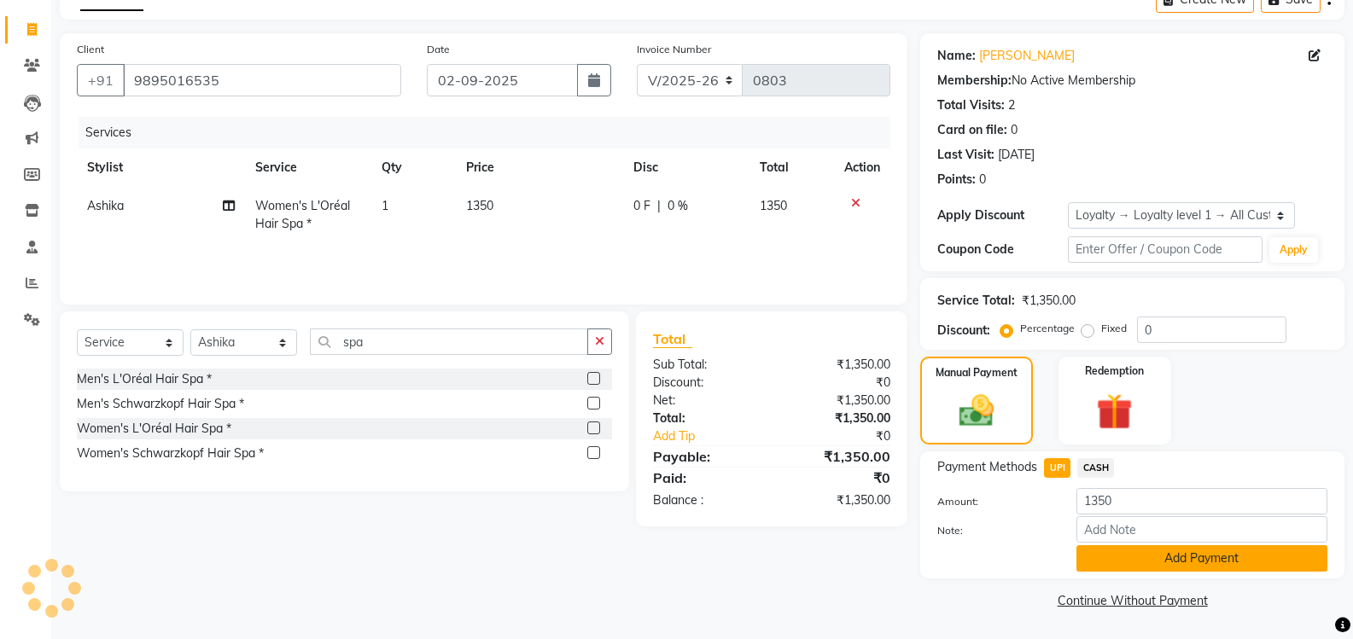
click at [1168, 561] on button "Add Payment" at bounding box center [1201, 558] width 251 height 26
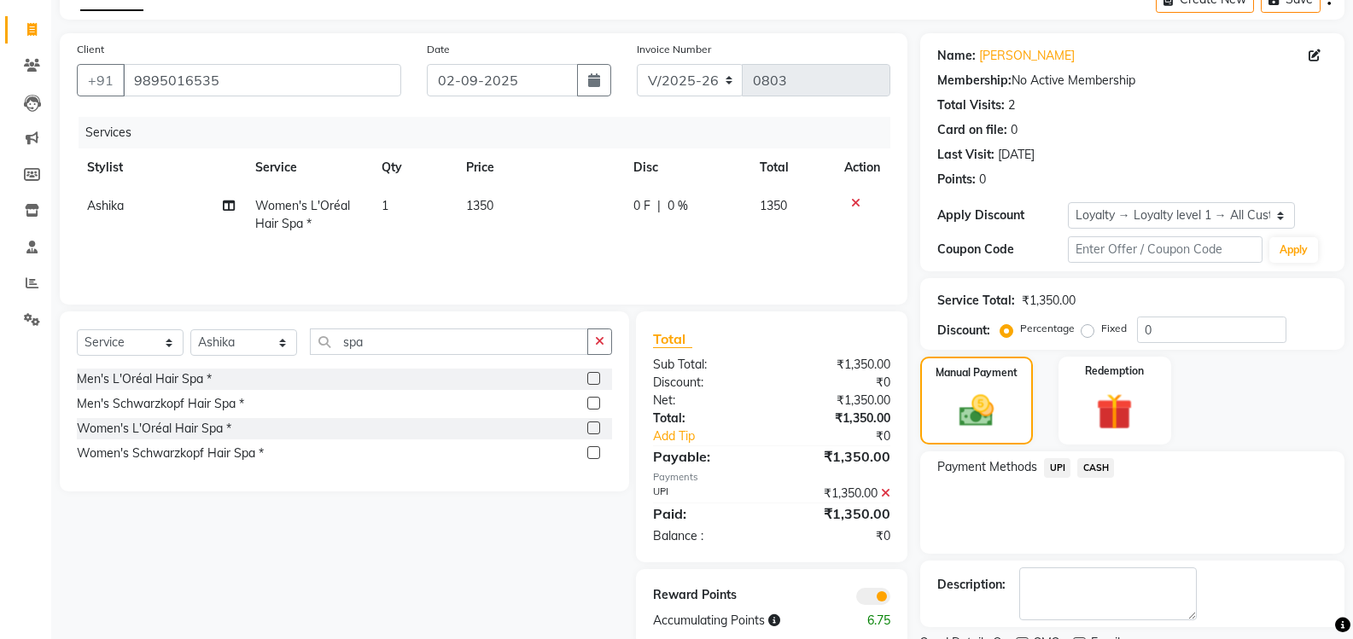
scroll to position [166, 0]
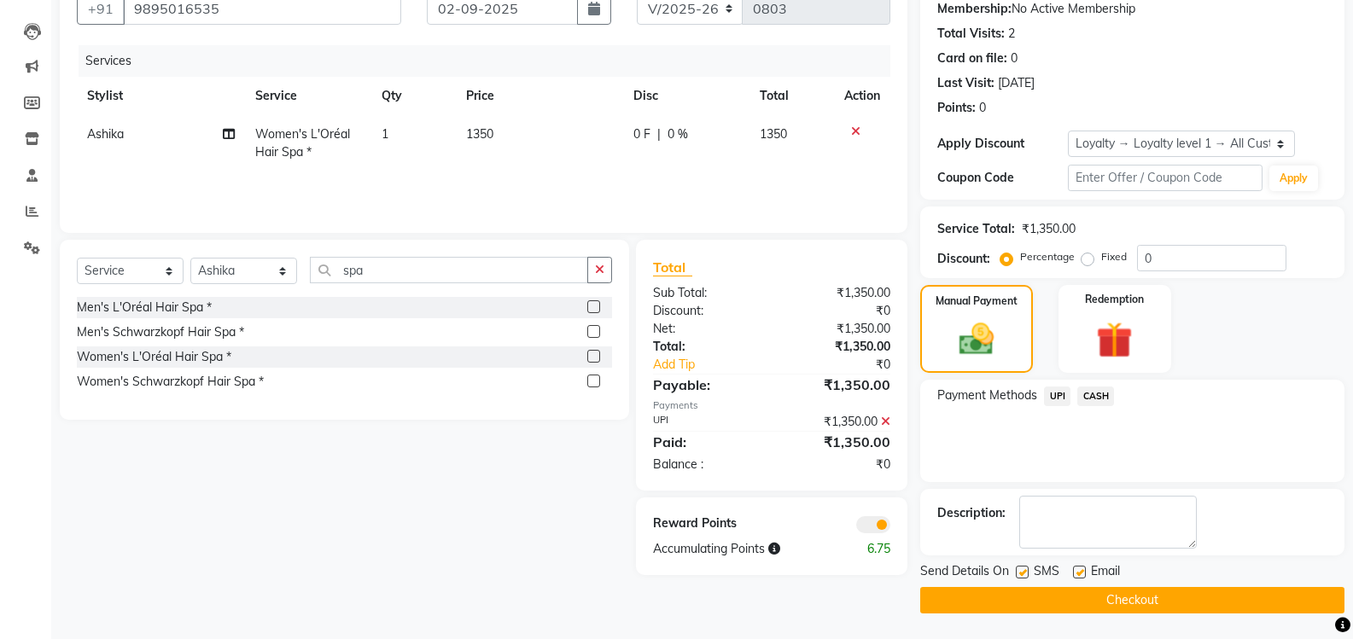
click at [1104, 600] on button "Checkout" at bounding box center [1132, 600] width 424 height 26
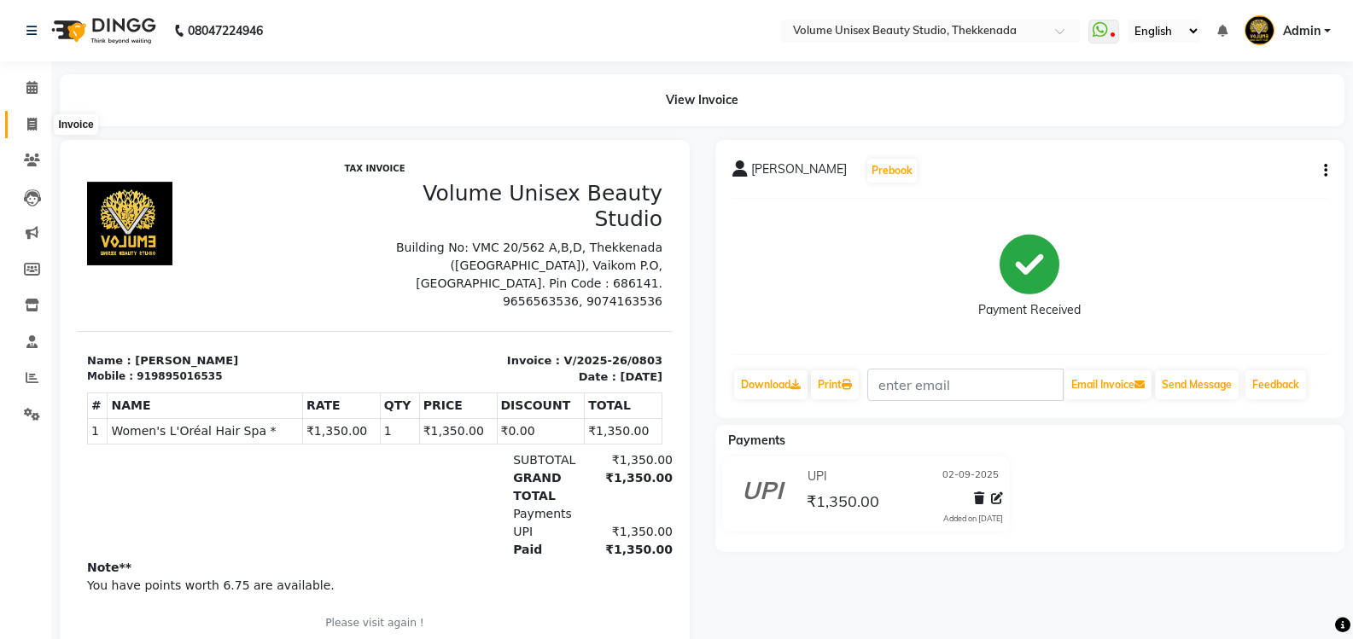
click at [30, 119] on icon at bounding box center [31, 124] width 9 height 13
select select "service"
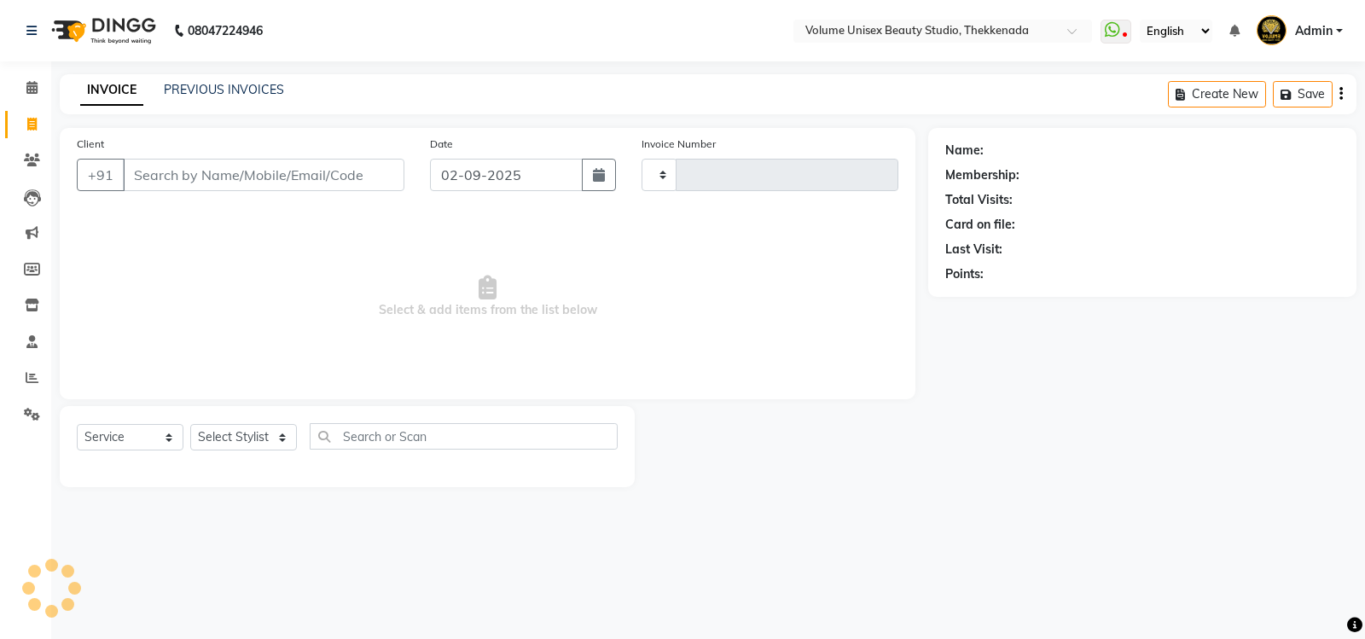
type input "0804"
select select "7432"
click at [263, 172] on input "Client" at bounding box center [264, 175] width 282 height 32
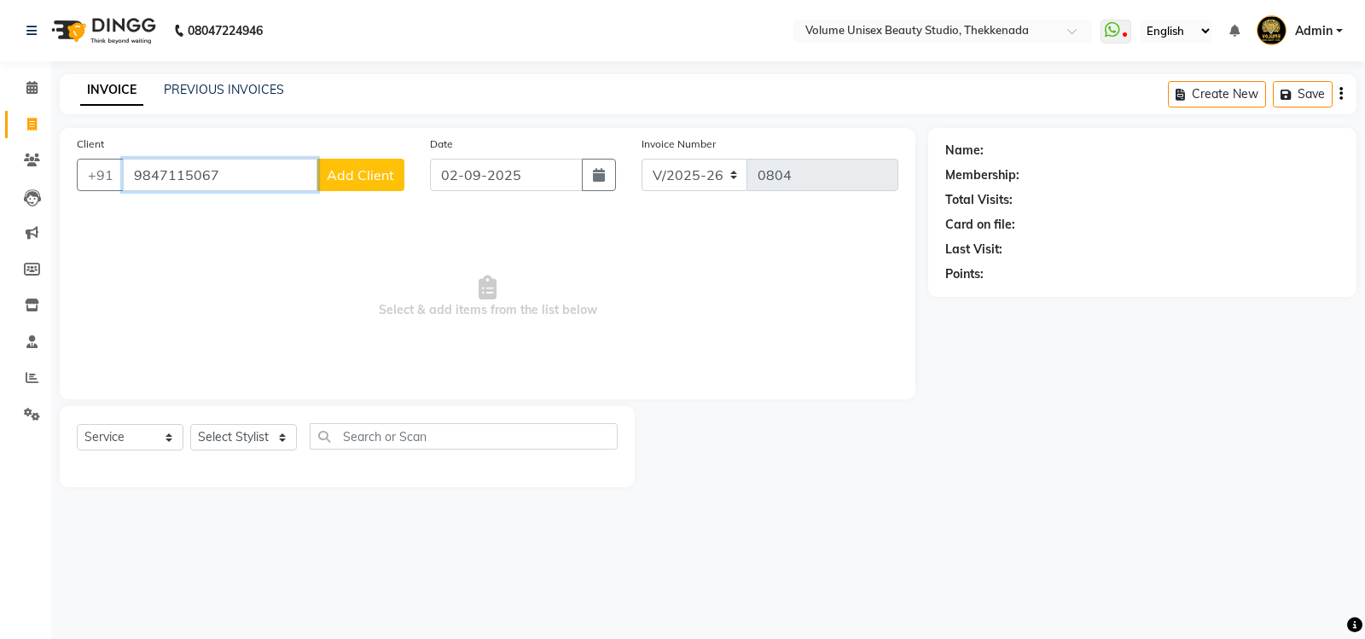
type input "9847115067"
click at [359, 172] on span "Add Client" at bounding box center [360, 174] width 67 height 17
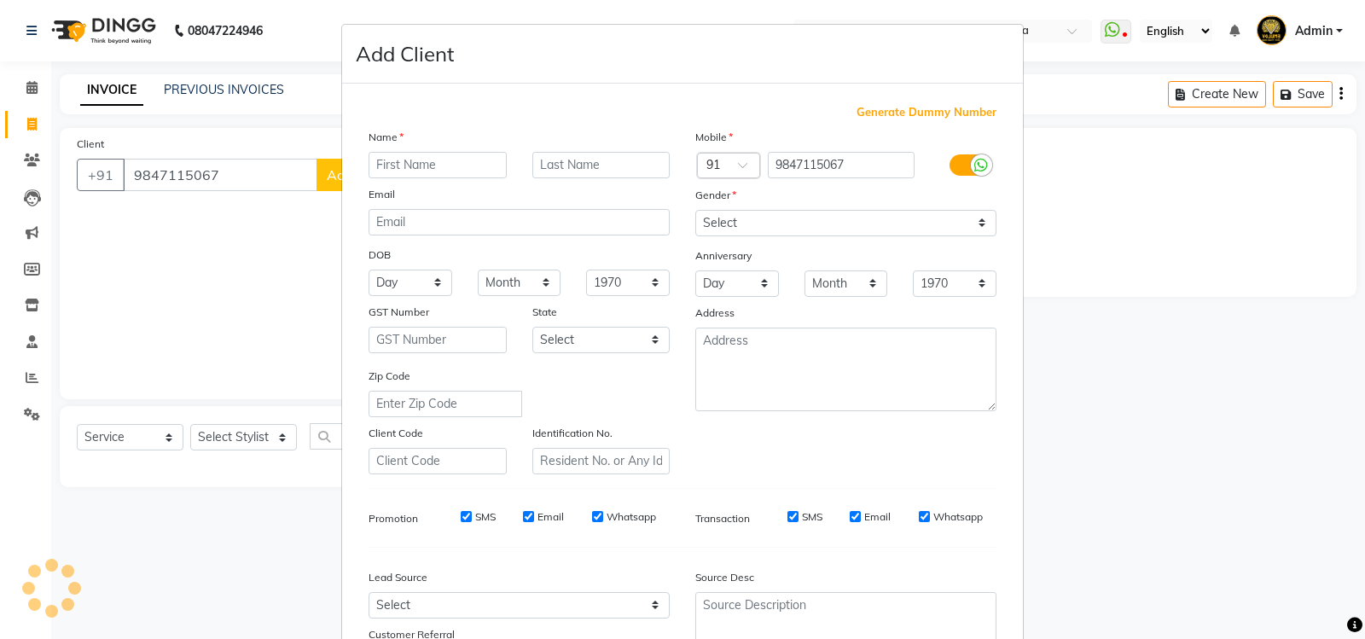
click at [399, 169] on input "text" at bounding box center [438, 165] width 138 height 26
type input "[PERSON_NAME]"
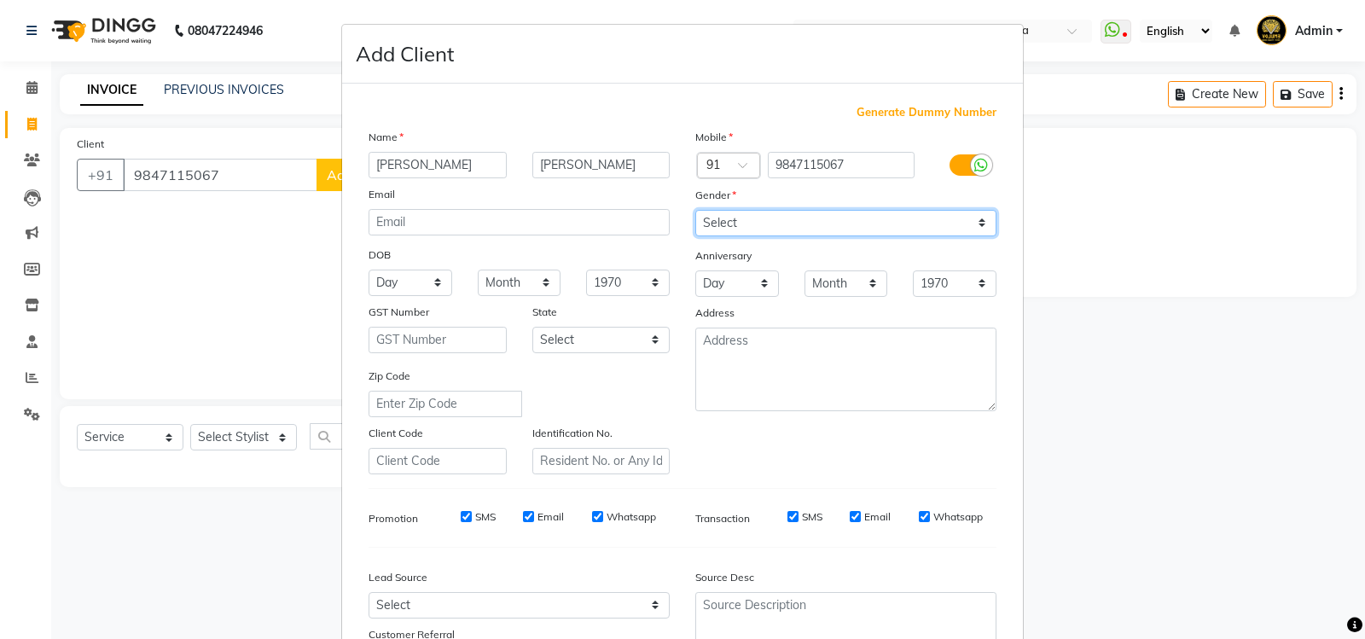
click at [972, 224] on select "Select [DEMOGRAPHIC_DATA] [DEMOGRAPHIC_DATA] Other Prefer Not To Say" at bounding box center [846, 223] width 301 height 26
select select "[DEMOGRAPHIC_DATA]"
click at [696, 210] on select "Select [DEMOGRAPHIC_DATA] [DEMOGRAPHIC_DATA] Other Prefer Not To Say" at bounding box center [846, 223] width 301 height 26
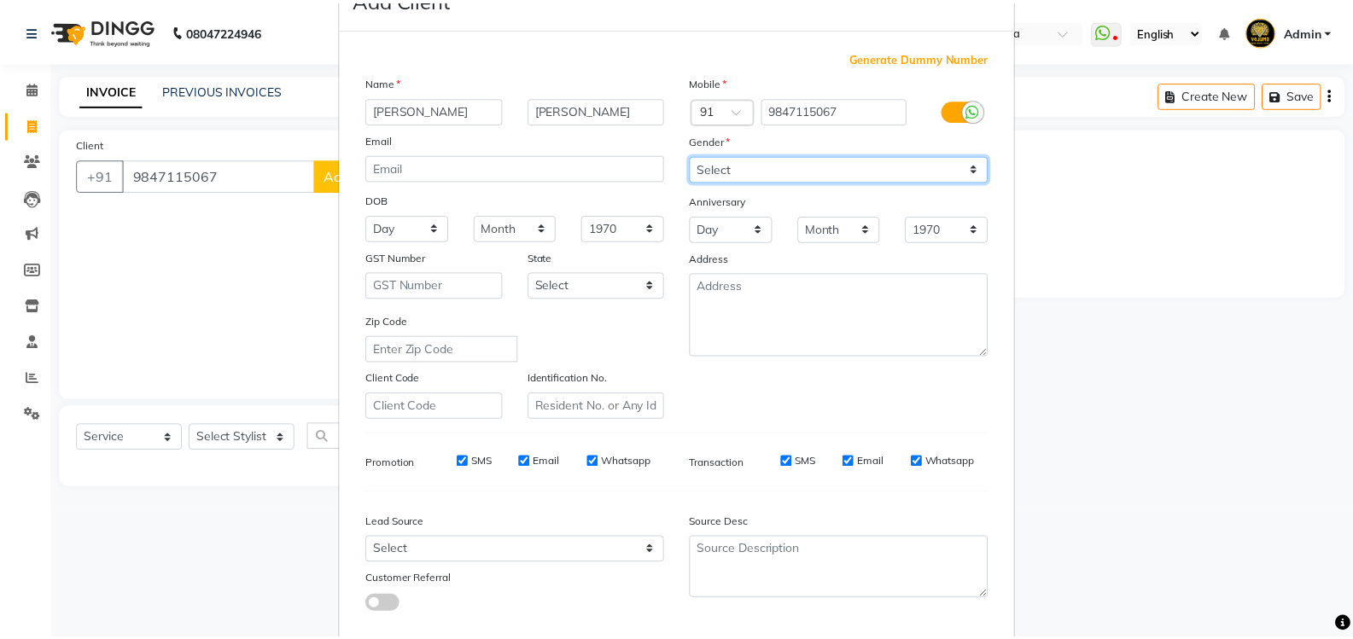
scroll to position [148, 0]
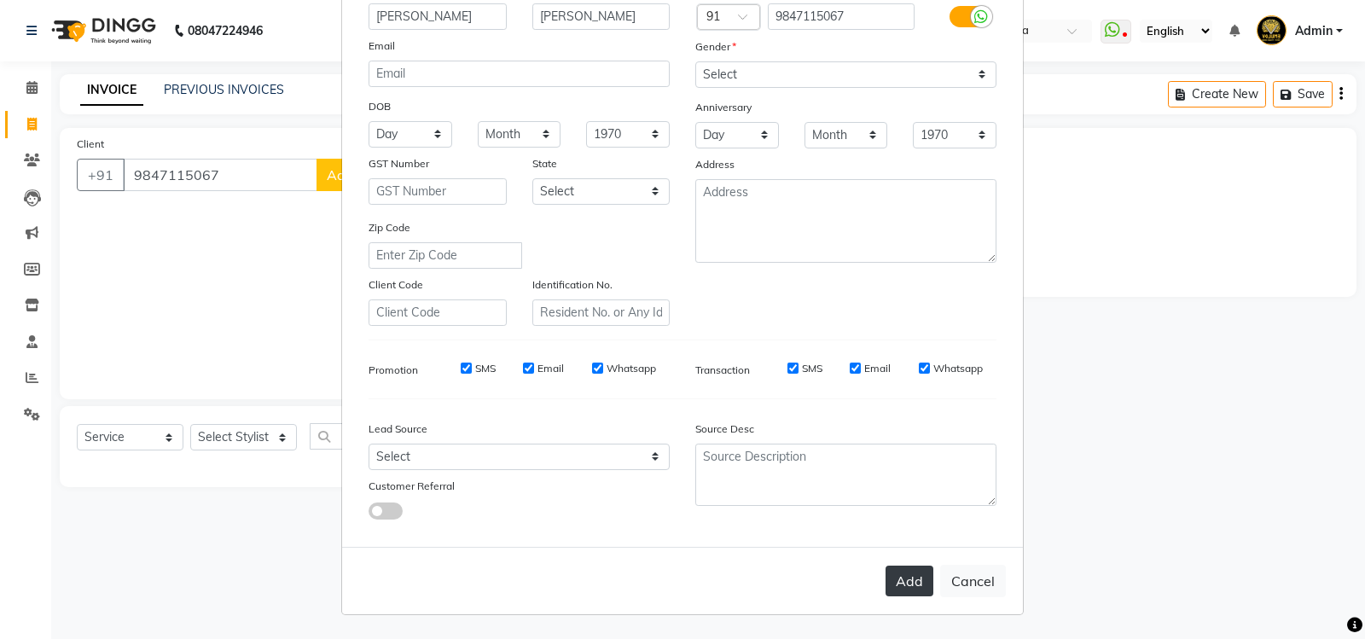
click at [911, 578] on button "Add" at bounding box center [910, 581] width 48 height 31
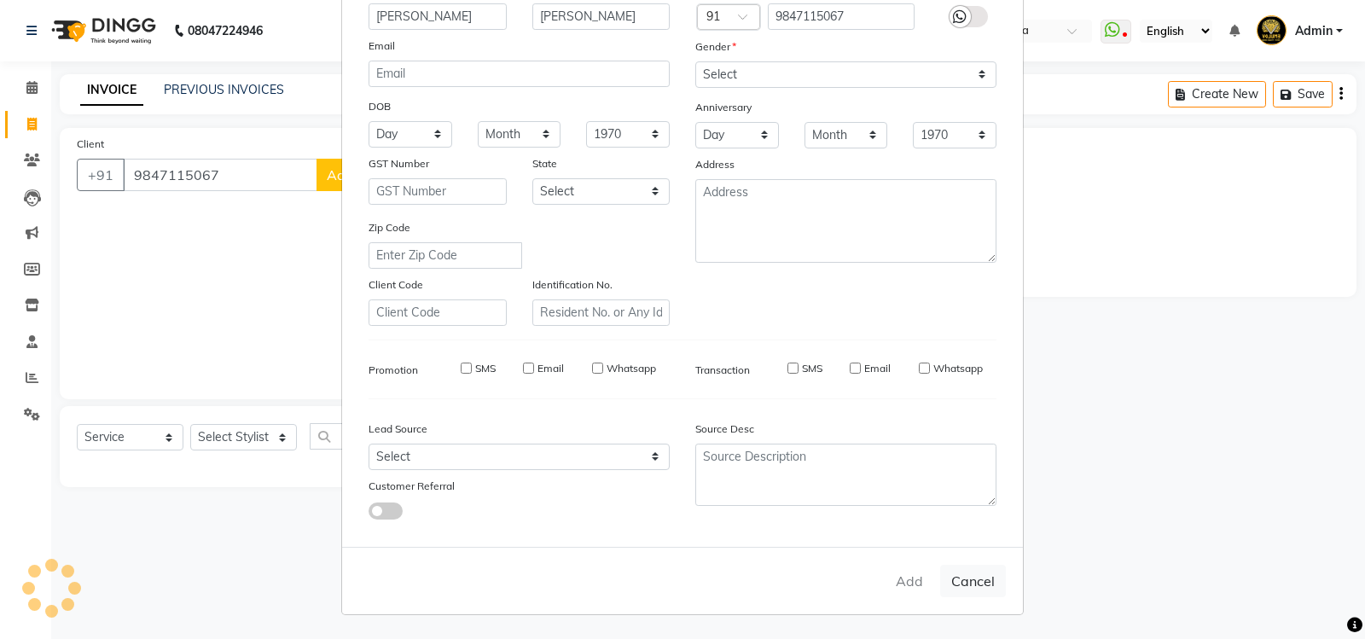
select select
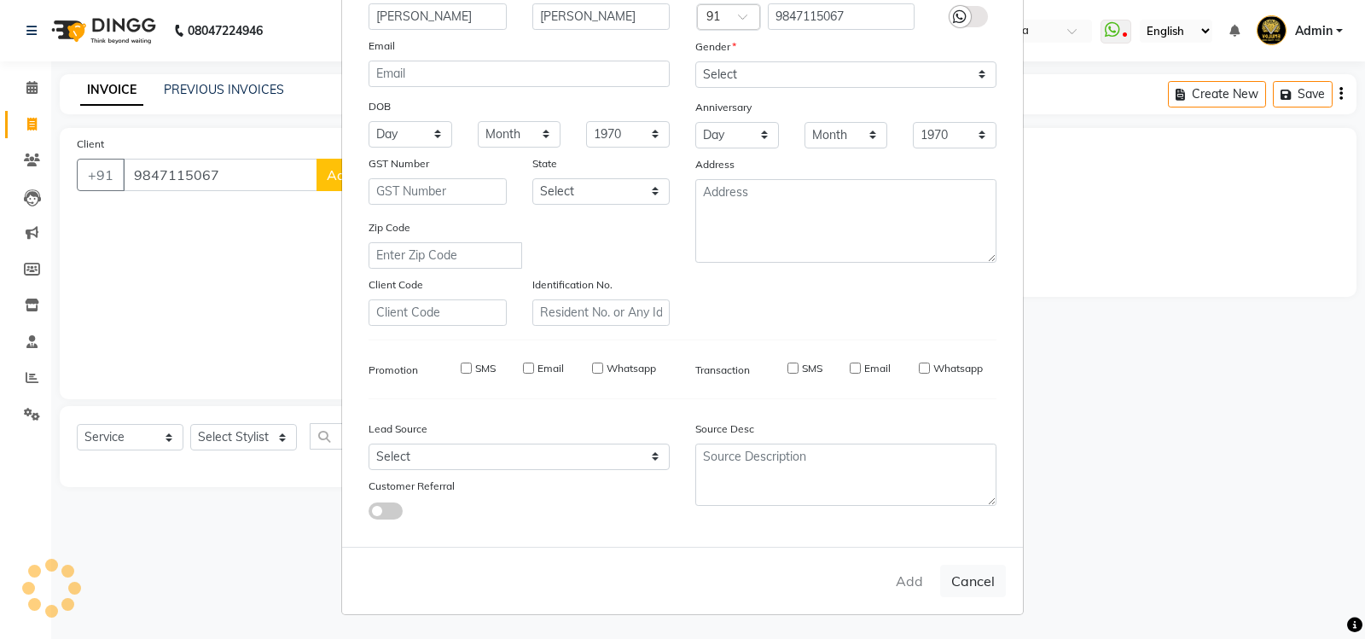
select select
checkbox input "false"
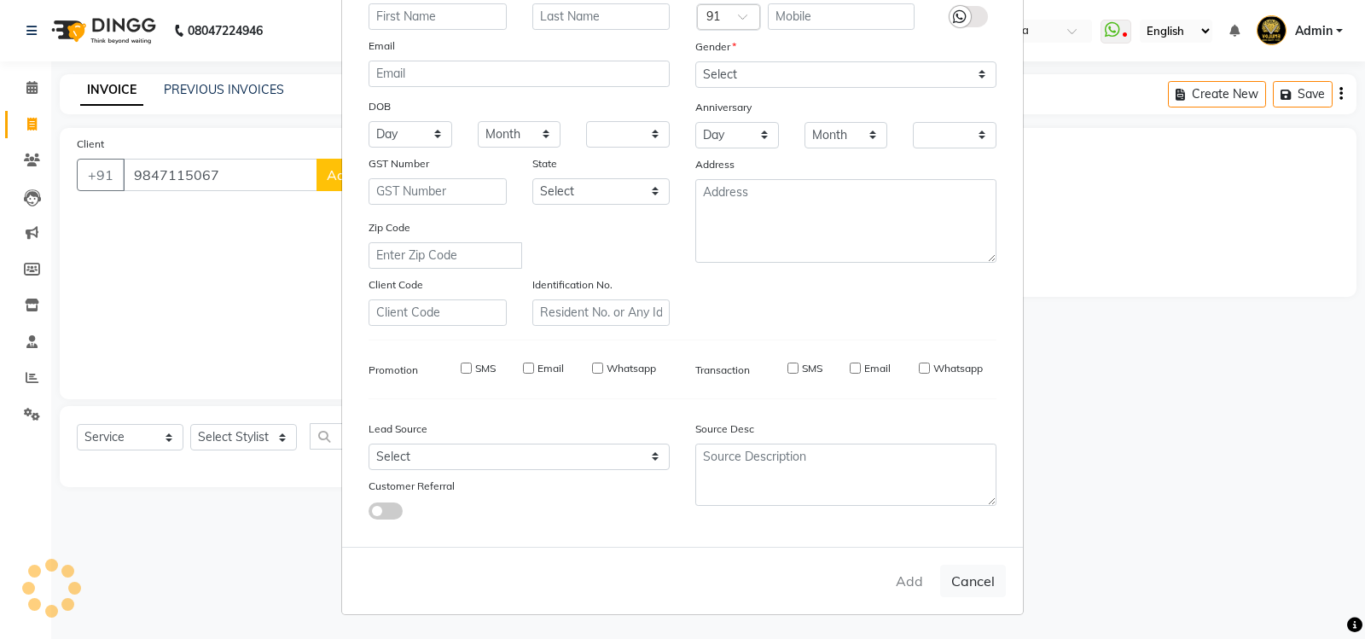
checkbox input "false"
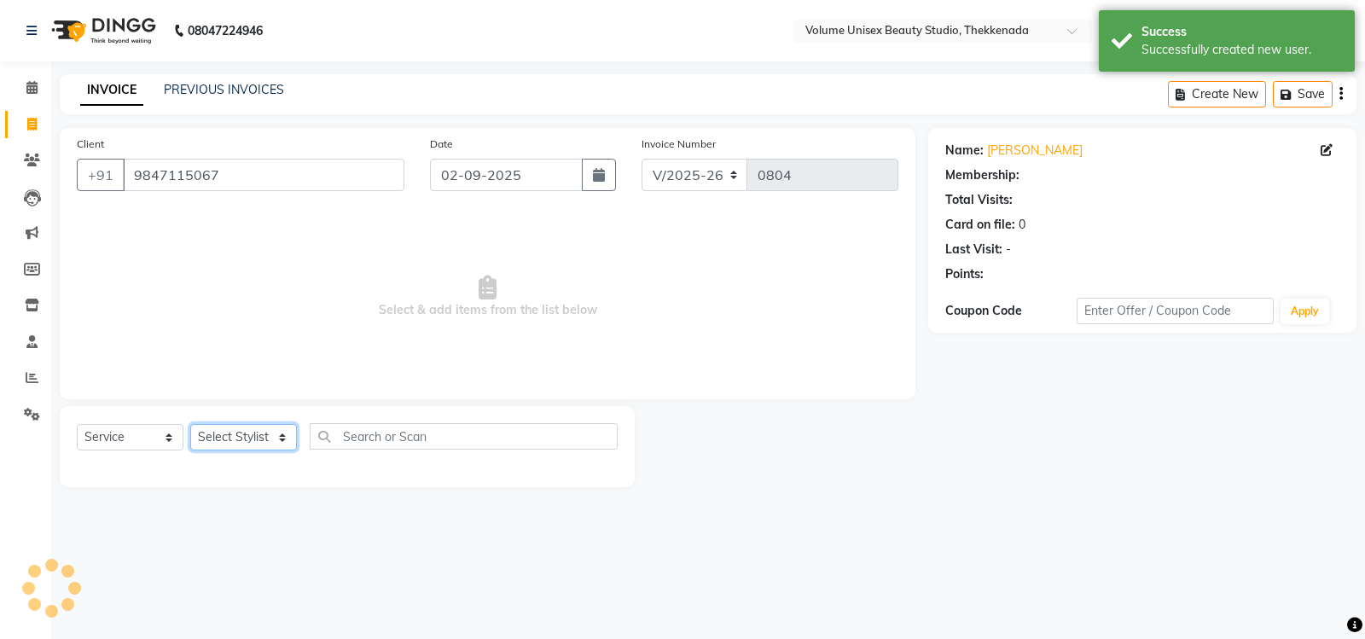
click at [278, 440] on select "Select Stylist [PERSON_NAME] [PERSON_NAME] [PERSON_NAME] [PERSON_NAME] [PERSON_…" at bounding box center [243, 437] width 107 height 26
select select "1: Object"
select select "89558"
click at [190, 424] on select "Select Stylist [PERSON_NAME] [PERSON_NAME] [PERSON_NAME] [PERSON_NAME] [PERSON_…" at bounding box center [243, 437] width 107 height 26
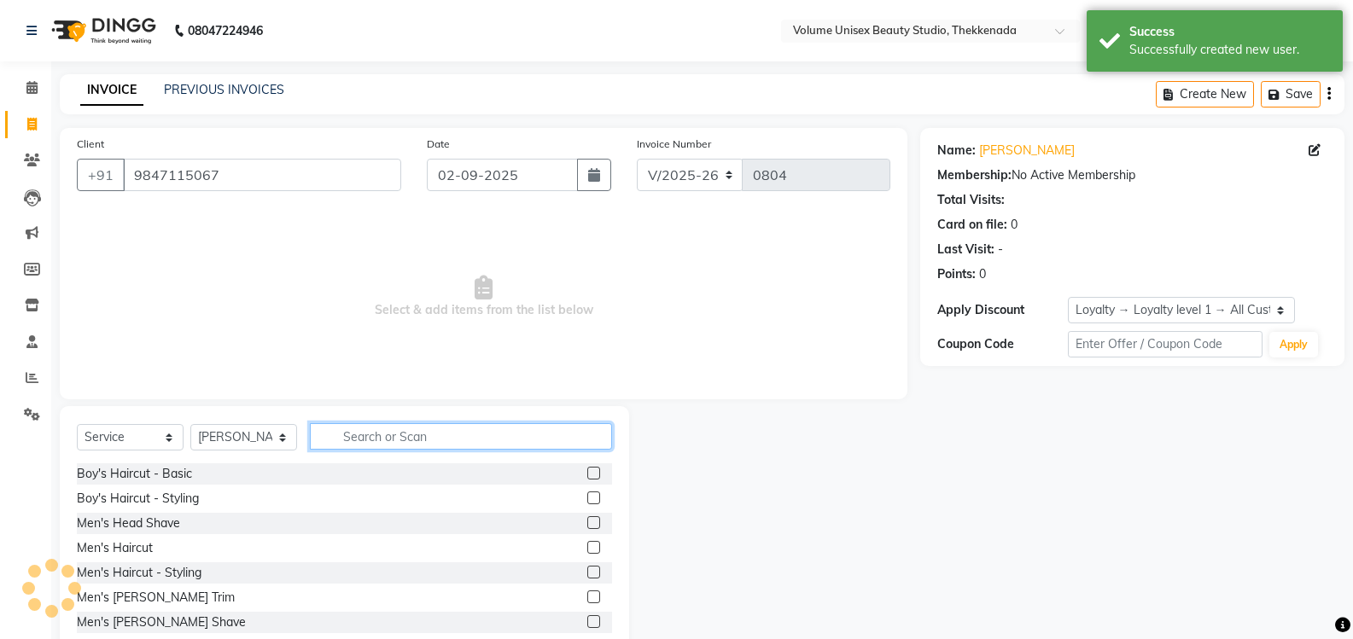
click at [387, 441] on input "text" at bounding box center [461, 436] width 302 height 26
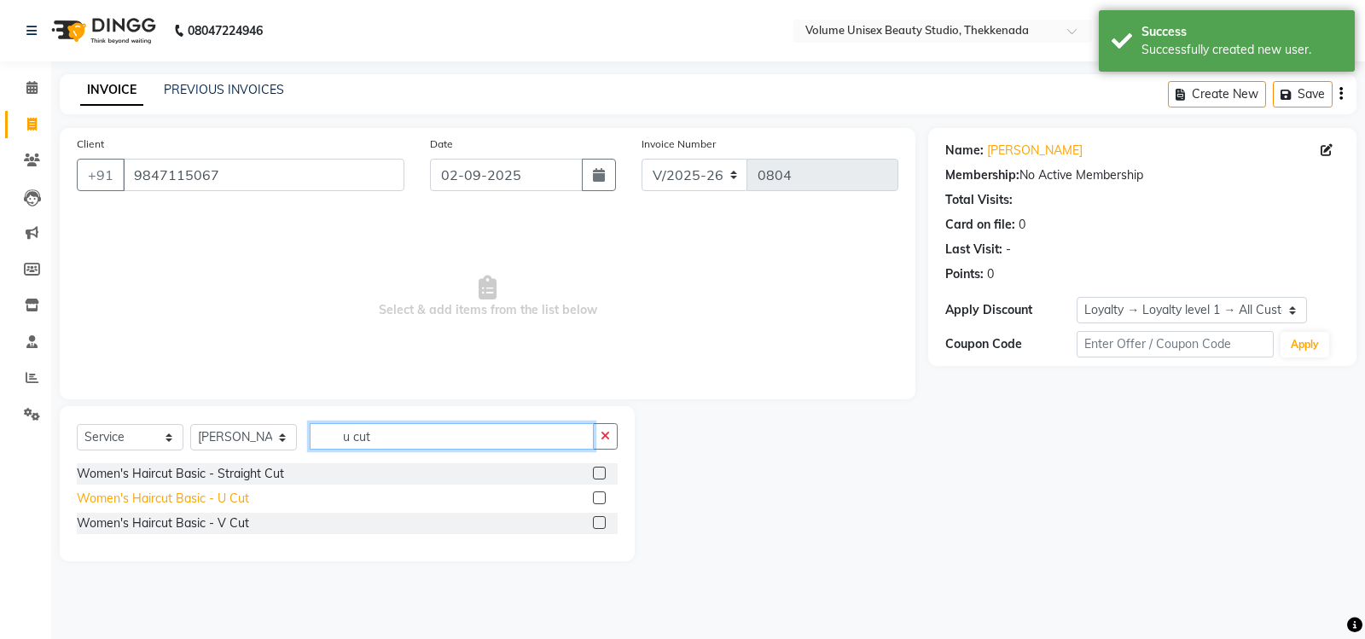
type input "u cut"
click at [213, 494] on div "Women's Haircut Basic - U Cut" at bounding box center [163, 499] width 172 height 18
checkbox input "false"
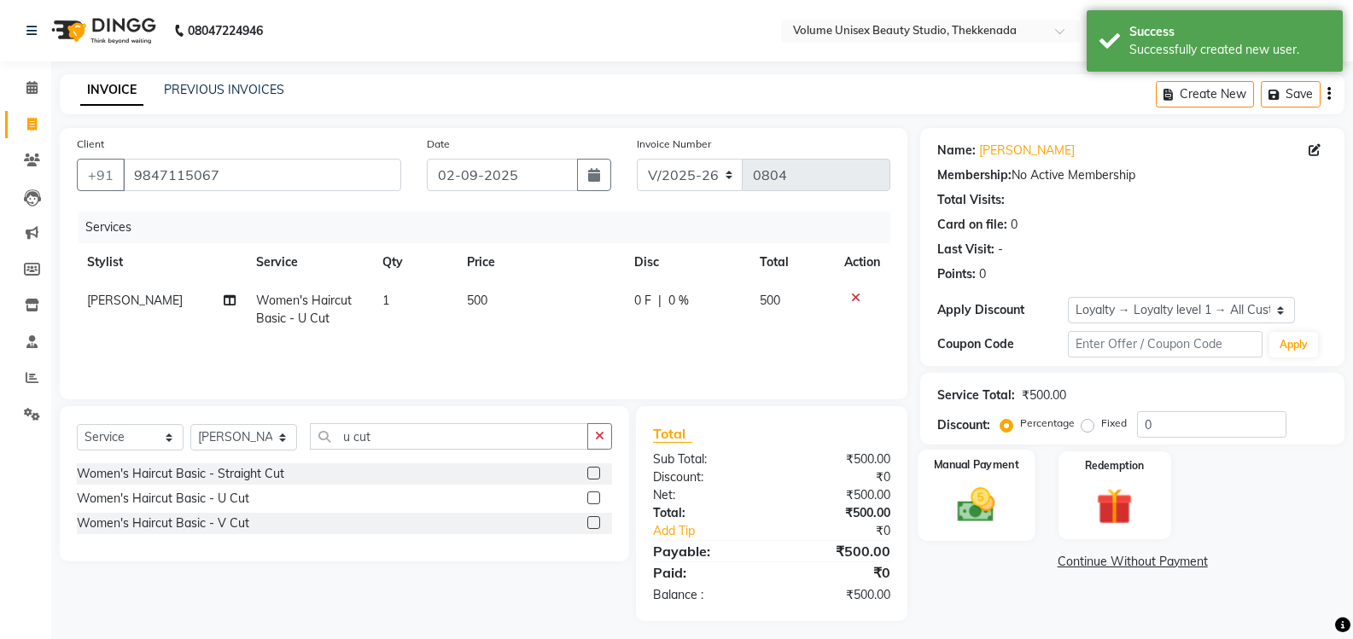
click at [970, 505] on img at bounding box center [976, 505] width 61 height 44
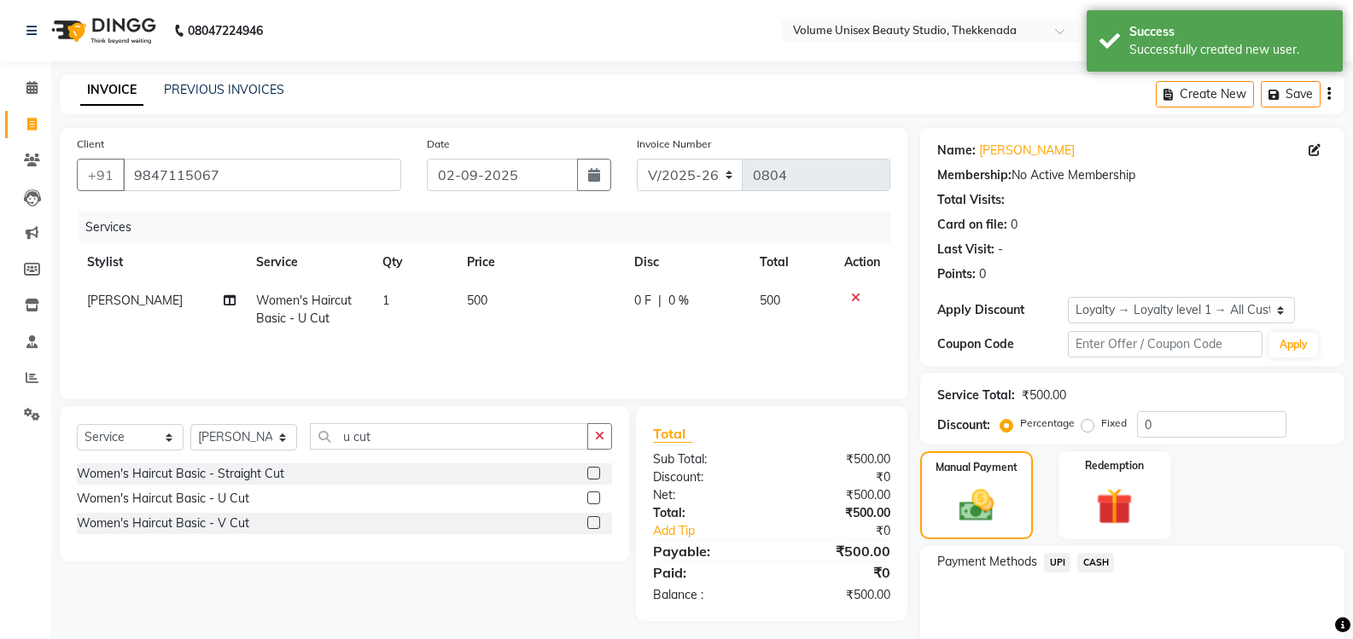
click at [1055, 564] on span "UPI" at bounding box center [1057, 563] width 26 height 20
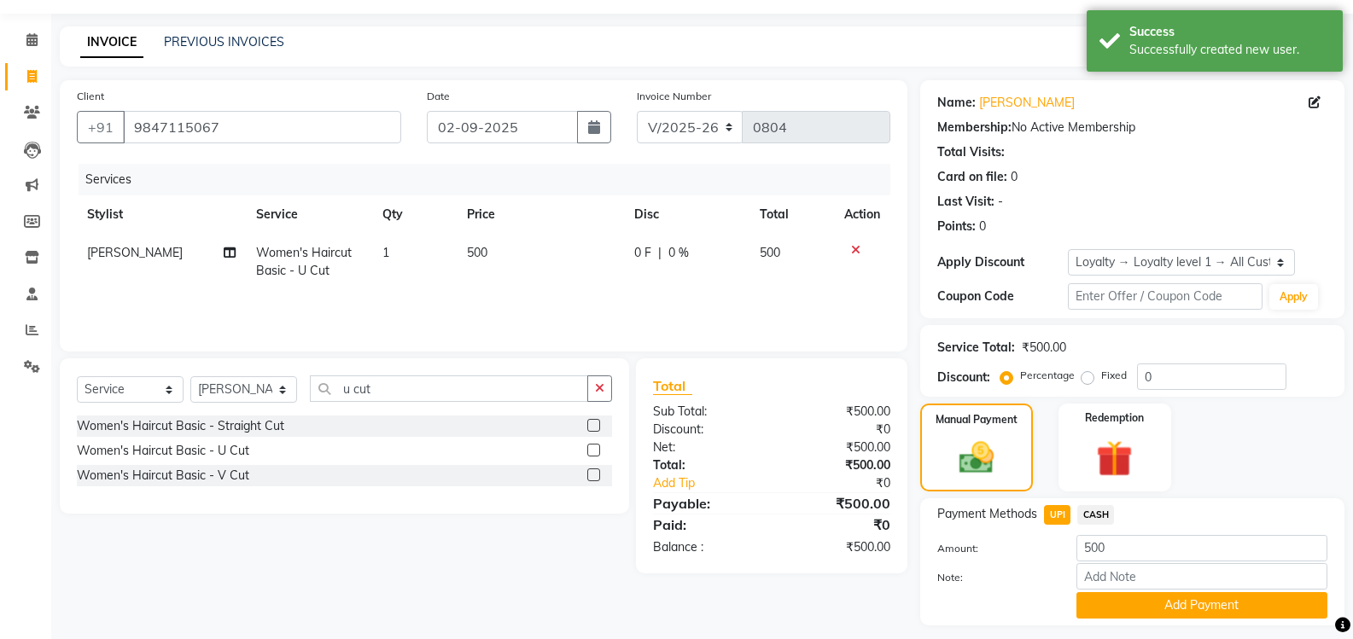
scroll to position [95, 0]
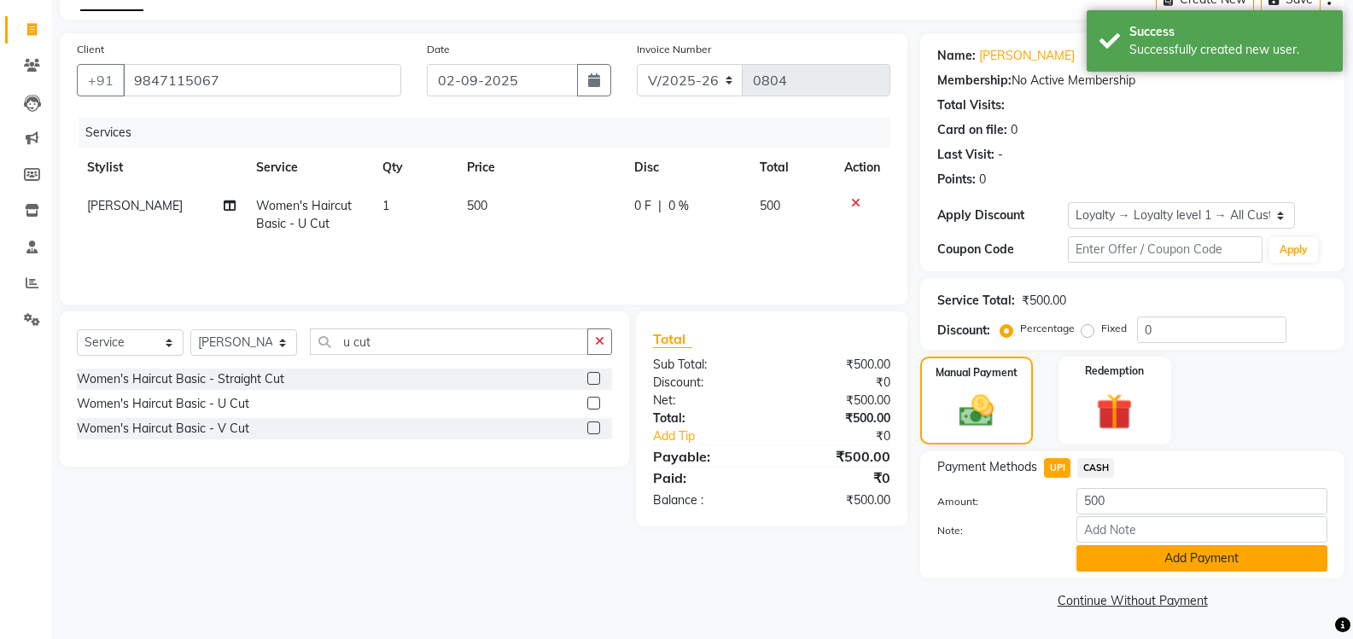
click at [1134, 569] on button "Add Payment" at bounding box center [1201, 558] width 251 height 26
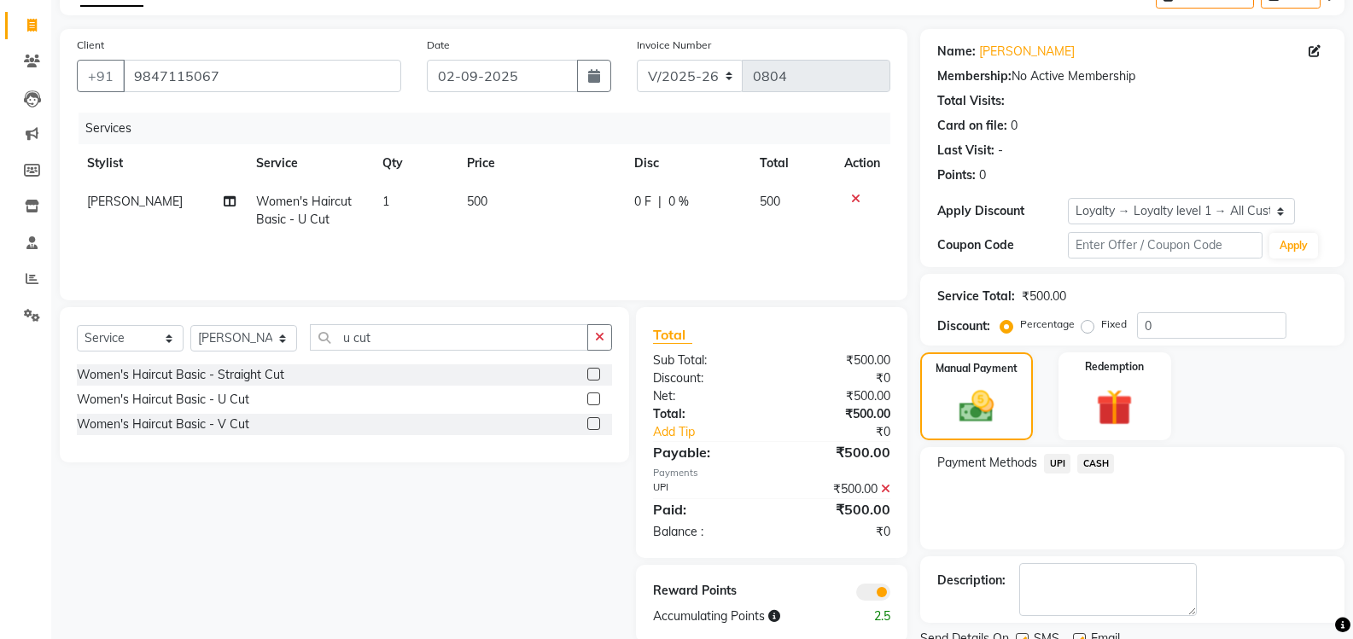
scroll to position [166, 0]
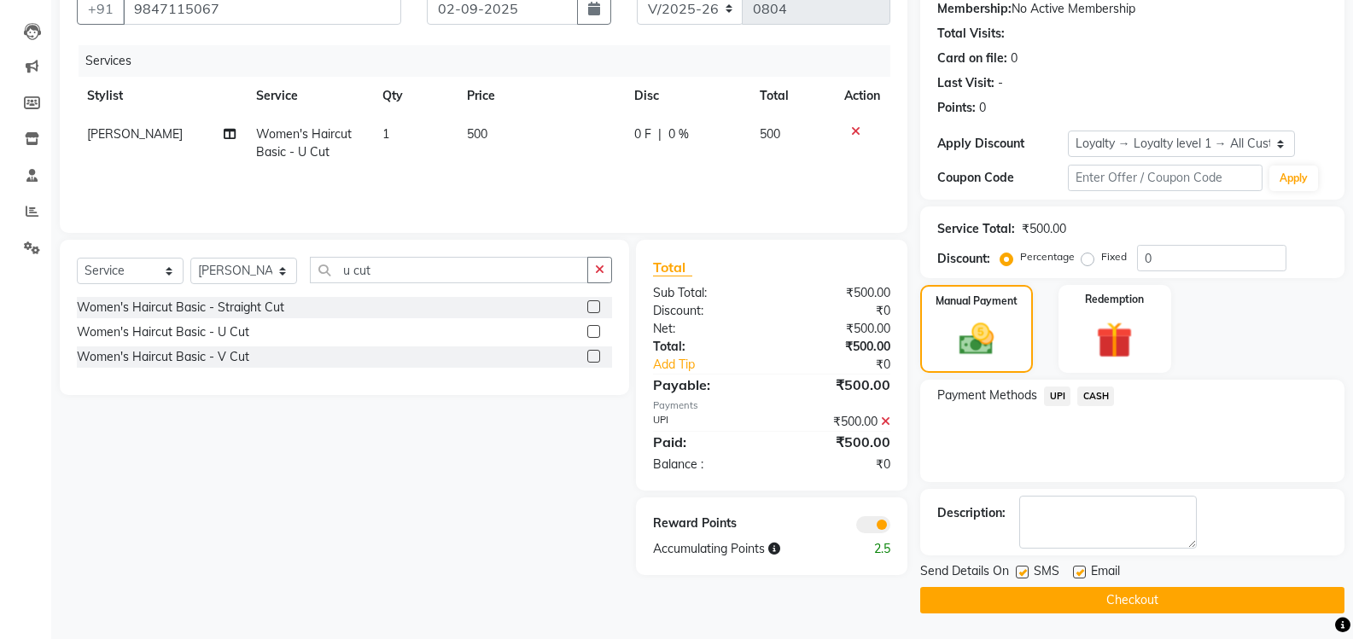
click at [1107, 607] on button "Checkout" at bounding box center [1132, 600] width 424 height 26
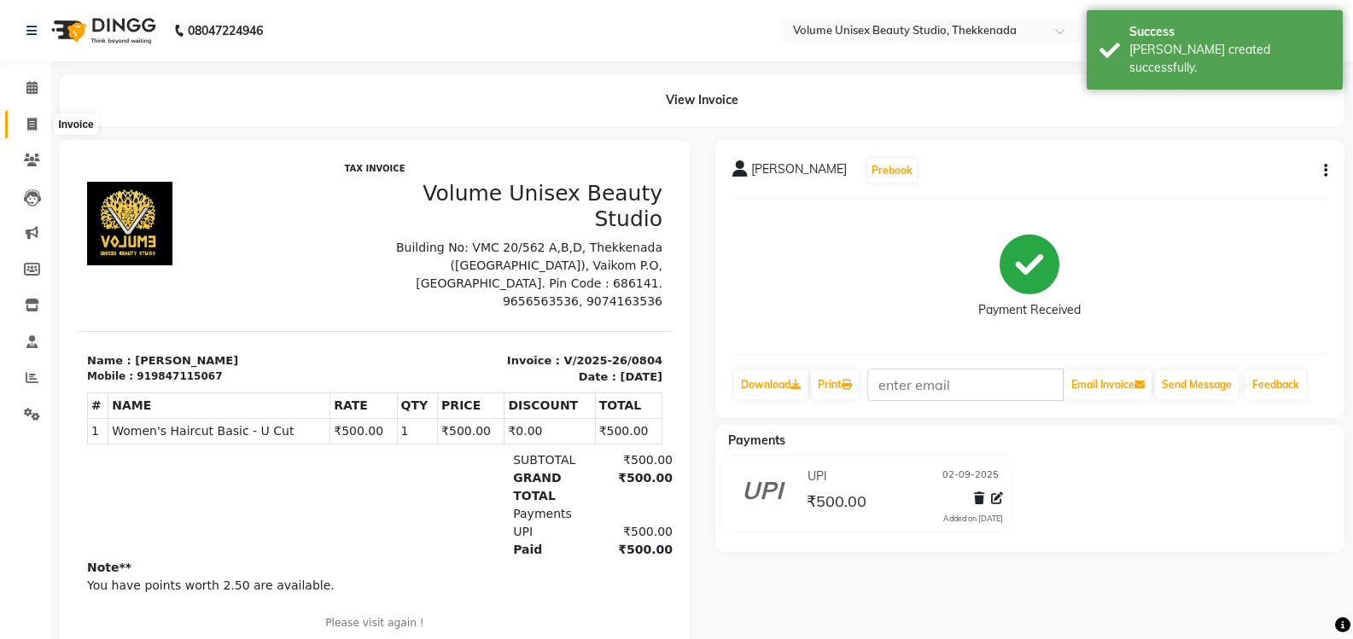
click at [38, 122] on span at bounding box center [32, 125] width 30 height 20
select select "service"
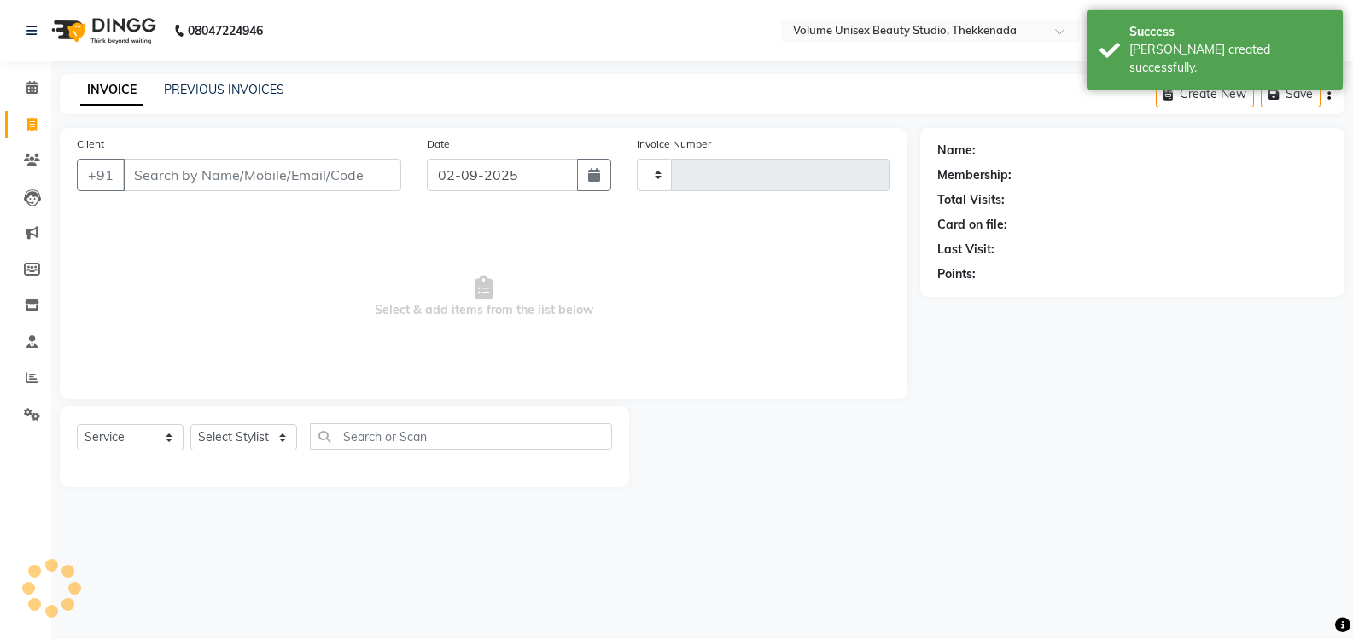
type input "0805"
select select "7432"
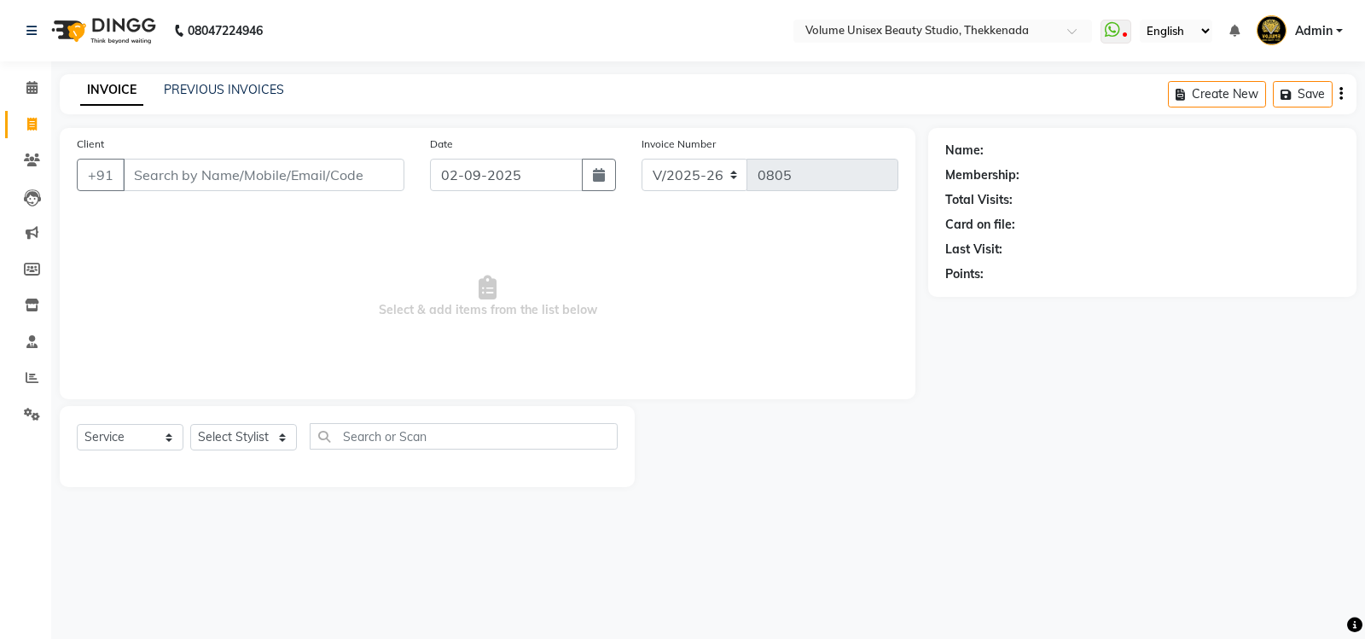
click at [220, 97] on div "PREVIOUS INVOICES" at bounding box center [224, 90] width 120 height 18
click at [224, 87] on link "PREVIOUS INVOICES" at bounding box center [224, 89] width 120 height 15
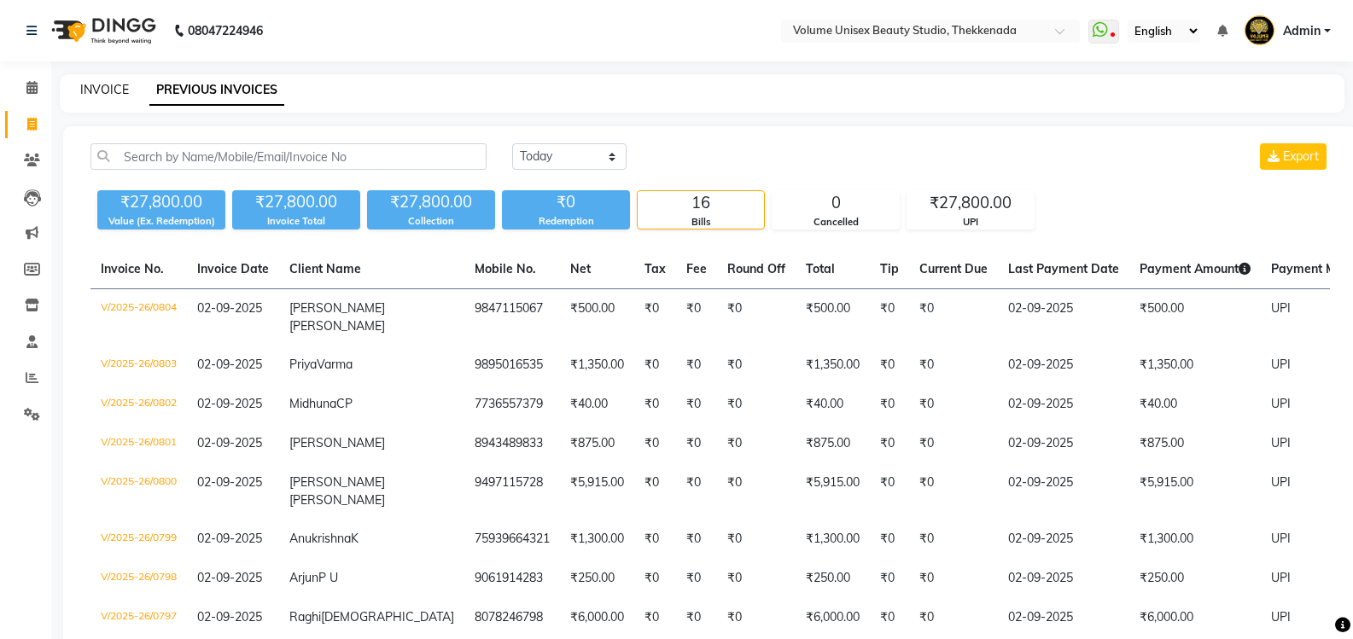
click at [102, 89] on link "INVOICE" at bounding box center [104, 89] width 49 height 15
select select "service"
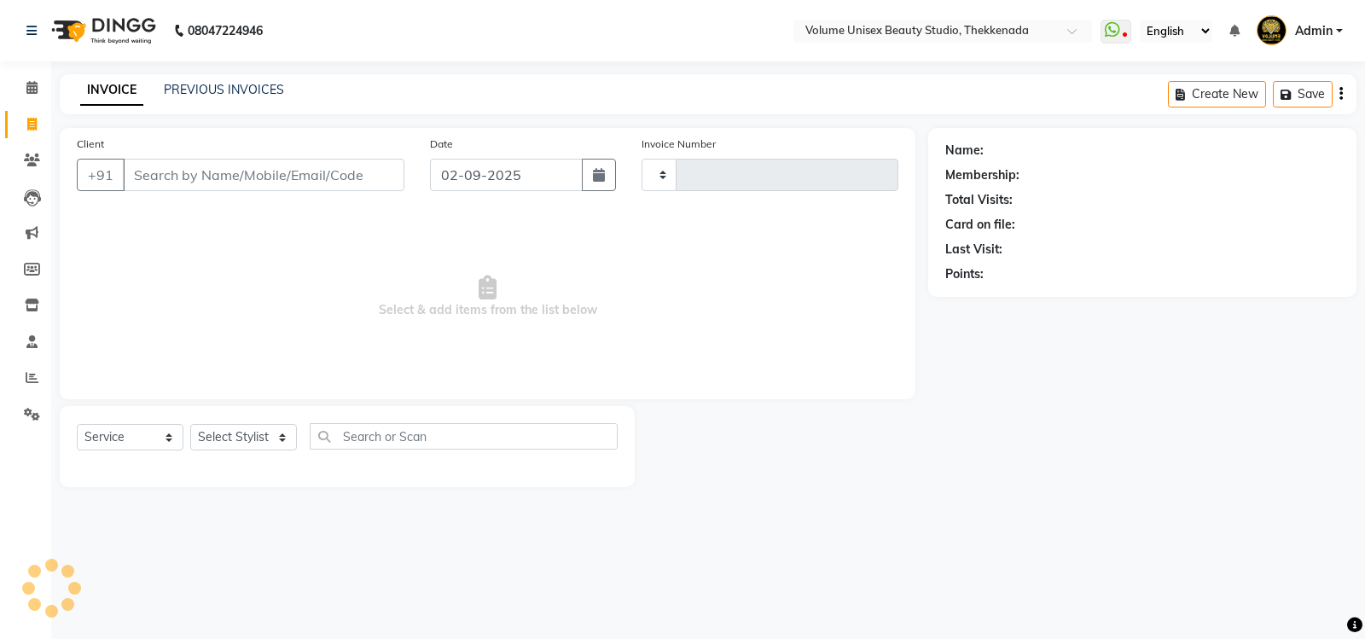
type input "0805"
select select "7432"
